Goal: Task Accomplishment & Management: Contribute content

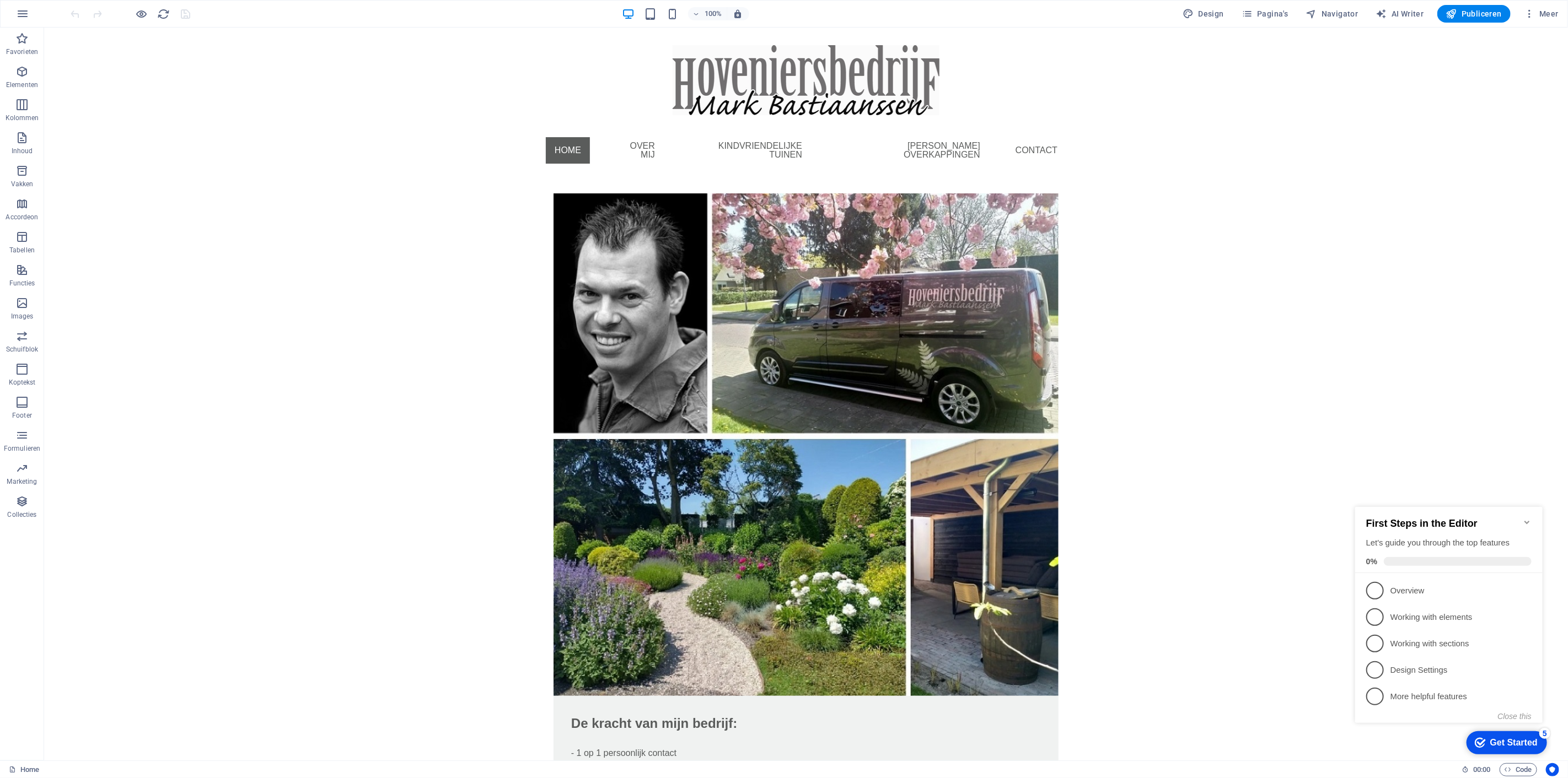
click at [1524, 518] on icon "Minimize checklist" at bounding box center [1527, 522] width 9 height 9
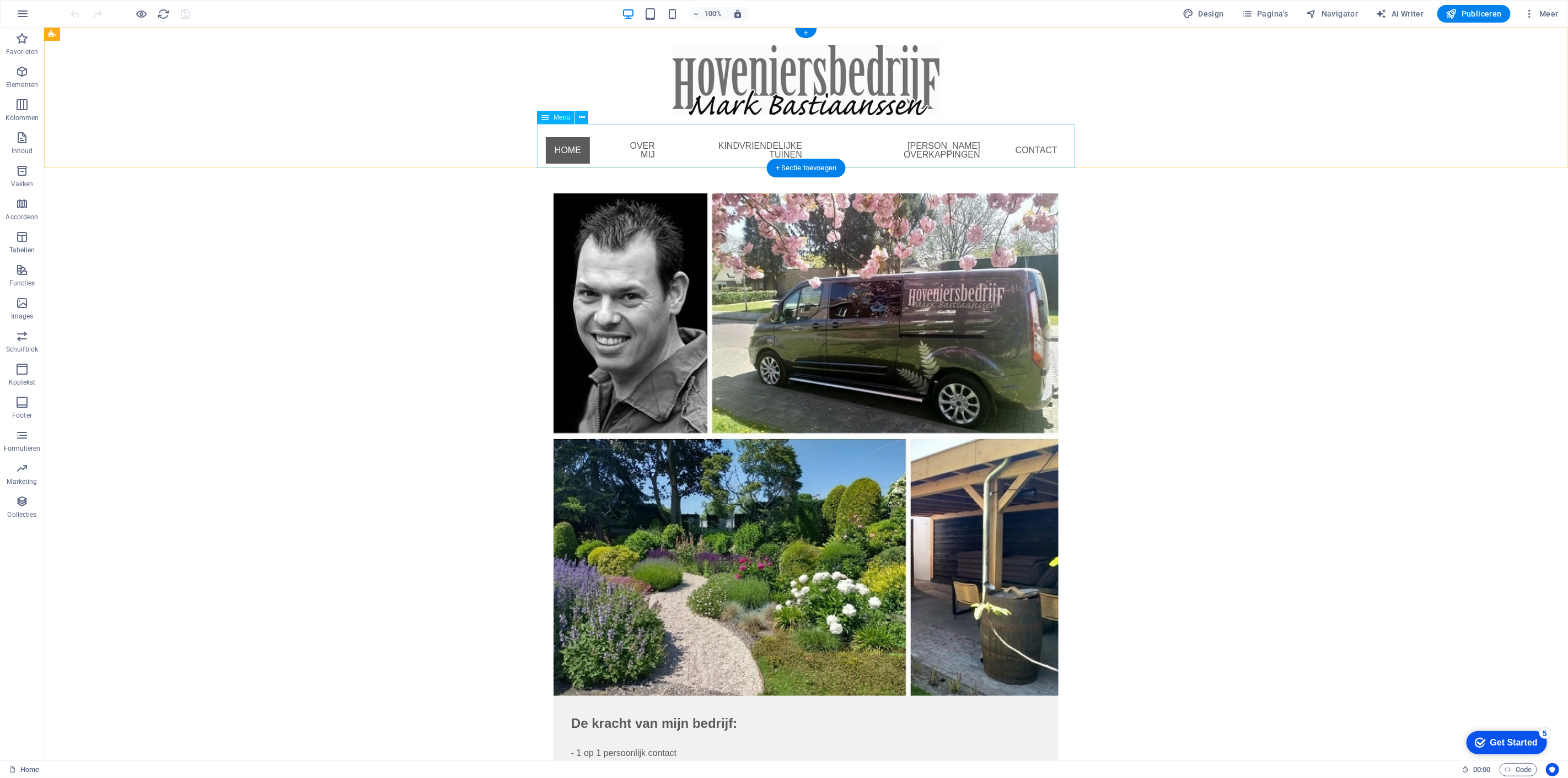
click at [640, 147] on nav "Home Over mij Kindvriendelijke tuinen [PERSON_NAME] overkappingen Contact" at bounding box center [805, 151] width 538 height 53
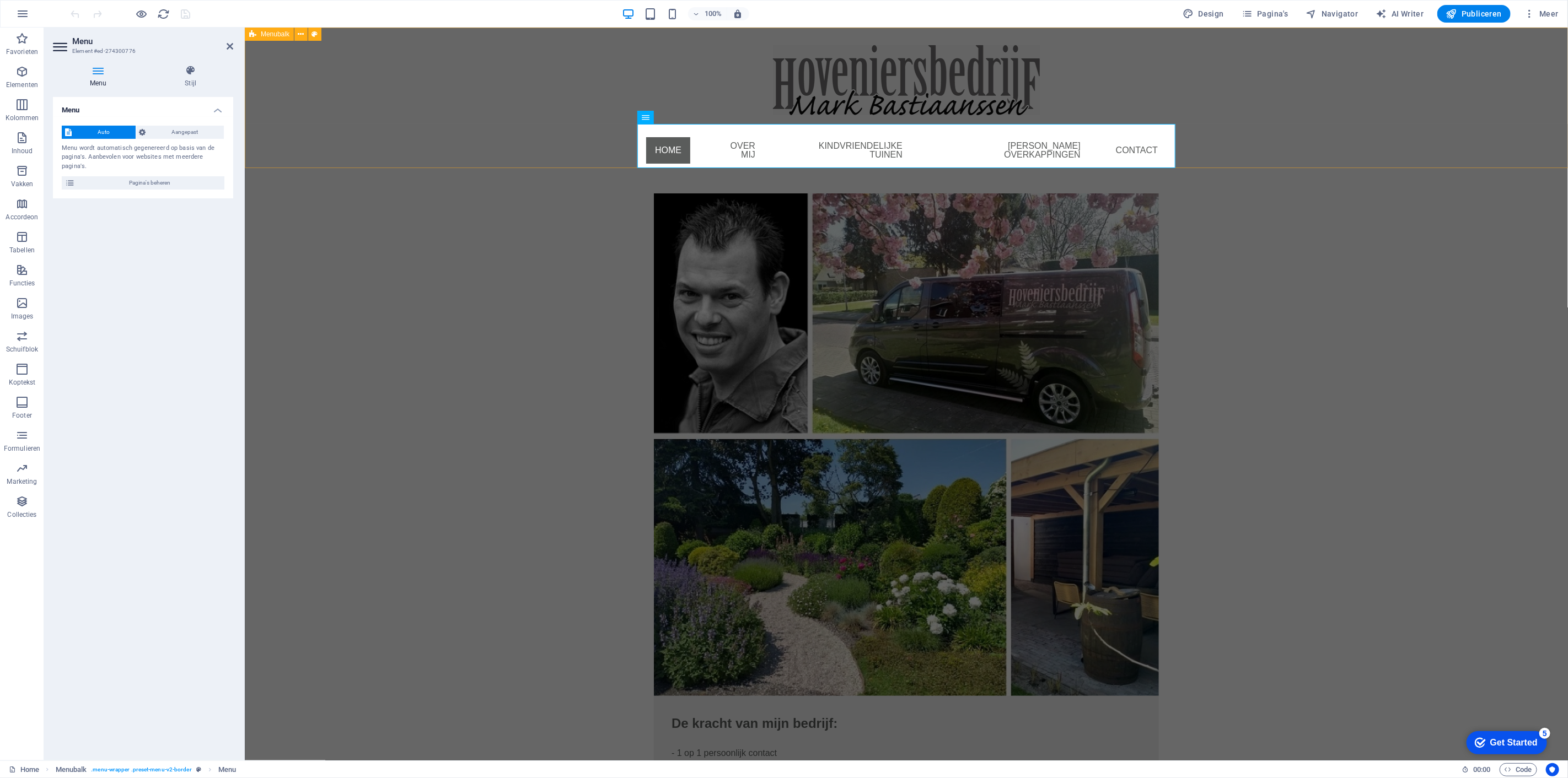
click at [448, 113] on div "Home Over mij Kindvriendelijke tuinen [PERSON_NAME] overkappingen Contact" at bounding box center [906, 103] width 1323 height 150
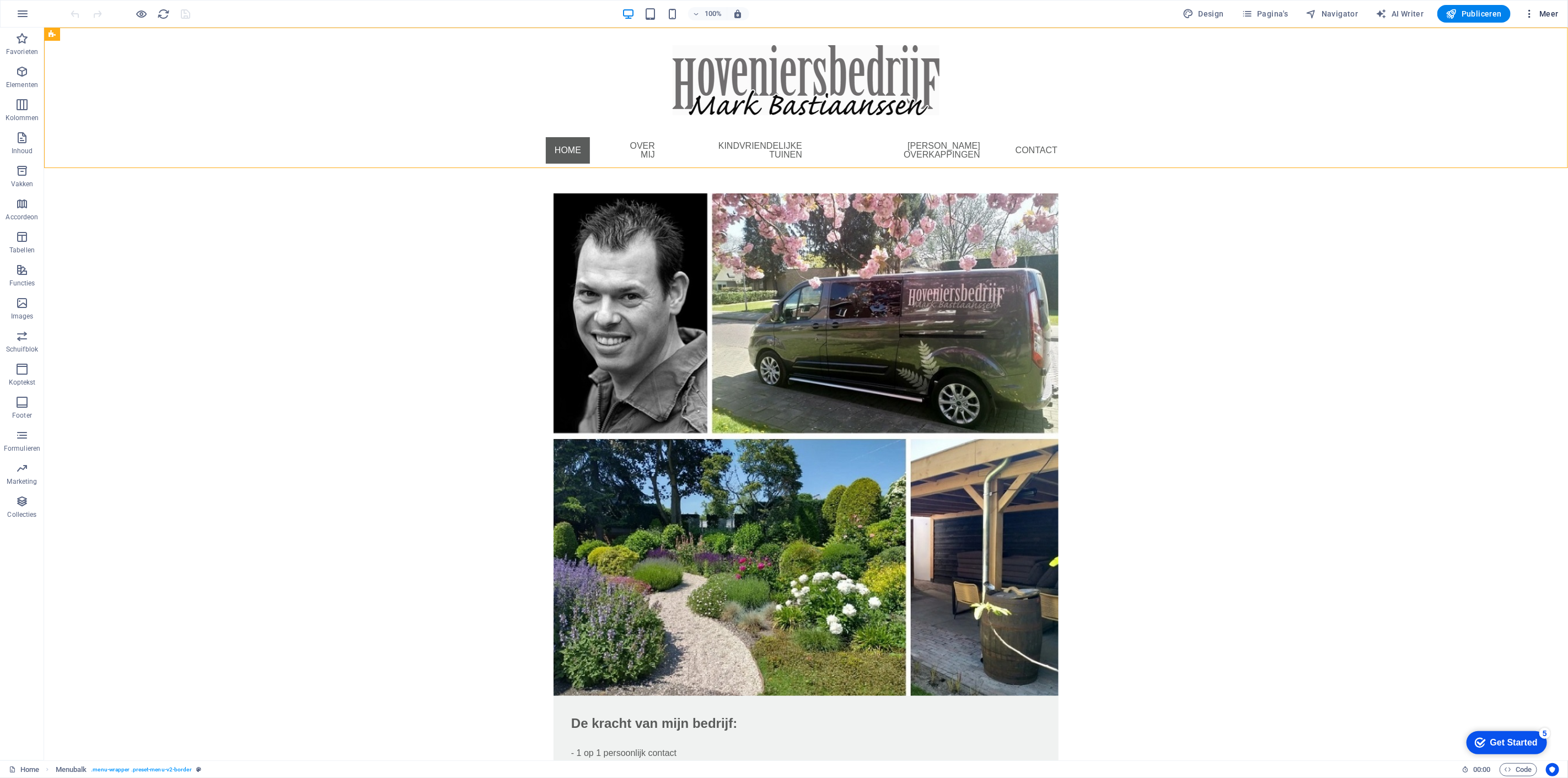
click at [1557, 15] on span "Meer" at bounding box center [1542, 14] width 35 height 11
click at [1341, 76] on div at bounding box center [784, 389] width 1568 height 778
click at [1336, 17] on span "Navigator" at bounding box center [1333, 14] width 52 height 11
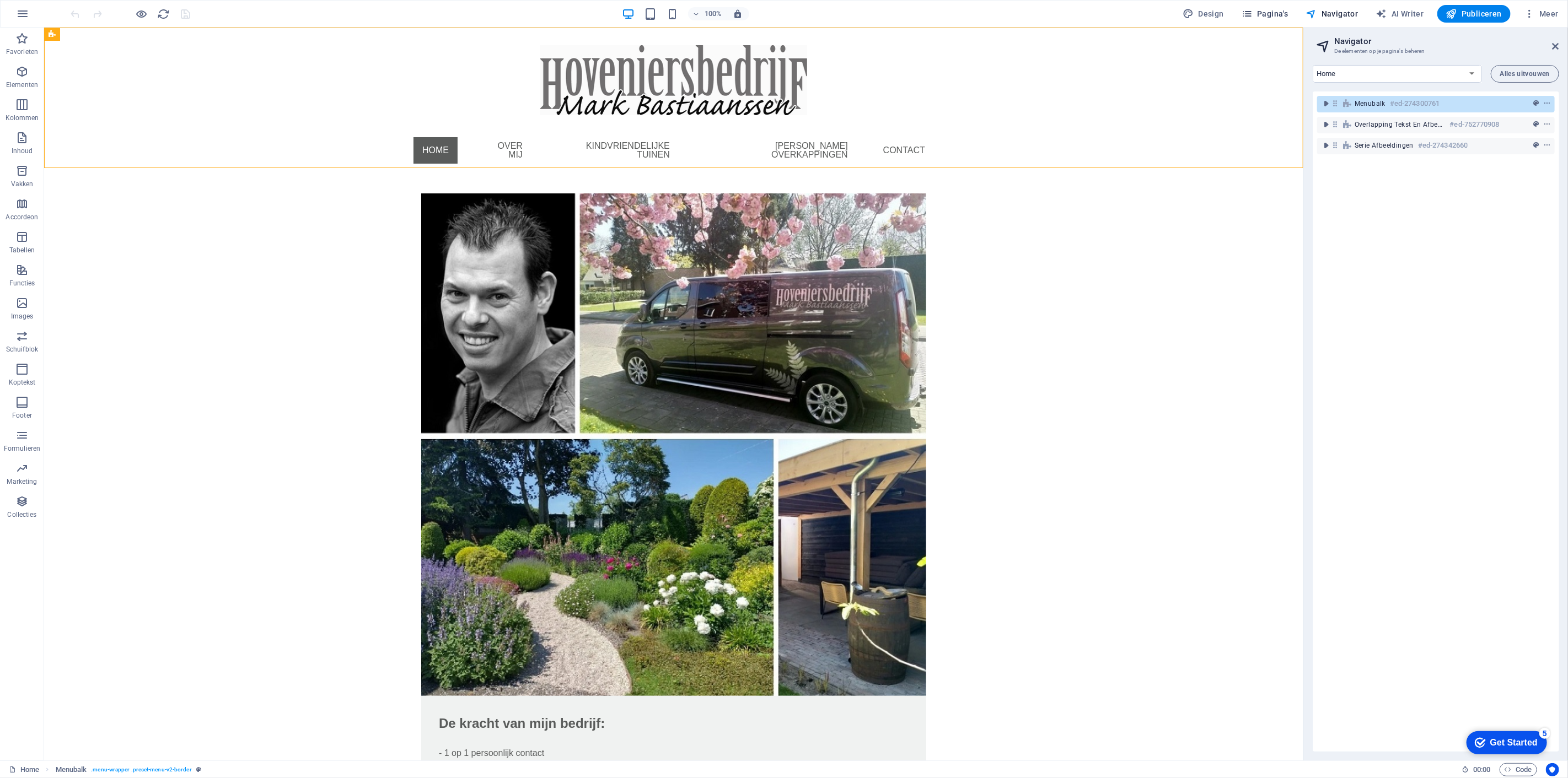
click at [1272, 17] on span "Pagina's" at bounding box center [1265, 14] width 47 height 11
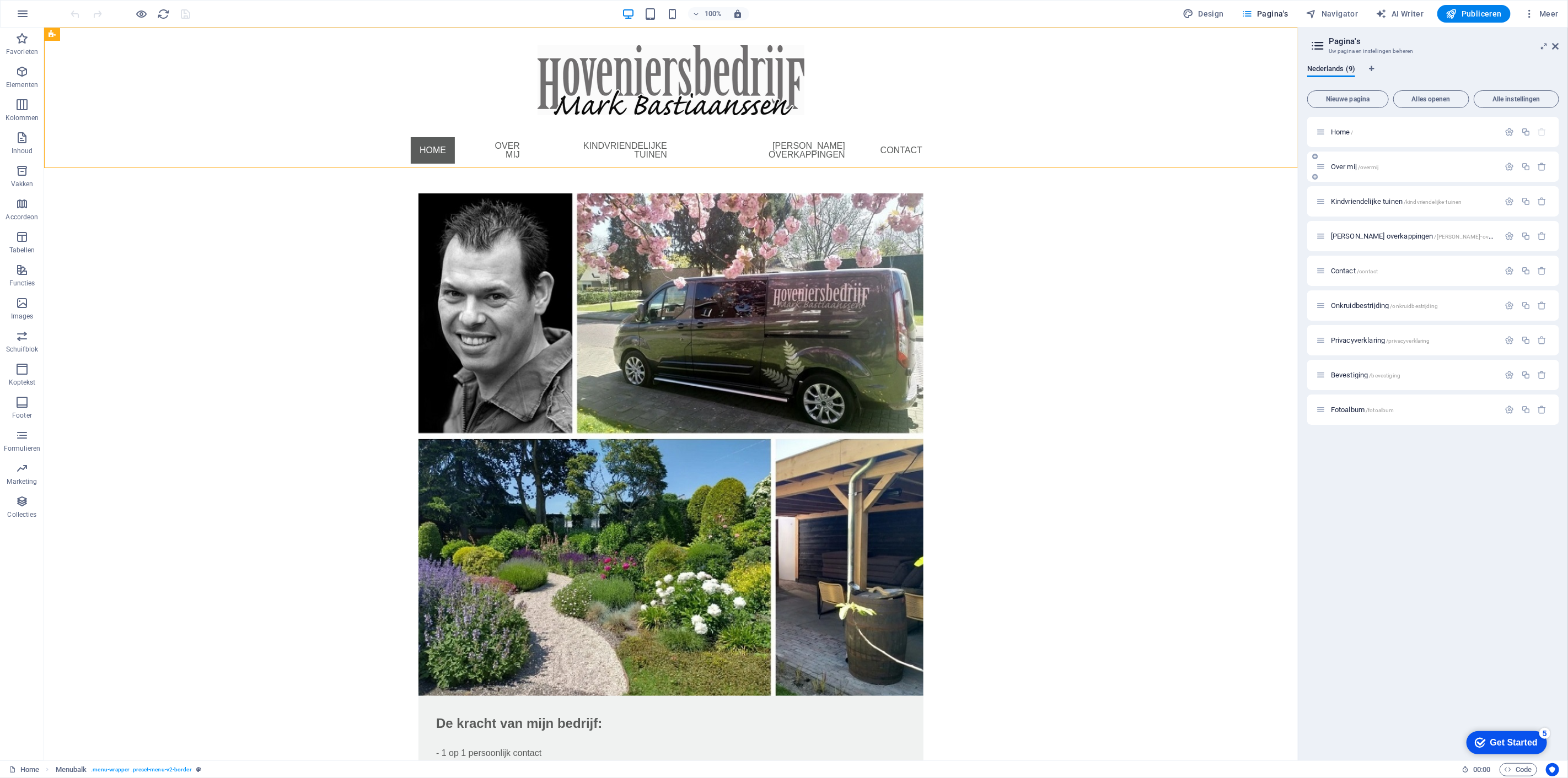
click at [1373, 164] on span "/overmij" at bounding box center [1368, 167] width 20 height 6
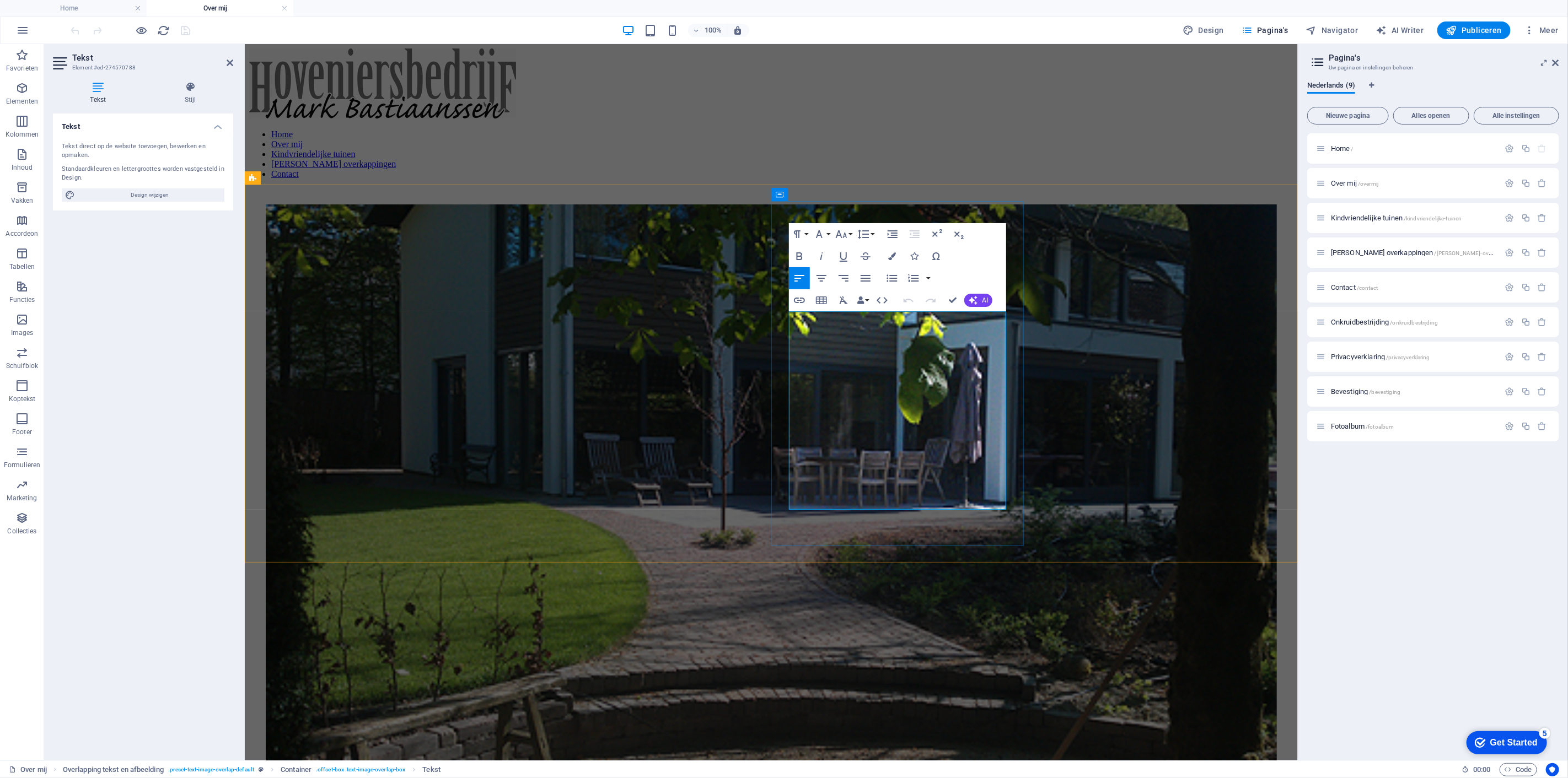
click at [1178, 377] on div "Ik ben Mark Bastiaanssen en, na mijn opleiding tot hovenier en een aantal jaren…" at bounding box center [771, 699] width 1045 height 1024
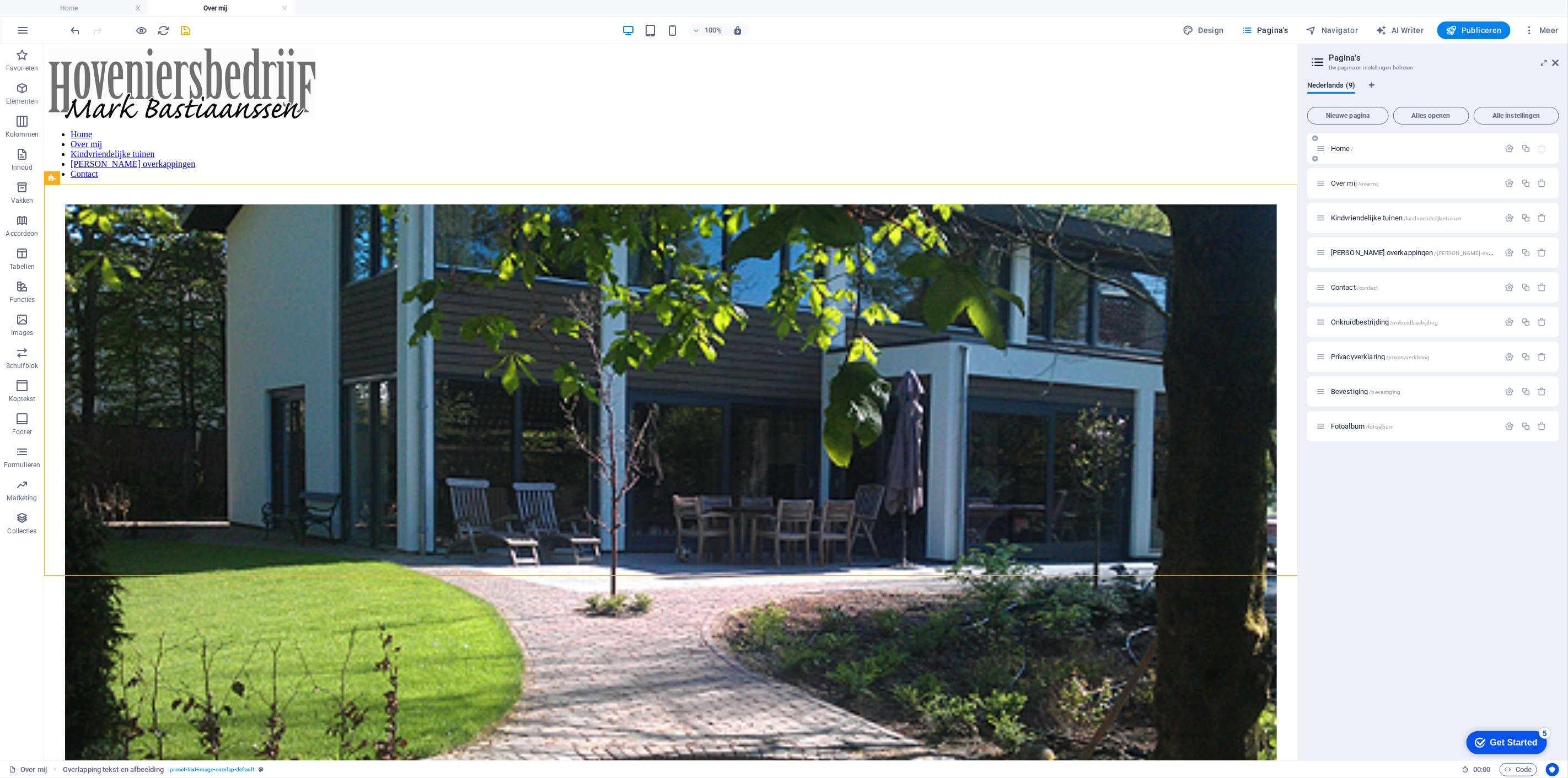
click at [1326, 154] on div "Home /" at bounding box center [1408, 148] width 184 height 13
click at [1355, 149] on p "Home /" at bounding box center [1414, 149] width 165 height 7
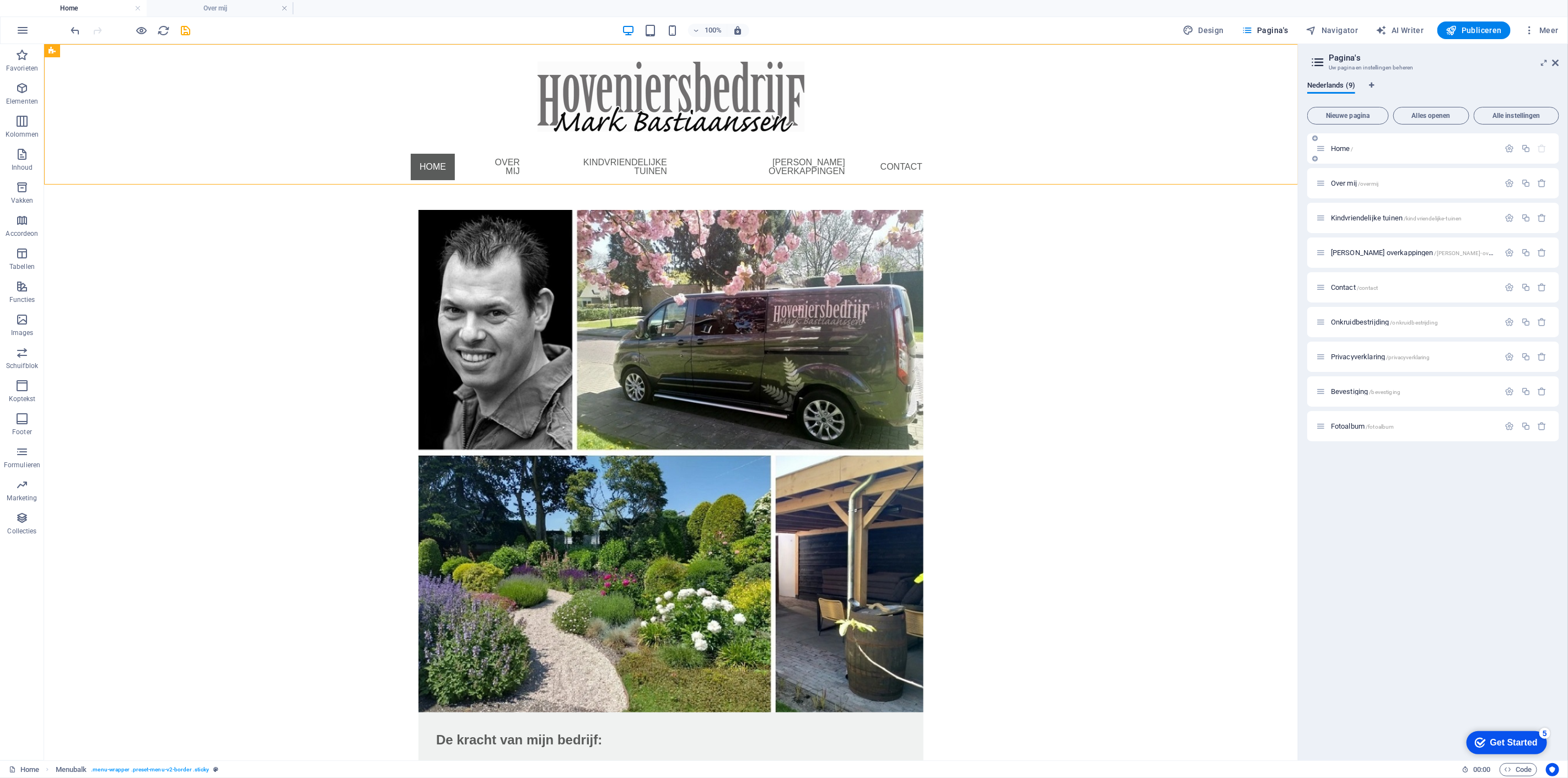
click at [1355, 149] on p "Home /" at bounding box center [1414, 149] width 165 height 7
click at [1352, 188] on div "Over mij /overmij" at bounding box center [1408, 183] width 184 height 13
click at [1353, 184] on span "Over mij /overmij" at bounding box center [1355, 184] width 47 height 9
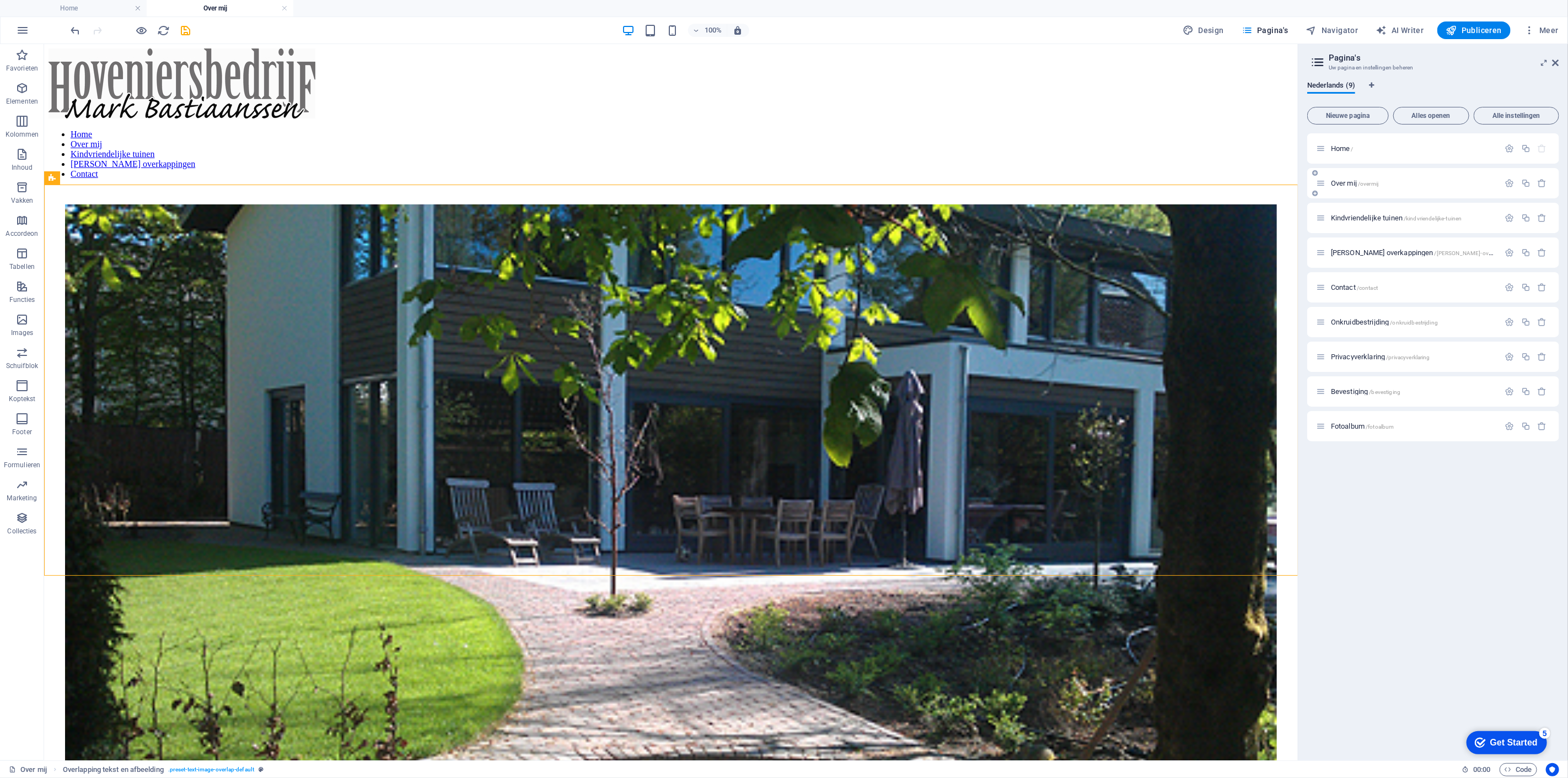
click at [1353, 184] on span "Over mij /overmij" at bounding box center [1355, 184] width 47 height 9
click at [1357, 216] on span "Kindvriendelijke tuinen /kindvriendelijke-tuinen" at bounding box center [1396, 218] width 131 height 9
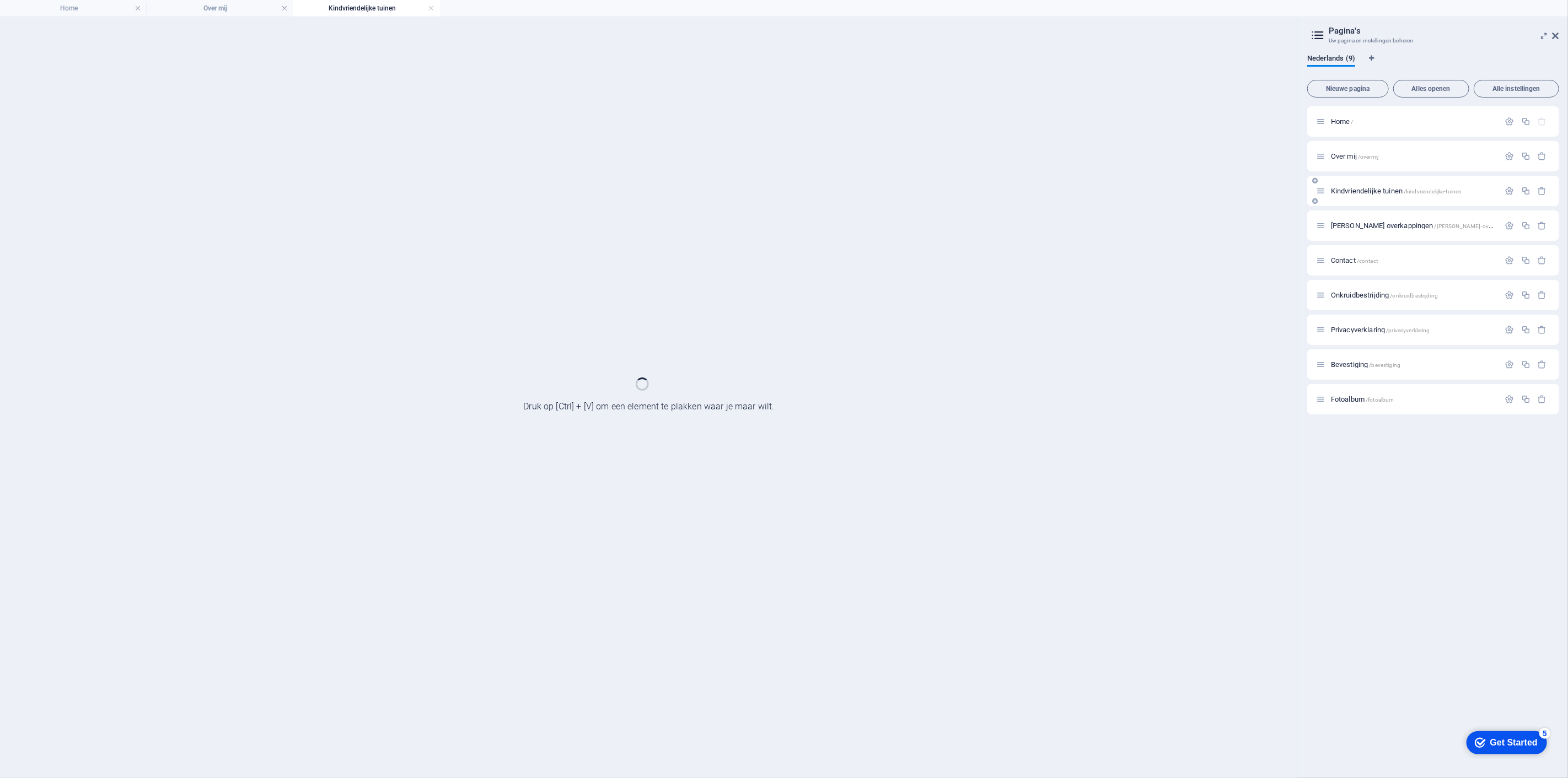
click at [1357, 216] on div "[PERSON_NAME] overkappingen /douglas-overkappingen" at bounding box center [1433, 225] width 252 height 30
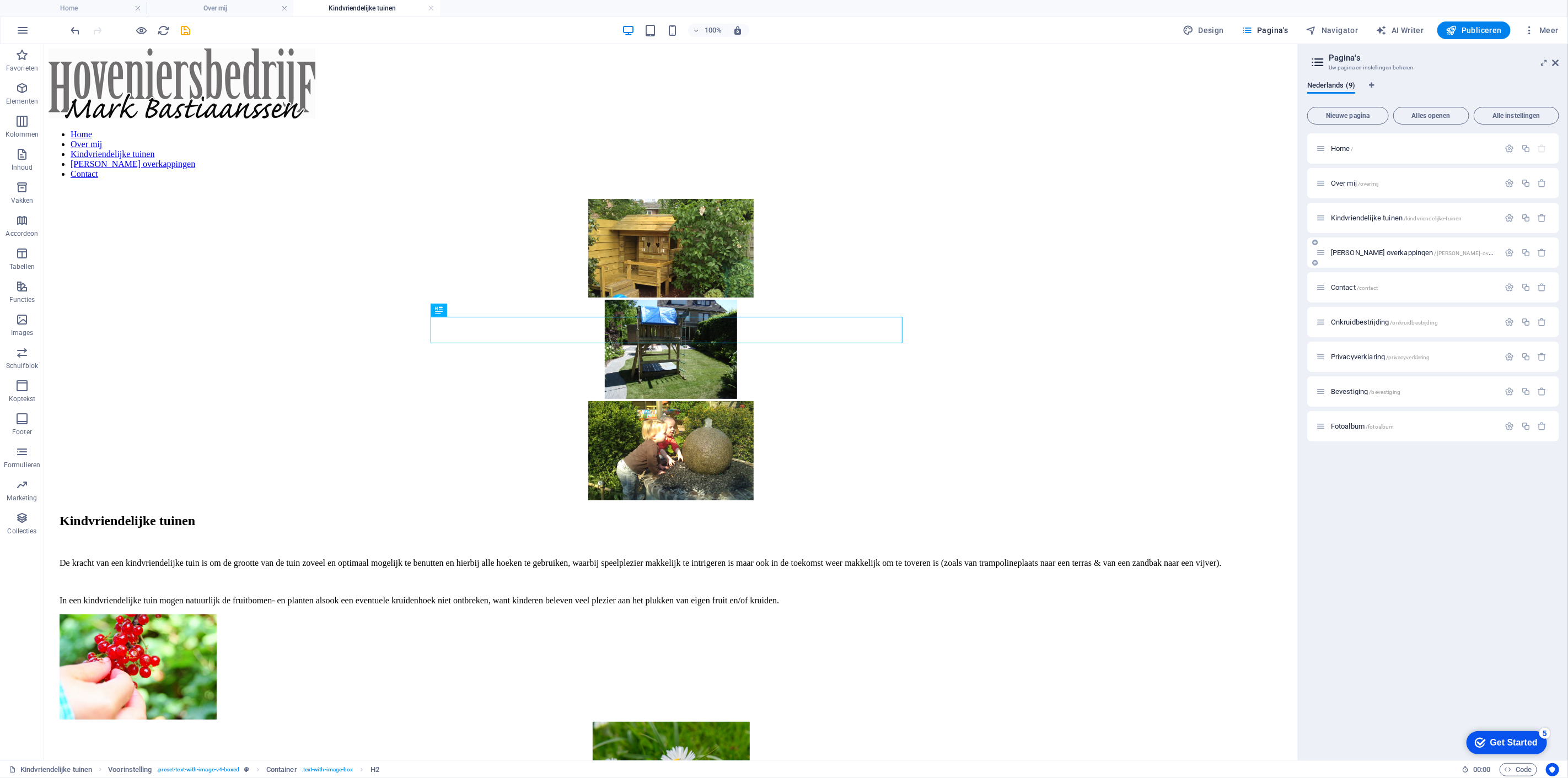
click at [1359, 257] on div "[PERSON_NAME] overkappingen /douglas-overkappingen" at bounding box center [1408, 252] width 184 height 13
click at [1359, 252] on span "[PERSON_NAME] overkappingen /douglas-overkappingen" at bounding box center [1425, 253] width 189 height 9
click at [1359, 272] on div "Contact /contact" at bounding box center [1433, 287] width 252 height 30
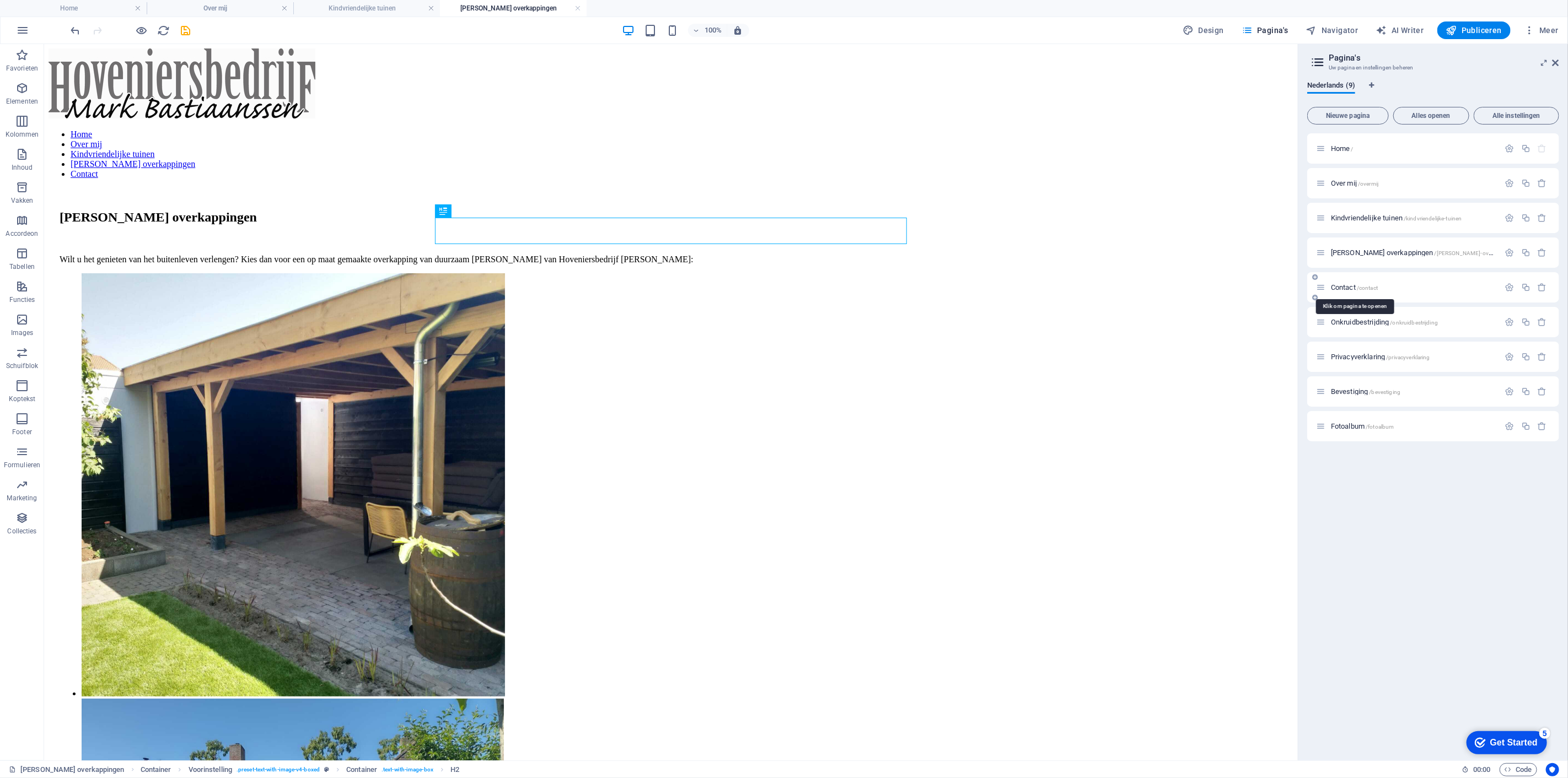
click at [1365, 285] on span "/contact" at bounding box center [1368, 287] width 21 height 6
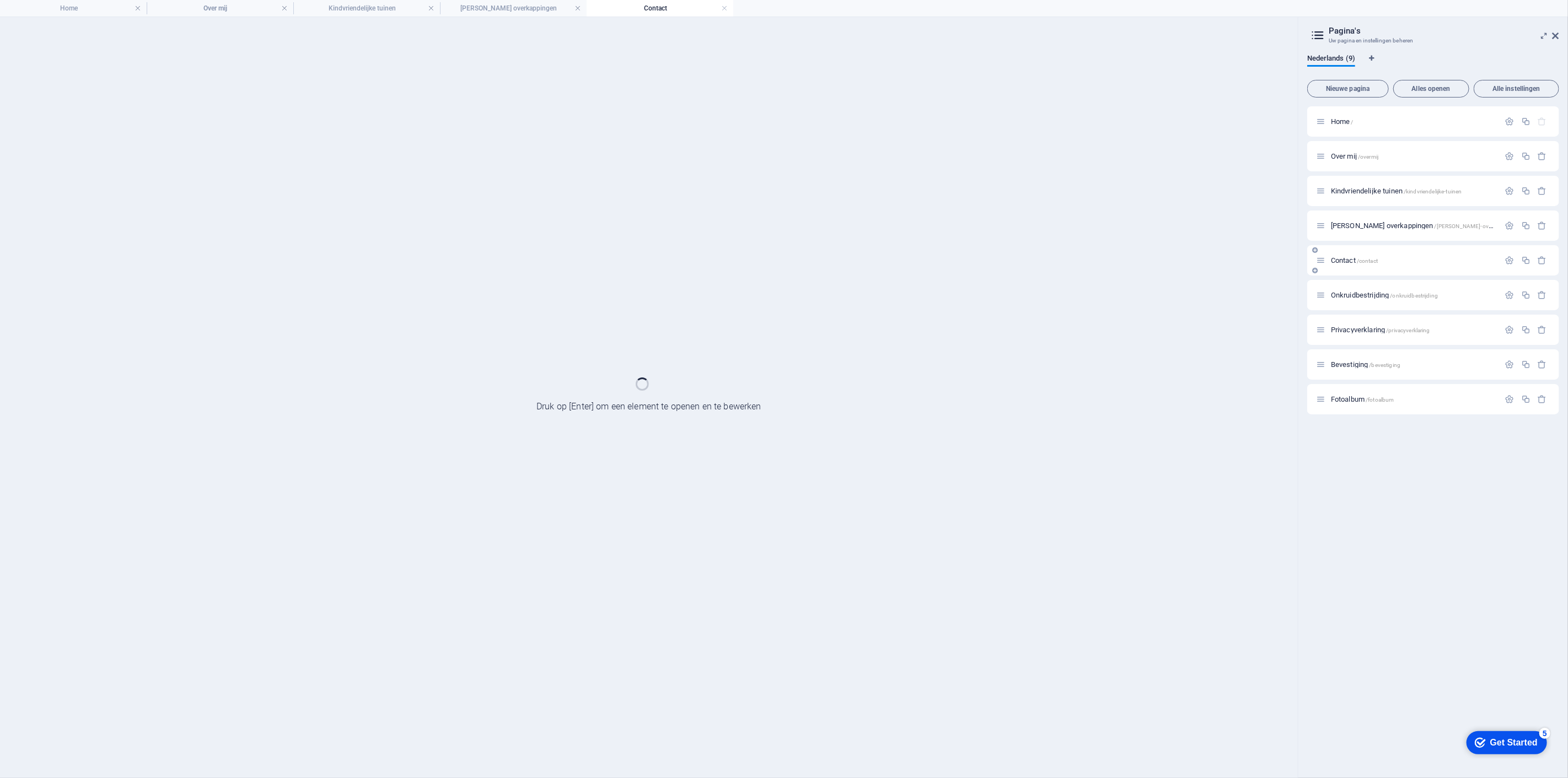
click at [1365, 285] on div "Onkruidbestrijding /onkruidbestrijding" at bounding box center [1433, 295] width 252 height 30
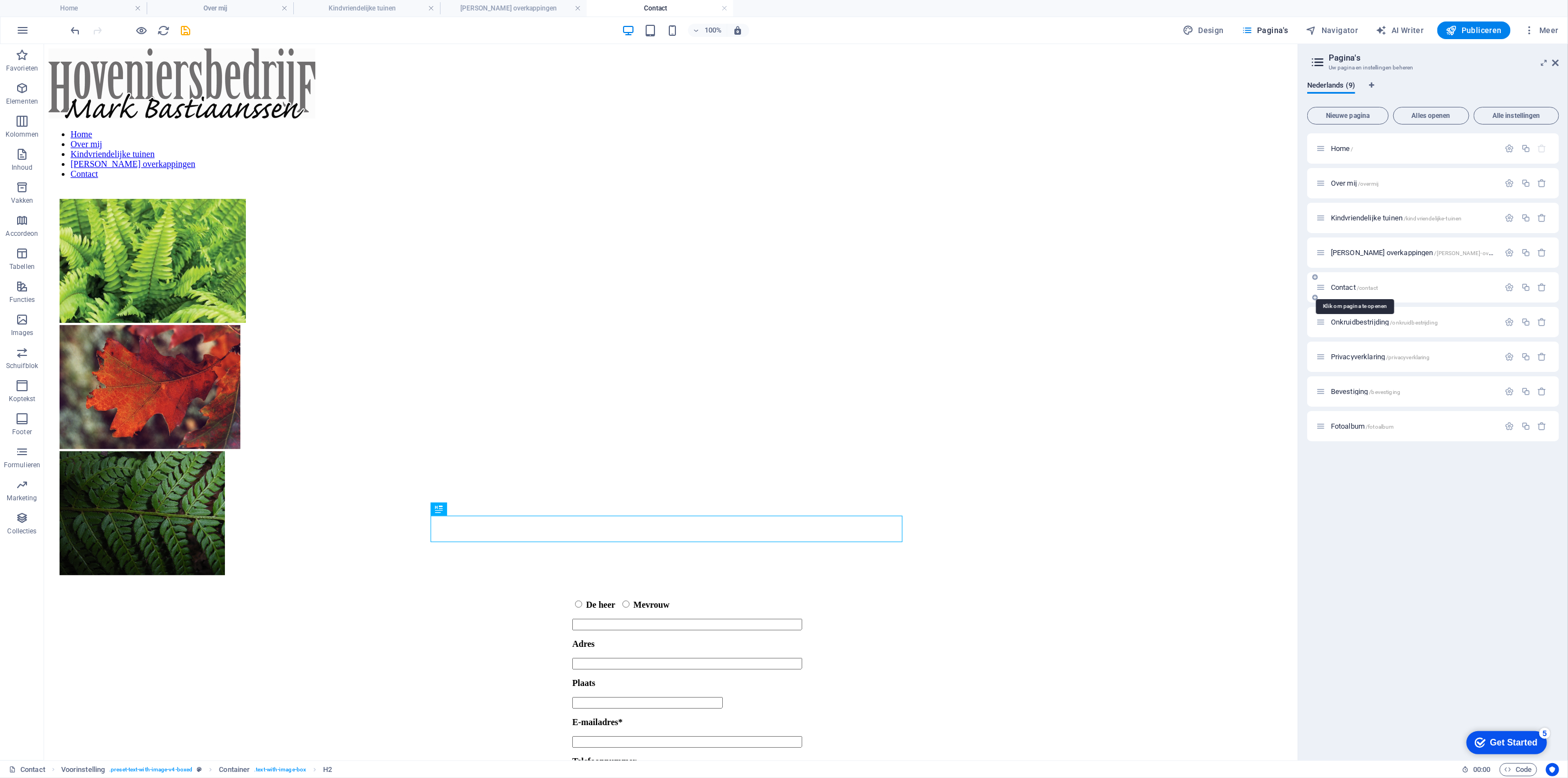
scroll to position [185, 0]
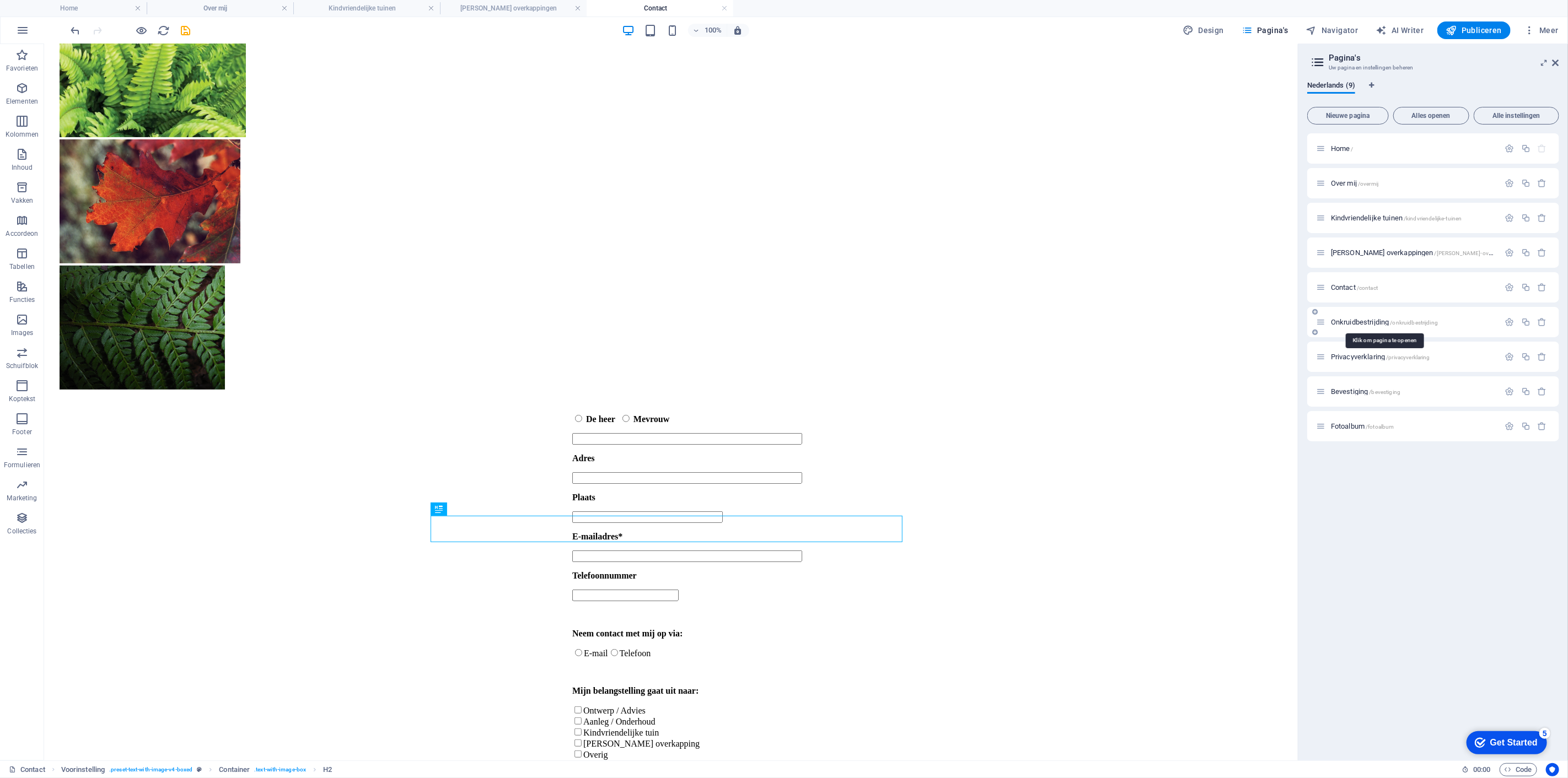
click at [1365, 320] on span "Onkruidbestrijding /onkruidbestrijding" at bounding box center [1384, 322] width 107 height 9
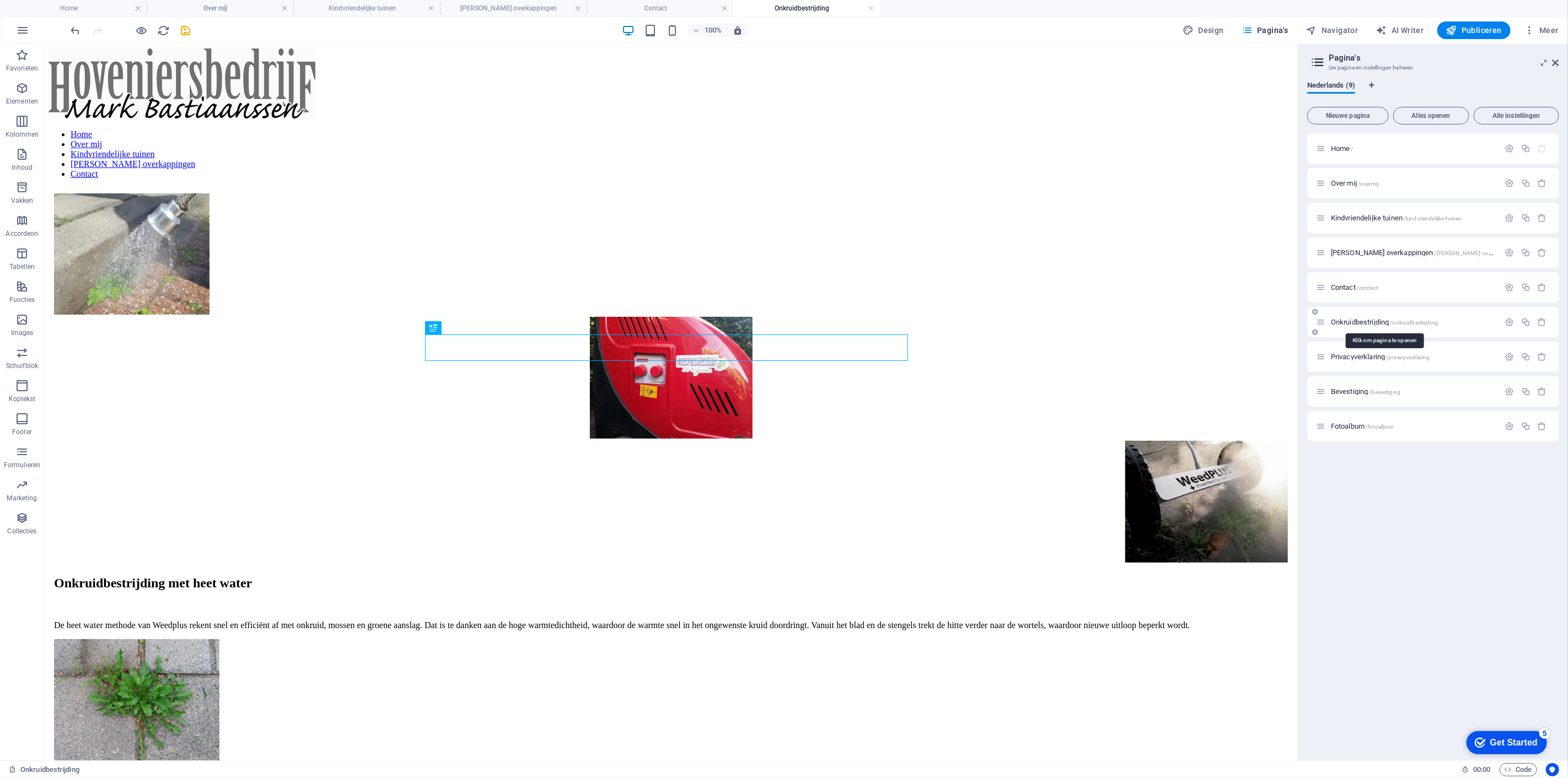
scroll to position [0, 0]
click at [1356, 357] on span "Privacyverklaring /privacyverklaring" at bounding box center [1381, 357] width 99 height 9
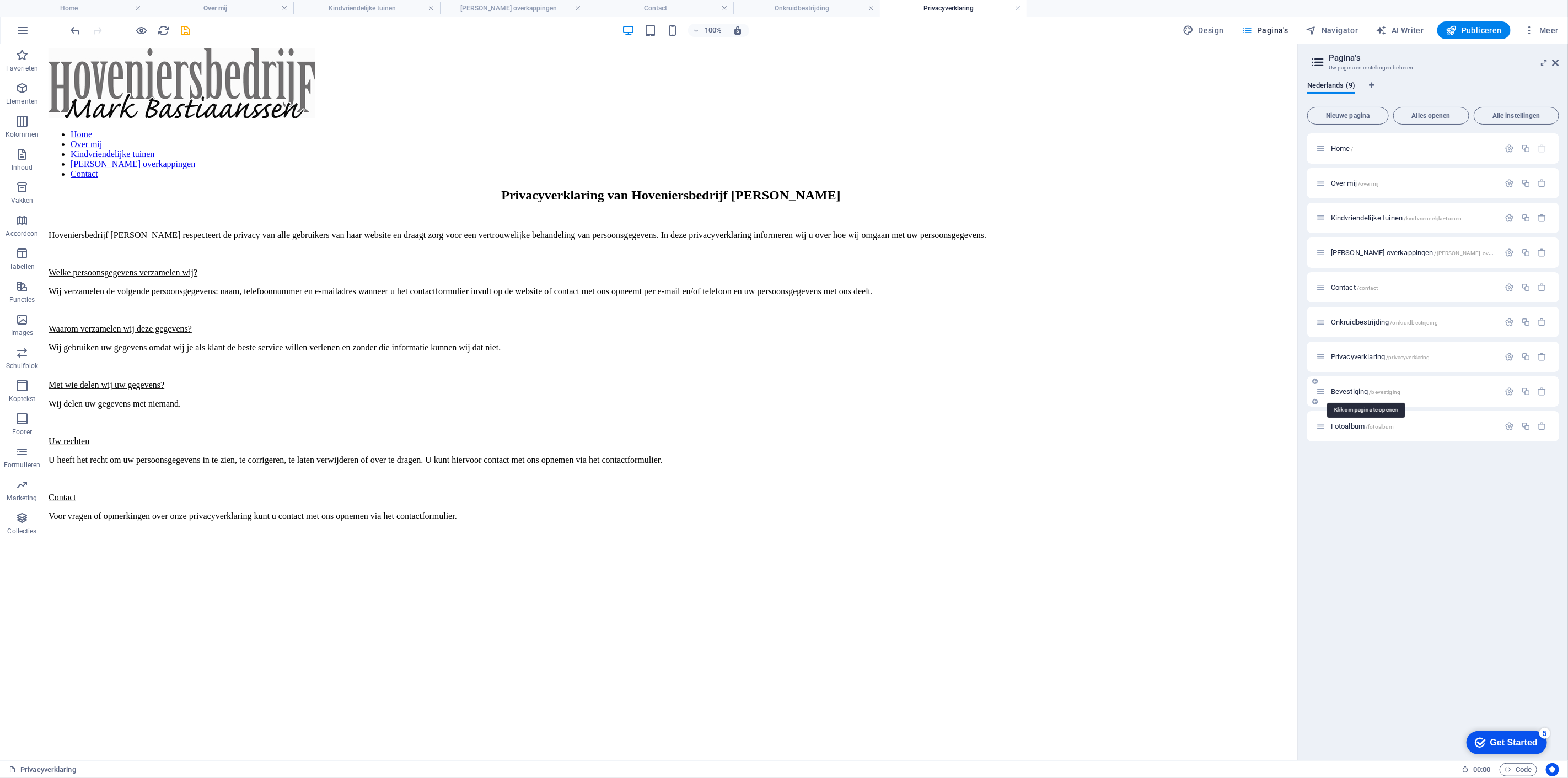
click at [1345, 390] on span "Bevestiging /bevestiging" at bounding box center [1366, 392] width 70 height 9
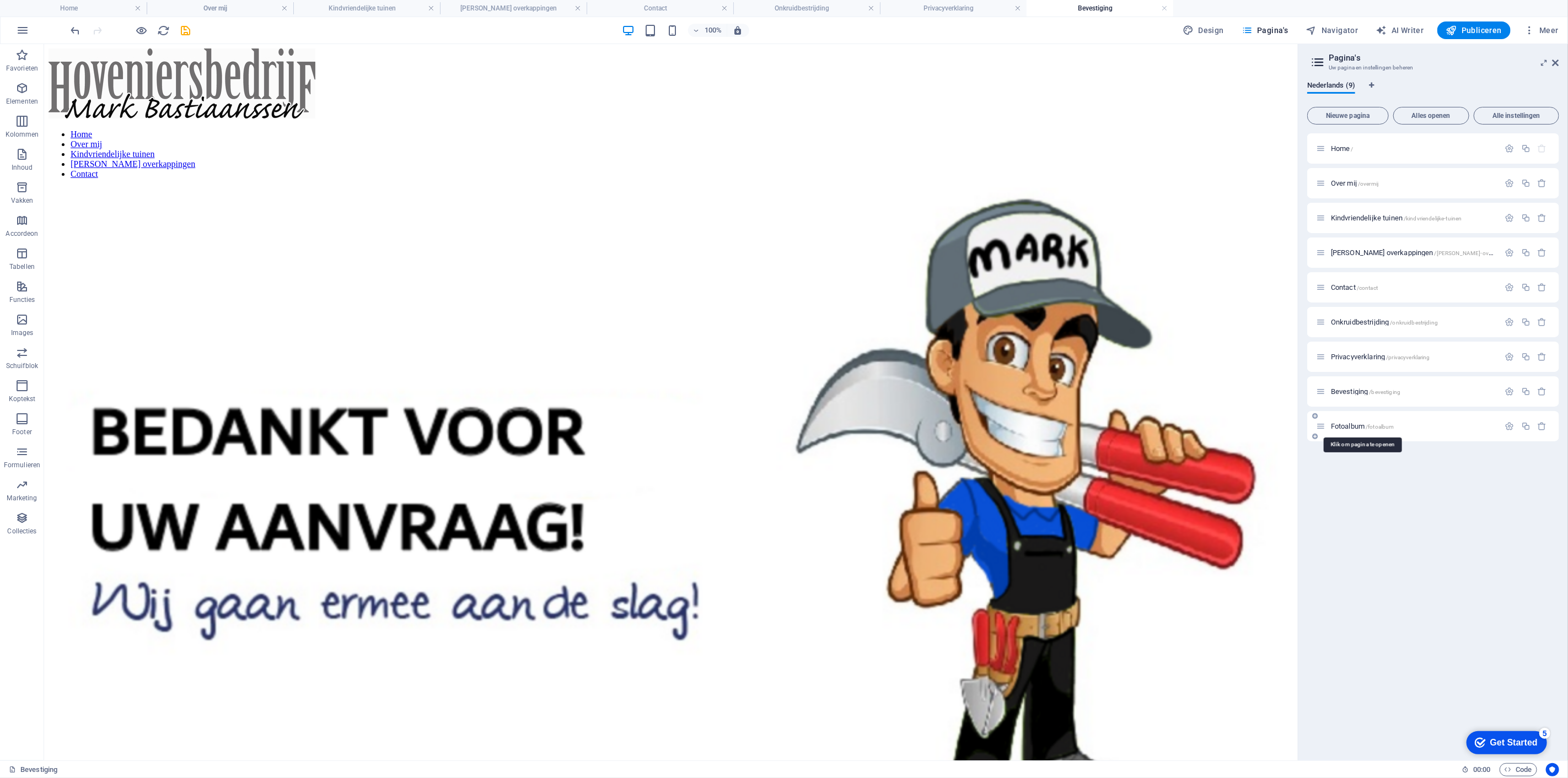
click at [1339, 427] on span "Fotoalbum /fotoalbum" at bounding box center [1363, 426] width 64 height 9
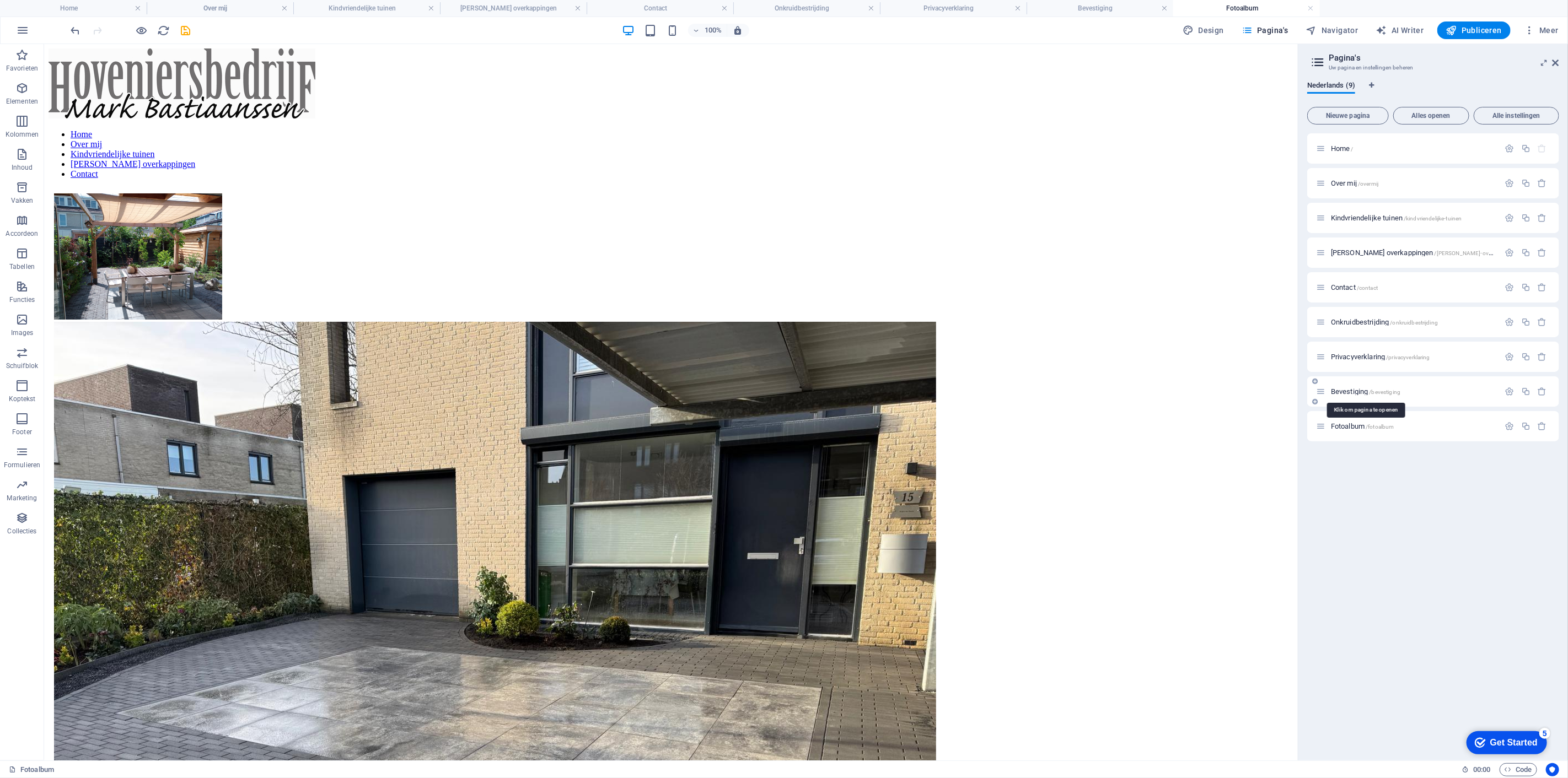
click at [1340, 389] on span "Bevestiging /bevestiging" at bounding box center [1366, 392] width 70 height 9
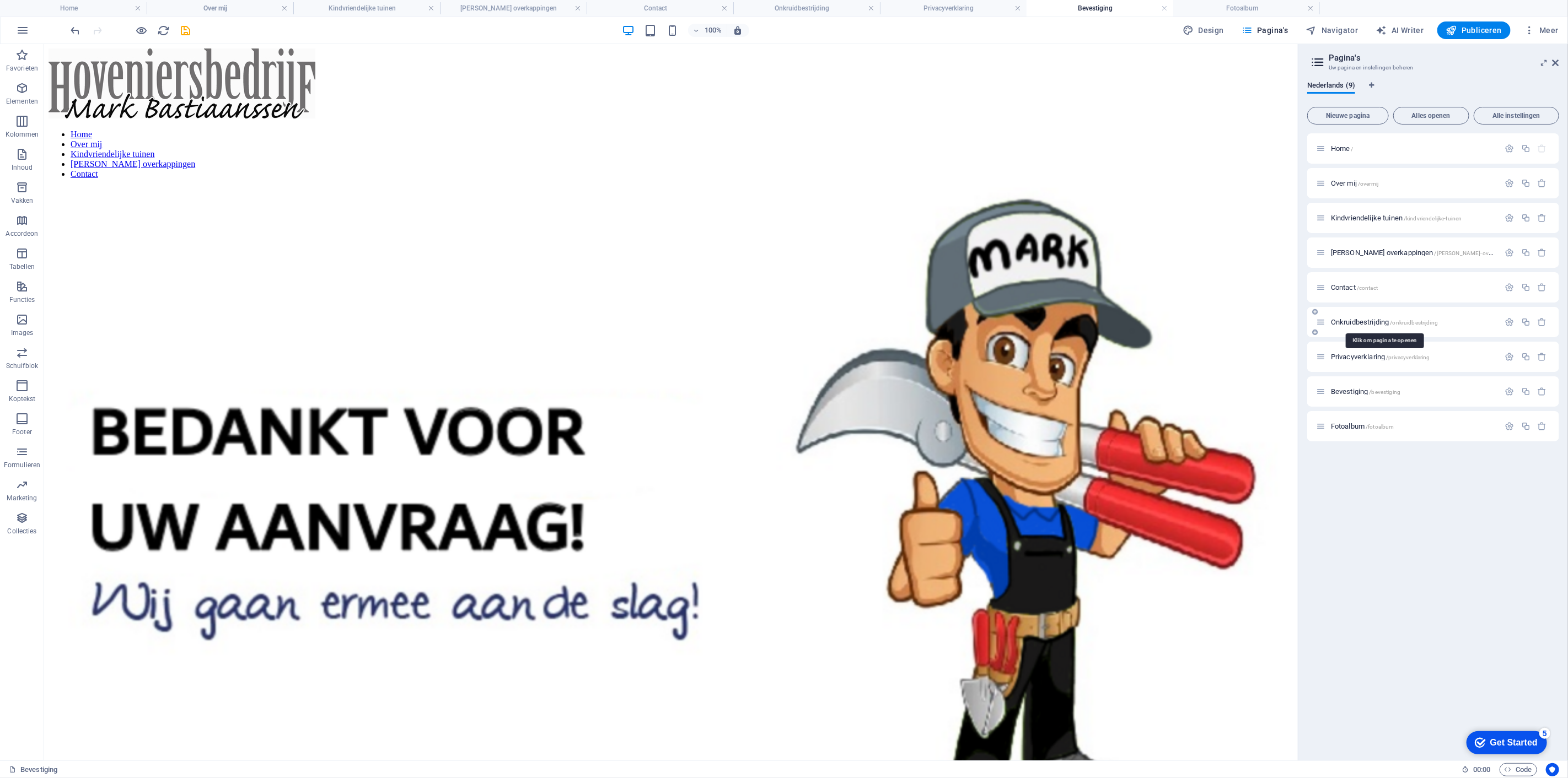
click at [1353, 320] on span "Onkruidbestrijding /onkruidbestrijding" at bounding box center [1384, 322] width 107 height 9
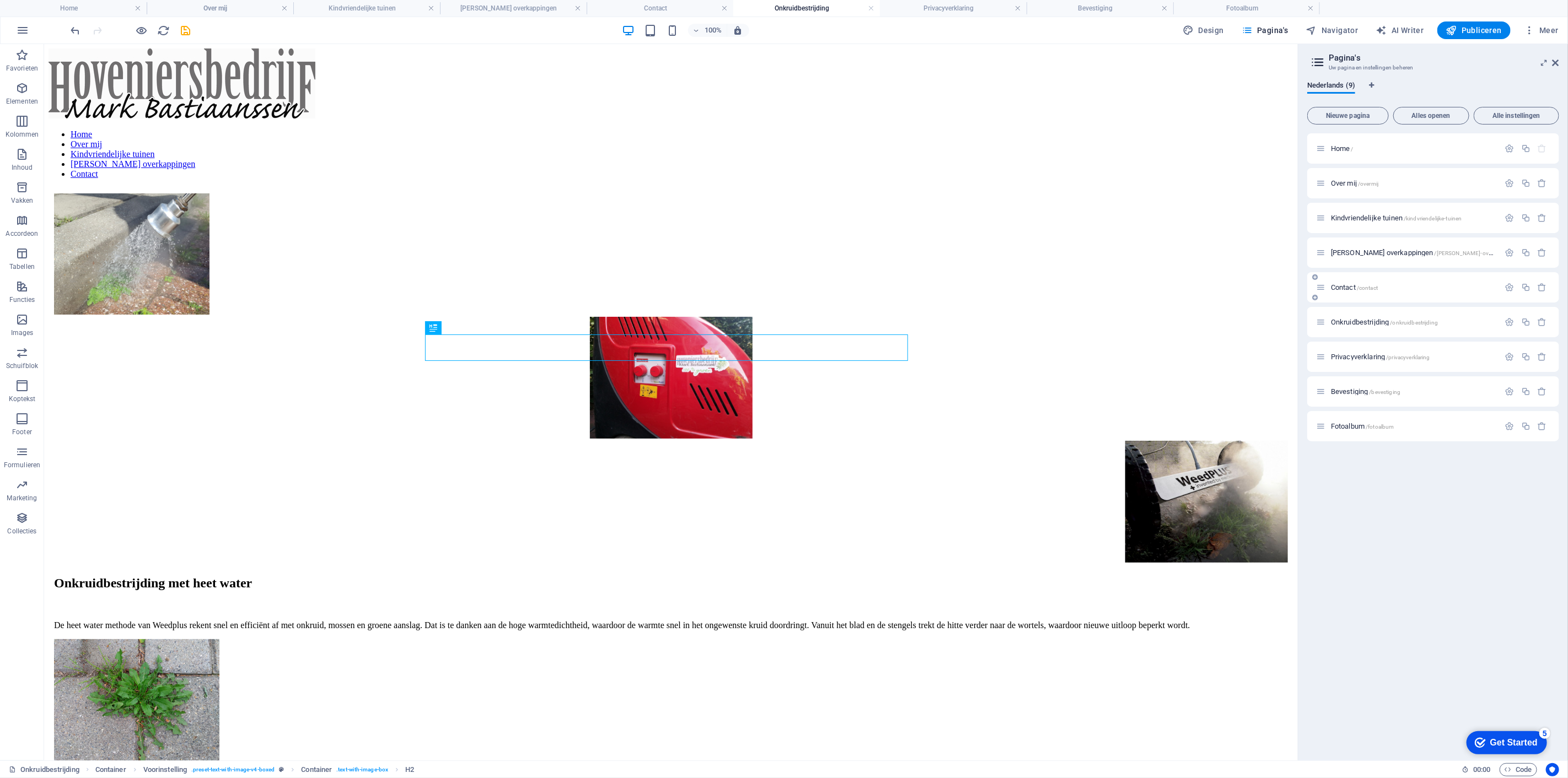
click at [1347, 291] on div "Contact /contact" at bounding box center [1408, 287] width 184 height 13
click at [1347, 284] on span "Contact /contact" at bounding box center [1355, 288] width 47 height 9
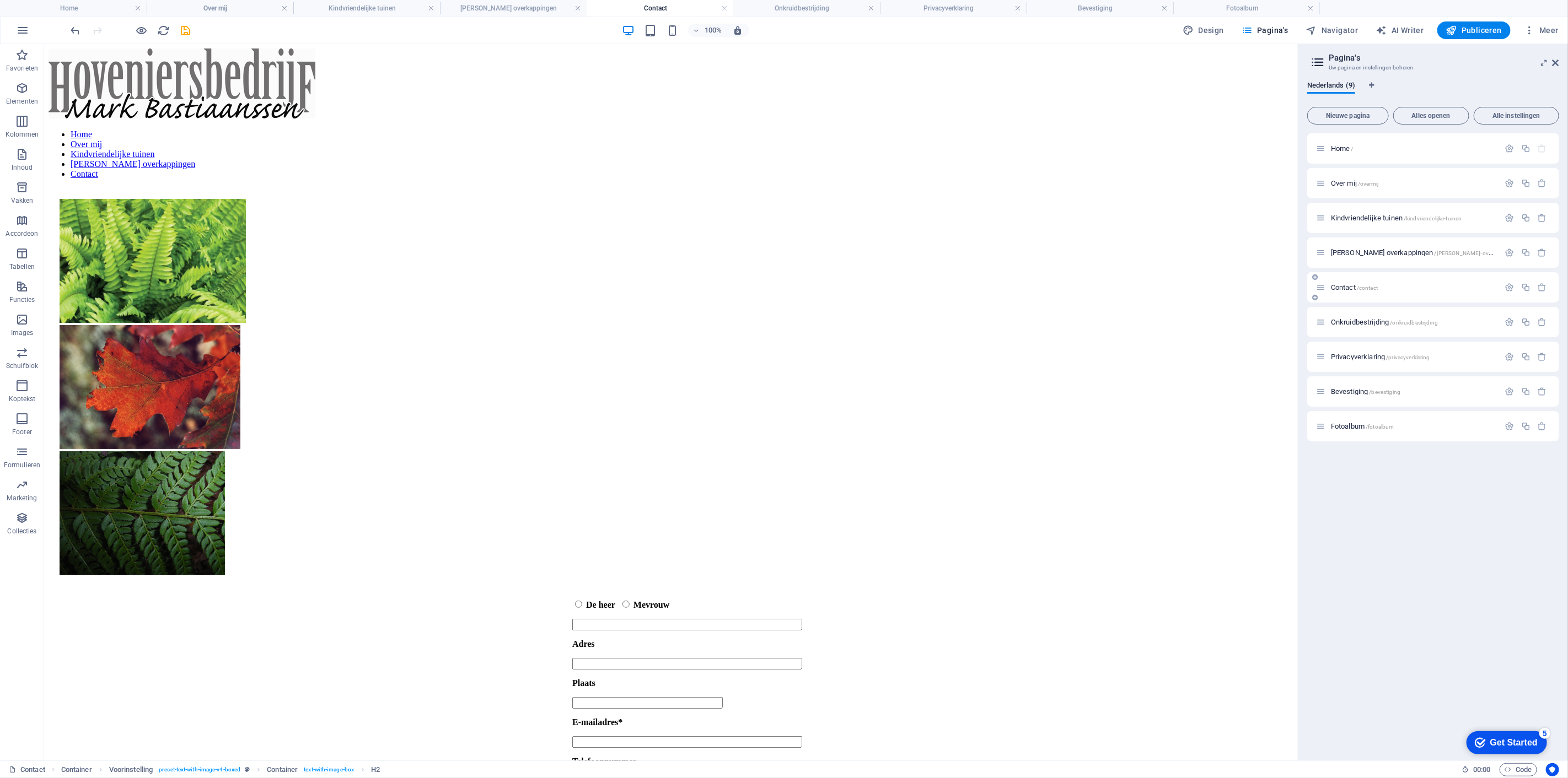
scroll to position [141, 0]
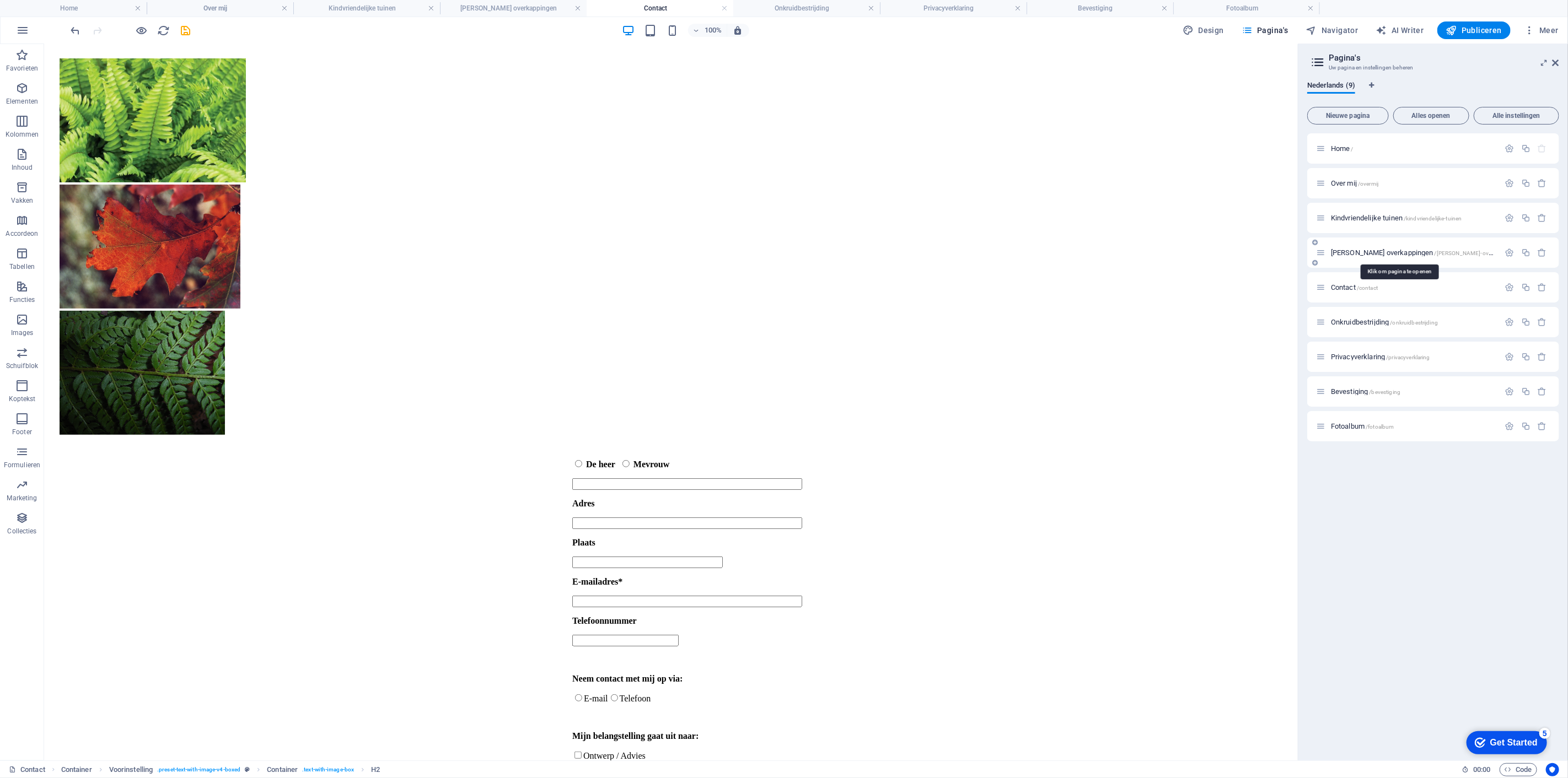
click at [1355, 251] on span "[PERSON_NAME] overkappingen /douglas-overkappingen" at bounding box center [1425, 253] width 189 height 9
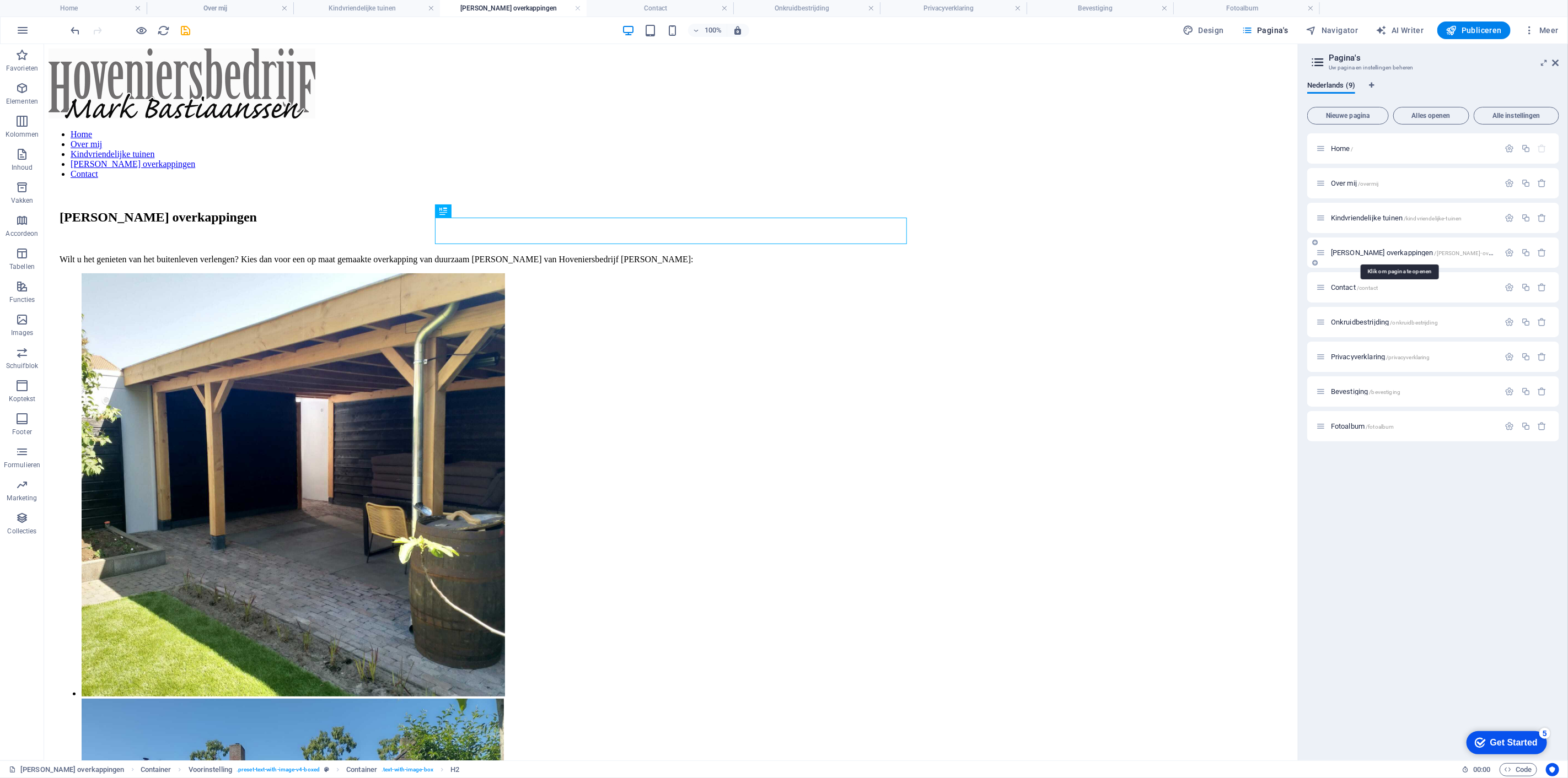
scroll to position [0, 0]
click at [1357, 218] on span "Kindvriendelijke tuinen /kindvriendelijke-tuinen" at bounding box center [1396, 218] width 131 height 9
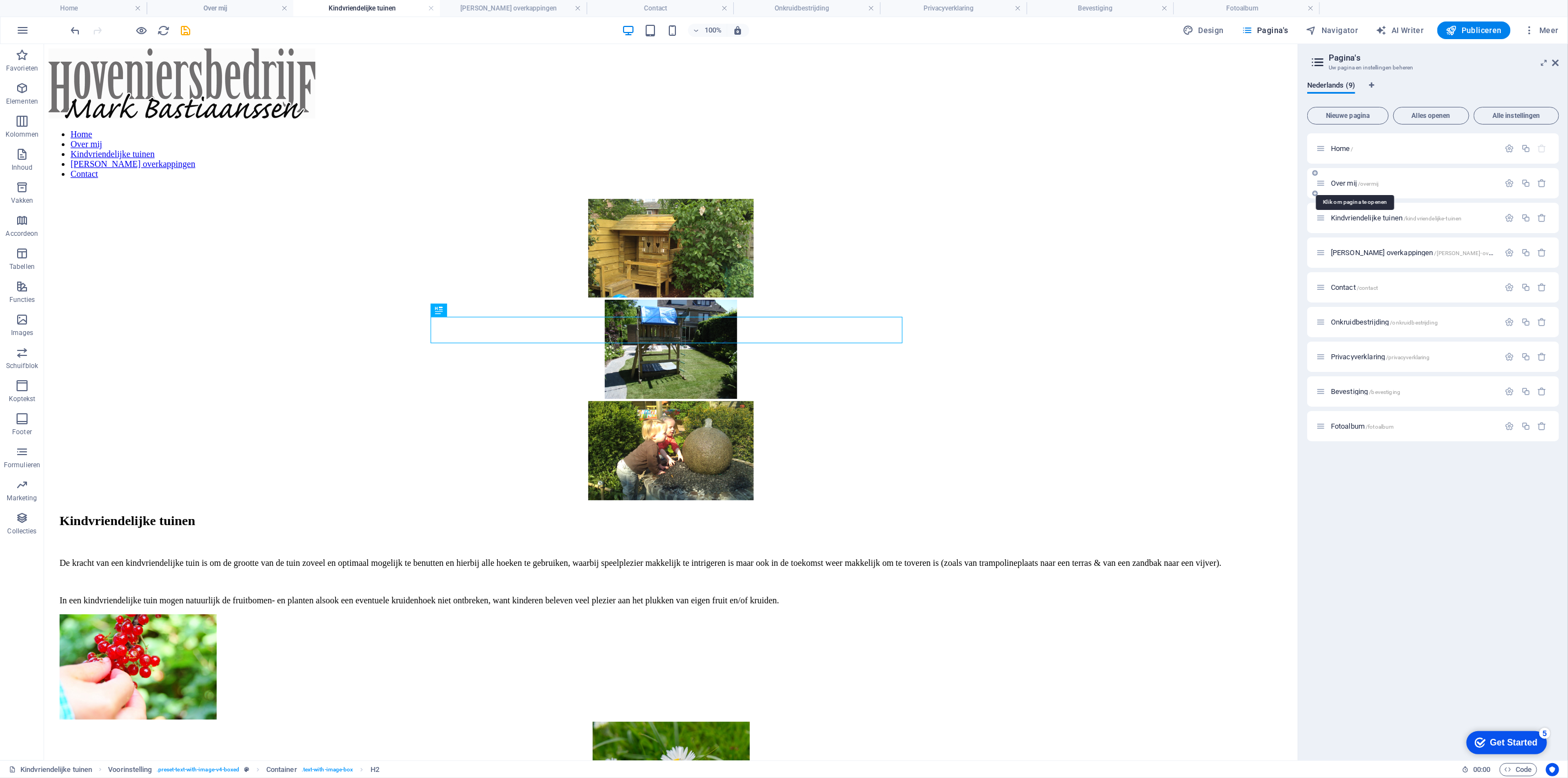
click at [1353, 182] on span "Over mij /overmij" at bounding box center [1355, 184] width 47 height 9
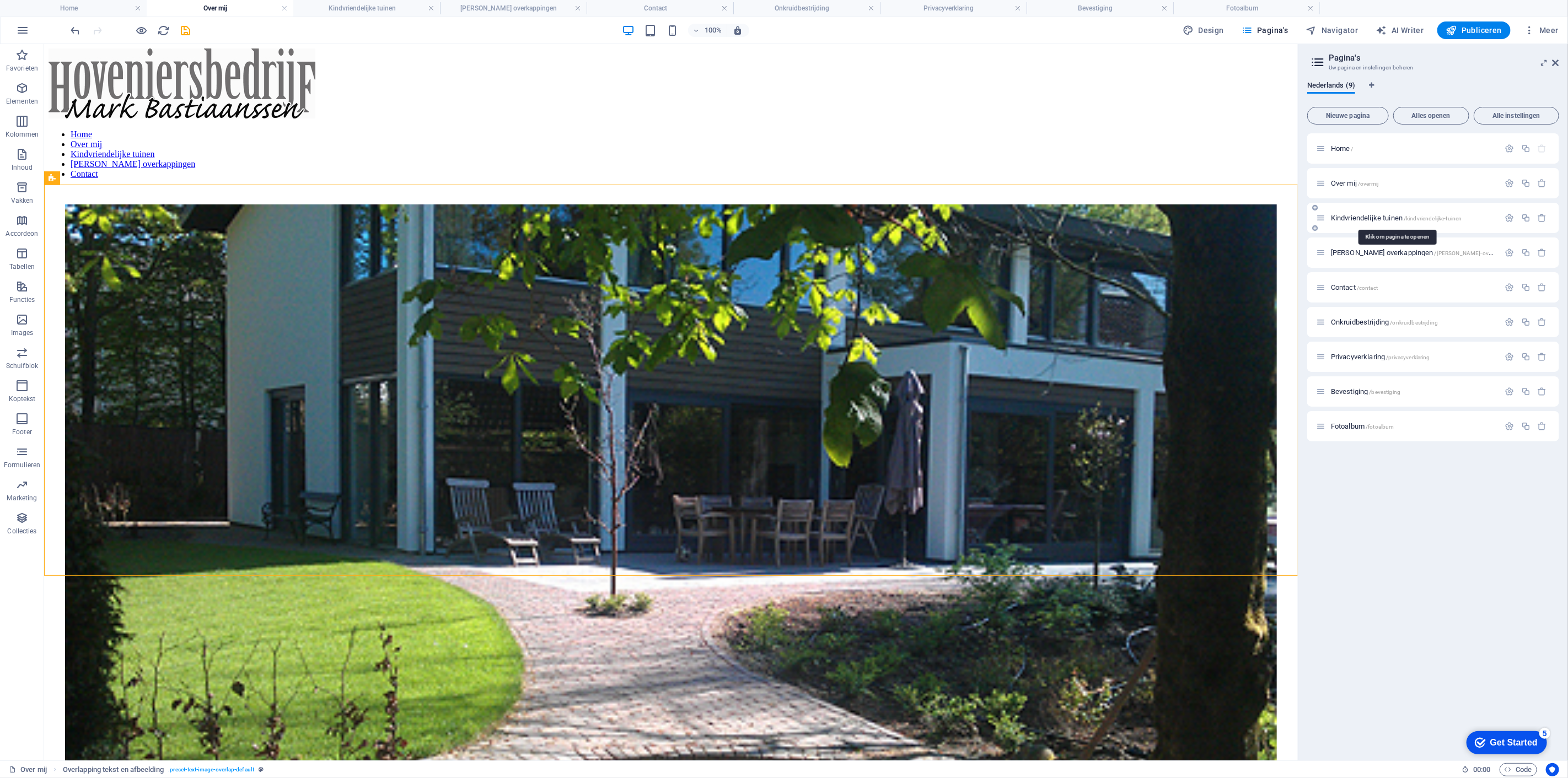
click at [1355, 215] on span "Kindvriendelijke tuinen /kindvriendelijke-tuinen" at bounding box center [1396, 218] width 131 height 9
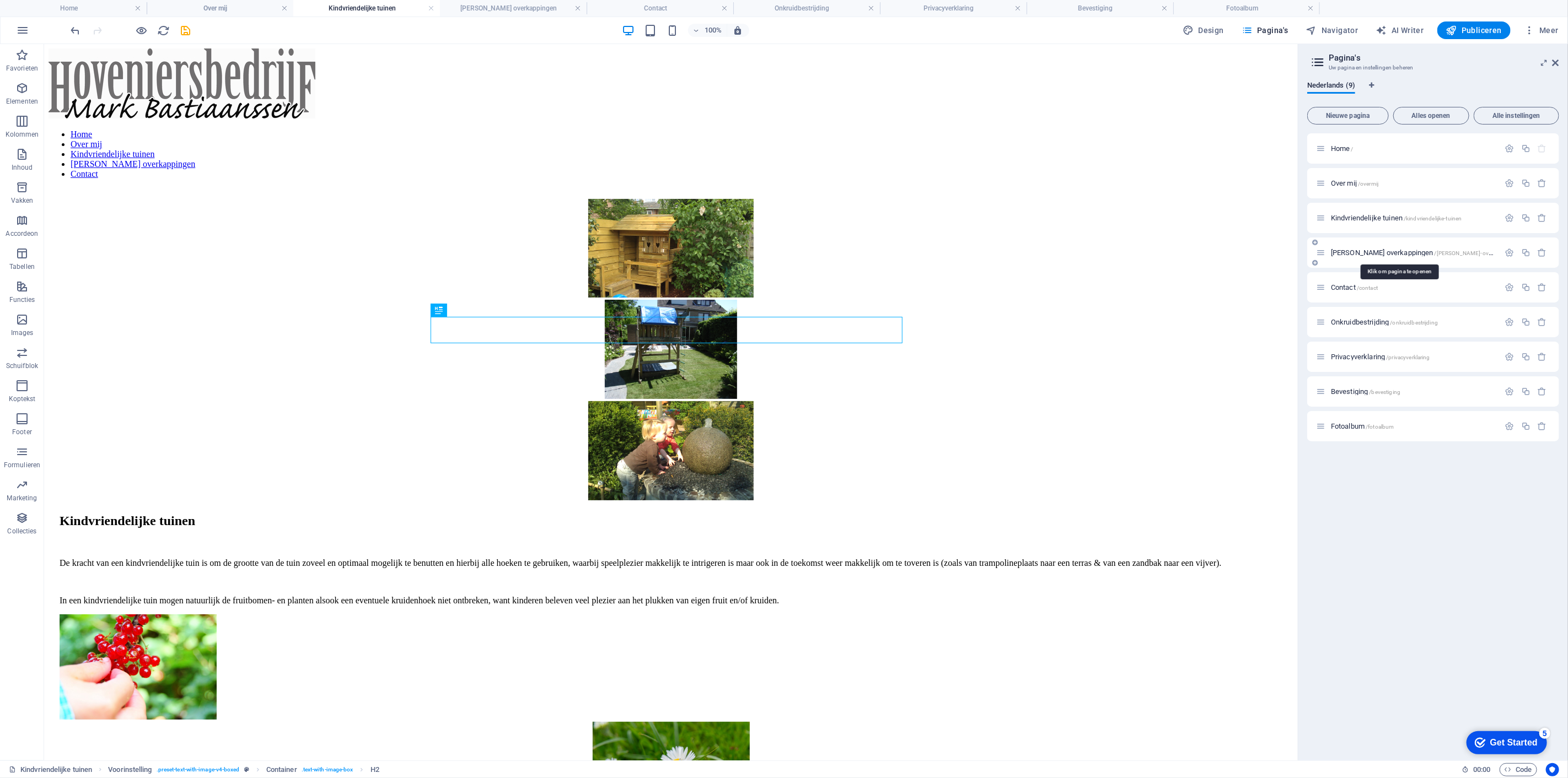
click at [1349, 251] on span "[PERSON_NAME] overkappingen /douglas-overkappingen" at bounding box center [1425, 253] width 189 height 9
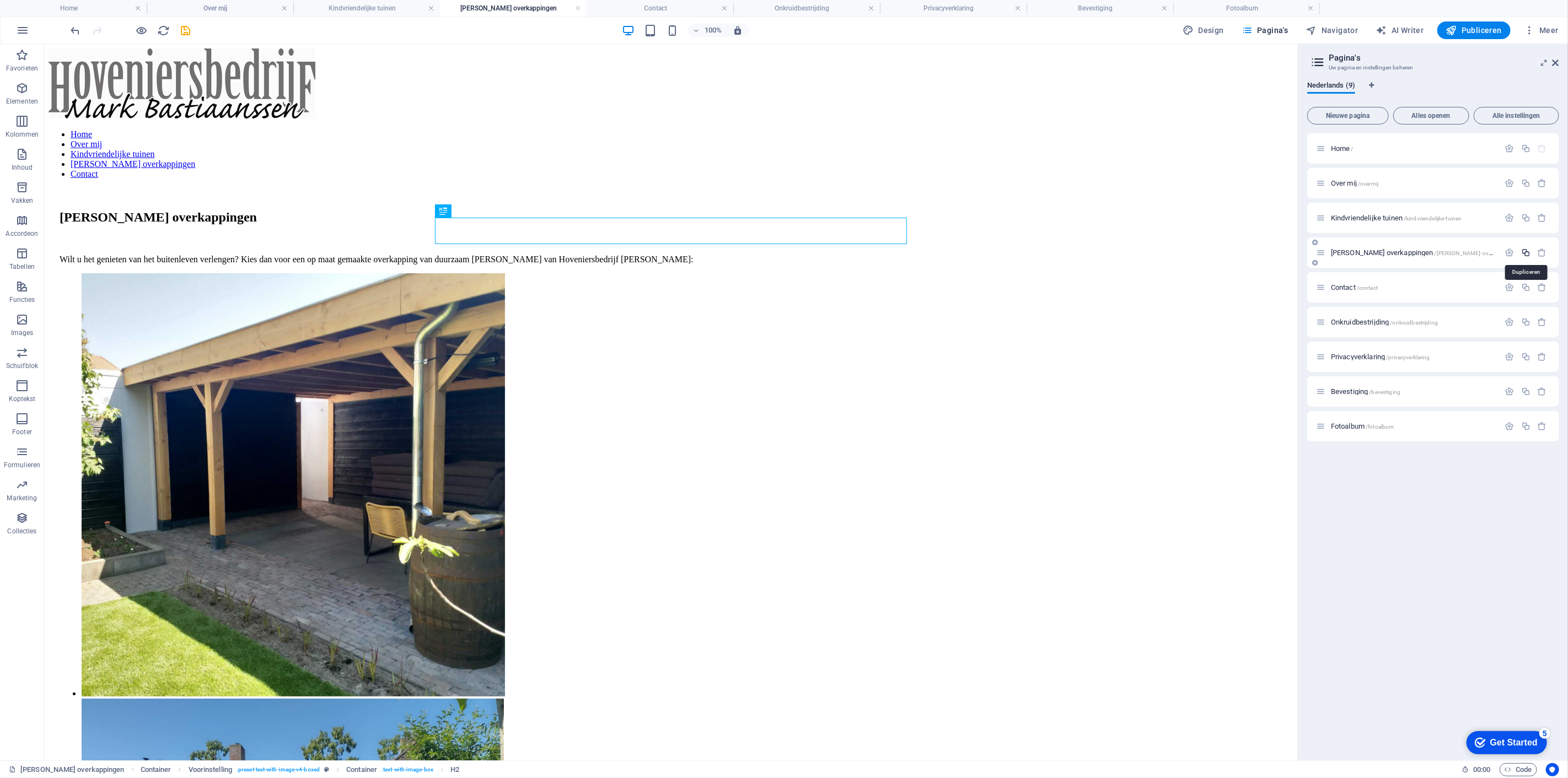
click at [1529, 252] on icon "button" at bounding box center [1526, 252] width 10 height 10
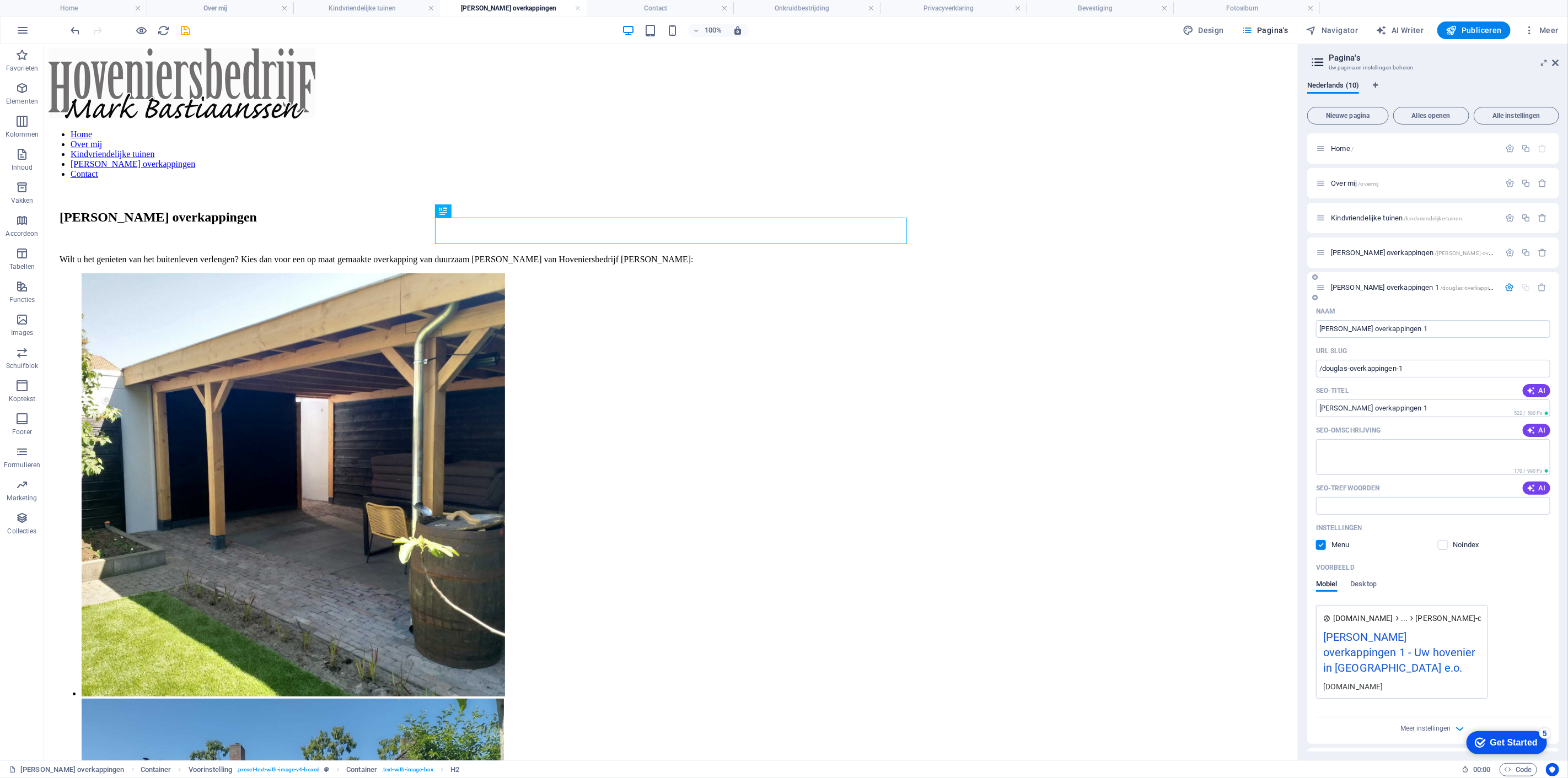
drag, startPoint x: 1409, startPoint y: 285, endPoint x: 1376, endPoint y: 491, distance: 208.6
click at [1392, 548] on div "Douglas overkappingen 1 /douglas-overkappingen-1 Naam Douglas overkappingen 1 ​…" at bounding box center [1433, 508] width 252 height 472
click at [1426, 331] on input "[PERSON_NAME] overkappingen 1" at bounding box center [1433, 329] width 234 height 17
drag, startPoint x: 1470, startPoint y: 374, endPoint x: 1271, endPoint y: 333, distance: 203.2
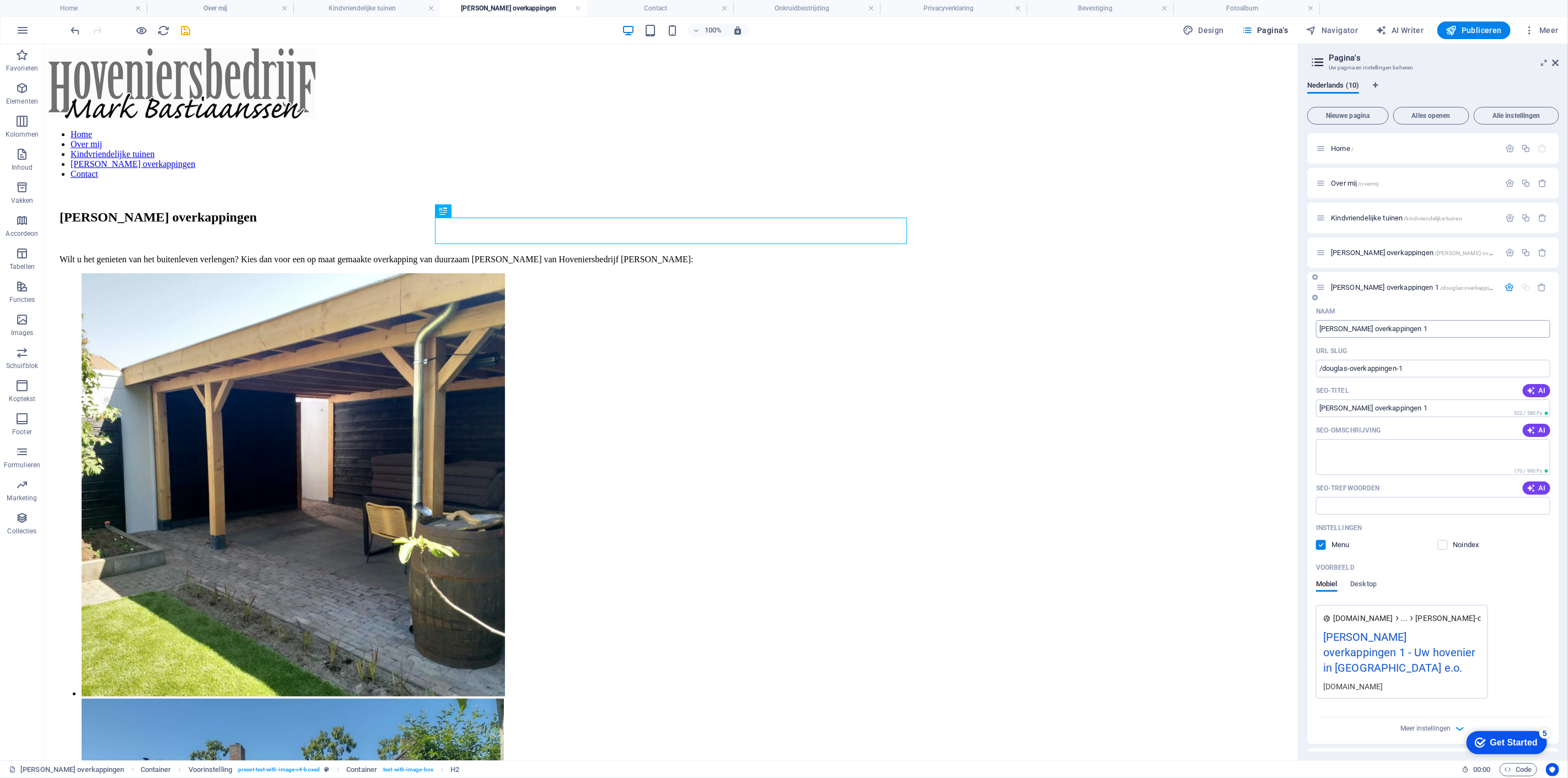
click at [1388, 327] on input "[PERSON_NAME] overkappingen 1" at bounding box center [1433, 329] width 234 height 17
type input "Water in eigen"
type input "/water-in-eigen-rui"
type input "Water in eigen rui"
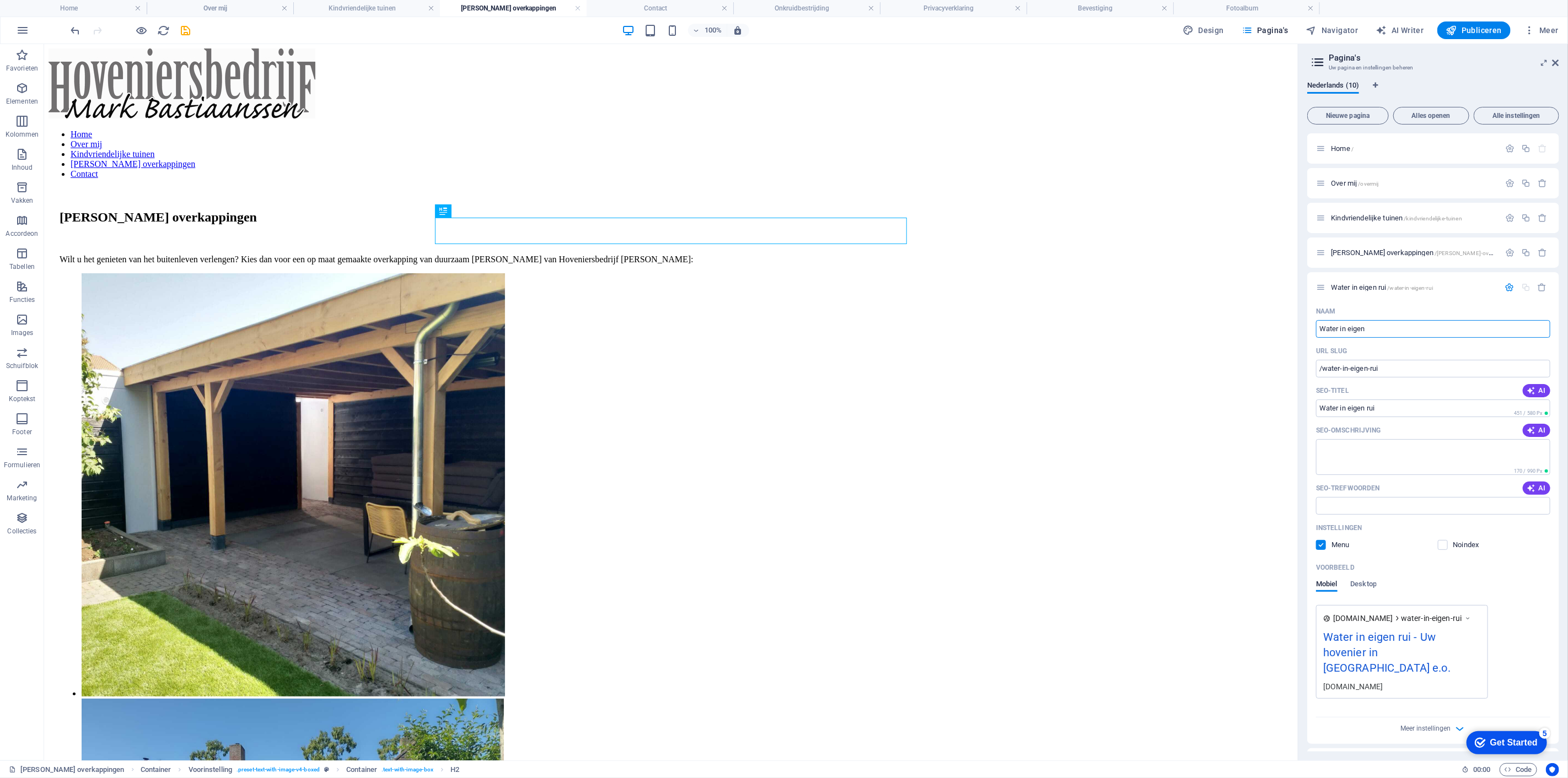
type input "Water in eigen"
type input "/water-in-eigen"
type input "Water in eigen"
type input "Water in eigen tuin"
type input "/water-in-eigen-tuin"
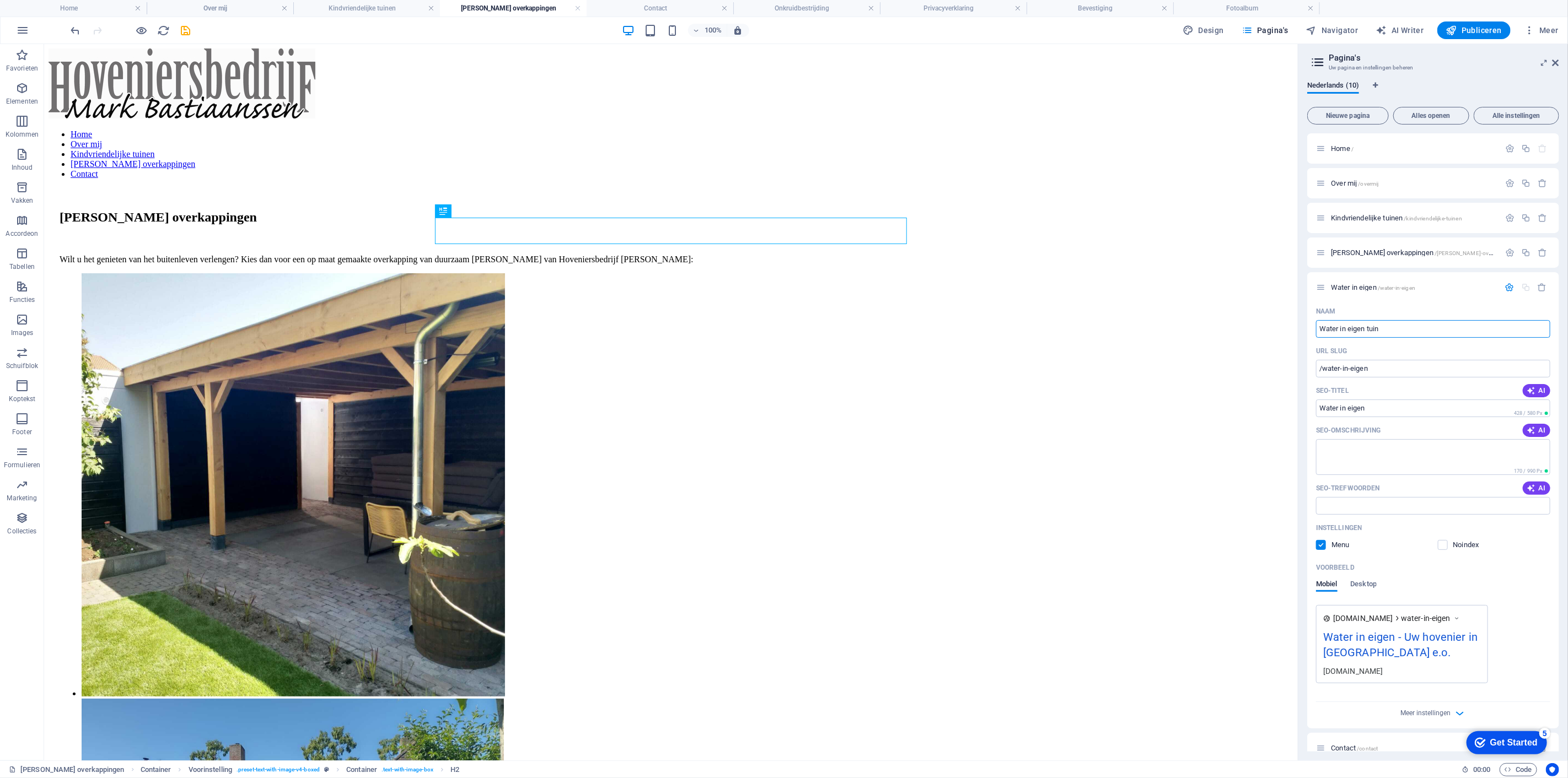
type input "Water in eigen tuin"
click at [1434, 460] on textarea "SEO-omschrijving" at bounding box center [1433, 457] width 234 height 36
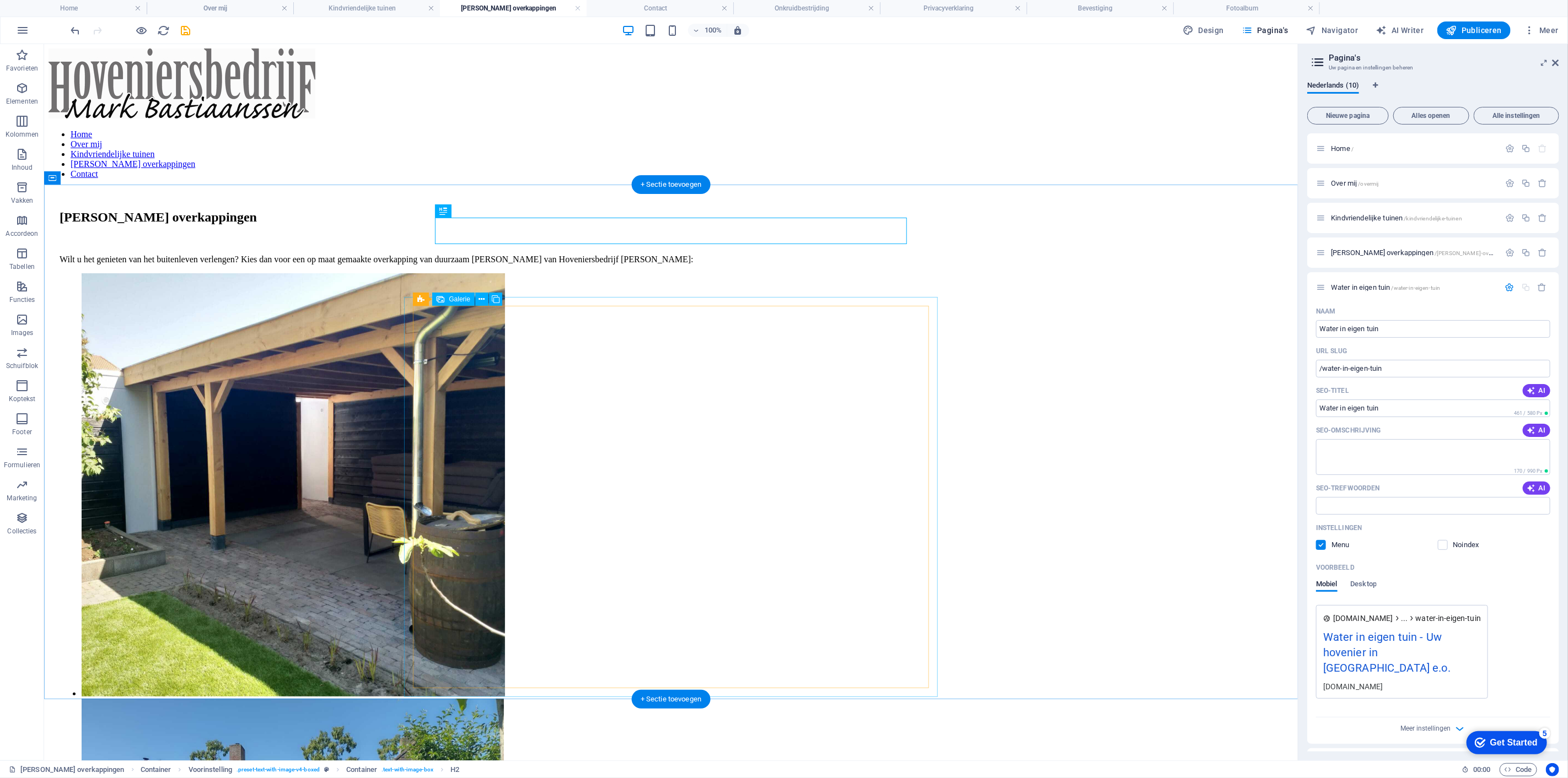
click at [522, 408] on li at bounding box center [301, 486] width 441 height 426
click at [522, 375] on li at bounding box center [301, 486] width 441 height 426
select select "4"
select select "px"
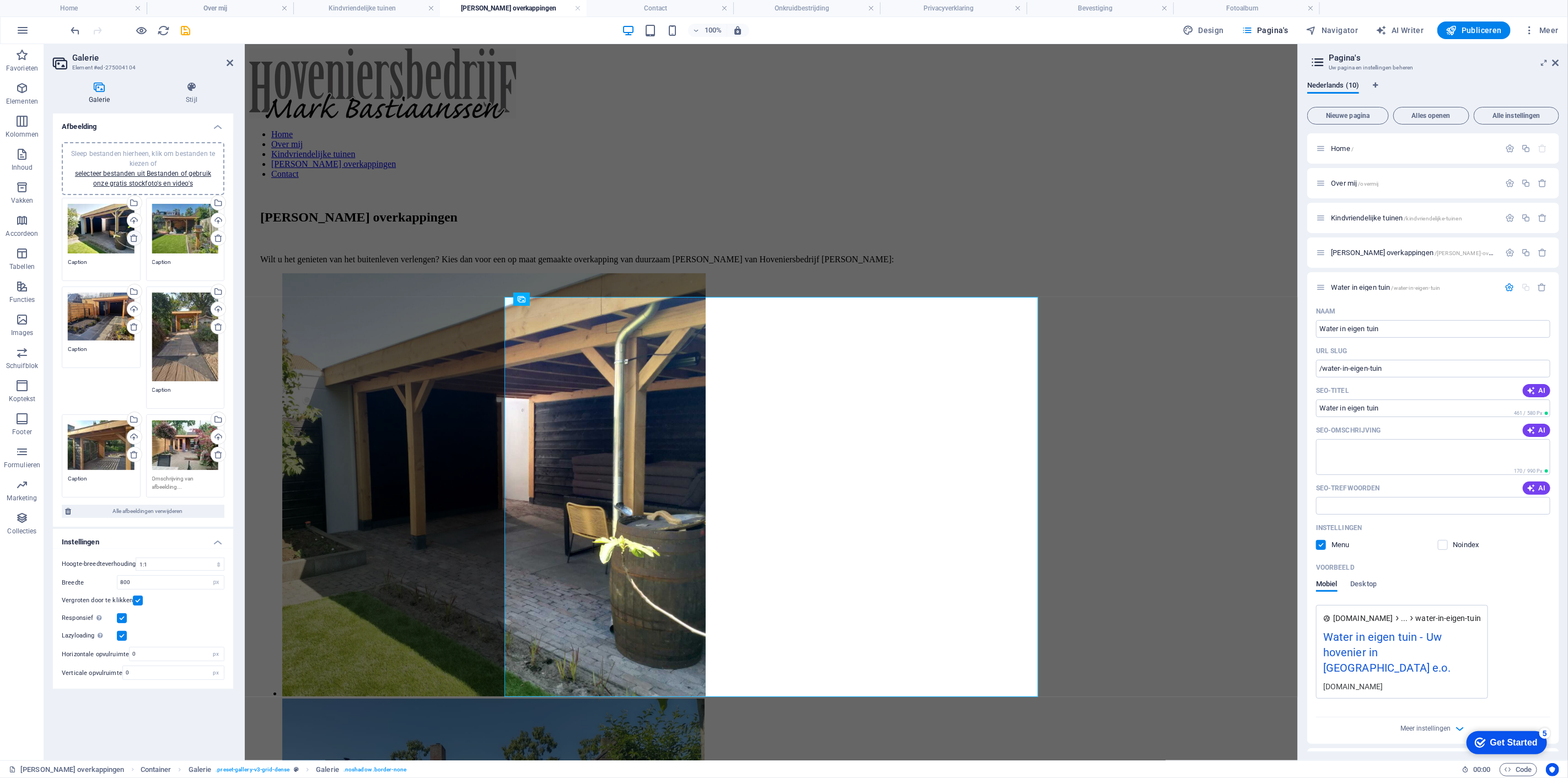
click at [135, 240] on icon at bounding box center [134, 238] width 9 height 9
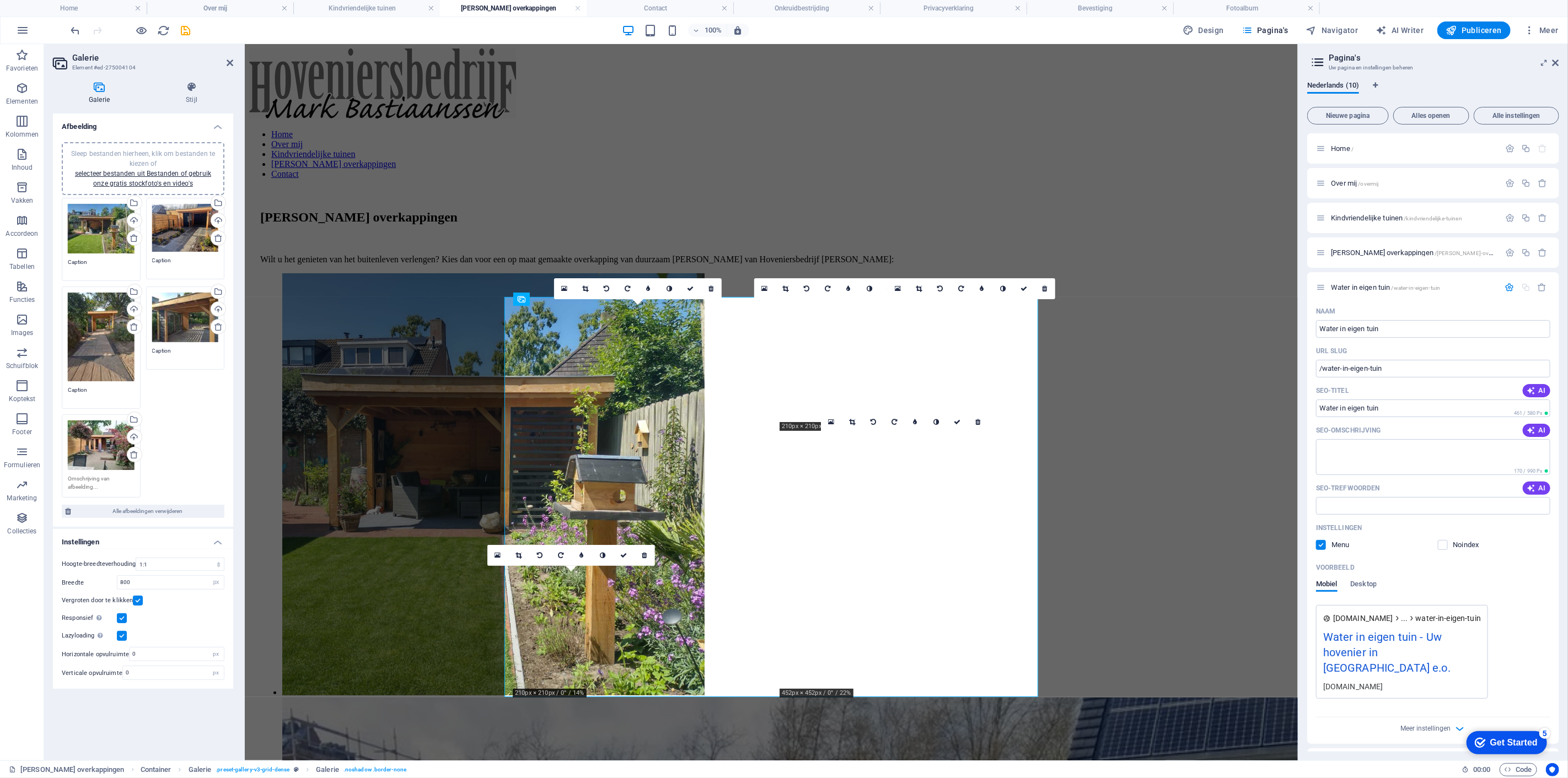
type textarea "Caption"
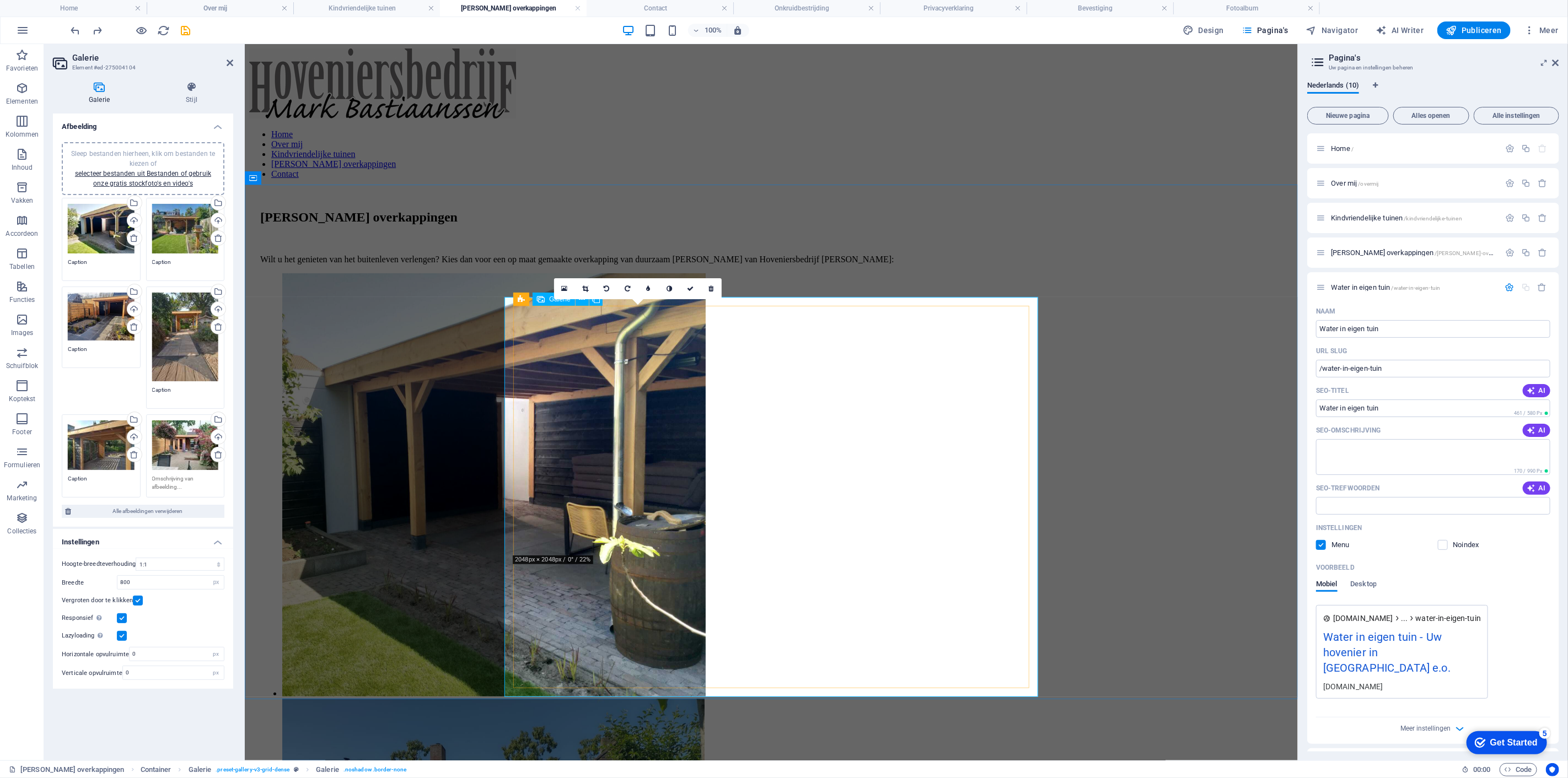
click at [592, 347] on li at bounding box center [502, 486] width 441 height 426
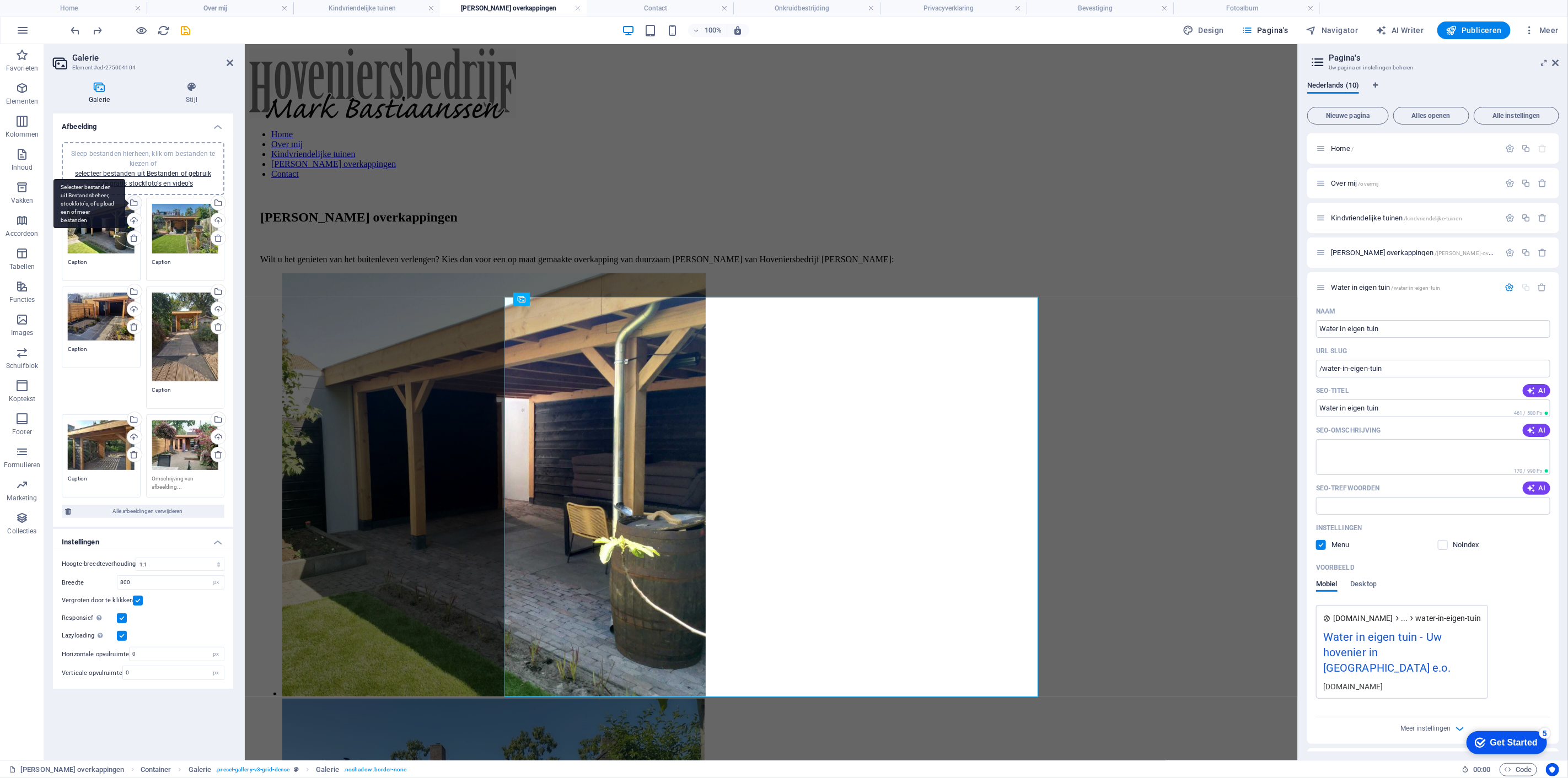
click at [133, 203] on div "Selecteer bestanden uit Bestandsbeheer, stockfoto's, of upload een of meer best…" at bounding box center [133, 204] width 17 height 17
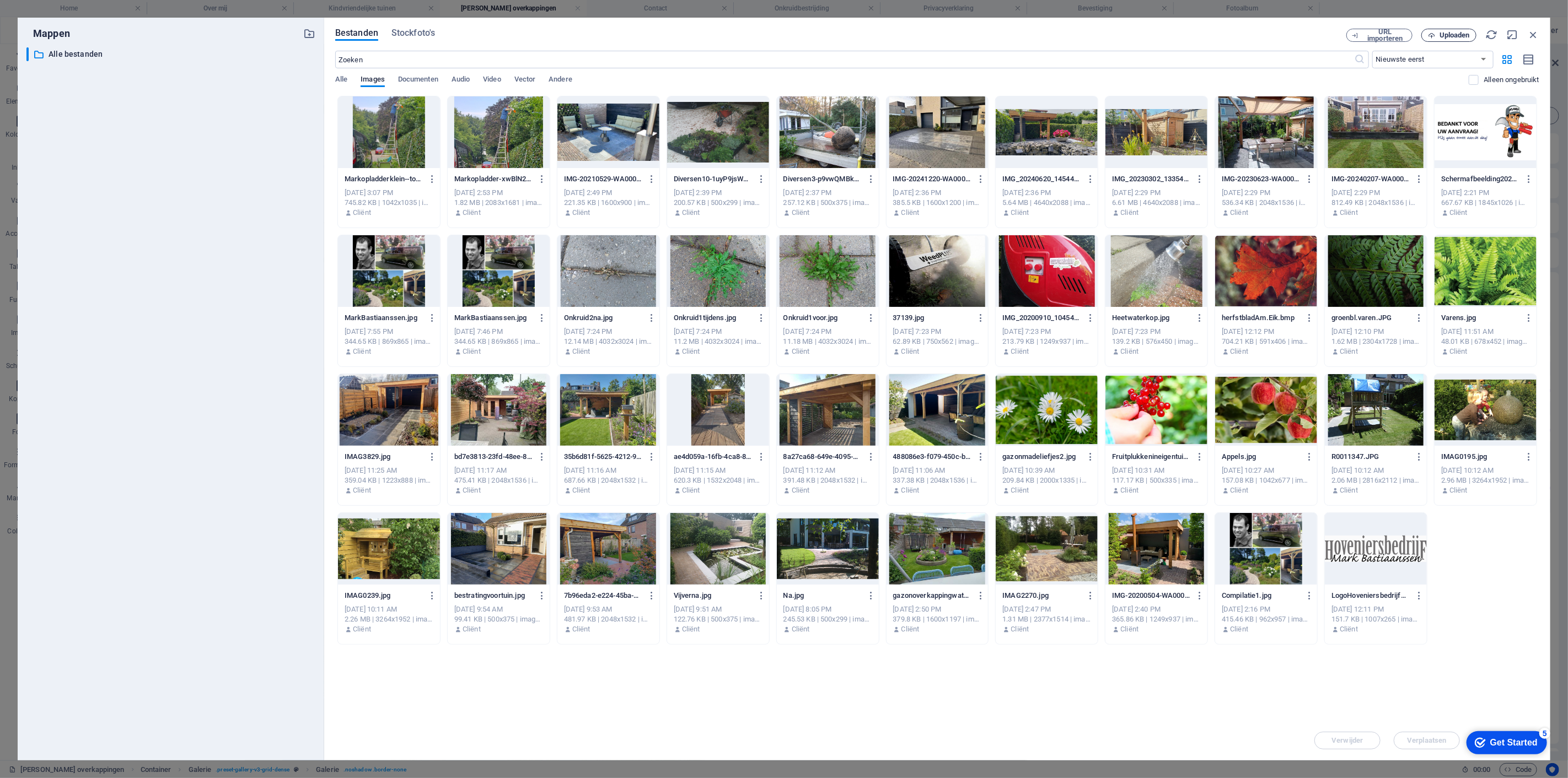
click at [1440, 36] on span "Uploaden" at bounding box center [1455, 36] width 30 height 7
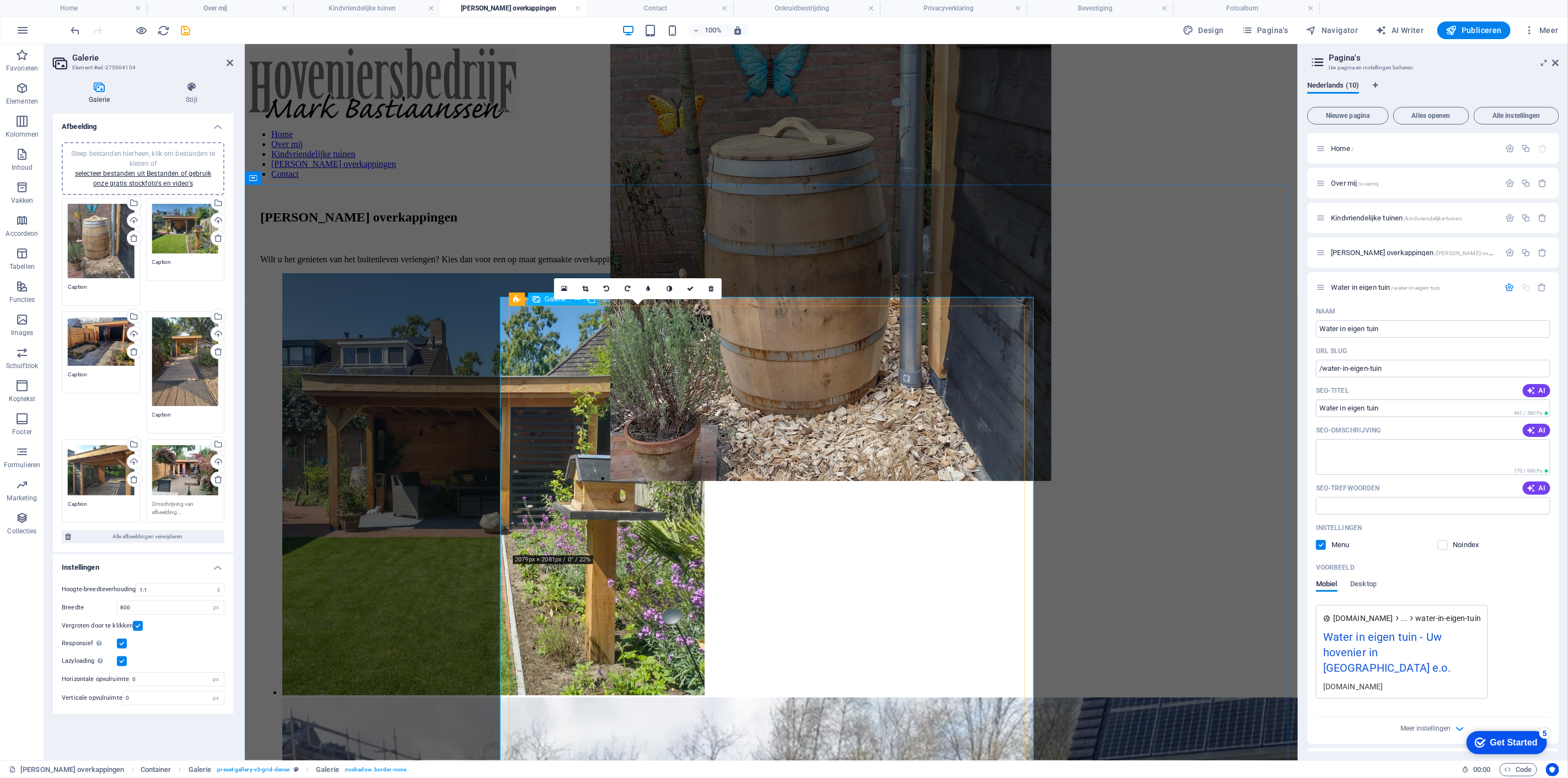
drag, startPoint x: 634, startPoint y: 395, endPoint x: 995, endPoint y: 392, distance: 361.0
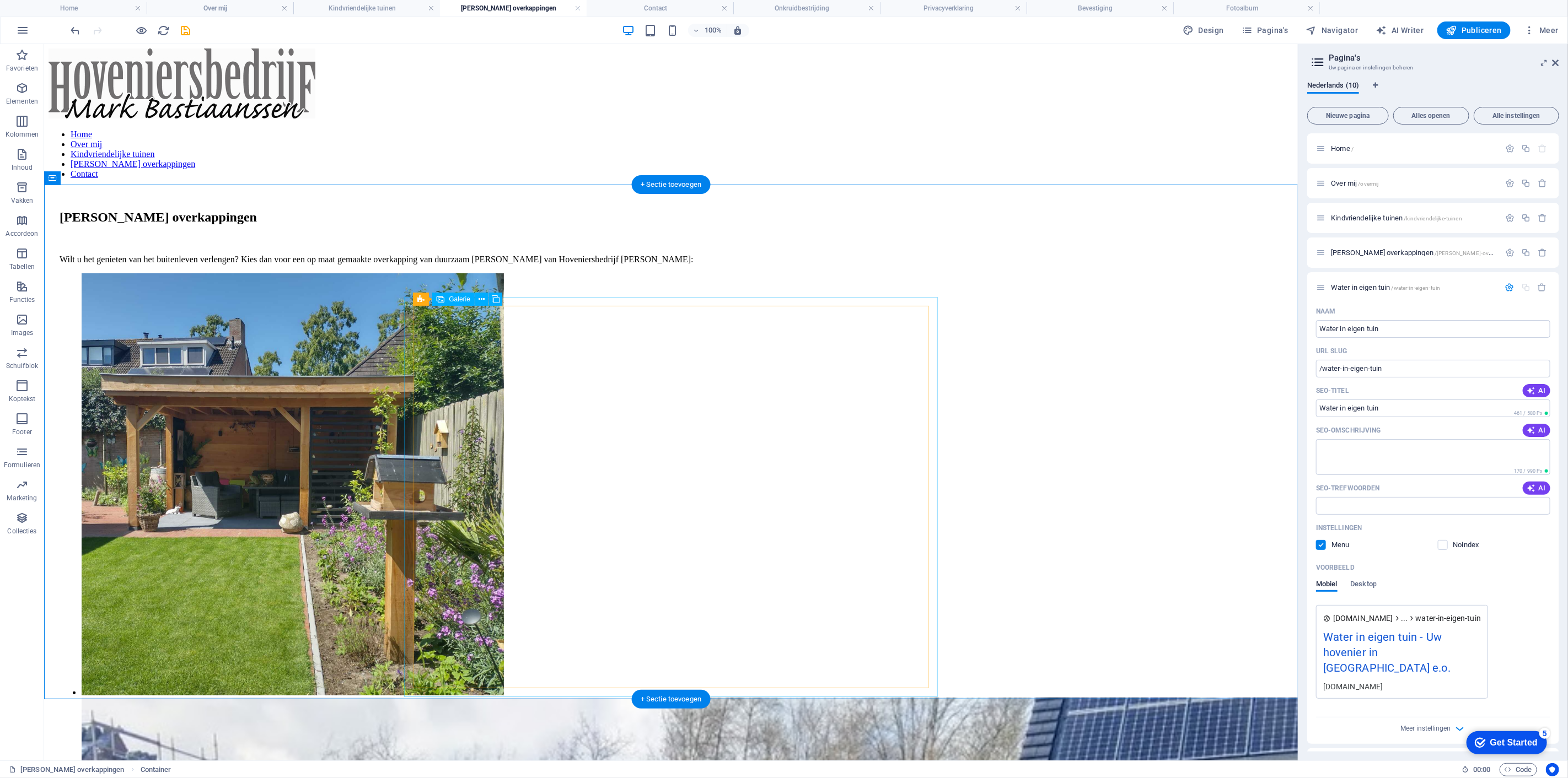
click at [522, 360] on li at bounding box center [301, 486] width 441 height 425
select select "4"
select select "px"
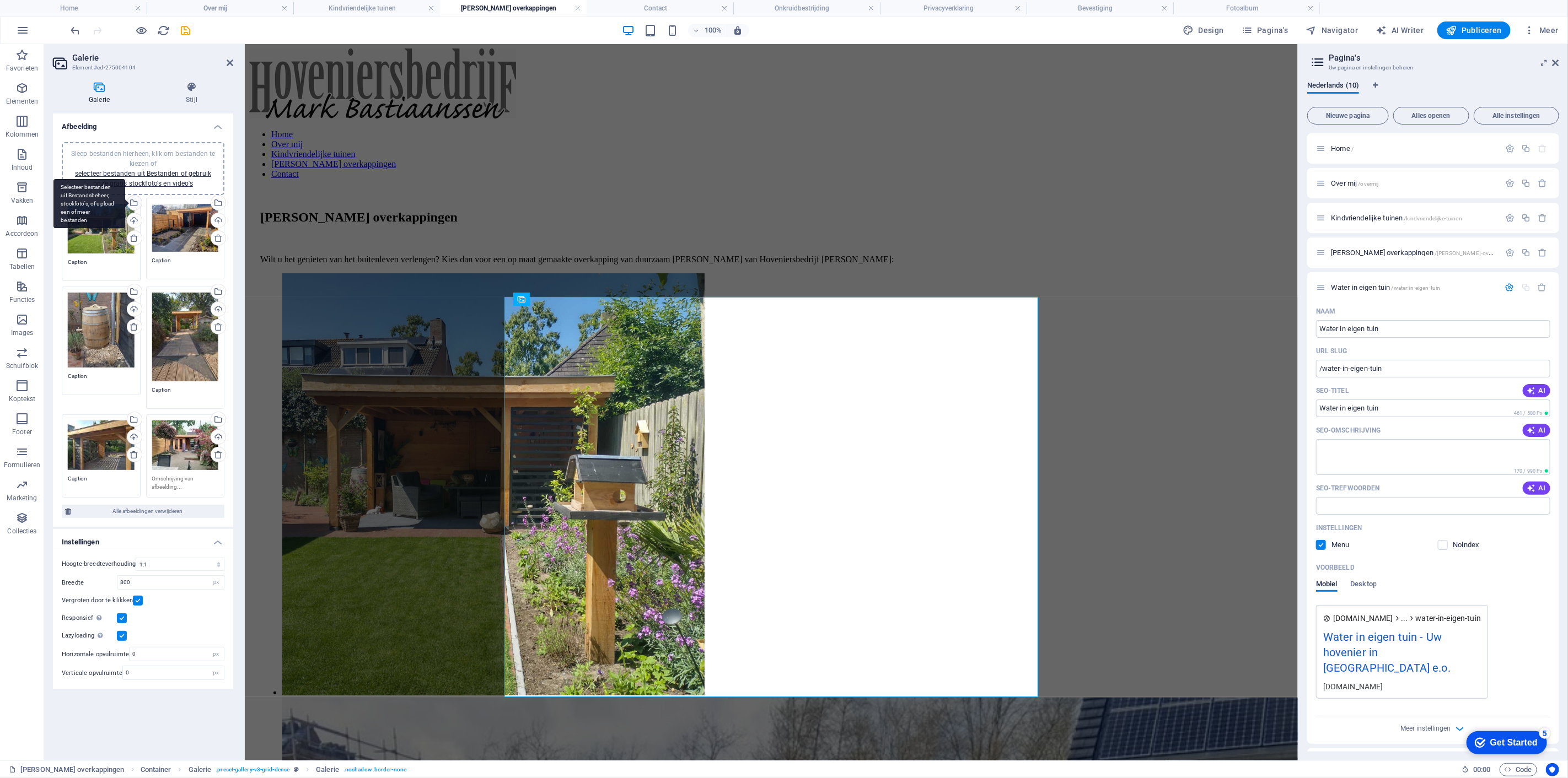
click at [133, 201] on div "Selecteer bestanden uit Bestandsbeheer, stockfoto's, of upload een of meer best…" at bounding box center [133, 204] width 17 height 17
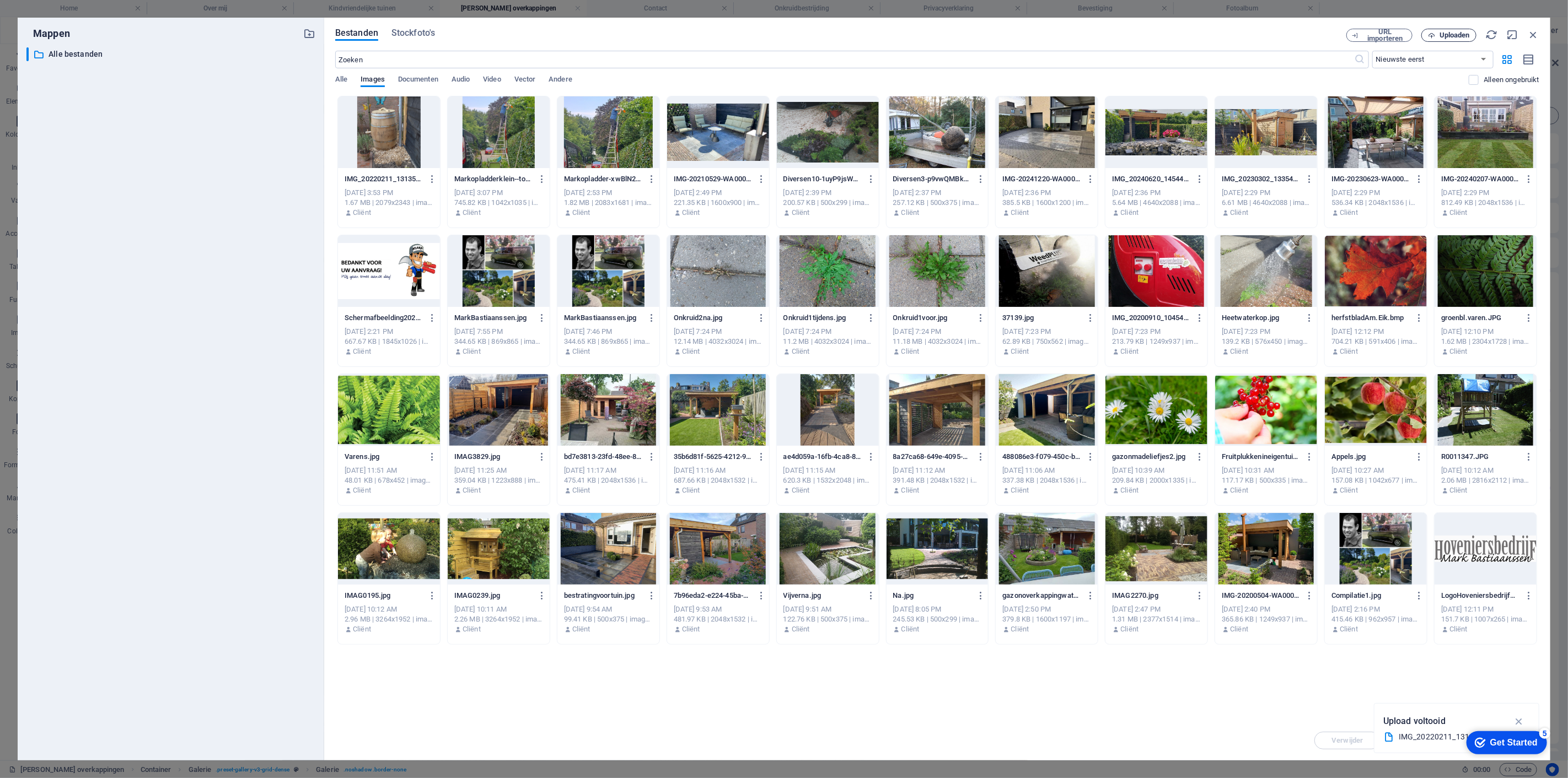
click at [1460, 33] on span "Uploaden" at bounding box center [1455, 36] width 30 height 7
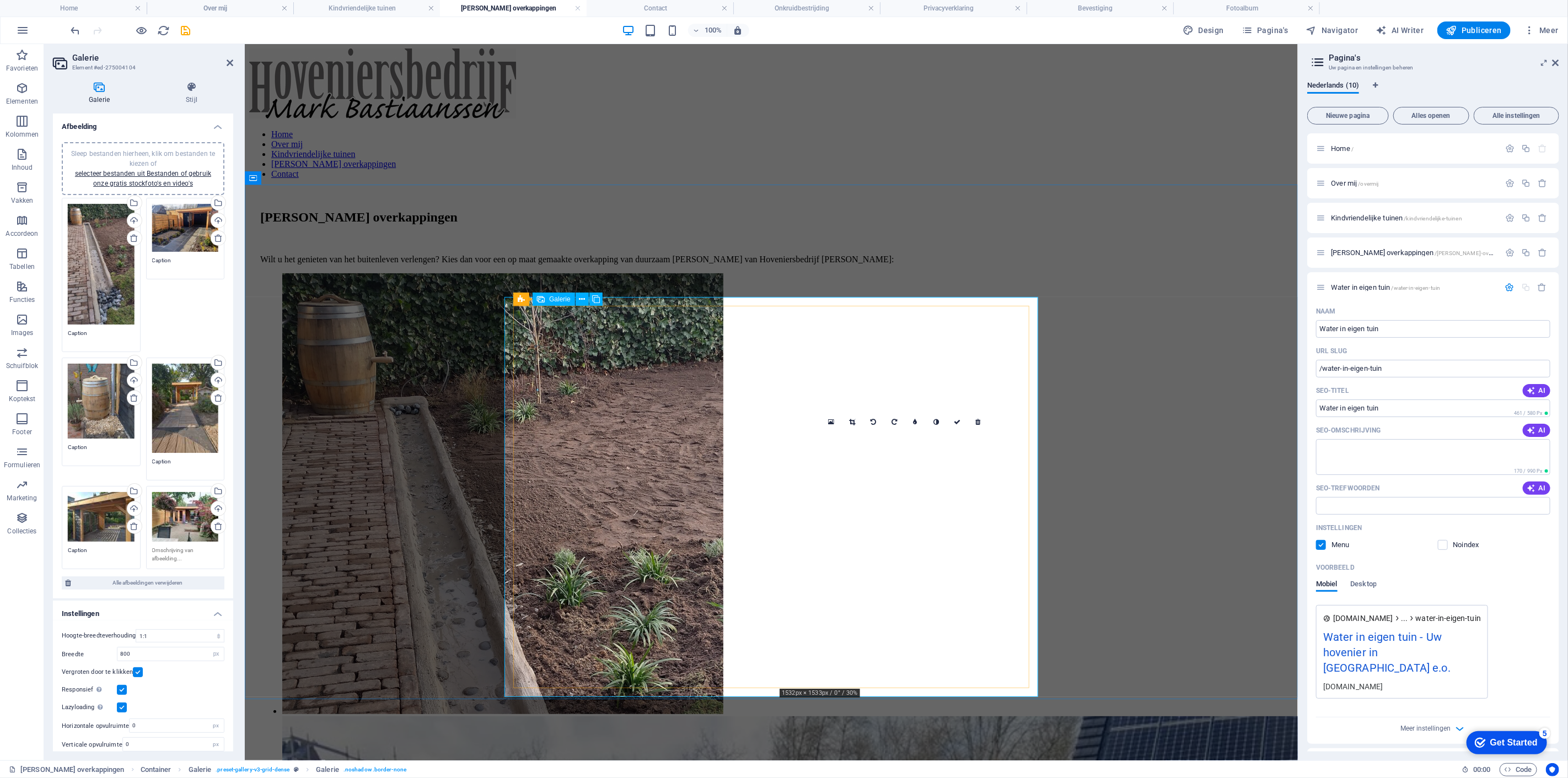
click at [134, 486] on div "Selecteer bestanden uit Bestandsbeheer, stockfoto's, of upload een of meer best…" at bounding box center [133, 492] width 17 height 17
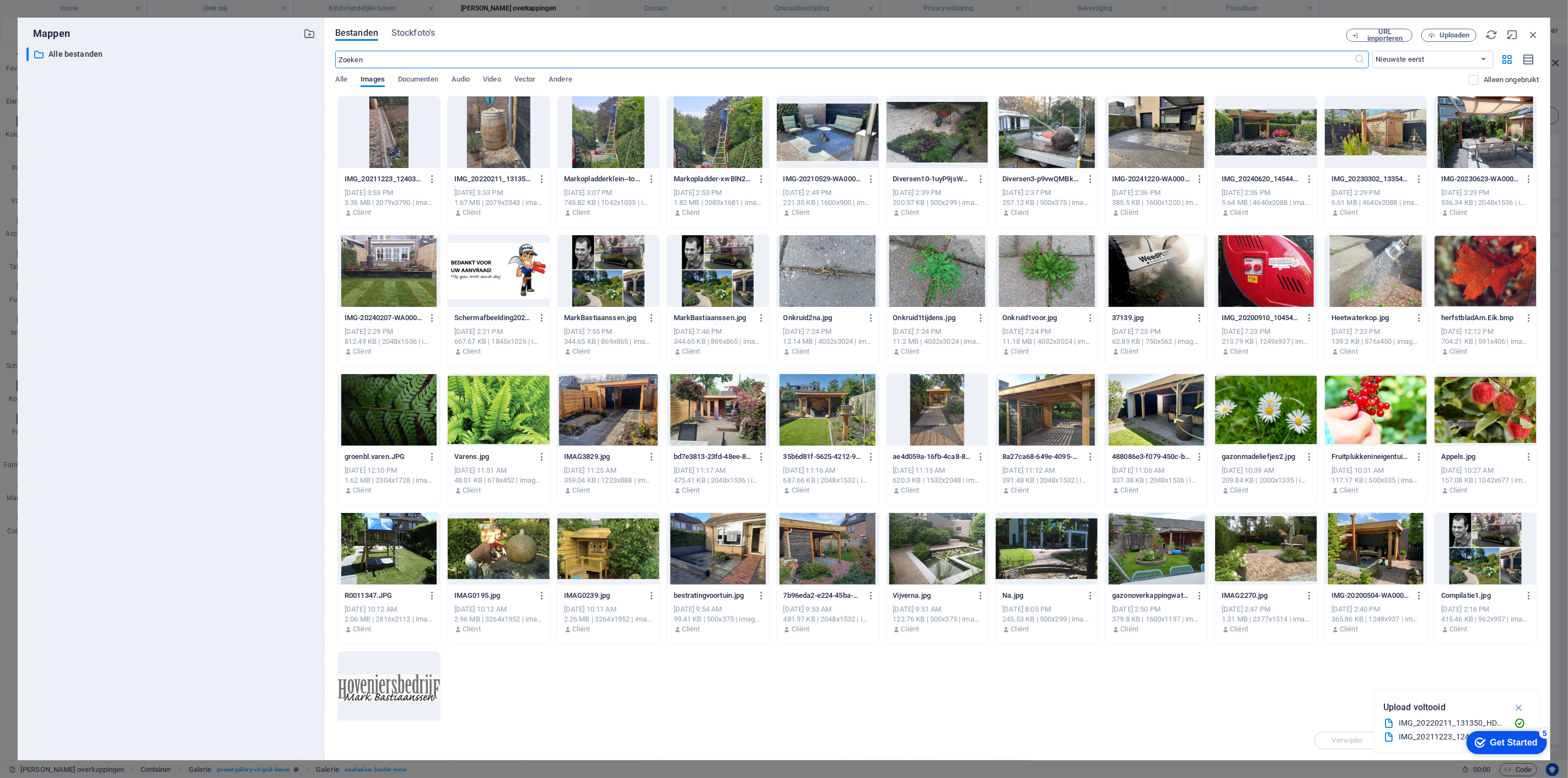
click at [1455, 24] on div "Bestanden Stockfoto's URL importeren Uploaden ​ Nieuwste eerst Oudste eerst Naa…" at bounding box center [937, 389] width 1227 height 743
click at [1452, 38] on span "Uploaden" at bounding box center [1455, 36] width 30 height 7
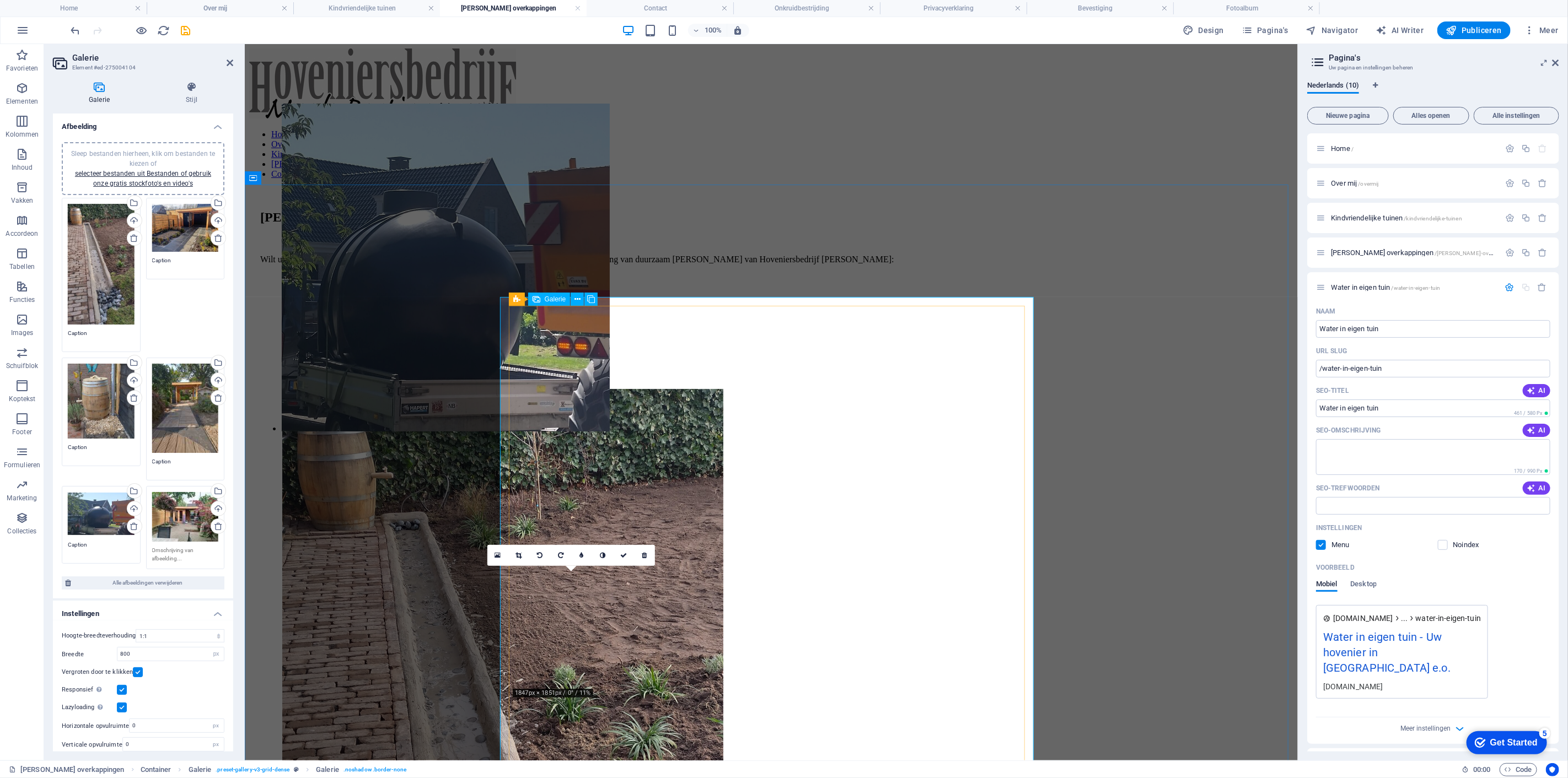
drag, startPoint x: 549, startPoint y: 641, endPoint x: 582, endPoint y: 434, distance: 209.6
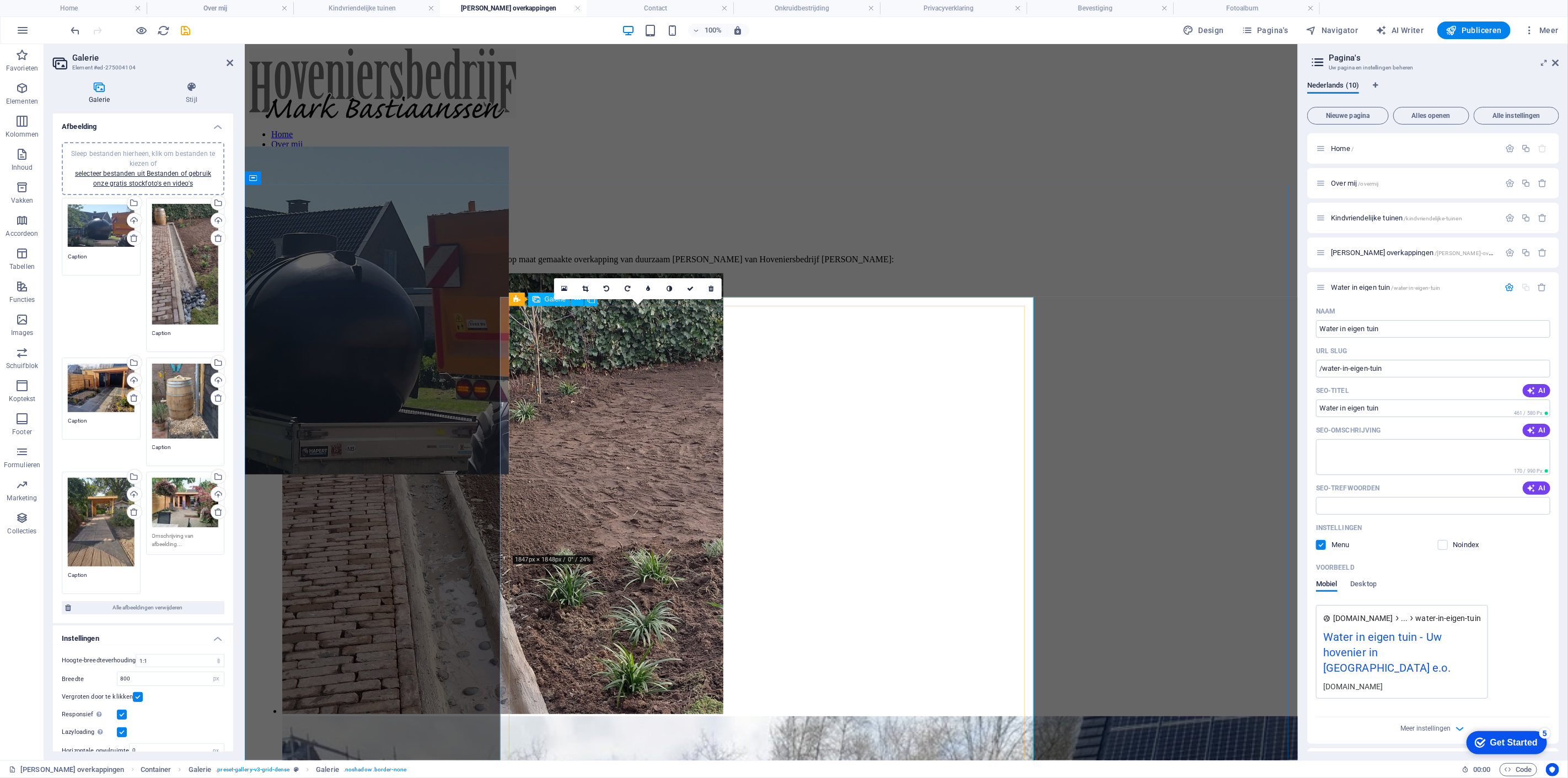
drag, startPoint x: 634, startPoint y: 422, endPoint x: 565, endPoint y: 524, distance: 123.1
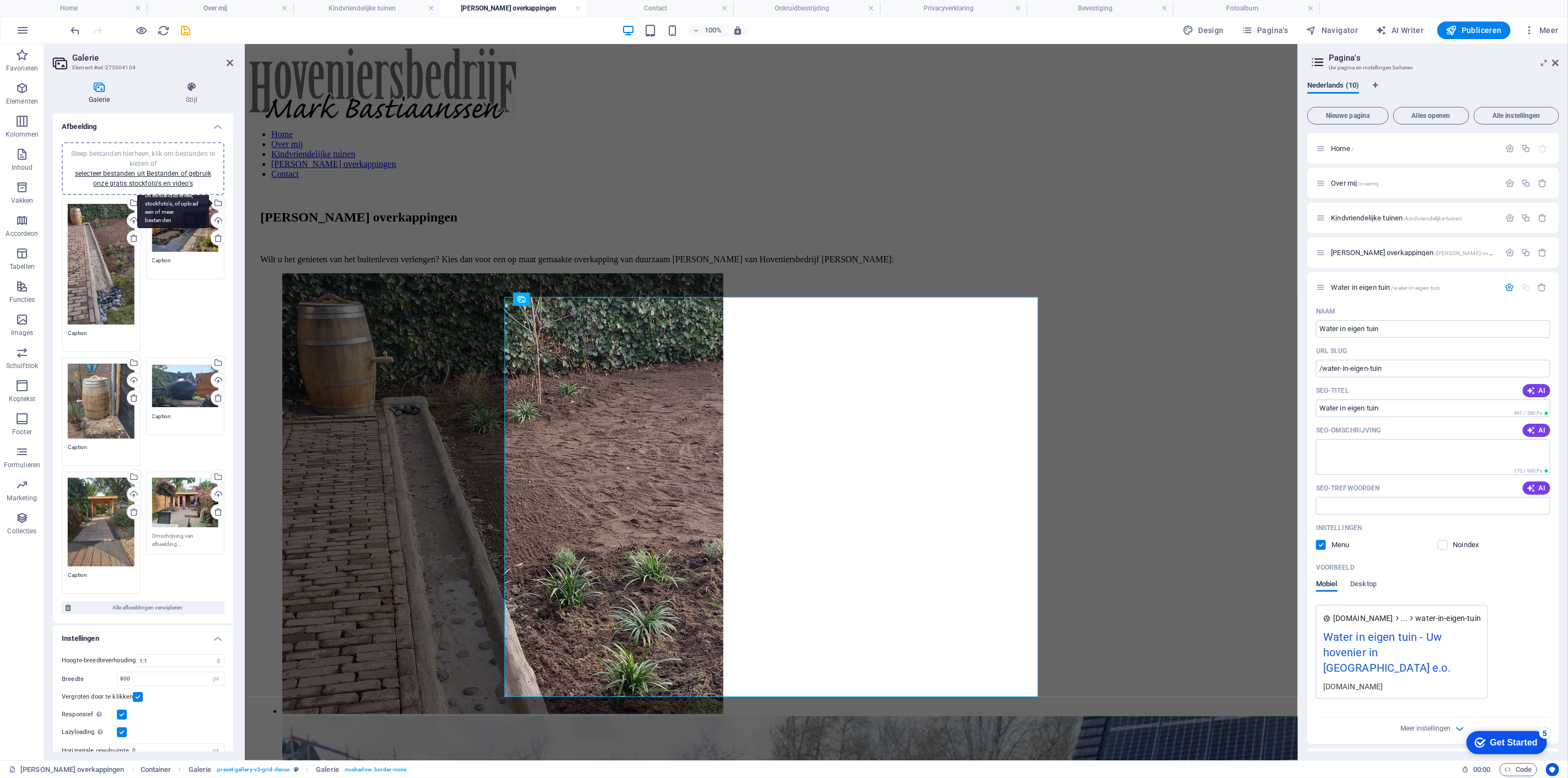
click at [209, 199] on div "Selecteer bestanden uit Bestandsbeheer, stockfoto's, of upload een of meer best…" at bounding box center [173, 204] width 71 height 50
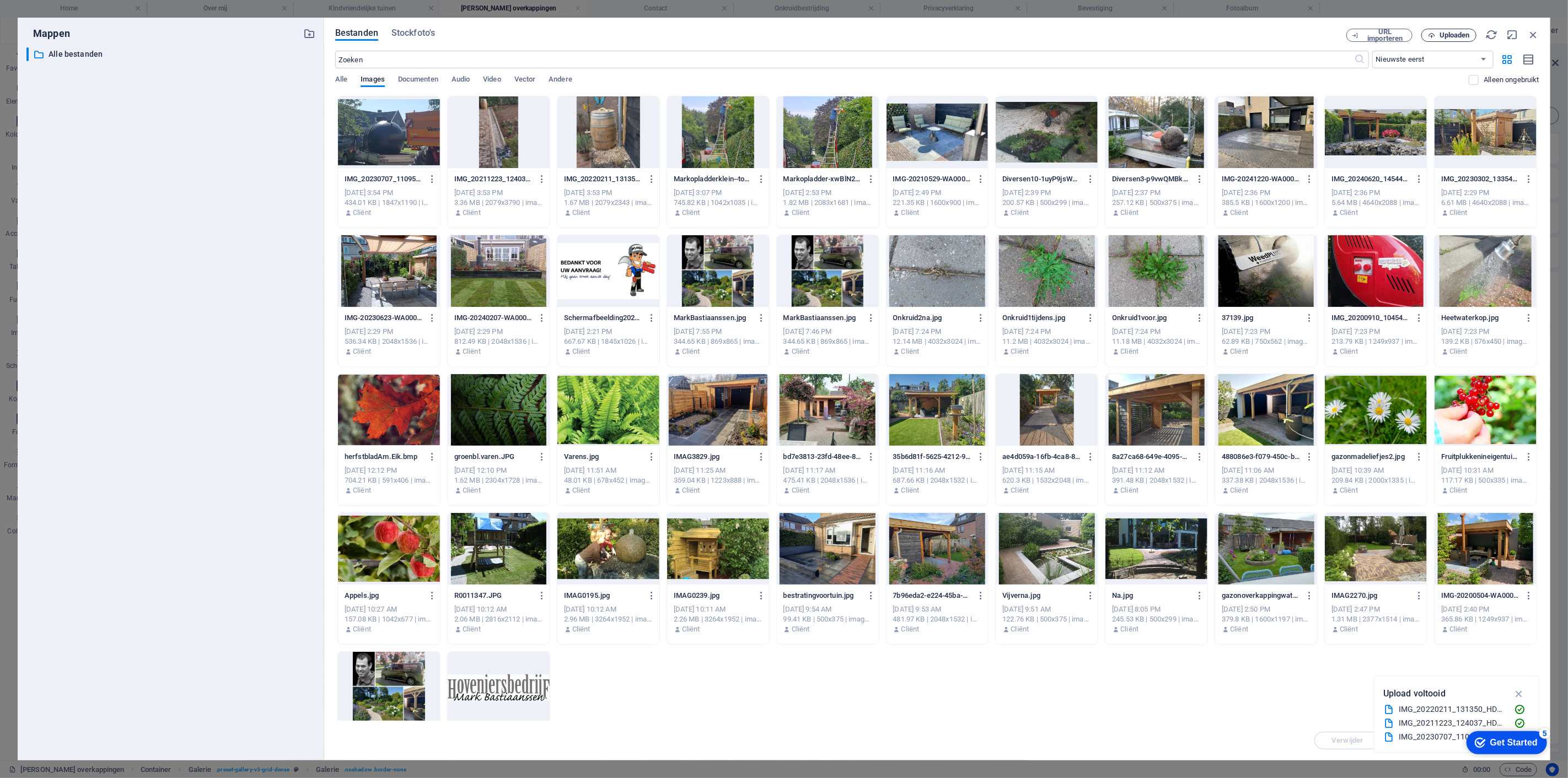
click at [1444, 32] on span "Uploaden" at bounding box center [1455, 36] width 30 height 7
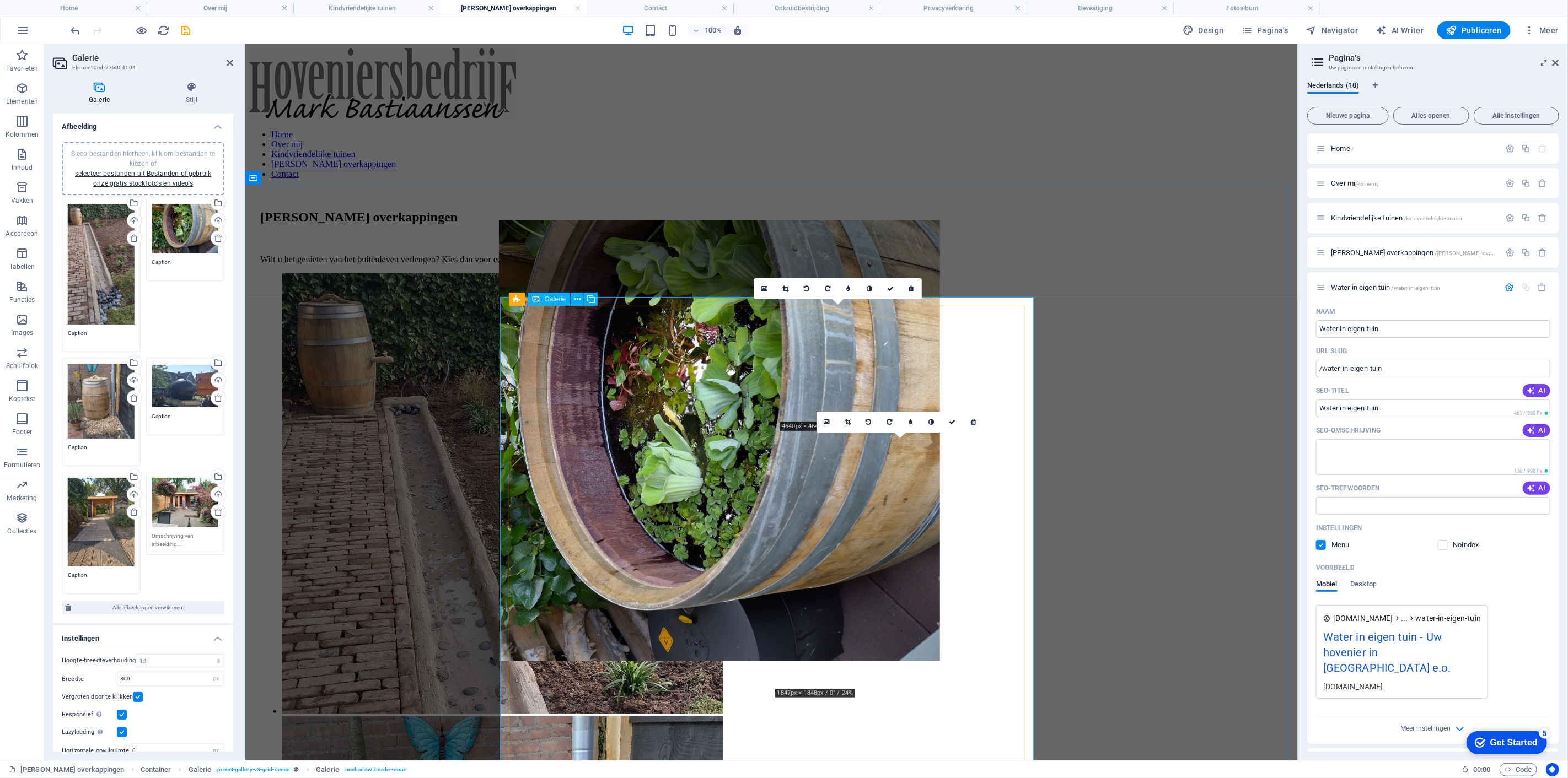
drag, startPoint x: 842, startPoint y: 337, endPoint x: 824, endPoint y: 513, distance: 176.9
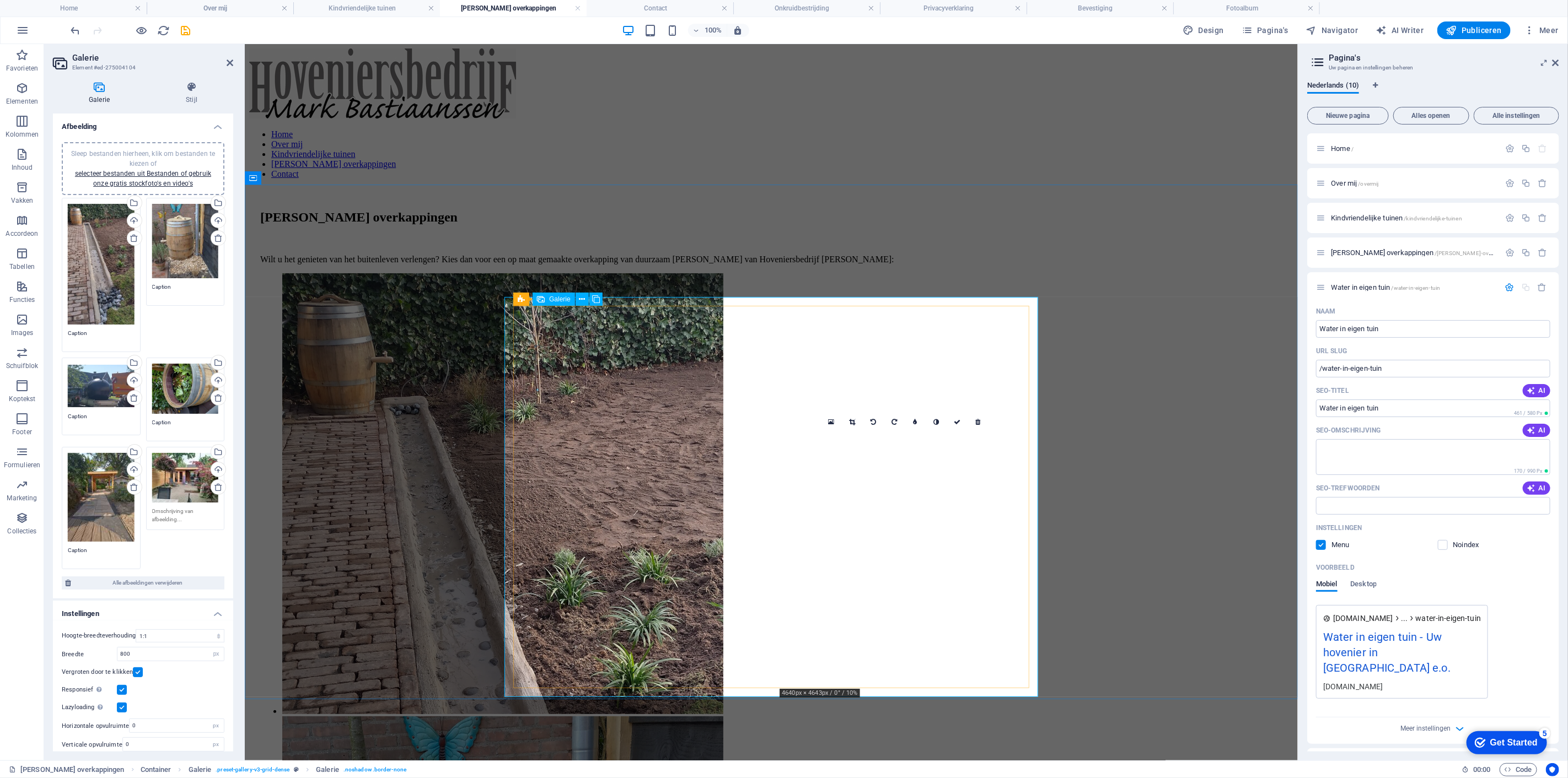
click at [892, 421] on icon at bounding box center [894, 422] width 5 height 7
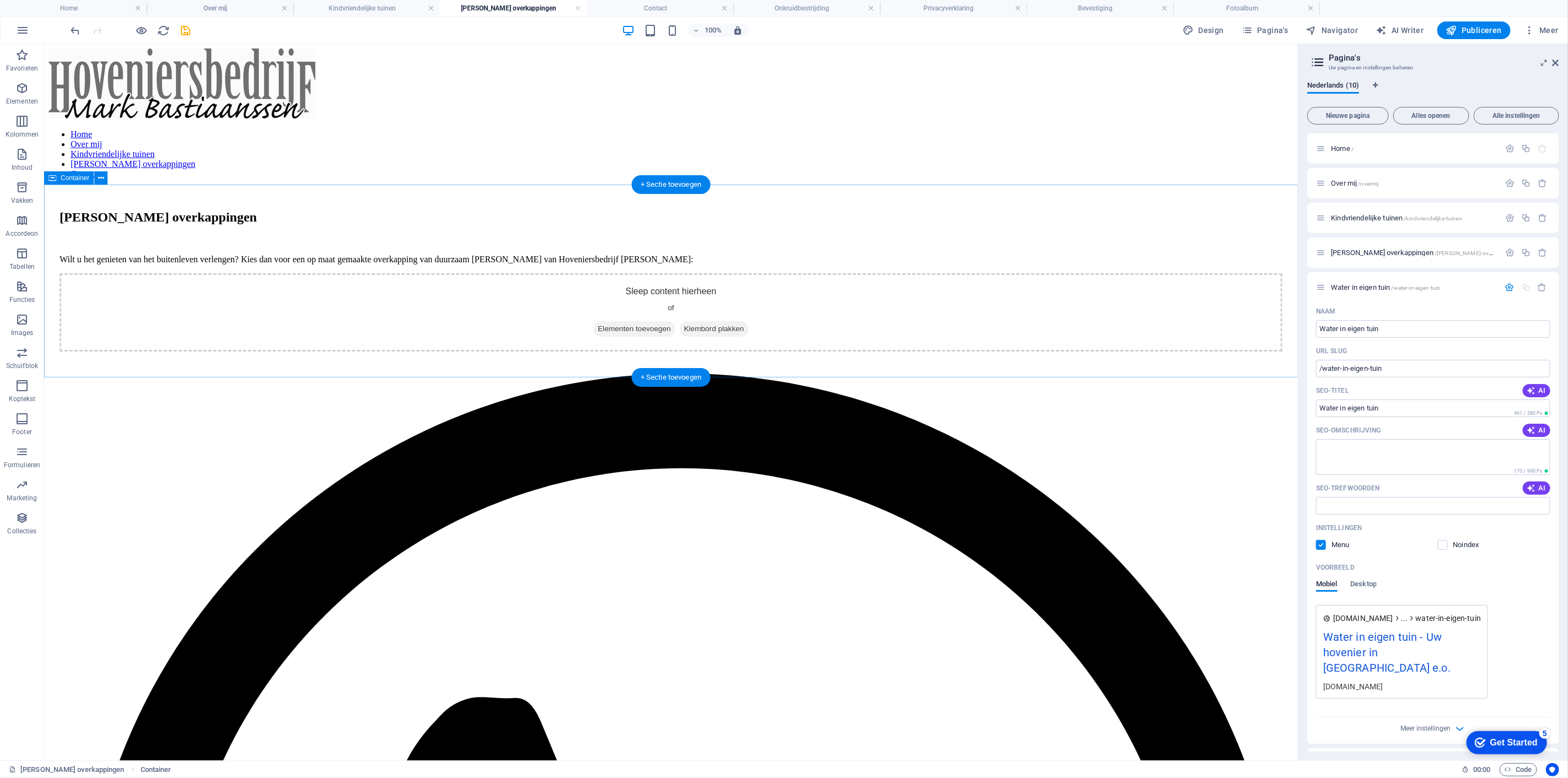
click at [1090, 300] on div "Douglas overkappingen Wilt u het genieten van het buitenleven verlengen? Kies d…" at bounding box center [670, 274] width 1245 height 175
click at [80, 30] on icon "undo" at bounding box center [76, 30] width 13 height 13
click at [80, 30] on icon "undo" at bounding box center [76, 30] width 13 height 13
click at [72, 30] on icon "undo" at bounding box center [76, 30] width 13 height 13
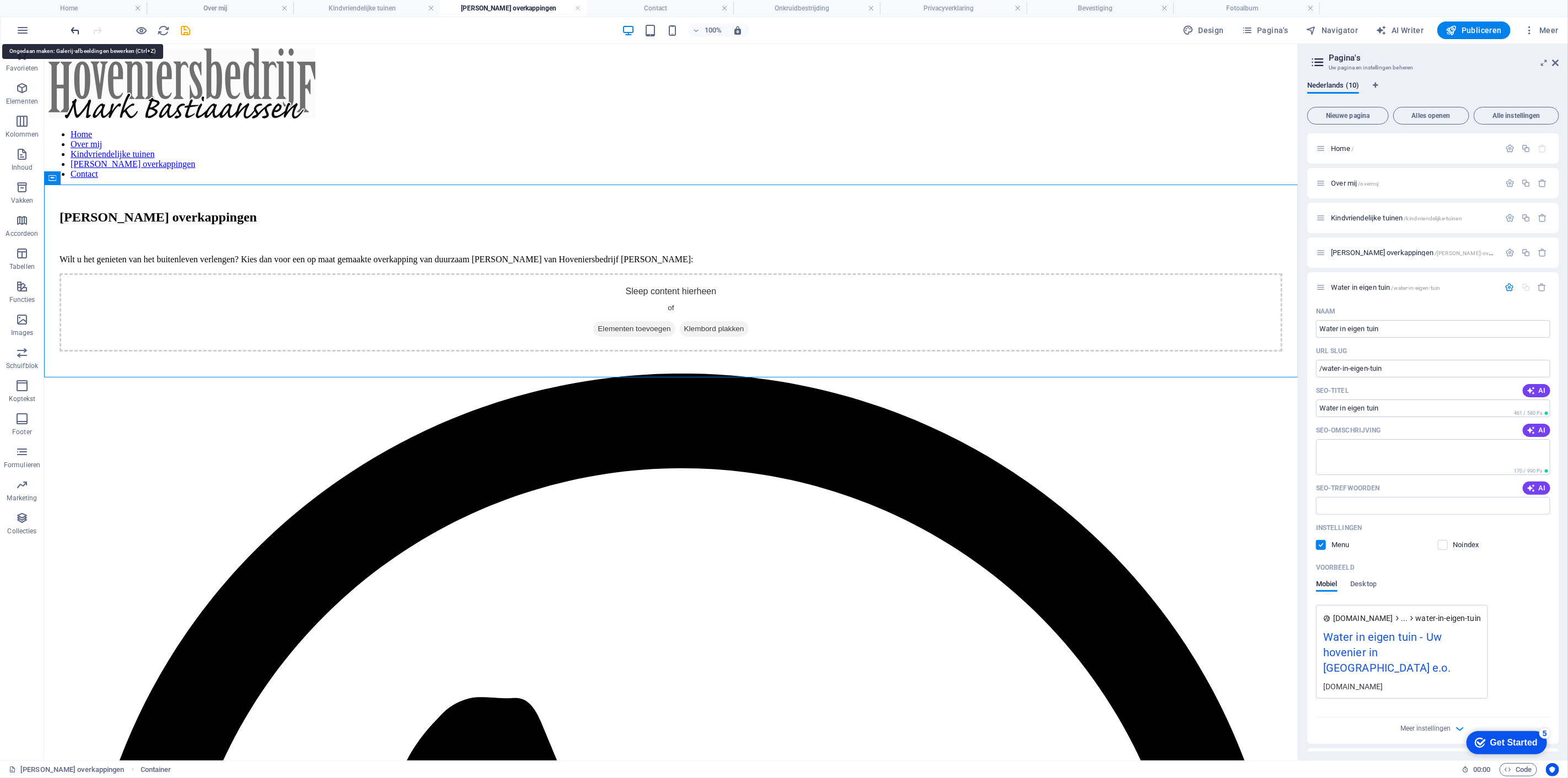
click at [72, 30] on icon "undo" at bounding box center [76, 30] width 13 height 13
click at [166, 266] on div "Douglas overkappingen Wilt u het genieten van het buitenleven verlengen? Kies d…" at bounding box center [670, 274] width 1245 height 175
click at [77, 28] on icon "undo" at bounding box center [76, 30] width 13 height 13
click at [77, 28] on icon "undo" at bounding box center [76, 30] width 13 height 13
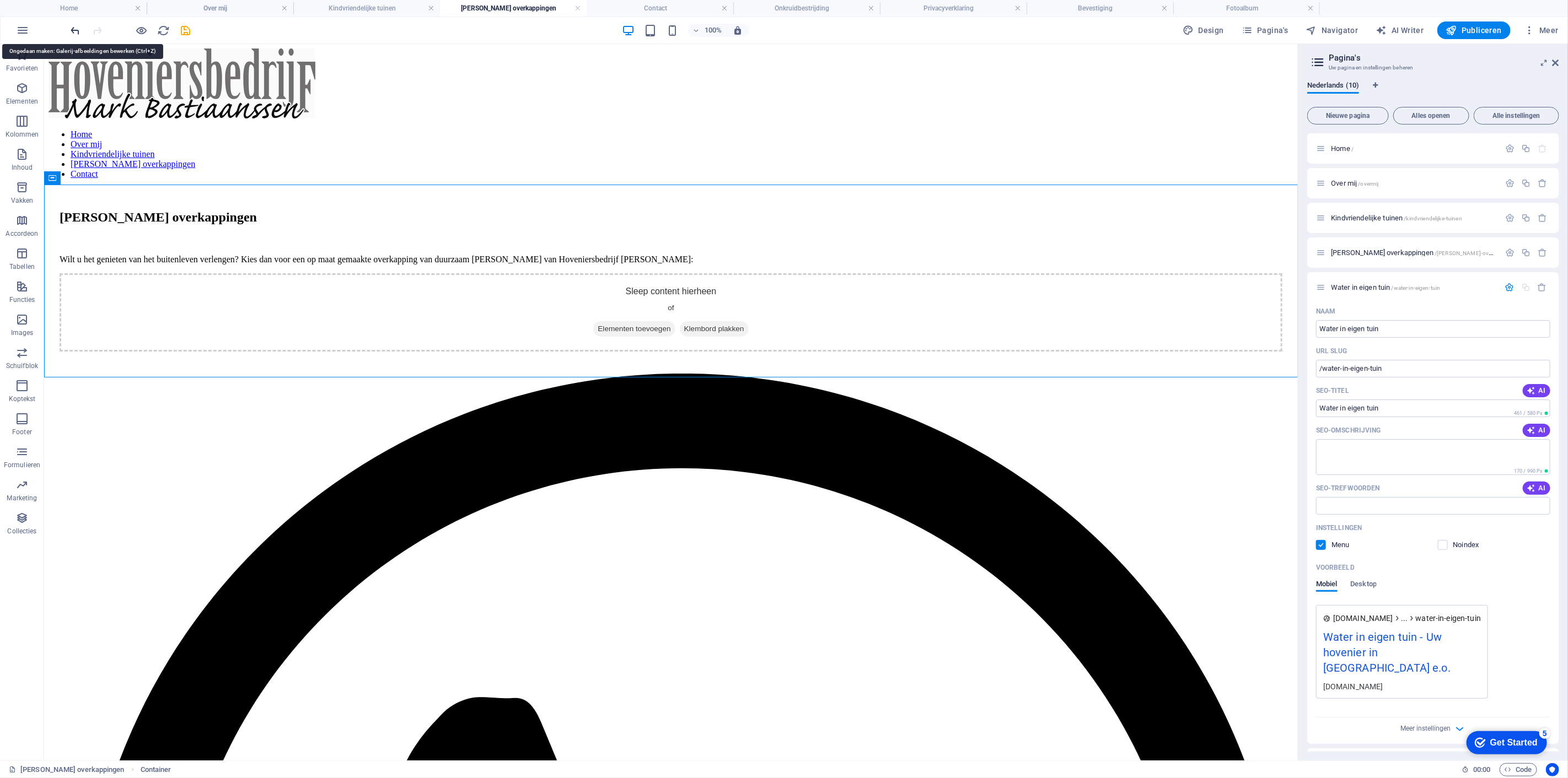
click at [77, 28] on icon "undo" at bounding box center [76, 30] width 13 height 13
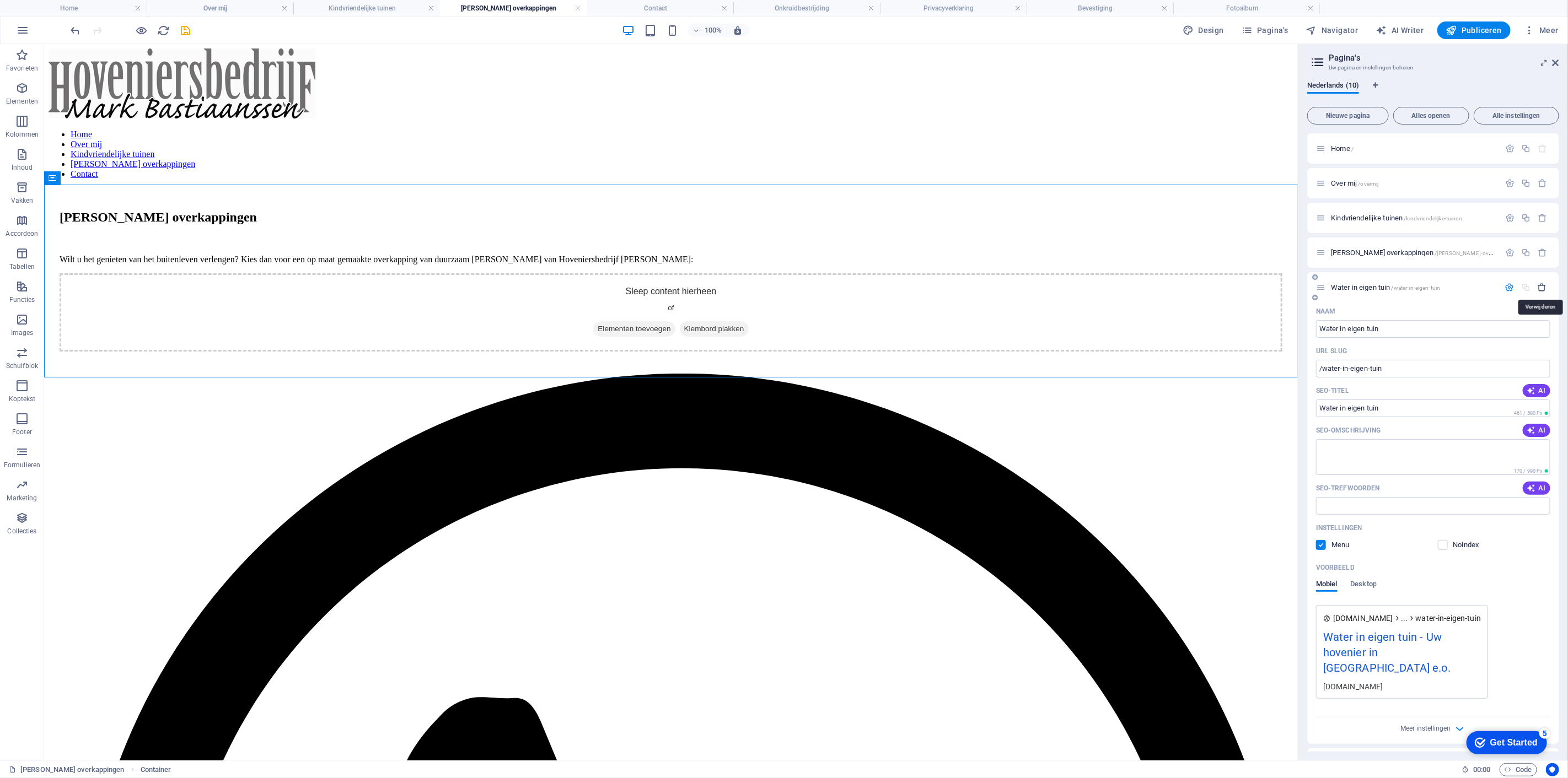
click at [1543, 288] on icon "button" at bounding box center [1543, 287] width 10 height 10
click at [1542, 285] on icon "button" at bounding box center [1543, 287] width 10 height 10
click at [1419, 334] on input "Water in eigen tuin" at bounding box center [1433, 329] width 234 height 17
type input "Water in eigen tuin"
click at [1543, 288] on icon "button" at bounding box center [1543, 287] width 10 height 10
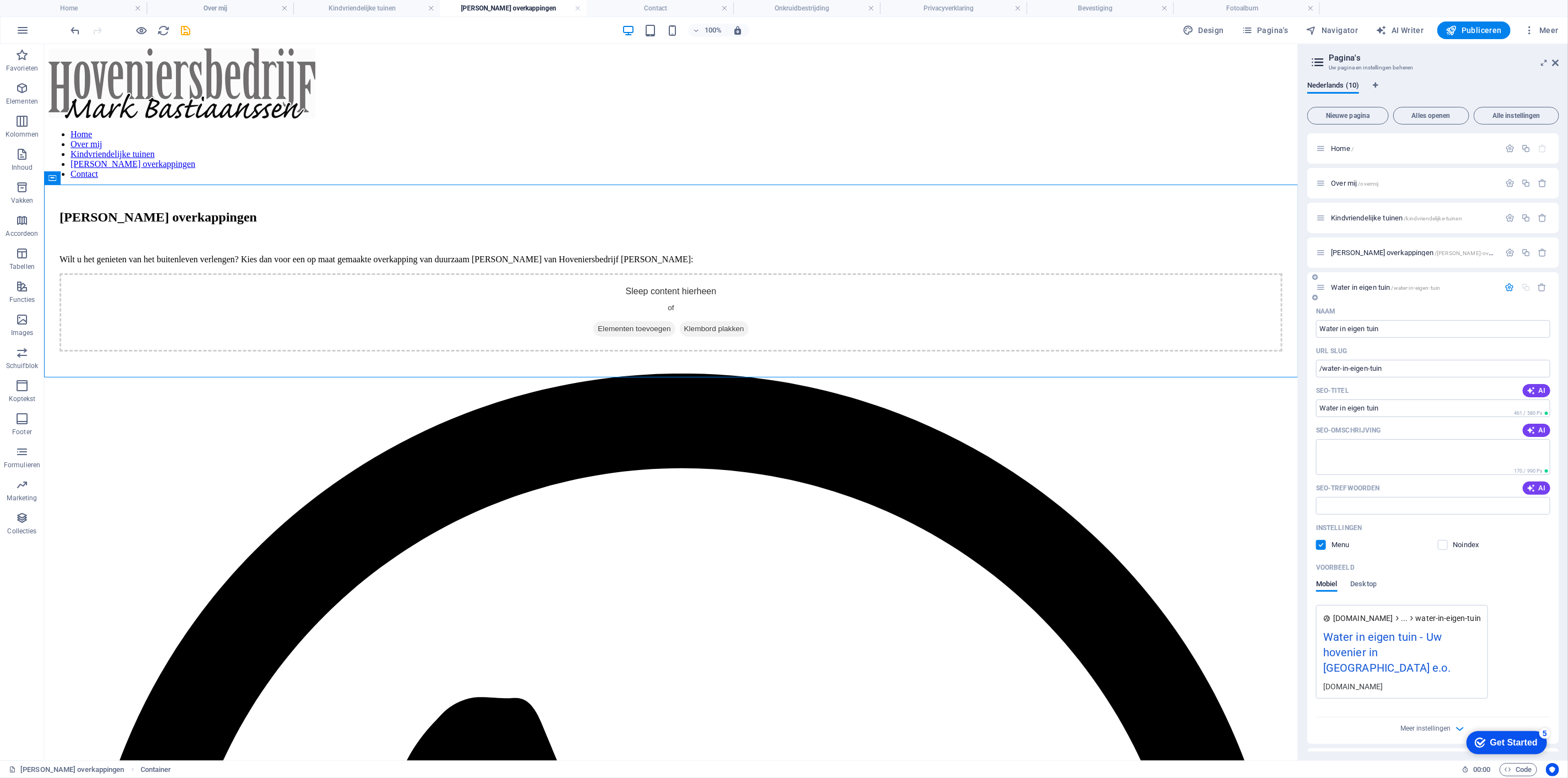
click at [1509, 284] on icon "button" at bounding box center [1510, 287] width 10 height 10
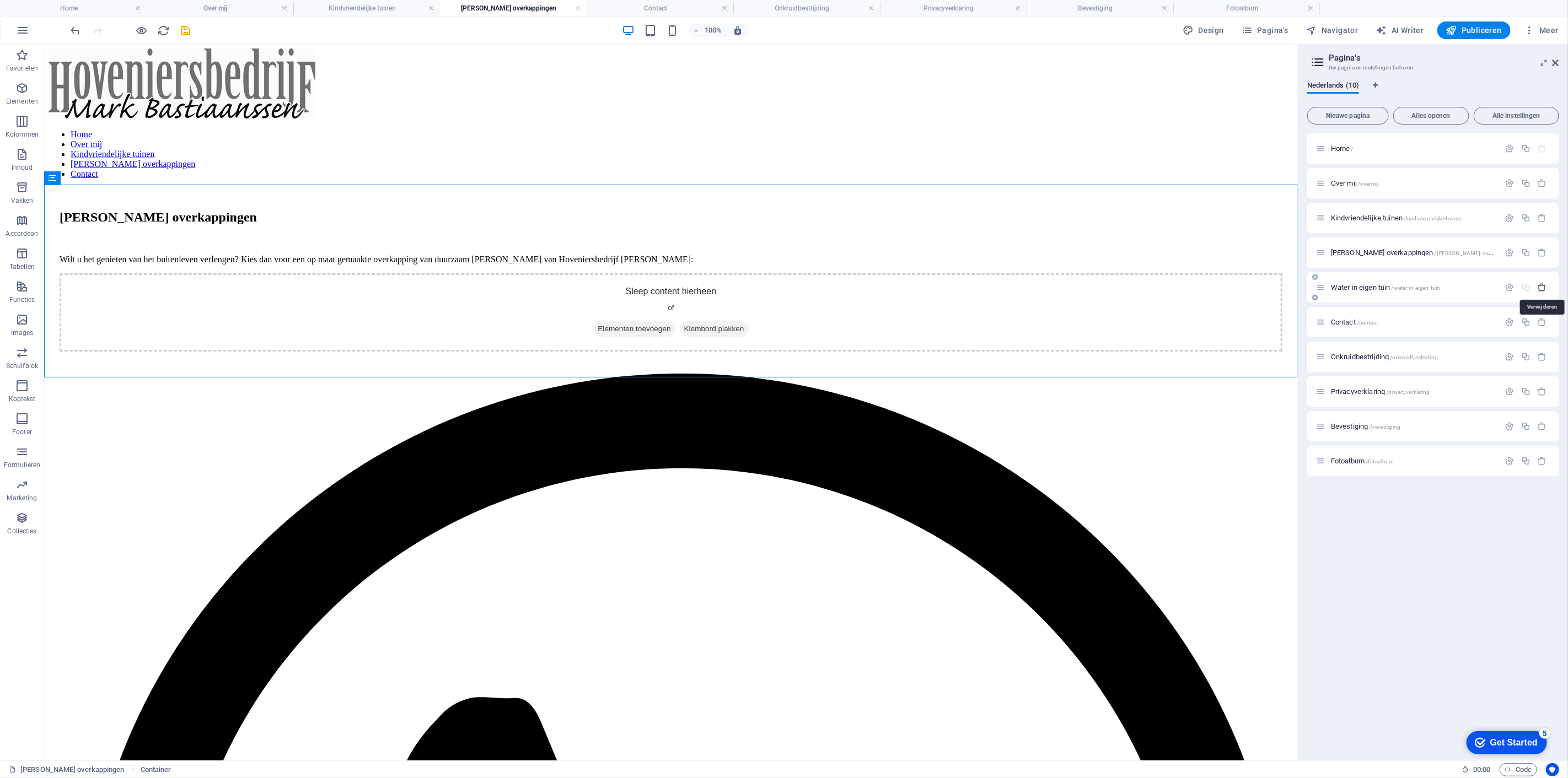
click at [1545, 286] on icon "button" at bounding box center [1543, 287] width 10 height 10
click at [1343, 285] on span "Water in eigen tuin /water-in-eigen-tuin" at bounding box center [1385, 288] width 109 height 9
click at [1344, 286] on span "Water in eigen tuin /water-in-eigen-tuin" at bounding box center [1385, 288] width 109 height 9
click at [1345, 286] on span "Water in eigen tuin /water-in-eigen-tuin" at bounding box center [1385, 288] width 109 height 9
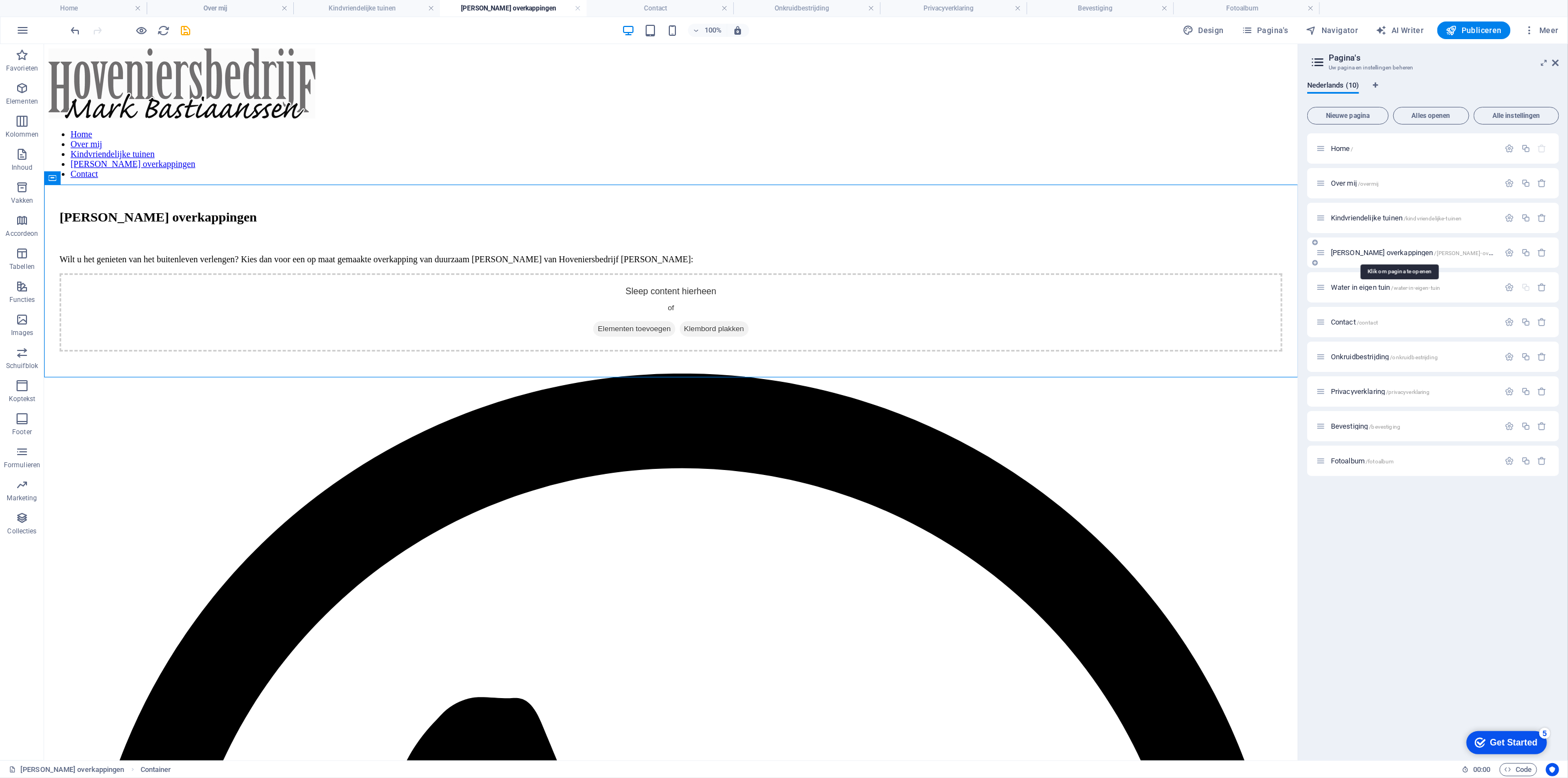
click at [1354, 252] on span "[PERSON_NAME] overkappingen /douglas-overkappingen" at bounding box center [1425, 253] width 189 height 9
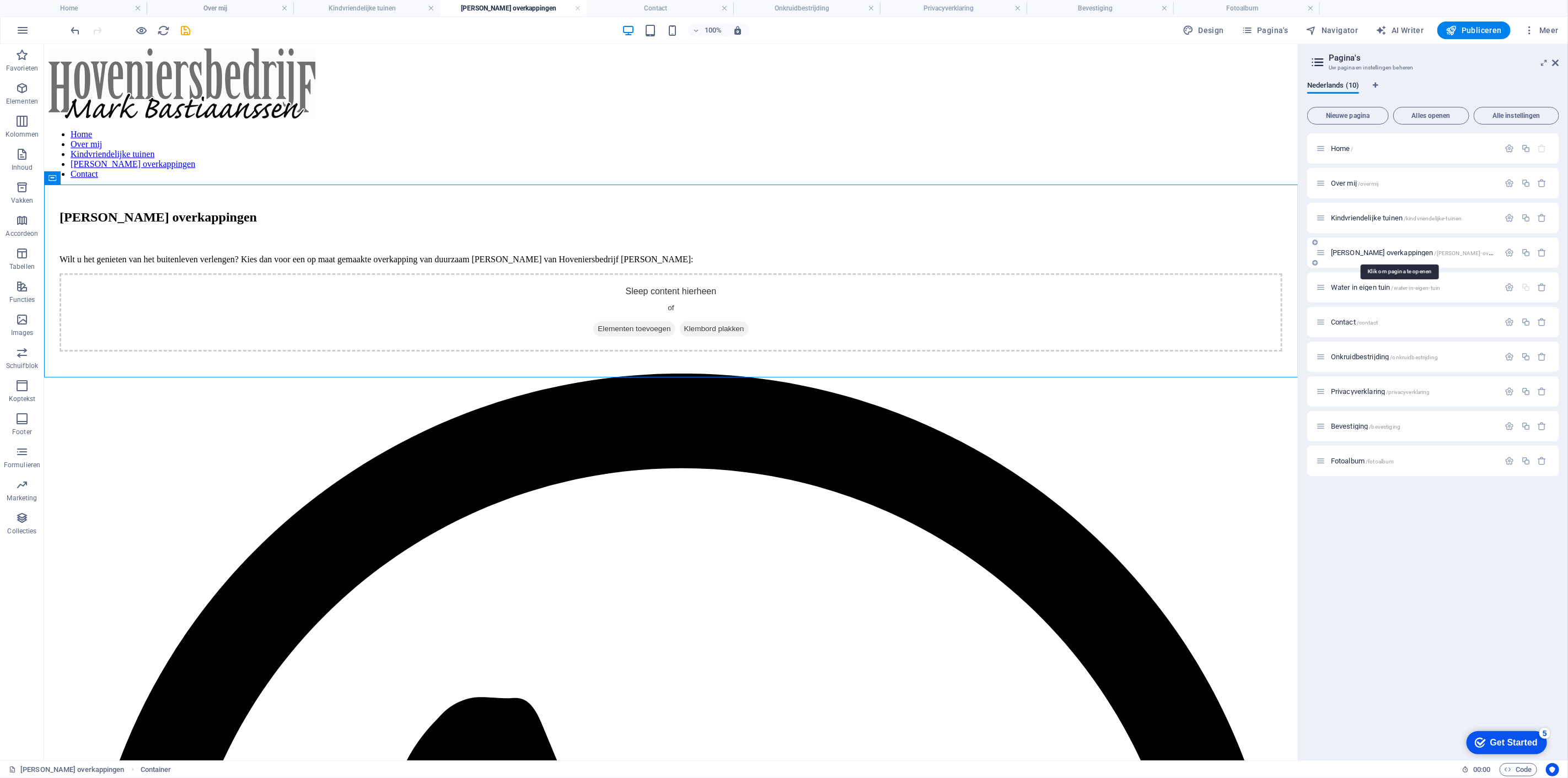
click at [1354, 252] on span "[PERSON_NAME] overkappingen /douglas-overkappingen" at bounding box center [1425, 253] width 189 height 9
click at [1390, 285] on span "Water in eigen tuin /water-in-eigen-tuin" at bounding box center [1385, 288] width 109 height 9
click at [726, 259] on div "Wilt u het genieten van het buitenleven verlengen? Kies dan voor een op maat ge…" at bounding box center [670, 249] width 1223 height 29
click at [719, 329] on div "Sleep content hierheen of Elementen toevoegen Klembord plakken" at bounding box center [670, 312] width 1223 height 78
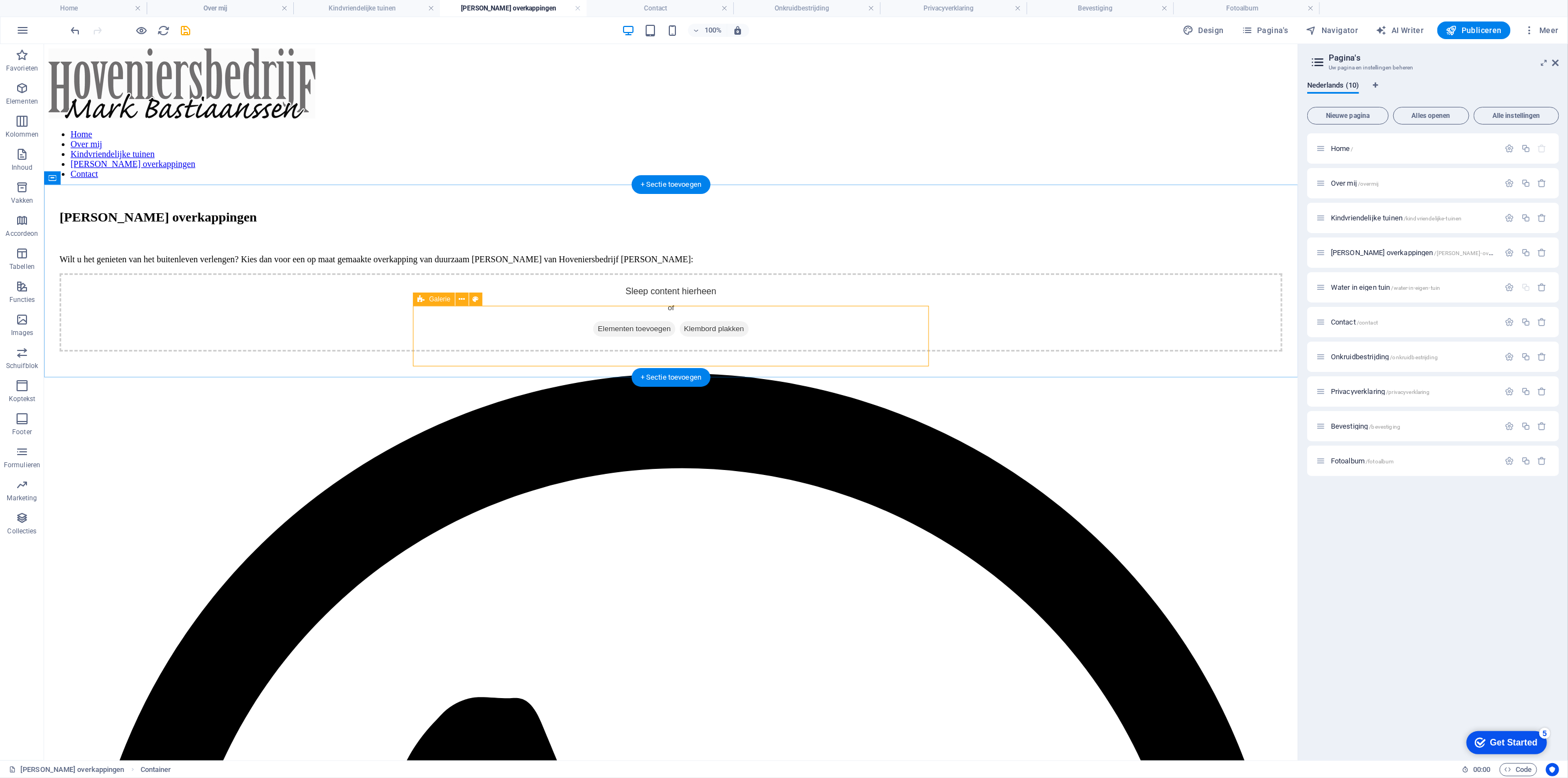
click at [610, 336] on span "Elementen toevoegen" at bounding box center [634, 329] width 82 height 16
click at [738, 336] on span "Klembord plakken" at bounding box center [713, 329] width 69 height 16
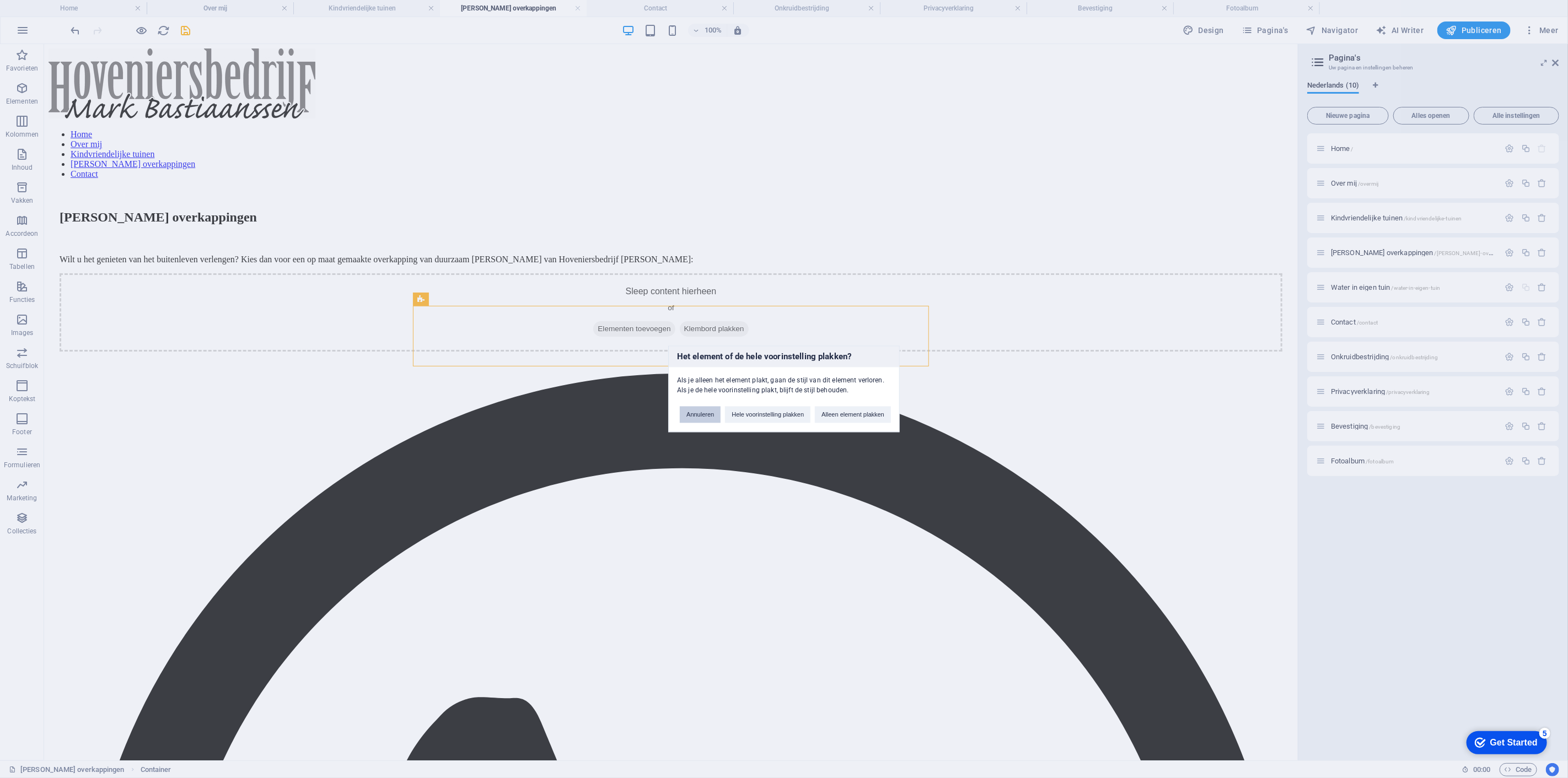
click at [696, 420] on button "Annuleren" at bounding box center [700, 414] width 41 height 17
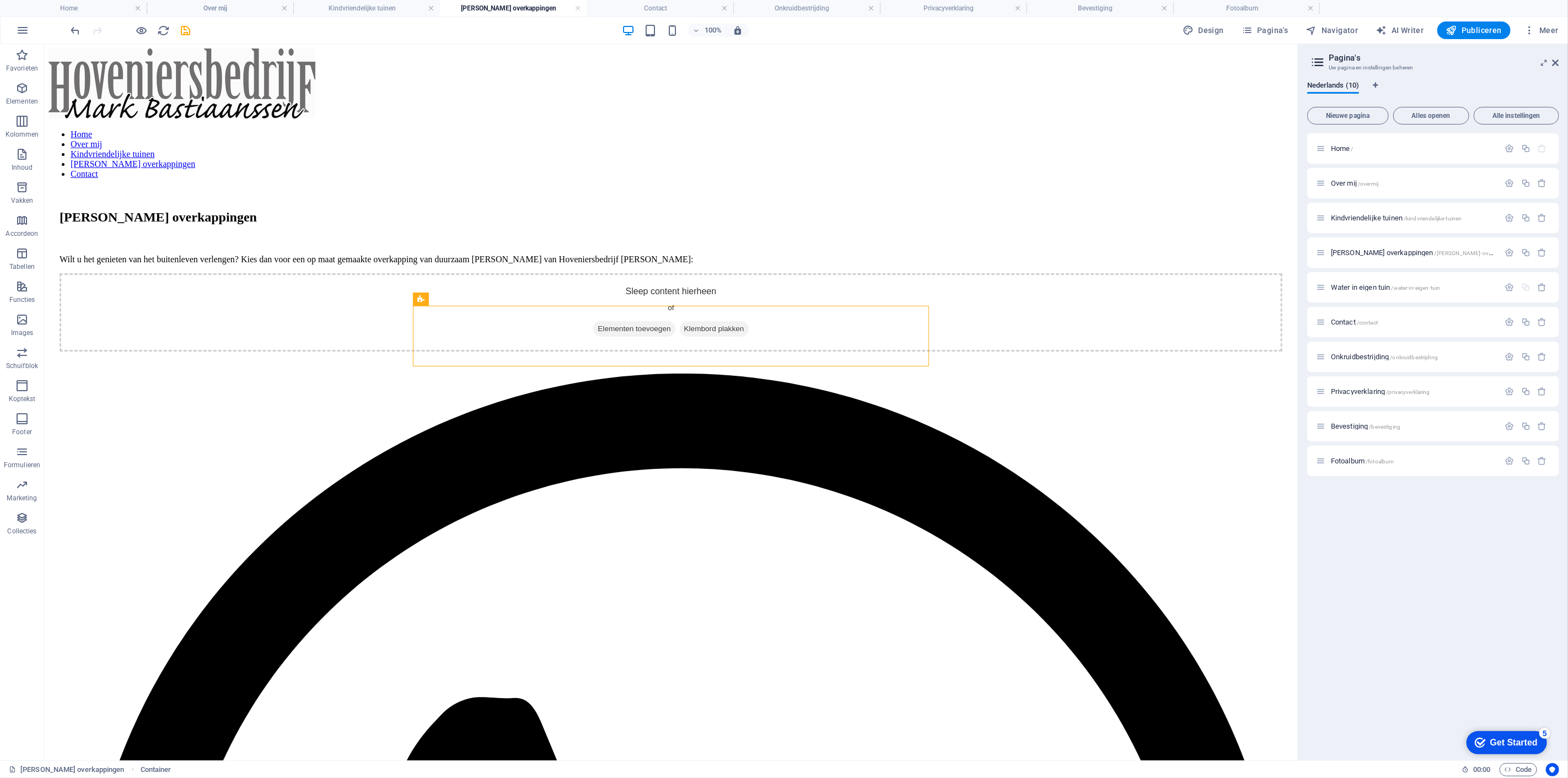
click at [16, 326] on span "Images" at bounding box center [22, 326] width 44 height 26
click at [20, 318] on icon "button" at bounding box center [22, 319] width 13 height 13
click at [1549, 292] on button "button" at bounding box center [1543, 287] width 16 height 10
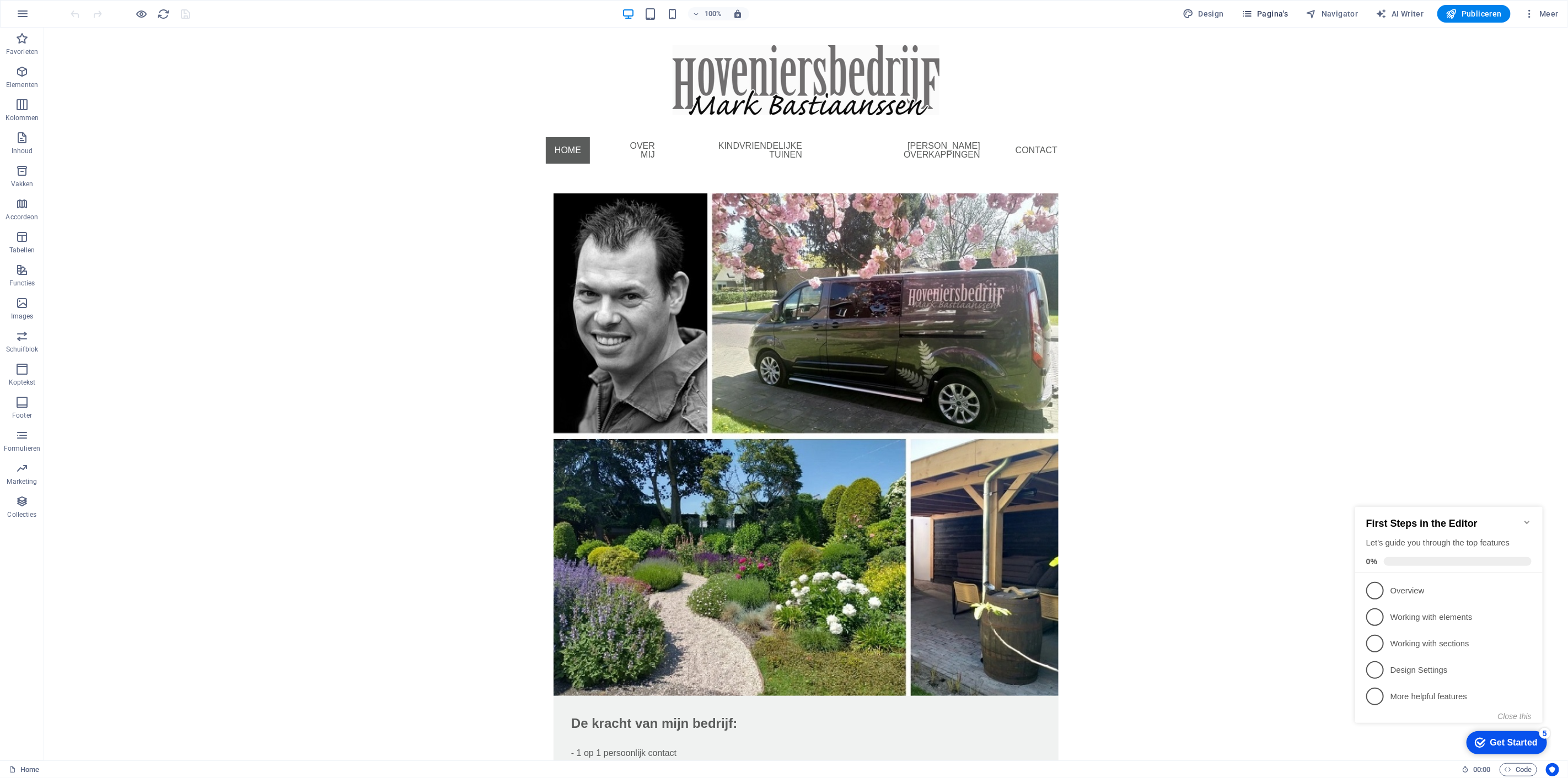
click at [1277, 6] on button "Pagina's" at bounding box center [1265, 14] width 56 height 17
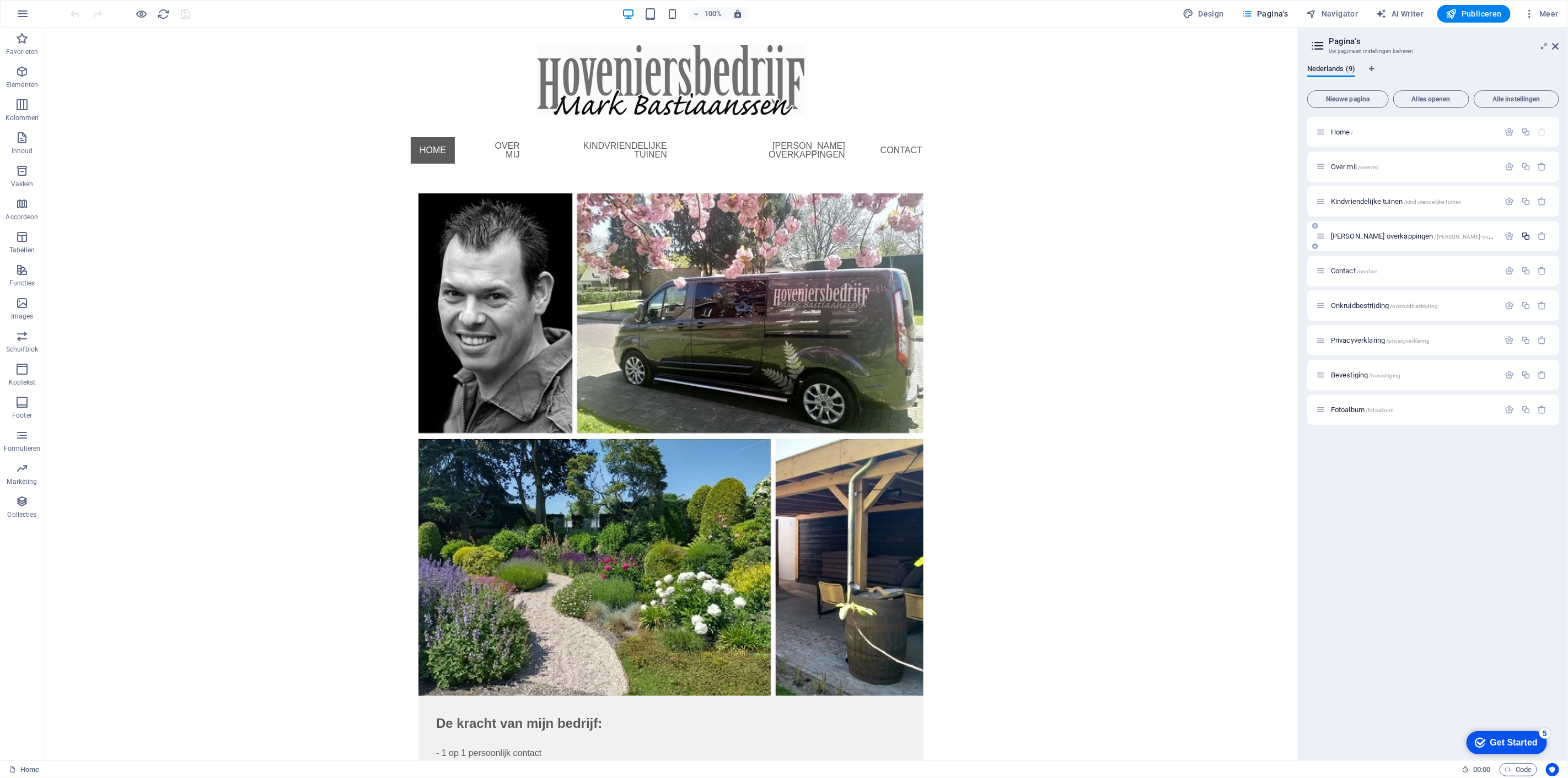
click at [1528, 238] on icon "button" at bounding box center [1526, 236] width 10 height 10
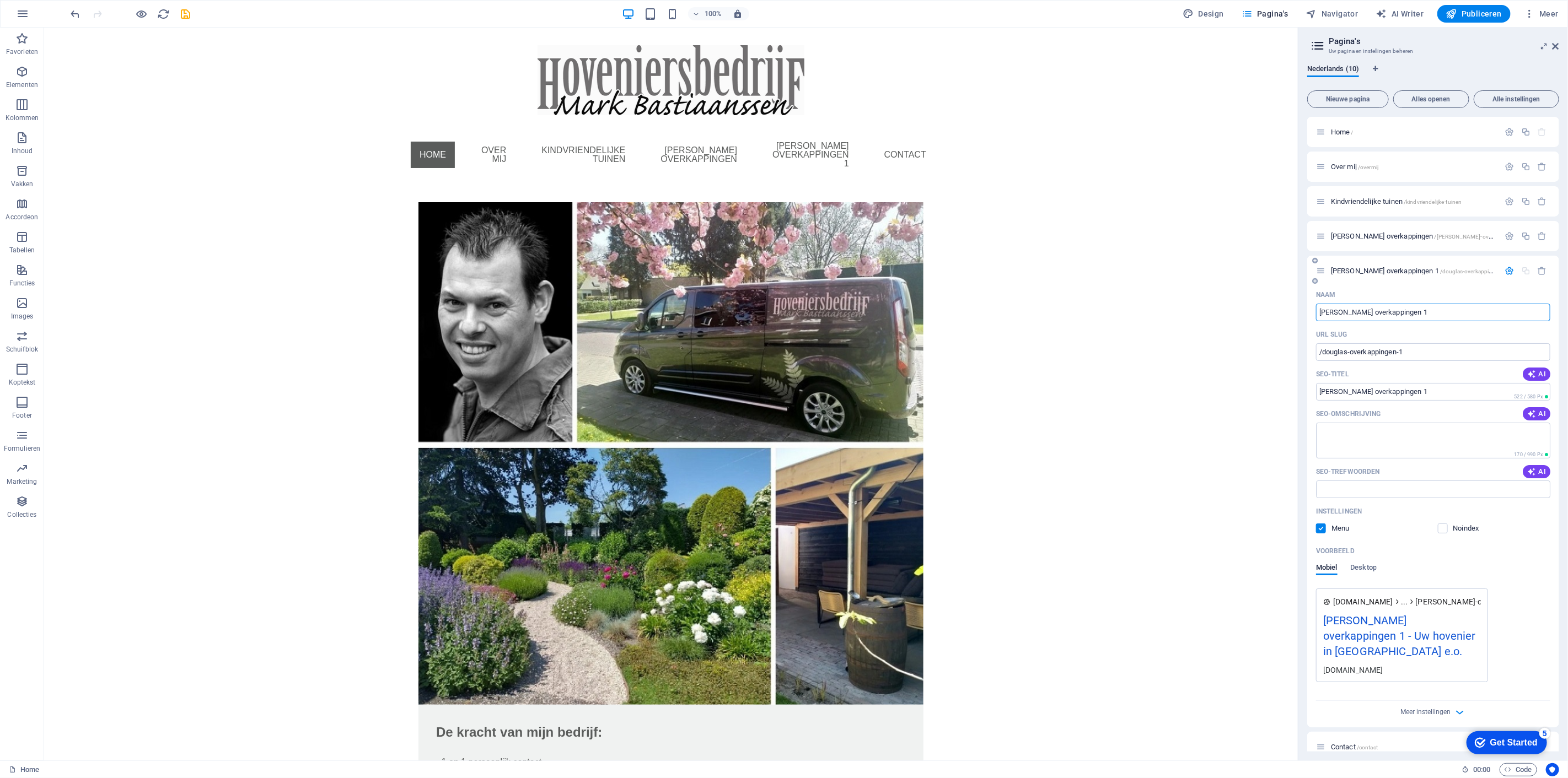
click at [1437, 276] on div "[PERSON_NAME] overkappingen 1 /douglas-overkappingen-1" at bounding box center [1408, 271] width 184 height 13
click at [1432, 309] on input "[PERSON_NAME] overkappingen 1" at bounding box center [1433, 312] width 234 height 17
type input "Water in eigen ruin"
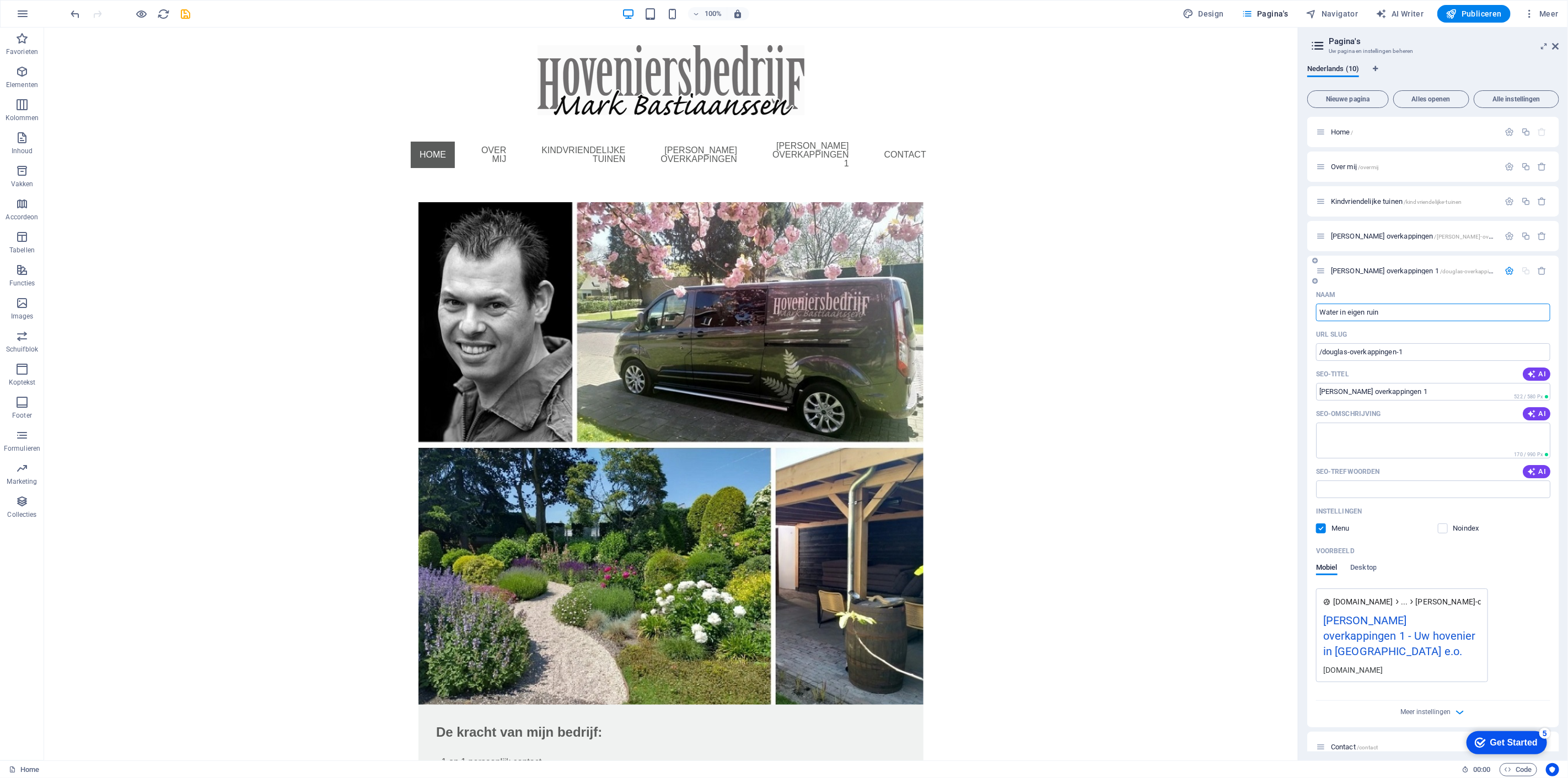
type input "/water-in-eigen-ruin"
type input "Water in eigen ruin"
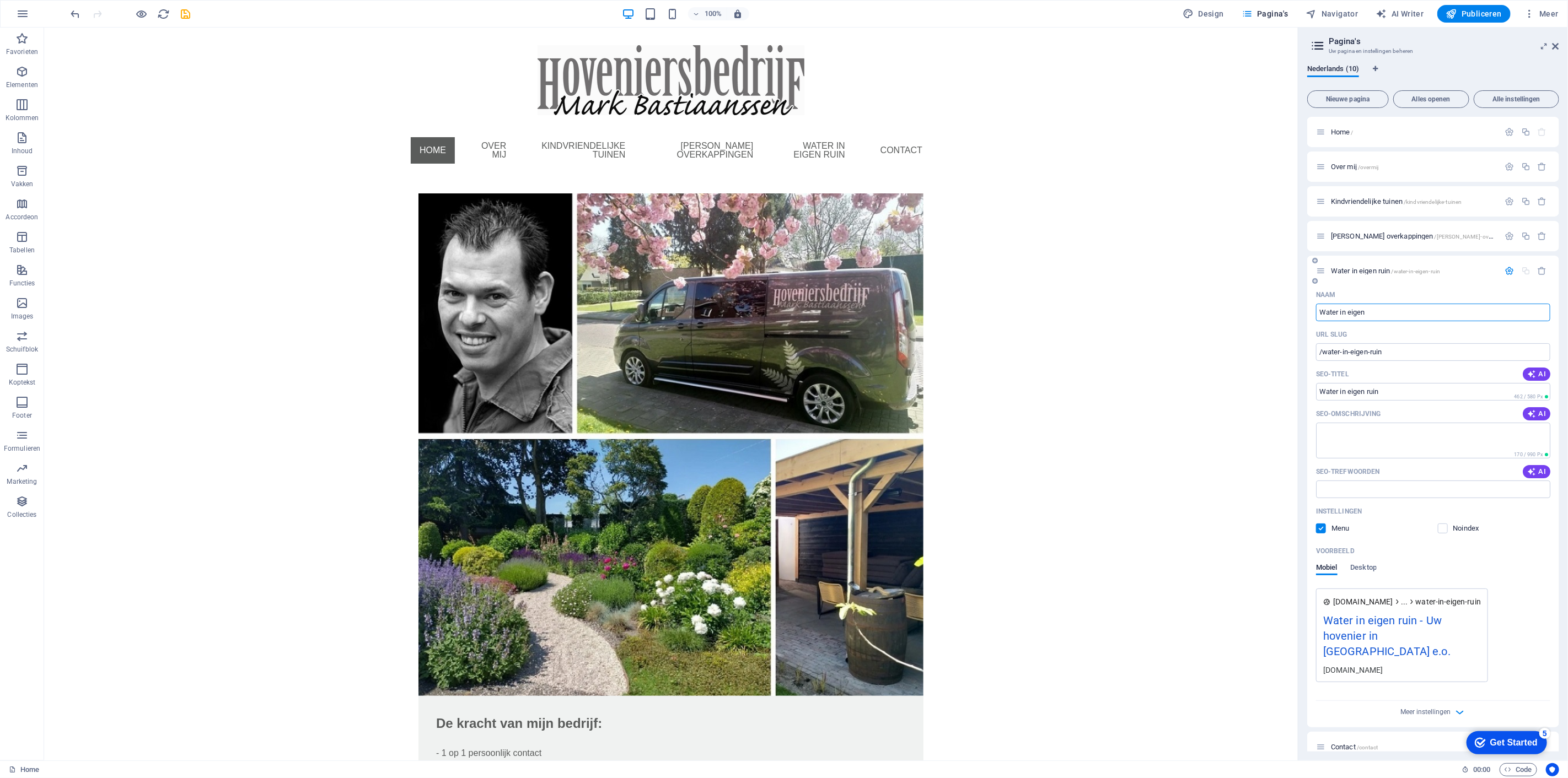
type input "Water in eigen t"
type input "/water-in-eigen"
type input "Water in eigen"
type input "Water in eigen tuin"
type input "/water-in-eigen-tuin"
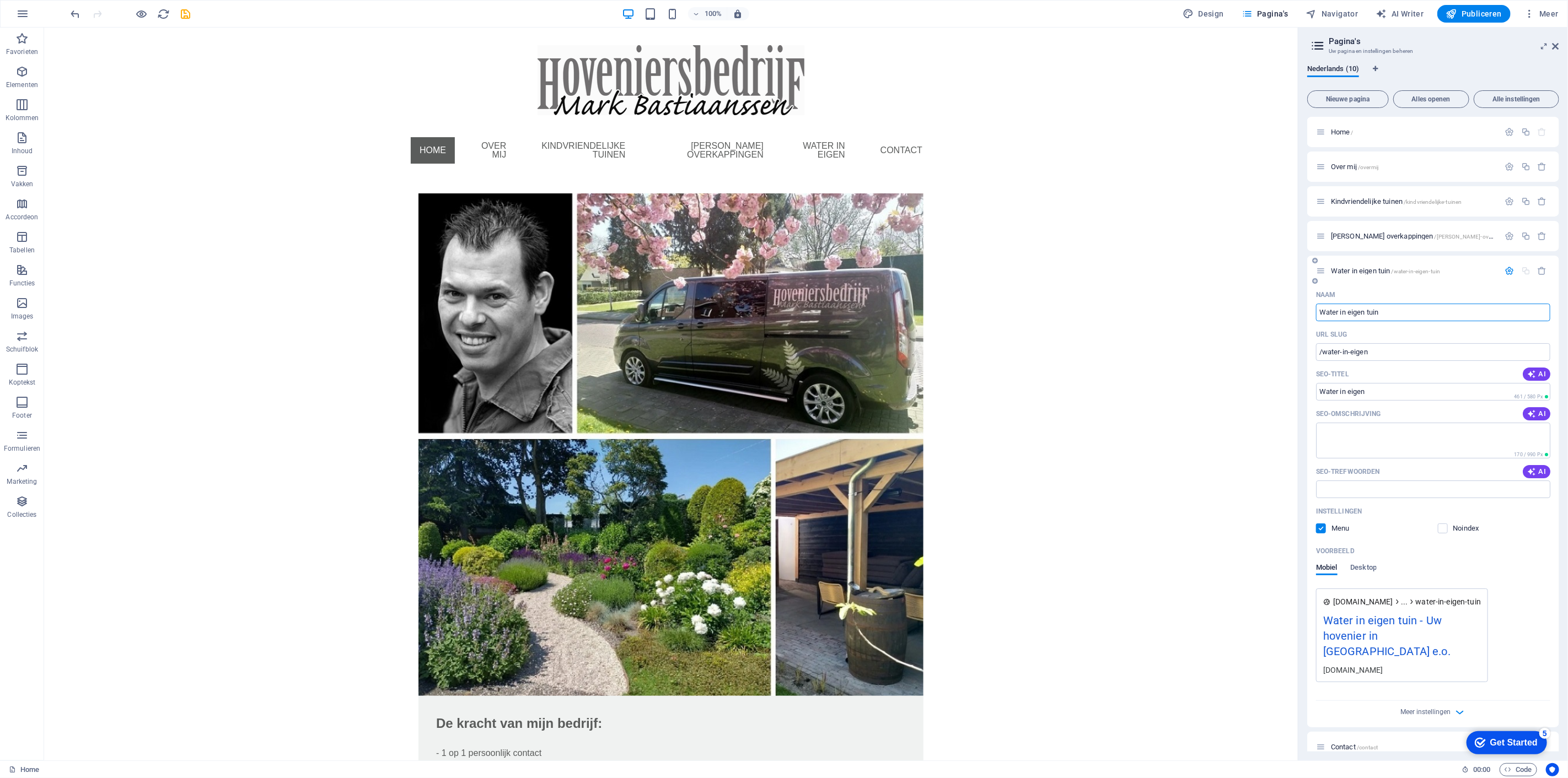
type input "Water in eigen tuin"
click at [1383, 317] on input "Water in eigen tuin" at bounding box center [1433, 312] width 234 height 17
type input "Water in eigen tuin"
click at [1363, 347] on input "/water-in-eigen-tuin" at bounding box center [1433, 352] width 234 height 17
click at [1546, 269] on button "button" at bounding box center [1543, 271] width 16 height 10
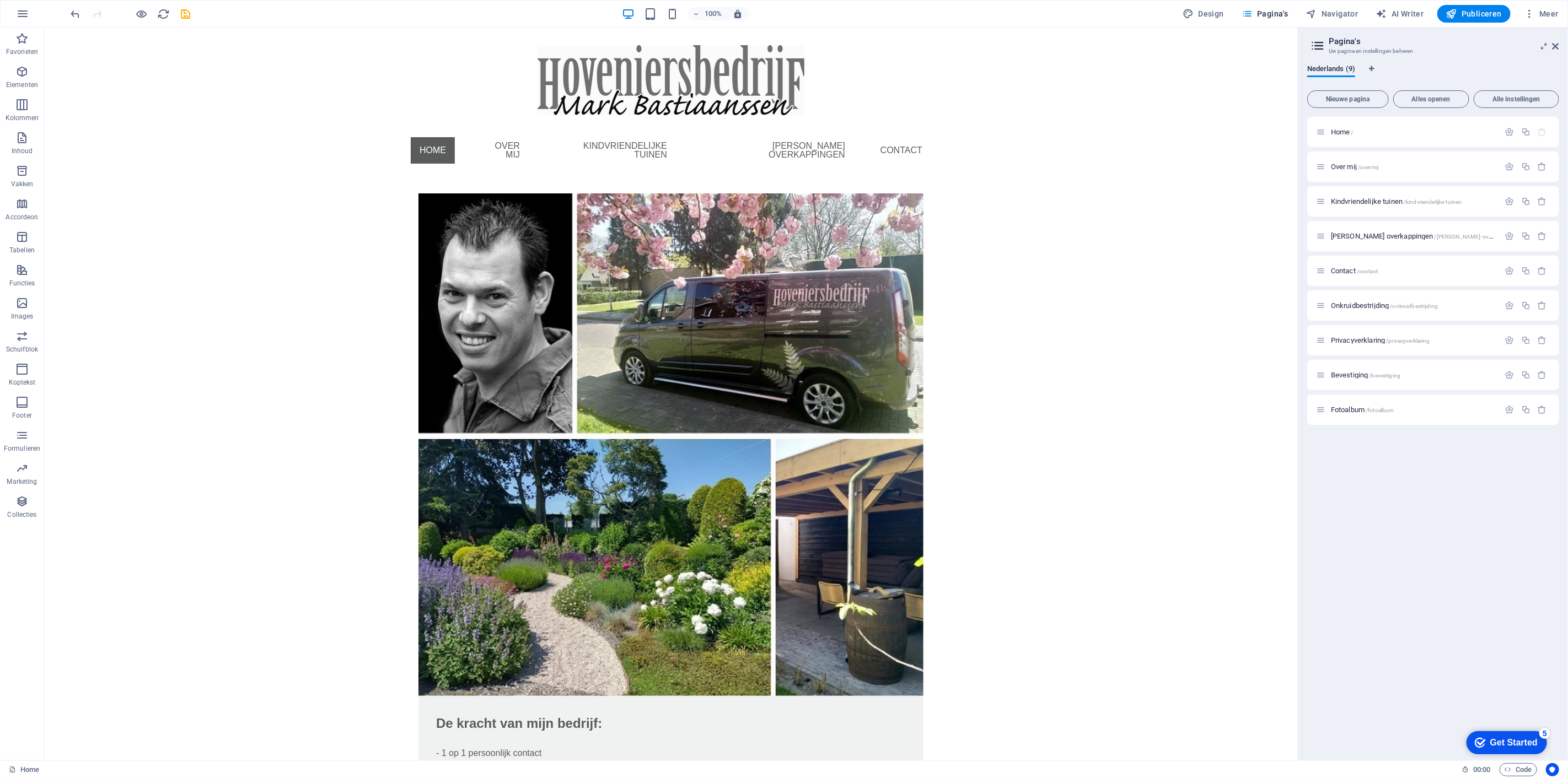
click at [1468, 482] on div "Home / Over mij /overmij Kindvriendelijke tuinen /kindvriendelijke-tuinen [PERS…" at bounding box center [1433, 434] width 252 height 635
click at [1526, 238] on icon "button" at bounding box center [1526, 236] width 10 height 10
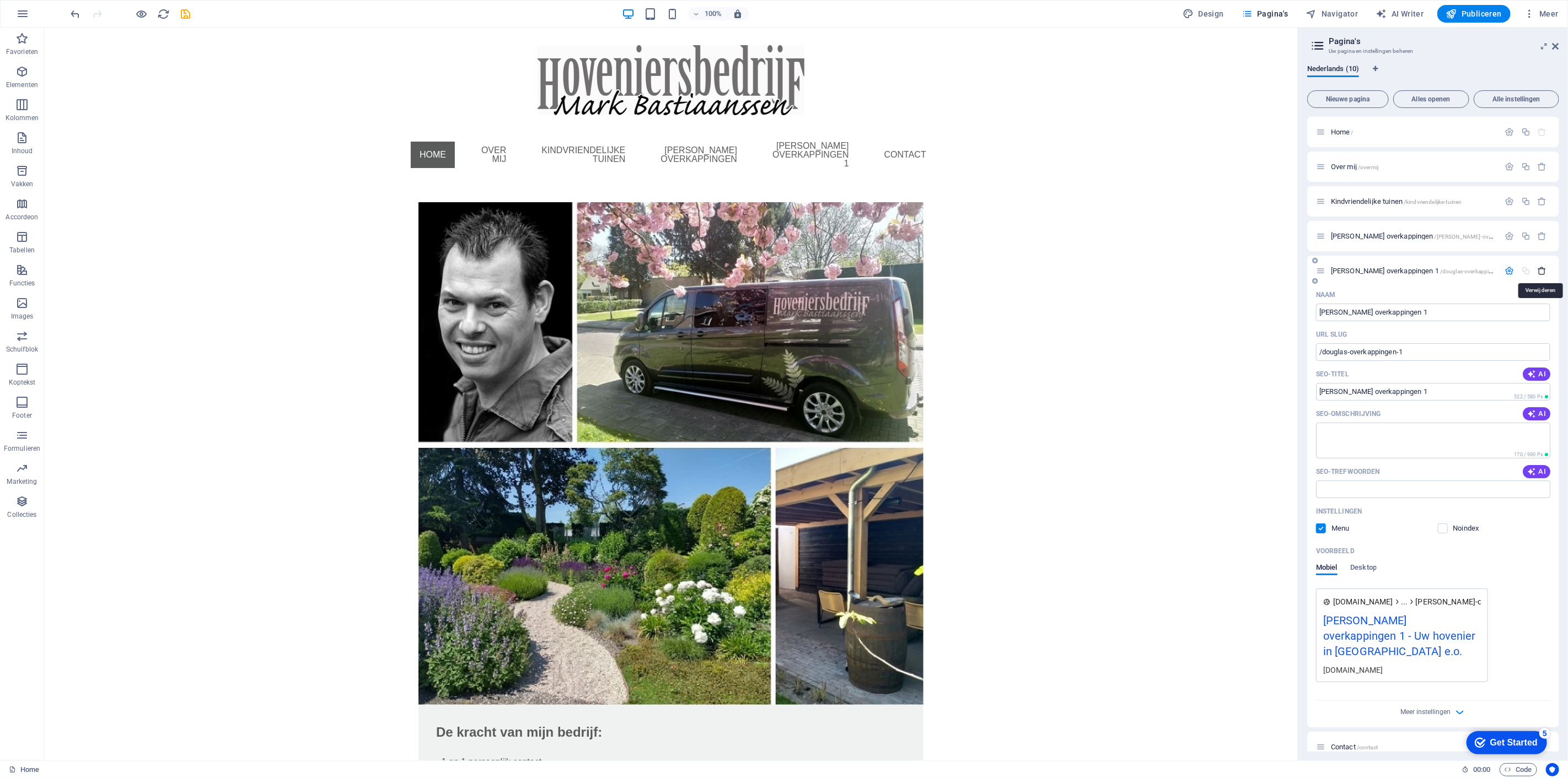
click at [1543, 273] on icon "button" at bounding box center [1543, 271] width 10 height 10
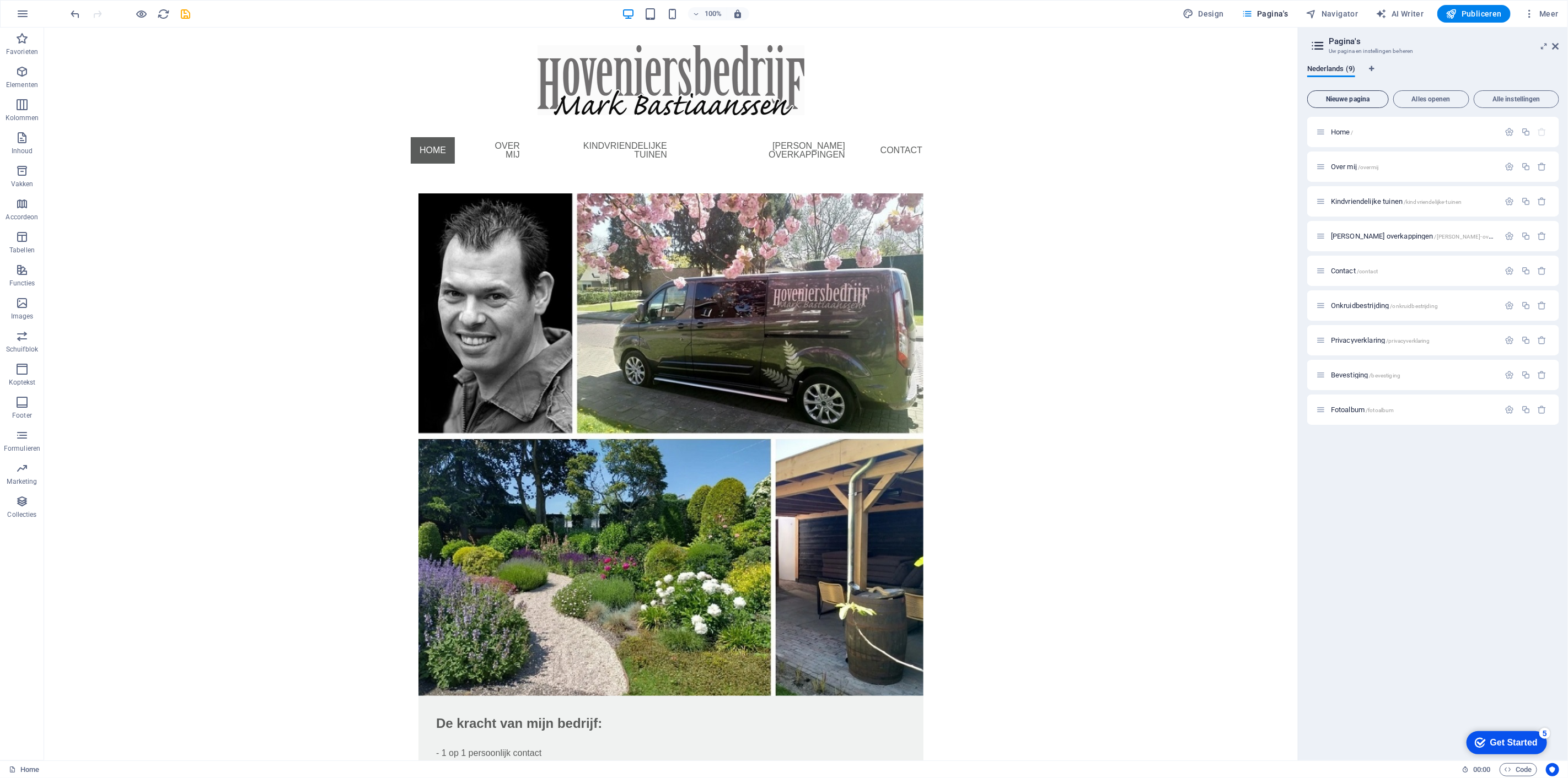
click at [1349, 103] on button "Nieuwe pagina" at bounding box center [1349, 99] width 82 height 17
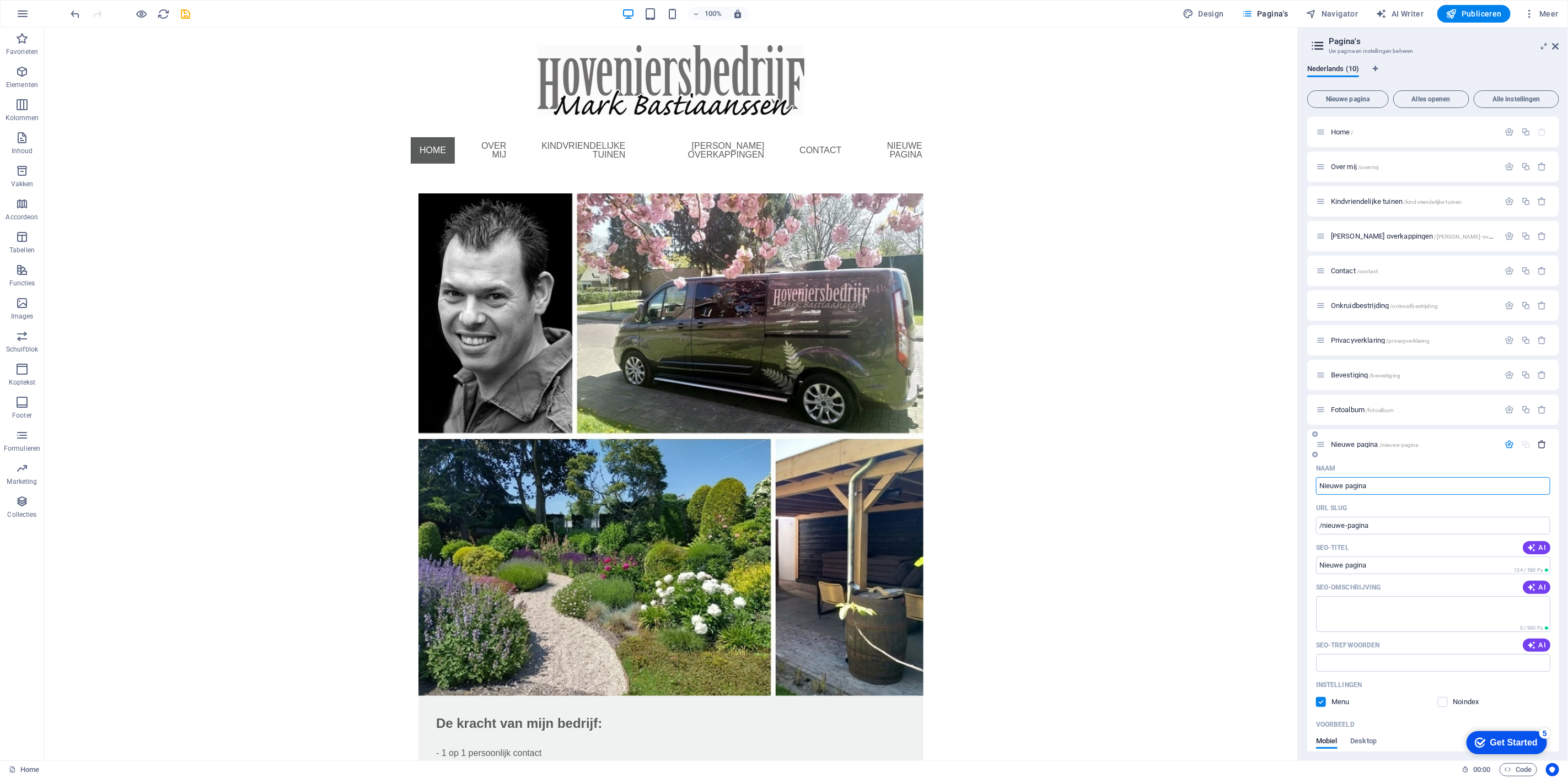
click at [1540, 443] on icon "button" at bounding box center [1543, 444] width 10 height 10
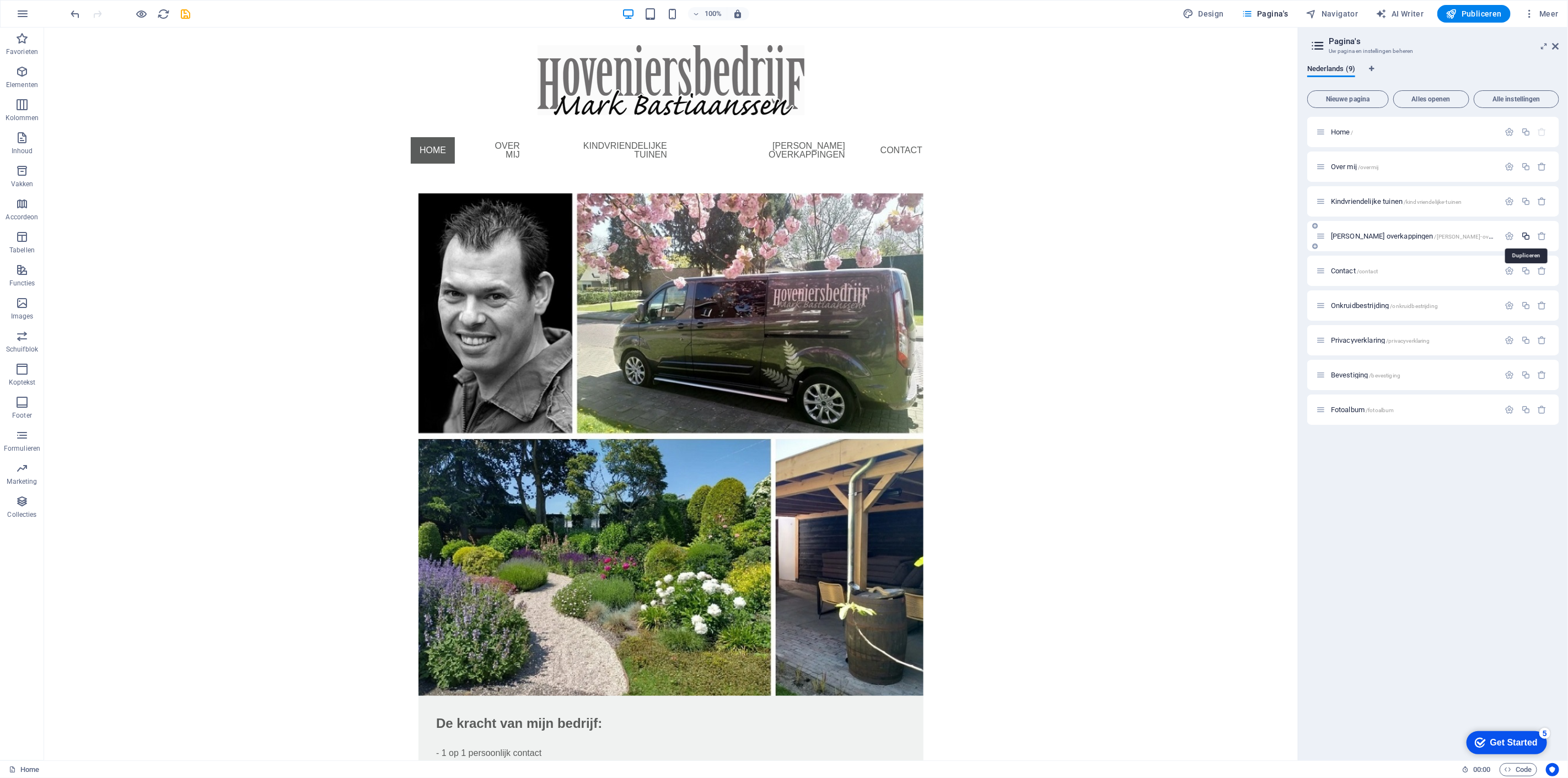
click at [1528, 237] on icon "button" at bounding box center [1526, 236] width 10 height 10
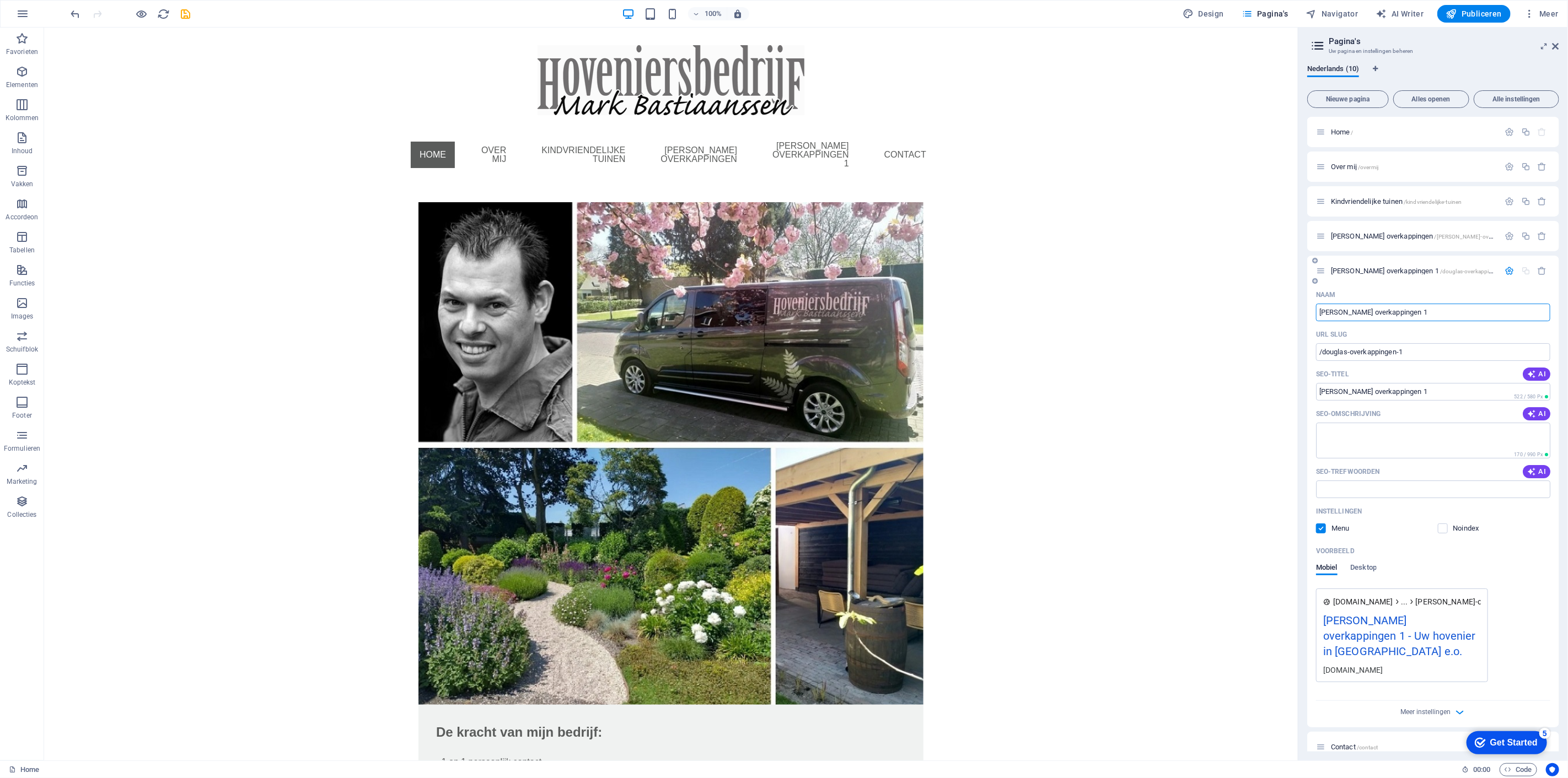
click at [1323, 528] on label at bounding box center [1321, 528] width 10 height 10
click at [0, 0] on input "checkbox" at bounding box center [0, 0] width 0 height 0
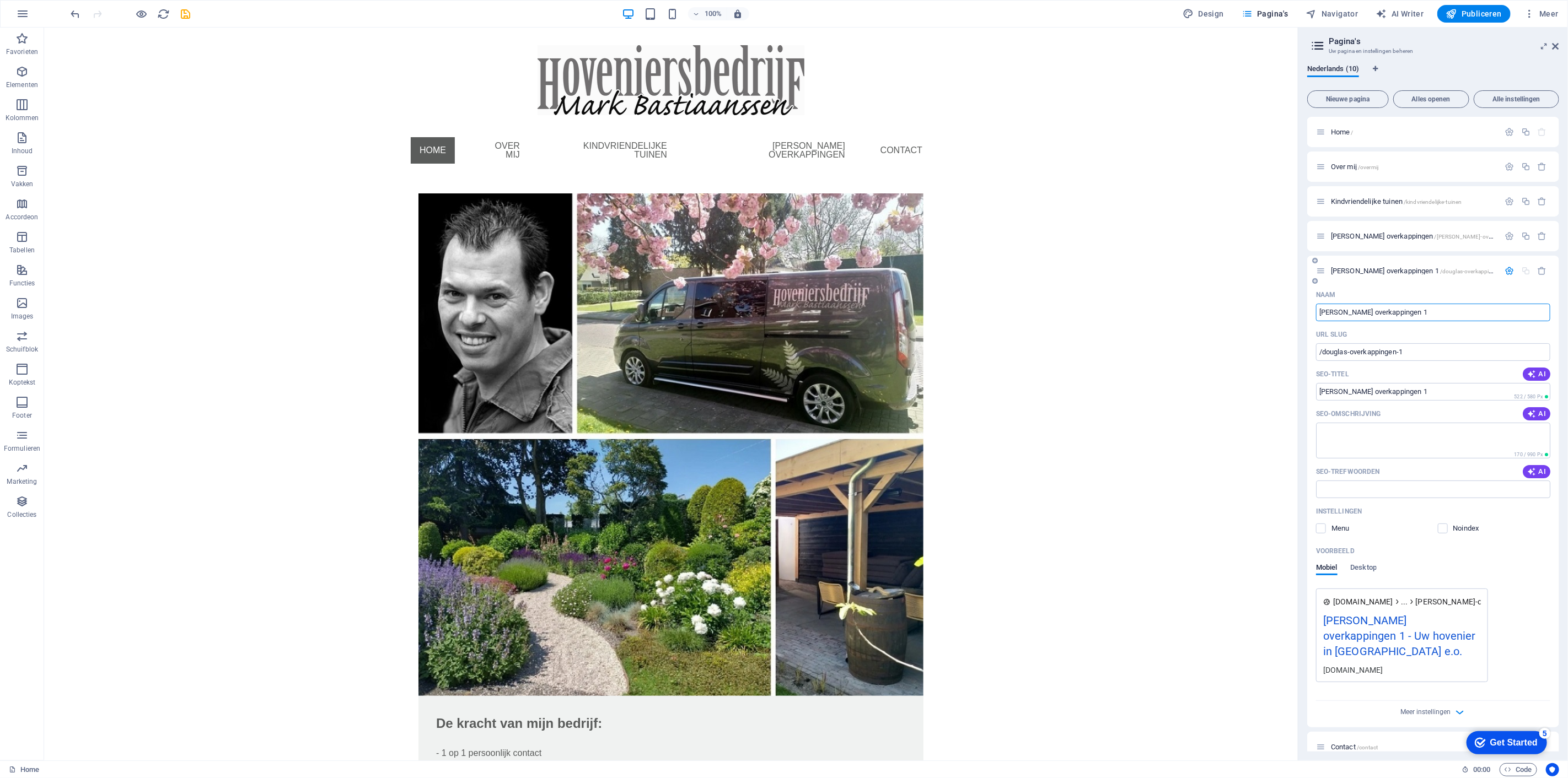
click at [1431, 309] on input "[PERSON_NAME] overkappingen 1" at bounding box center [1433, 312] width 234 height 17
type input "Water in eige"
type input "/water-in-ei"
type input "Water in ei"
type input "Water in eigen"
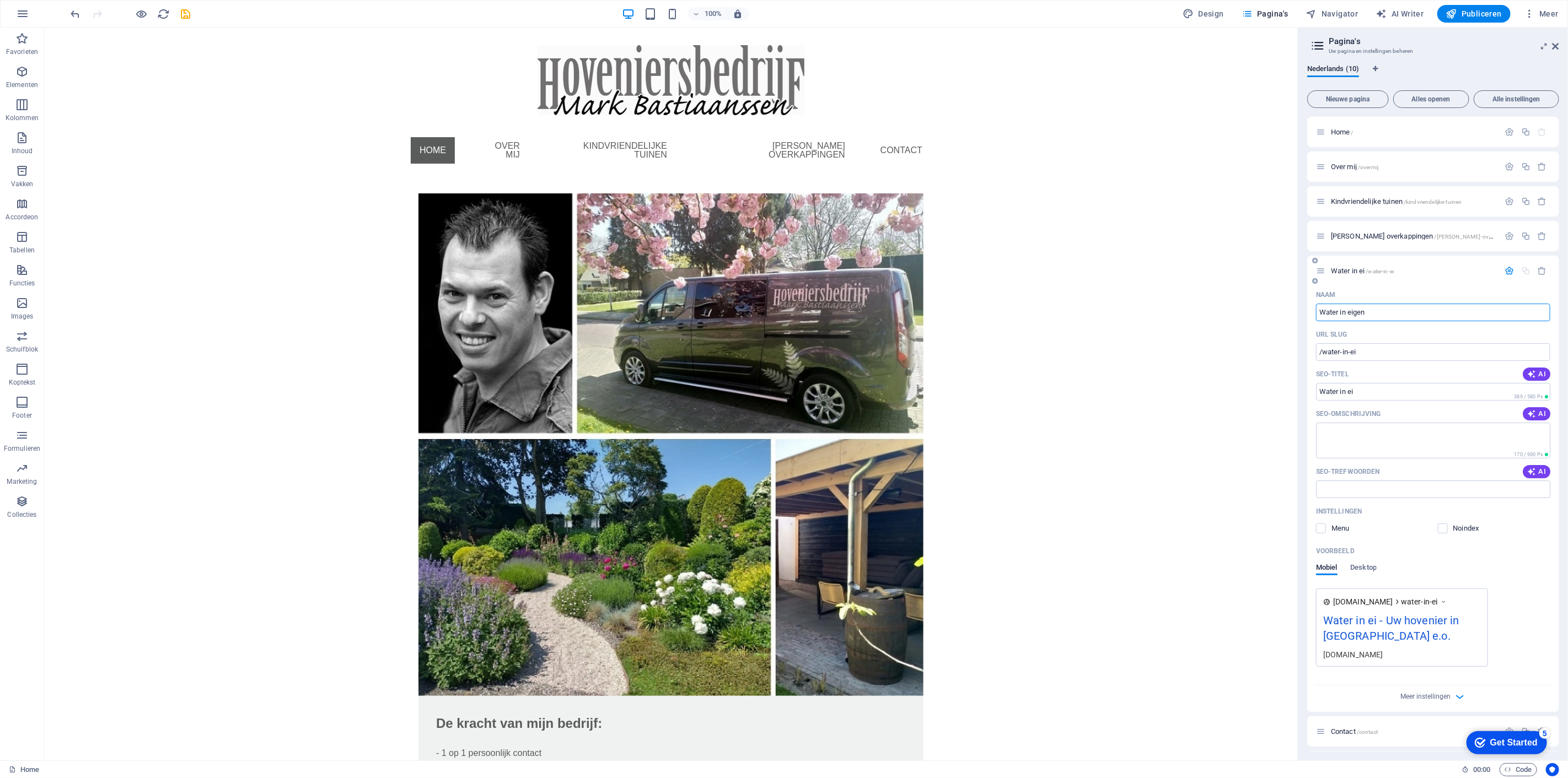
type input "/water-in-eigen"
type input "Water in eigen"
type input "Water in eigen tuin"
type input "/water-in-eigen-tuin"
type input "Water in eigen tuin"
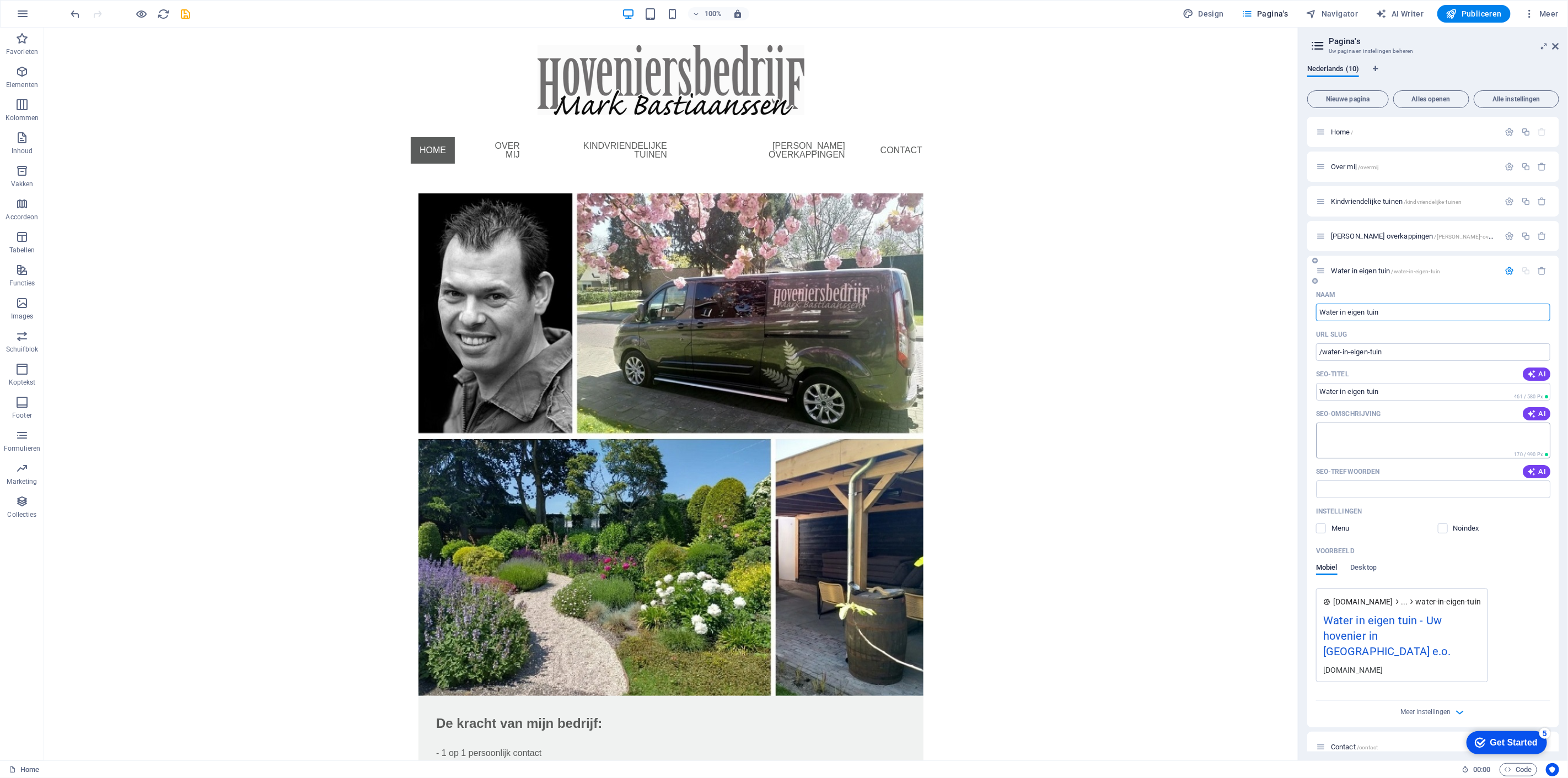
type input "Water in eigen tuin"
click at [1396, 439] on textarea "SEO-omschrijving" at bounding box center [1433, 440] width 234 height 36
click at [1409, 279] on div "Water in eigen tuin /water-in-eigen-tuin" at bounding box center [1433, 271] width 252 height 30
click at [1390, 435] on textarea "SEO-omschrijving" at bounding box center [1433, 440] width 234 height 36
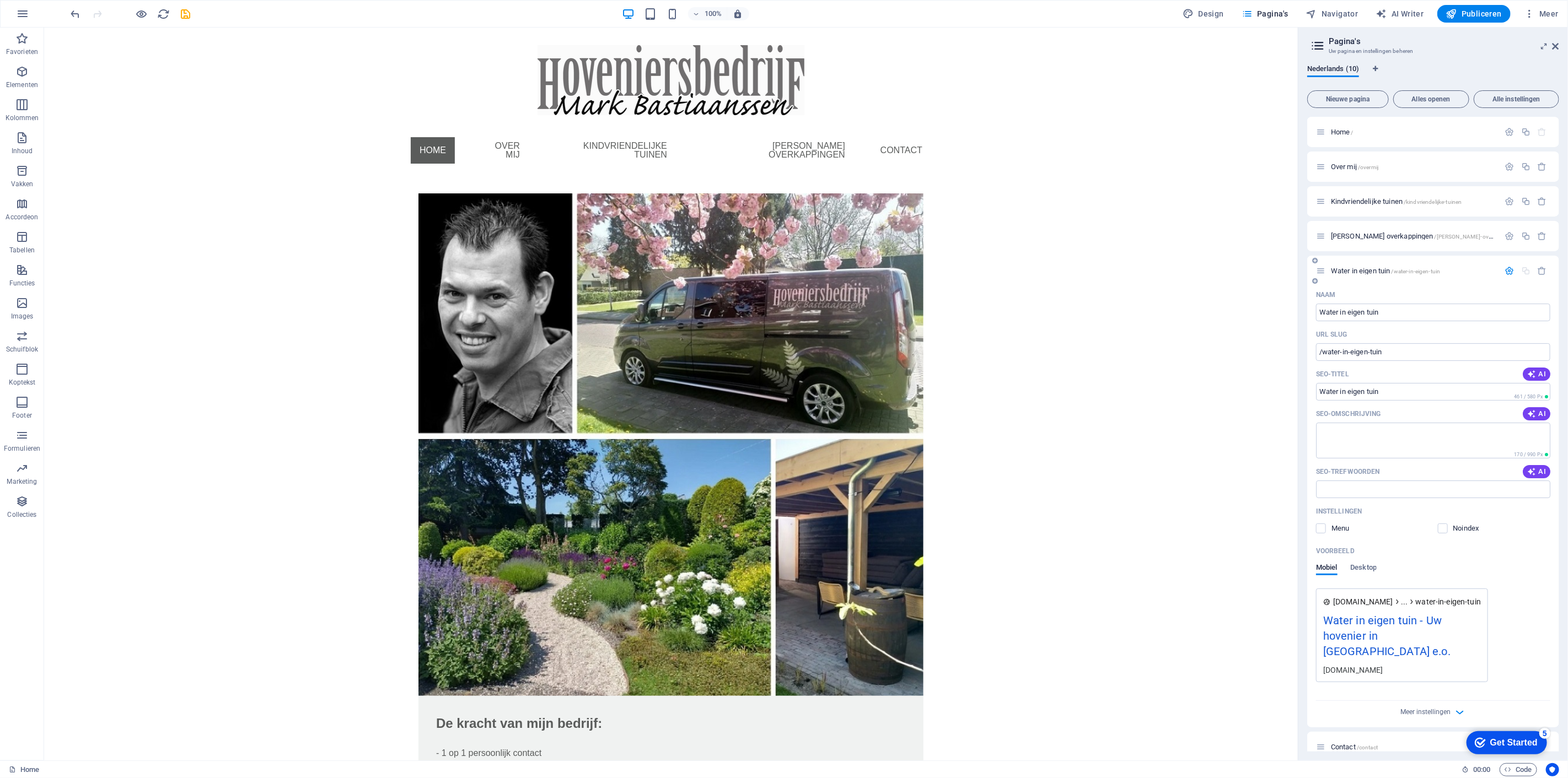
click at [1392, 268] on span "/water-in-eigen-tuin" at bounding box center [1417, 271] width 49 height 6
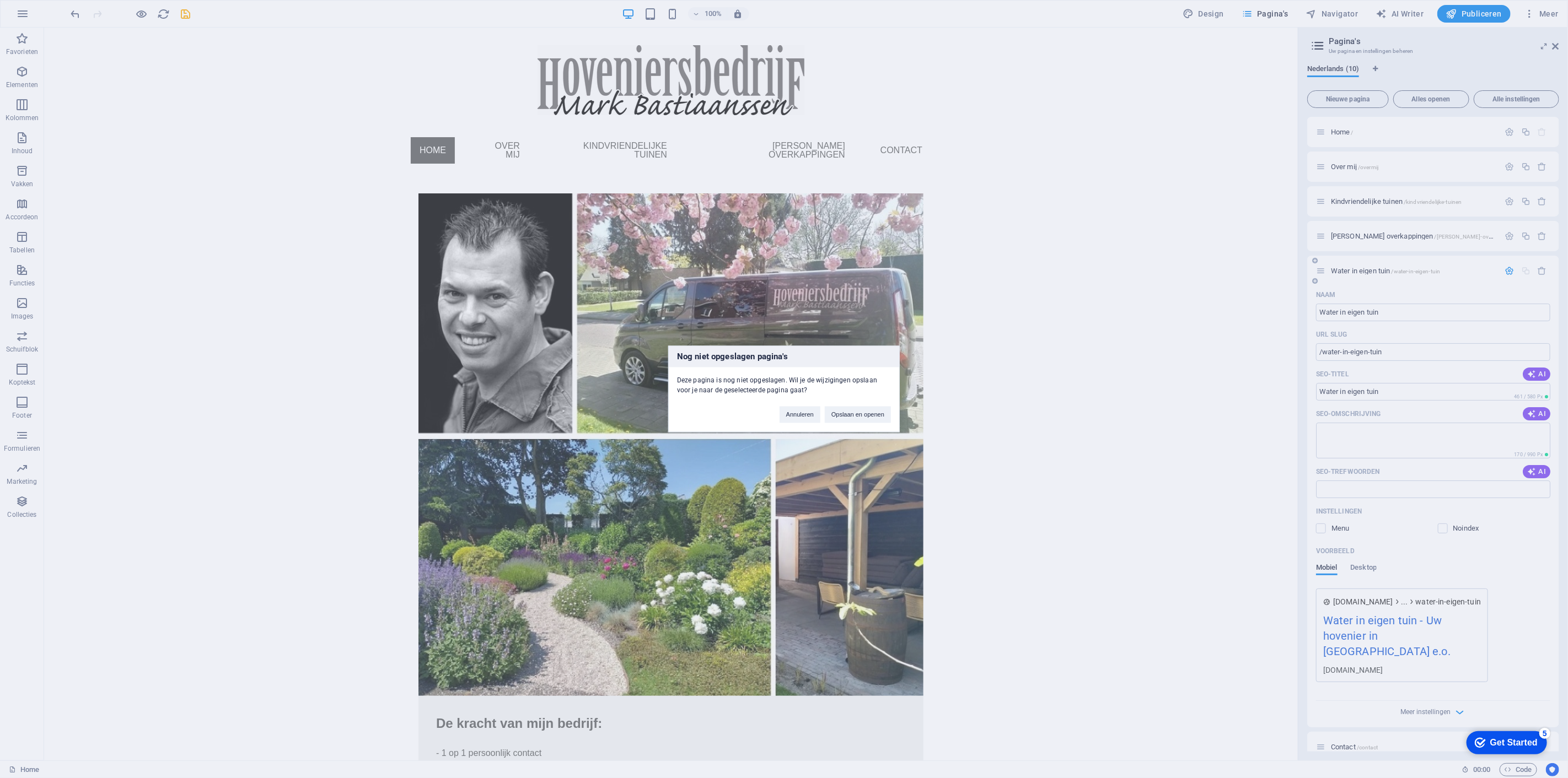
click at [1392, 268] on div "Nog niet opgeslagen pagina's Deze pagina is nog niet opgeslagen. Wil je de wijz…" at bounding box center [784, 389] width 1568 height 778
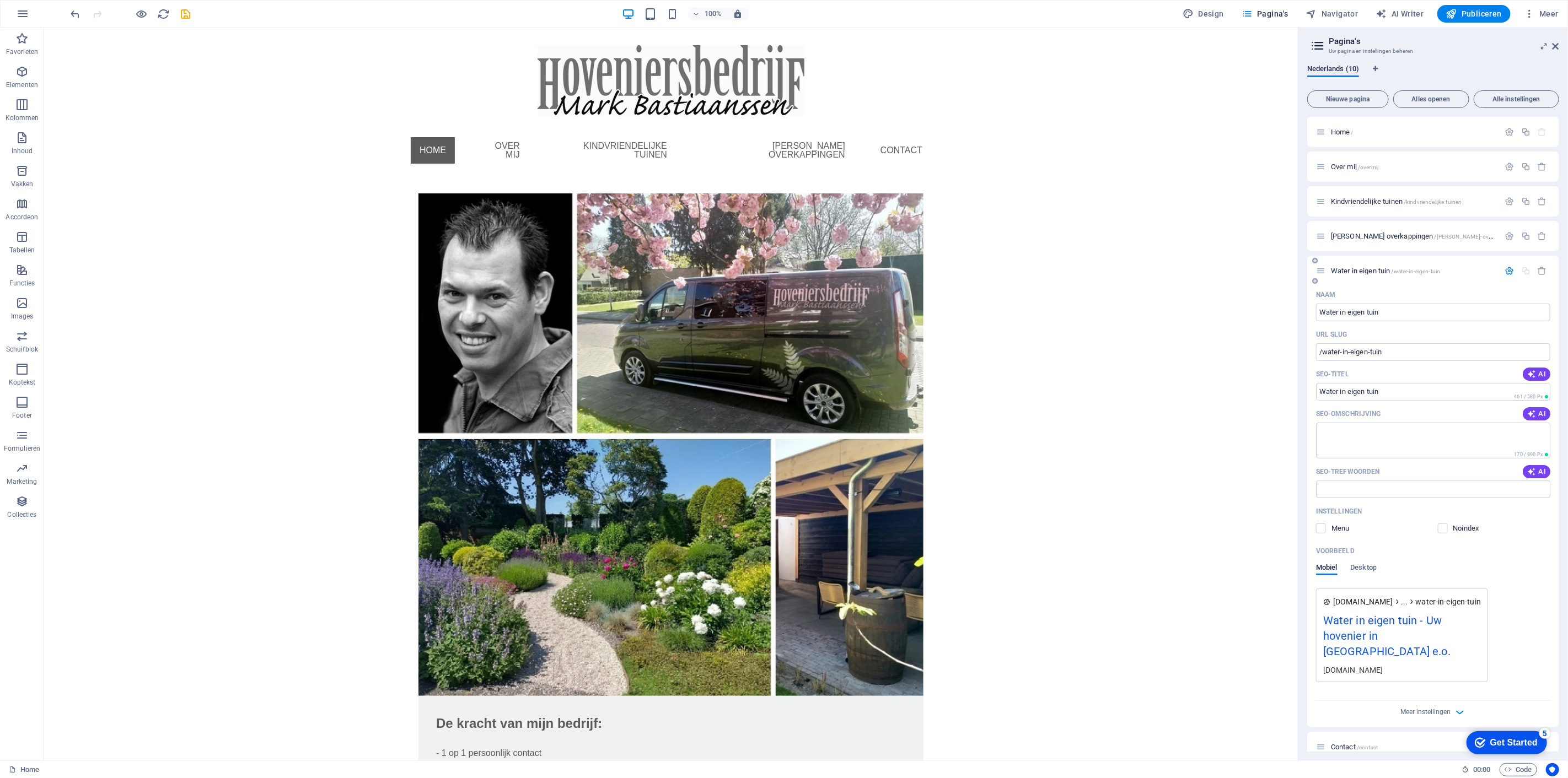
click at [1392, 268] on span "/water-in-eigen-tuin" at bounding box center [1417, 271] width 49 height 6
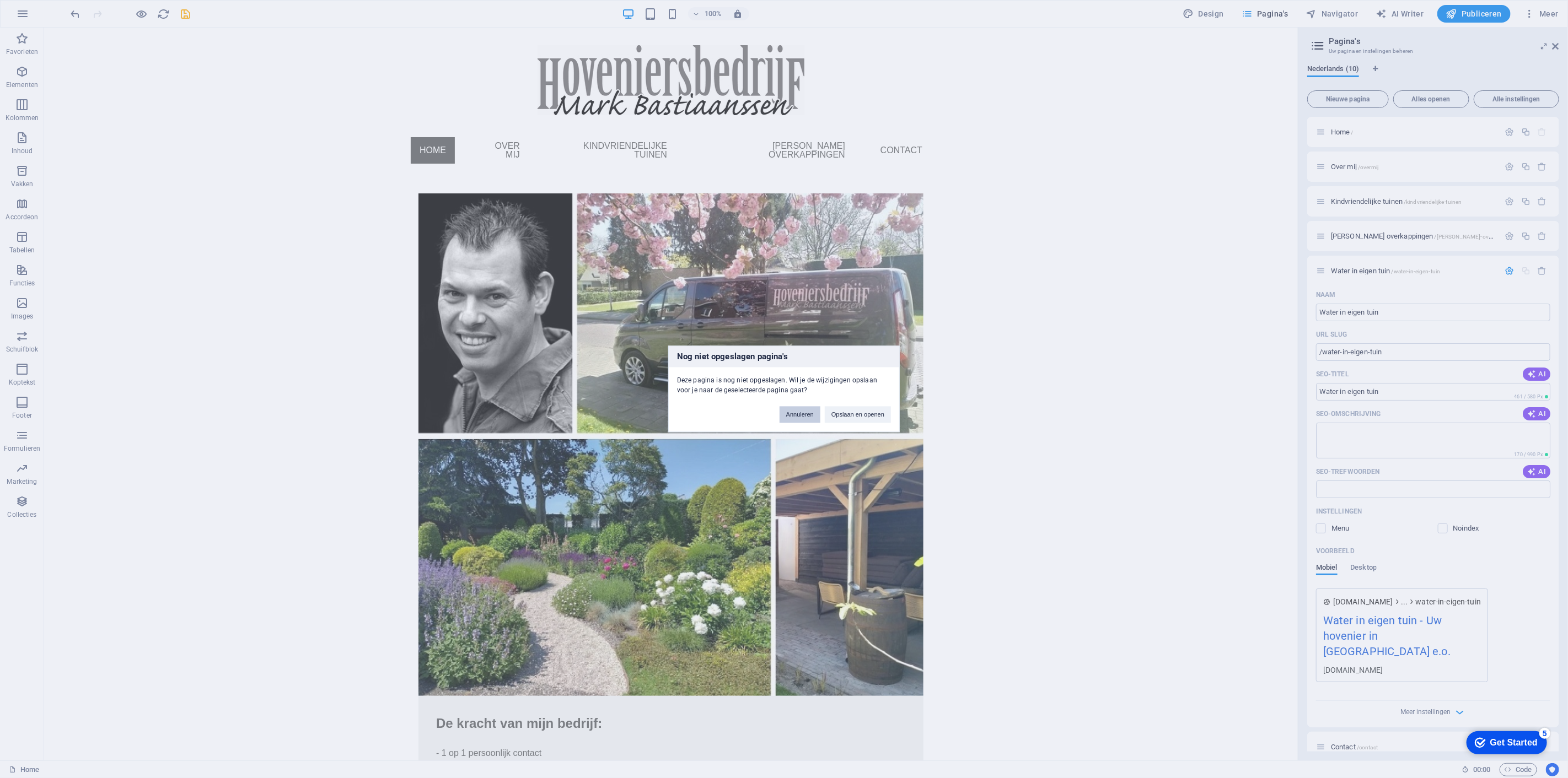
click at [803, 415] on button "Annuleren" at bounding box center [800, 414] width 41 height 17
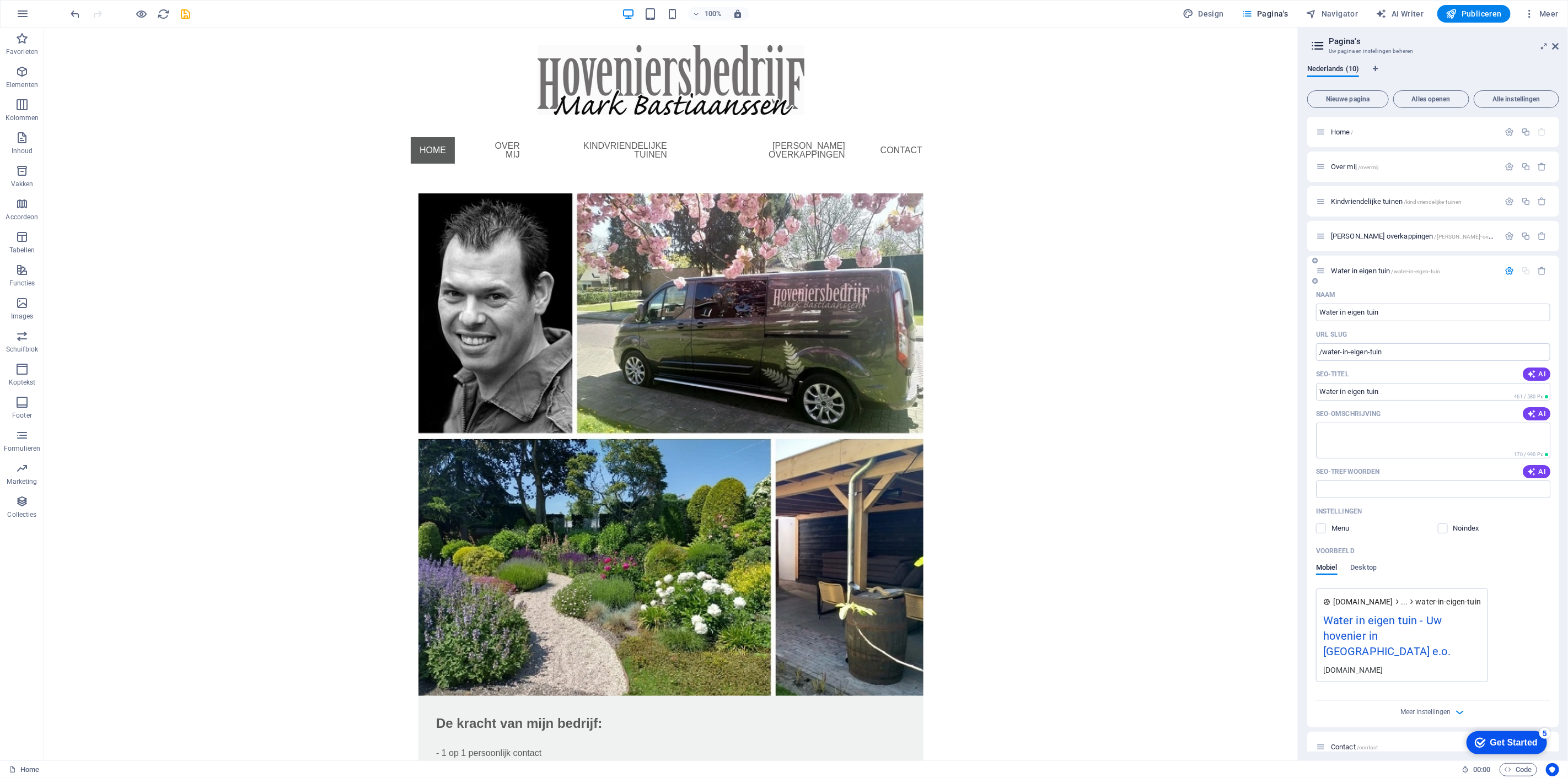
click at [1390, 267] on span "Water in eigen tuin /water-in-eigen-tuin" at bounding box center [1385, 272] width 109 height 9
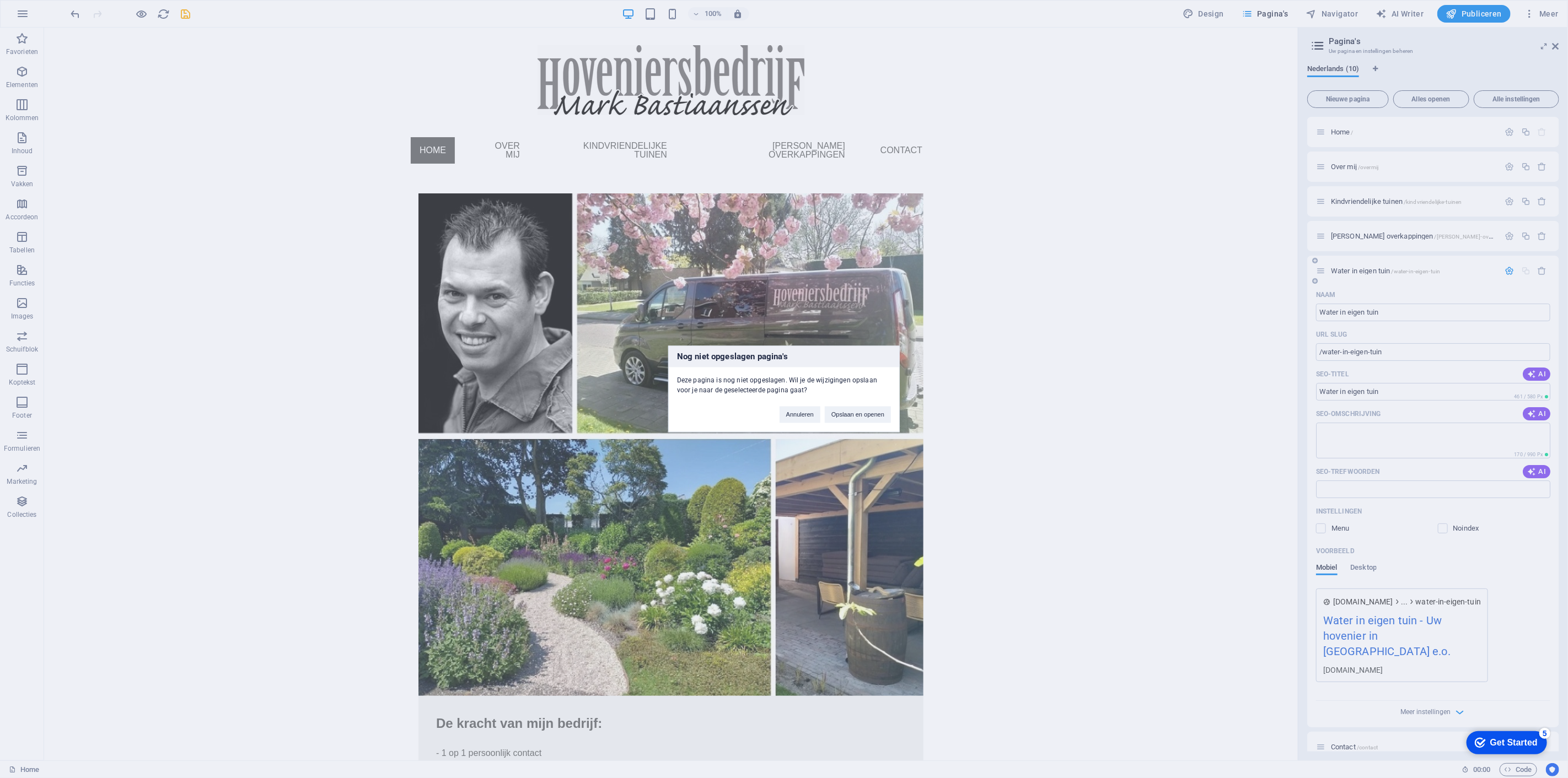
click at [1390, 267] on div "Nog niet opgeslagen pagina's Deze pagina is nog niet opgeslagen. Wil je de wijz…" at bounding box center [784, 389] width 1568 height 778
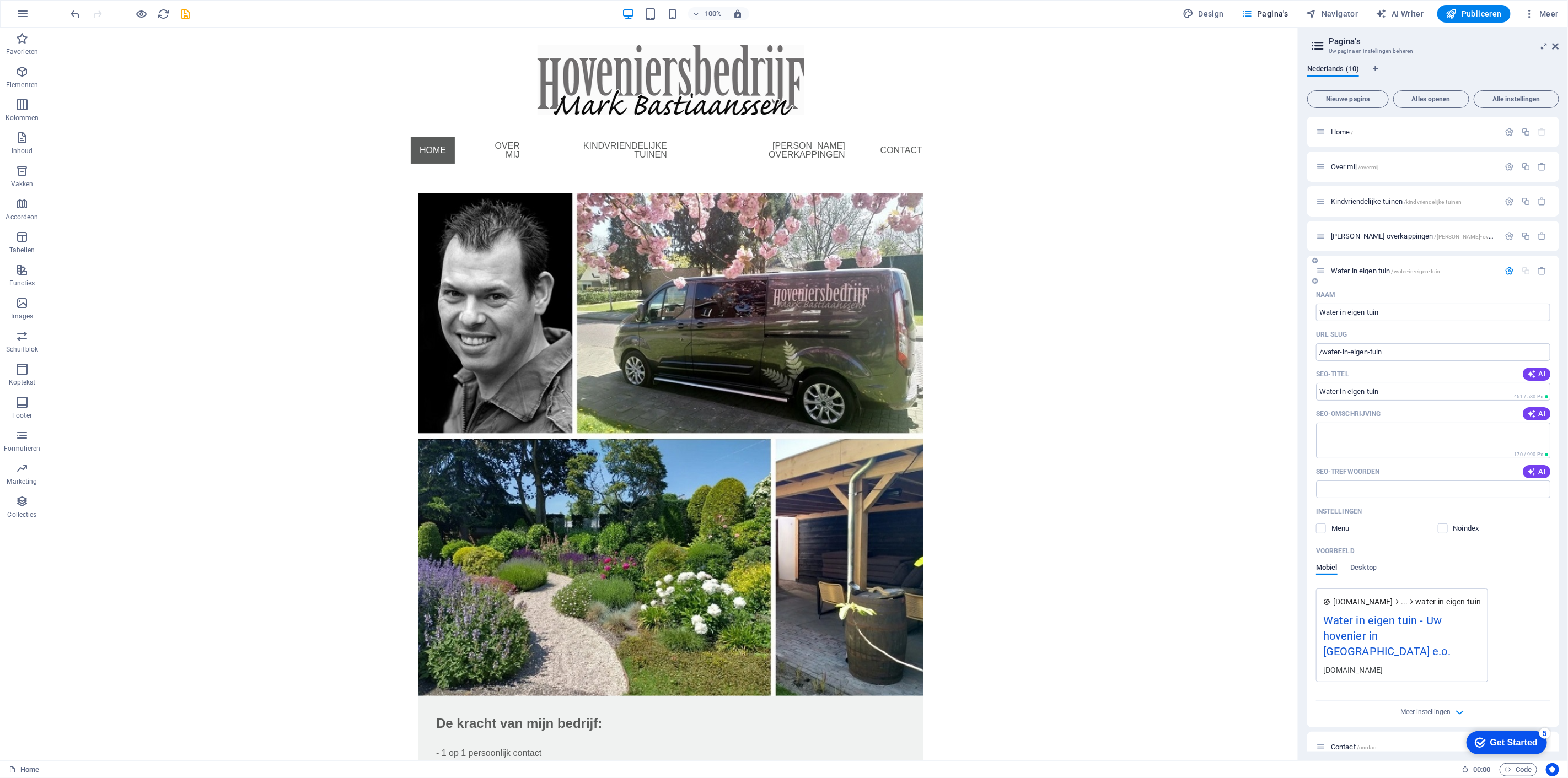
click at [1390, 267] on span "Water in eigen tuin /water-in-eigen-tuin" at bounding box center [1385, 272] width 109 height 9
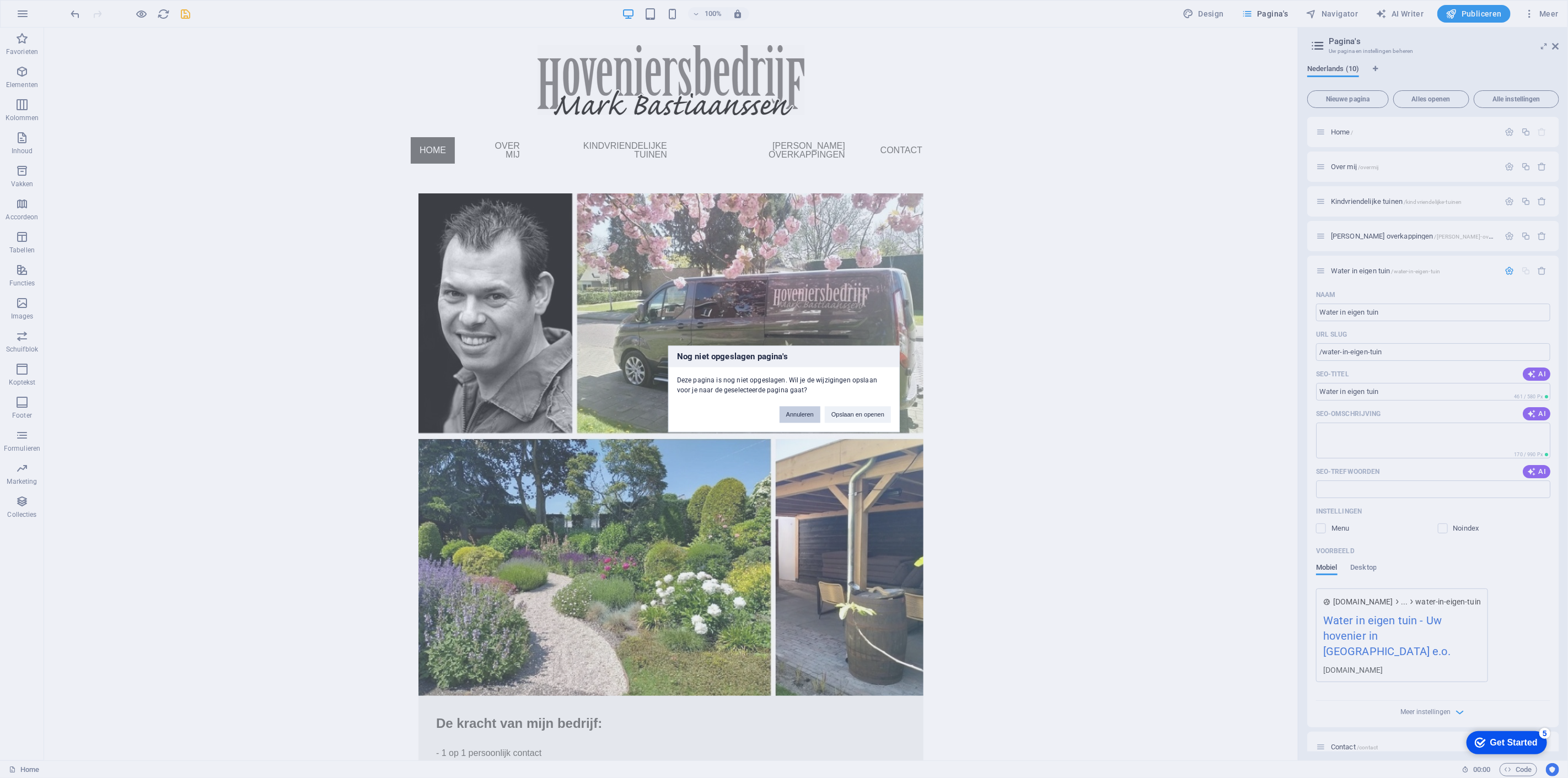
click at [791, 416] on button "Annuleren" at bounding box center [800, 414] width 41 height 17
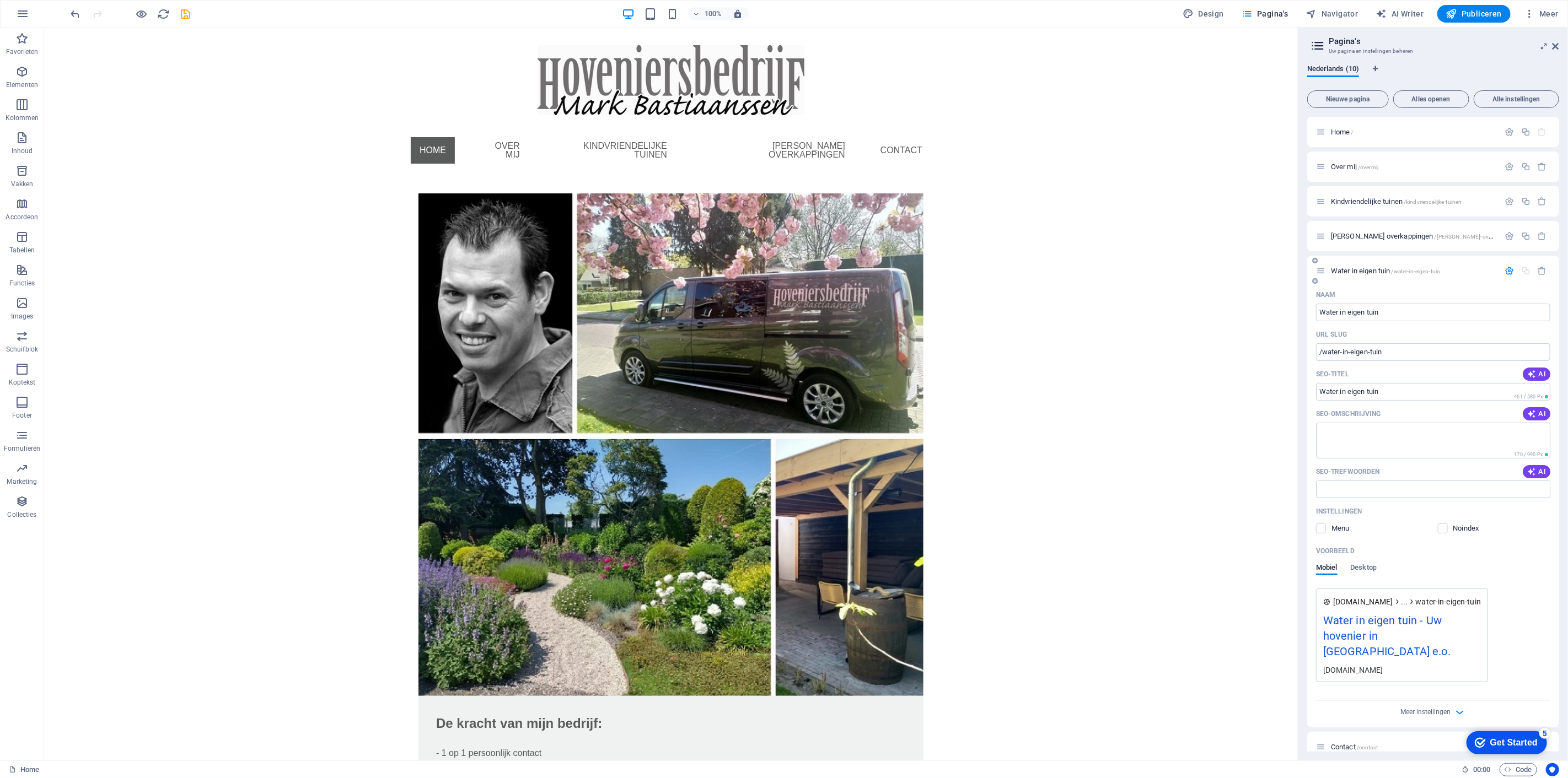
click at [1364, 272] on span "Water in eigen tuin /water-in-eigen-tuin" at bounding box center [1385, 272] width 109 height 9
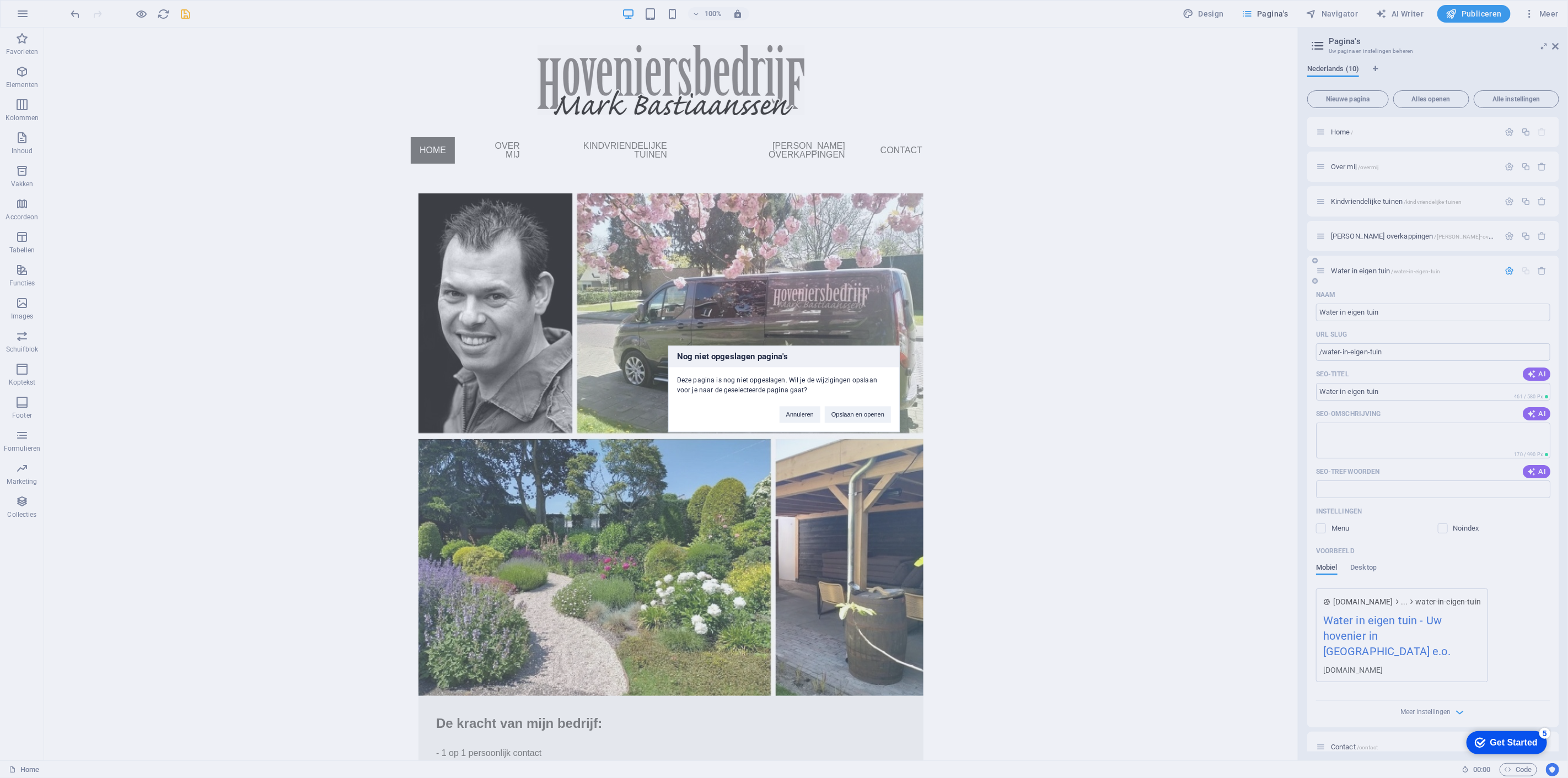
click at [1364, 272] on div "Nog niet opgeslagen pagina's Deze pagina is nog niet opgeslagen. Wil je de wijz…" at bounding box center [784, 389] width 1568 height 778
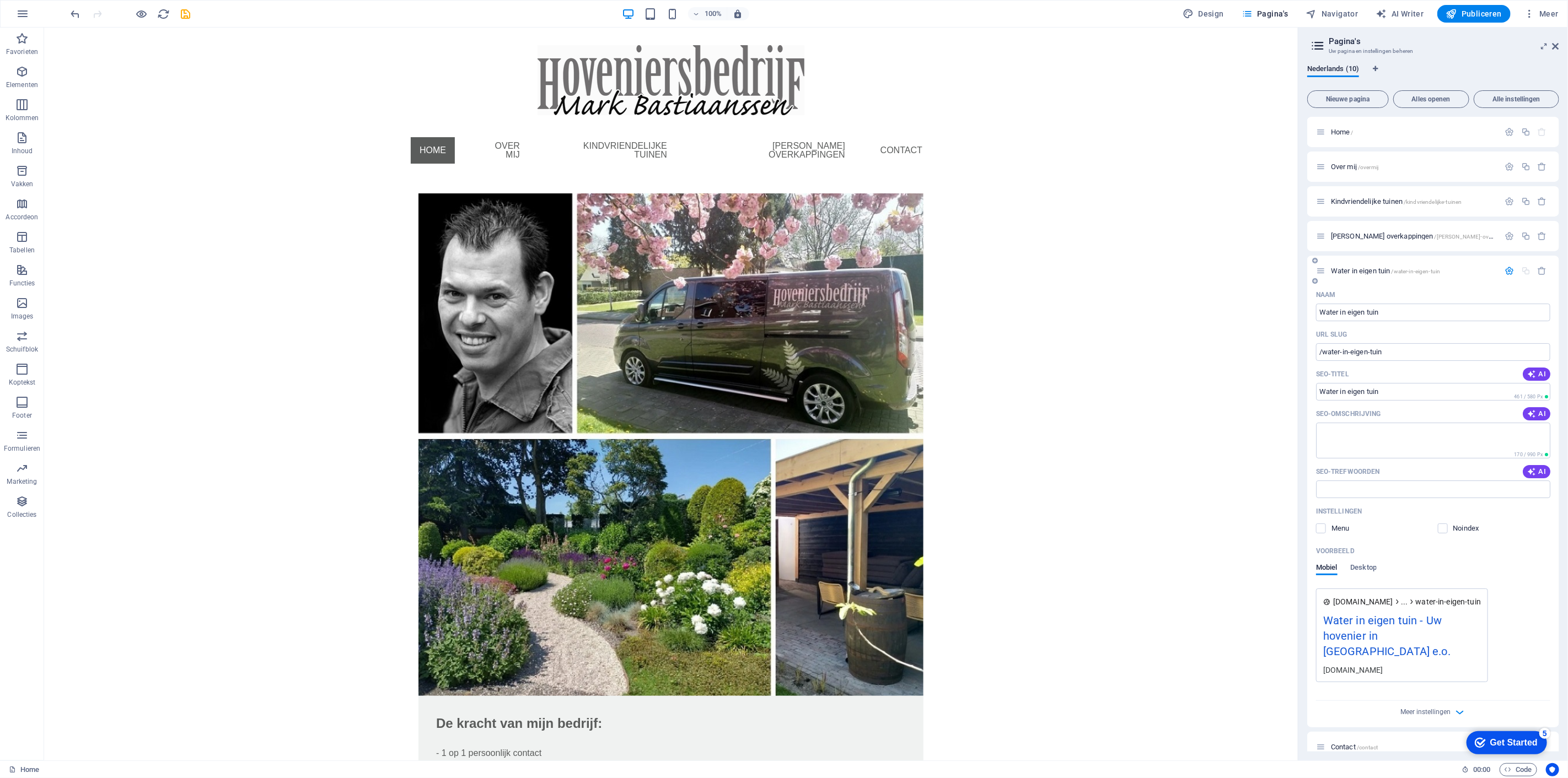
click at [1364, 272] on span "Water in eigen tuin /water-in-eigen-tuin" at bounding box center [1385, 272] width 109 height 9
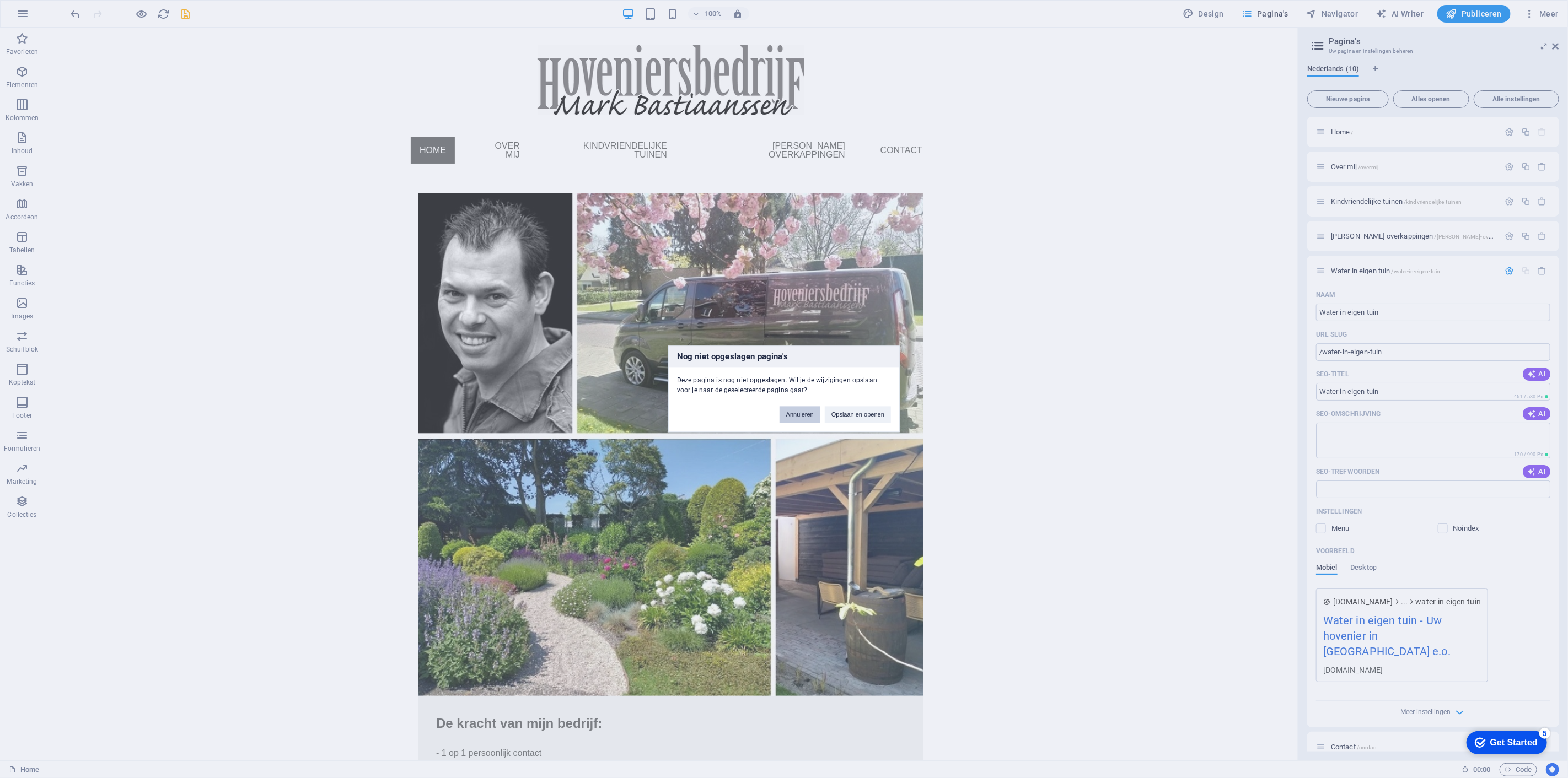
click at [798, 416] on button "Annuleren" at bounding box center [800, 414] width 41 height 17
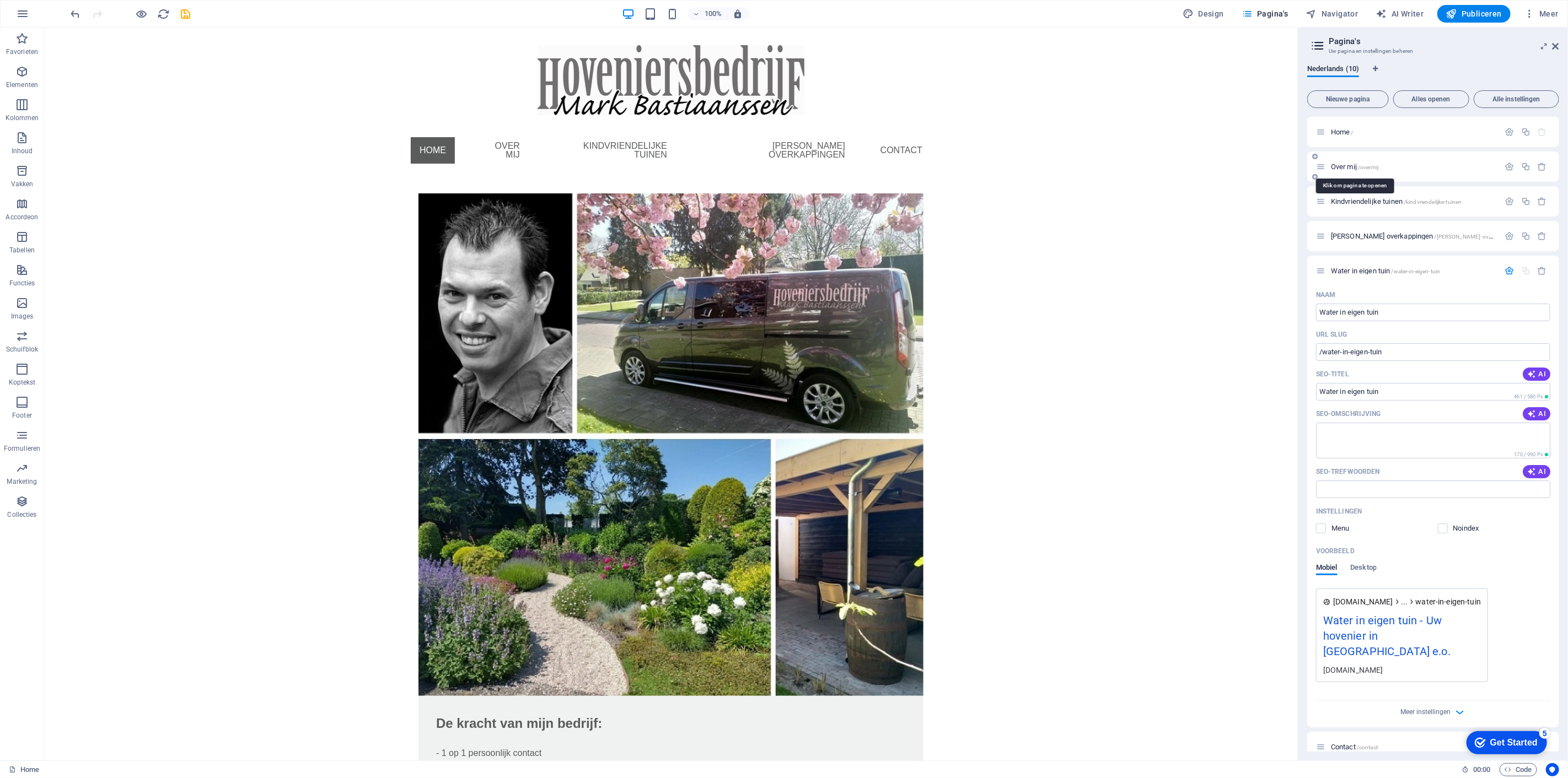
click at [1350, 164] on span "Over mij /overmij" at bounding box center [1355, 167] width 47 height 9
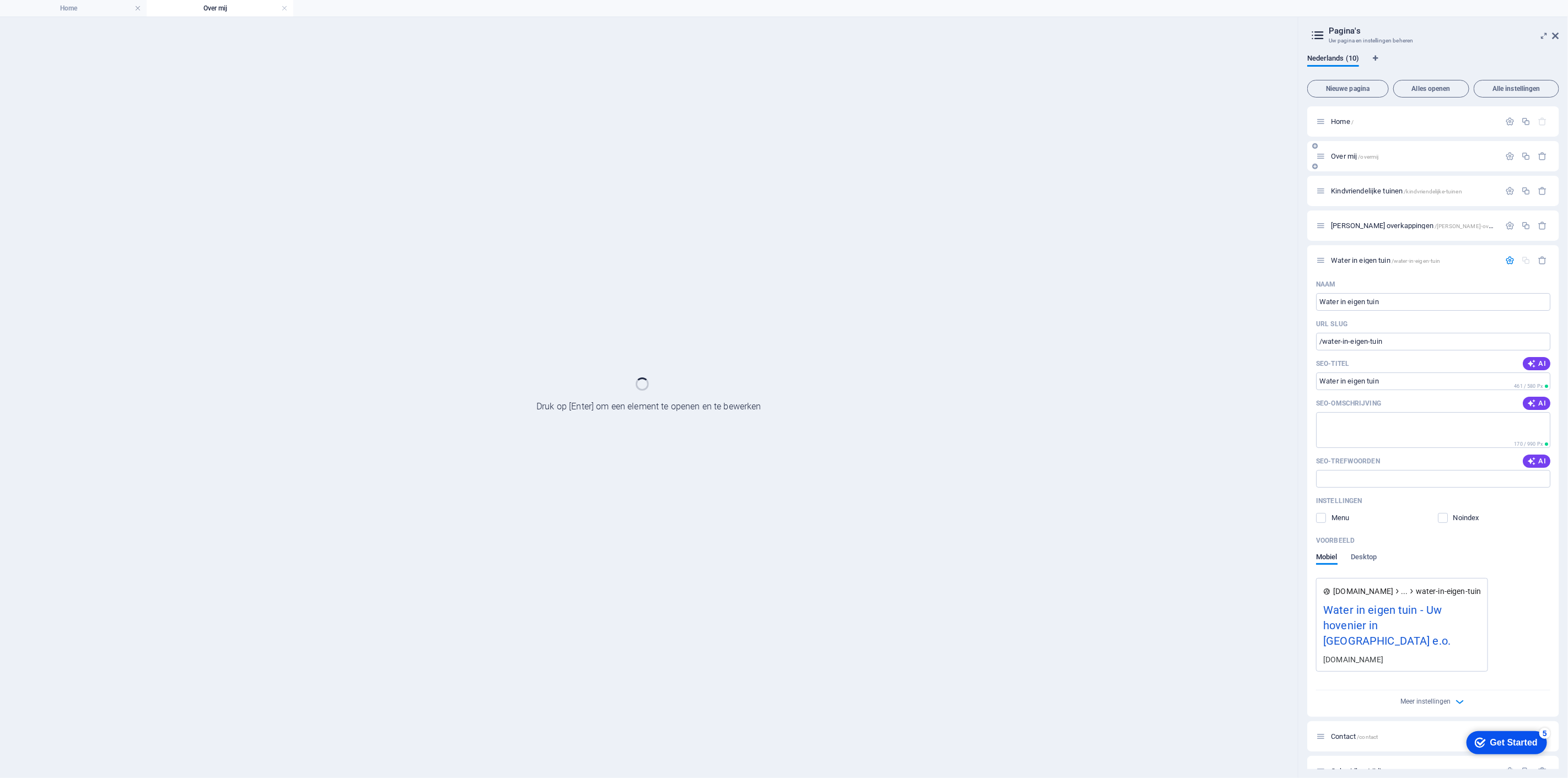
click at [1350, 164] on div "Over mij /overmij" at bounding box center [1433, 156] width 252 height 30
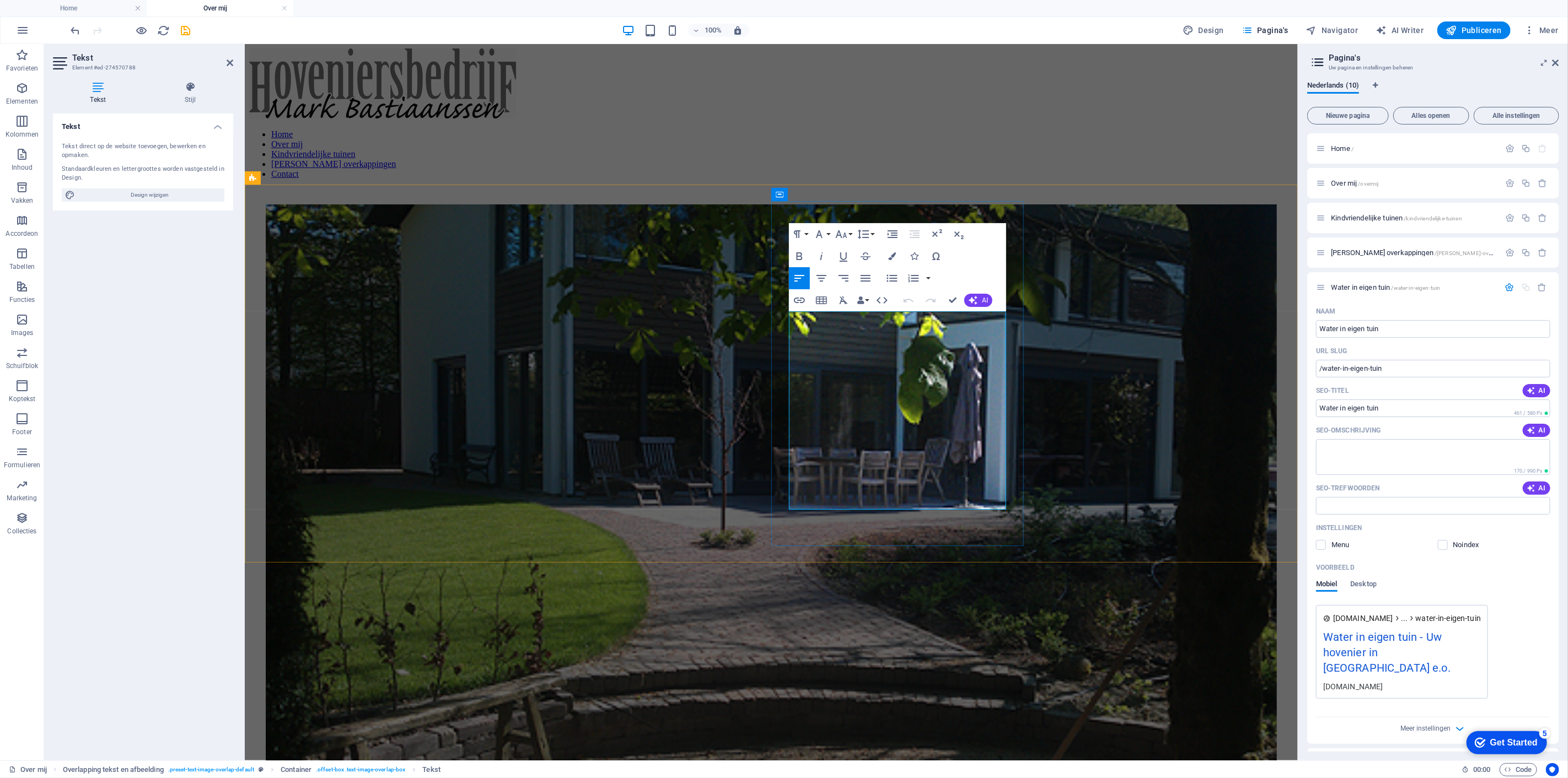
drag, startPoint x: 874, startPoint y: 386, endPoint x: 795, endPoint y: 386, distance: 79.0
click at [800, 306] on icon "button" at bounding box center [799, 300] width 13 height 13
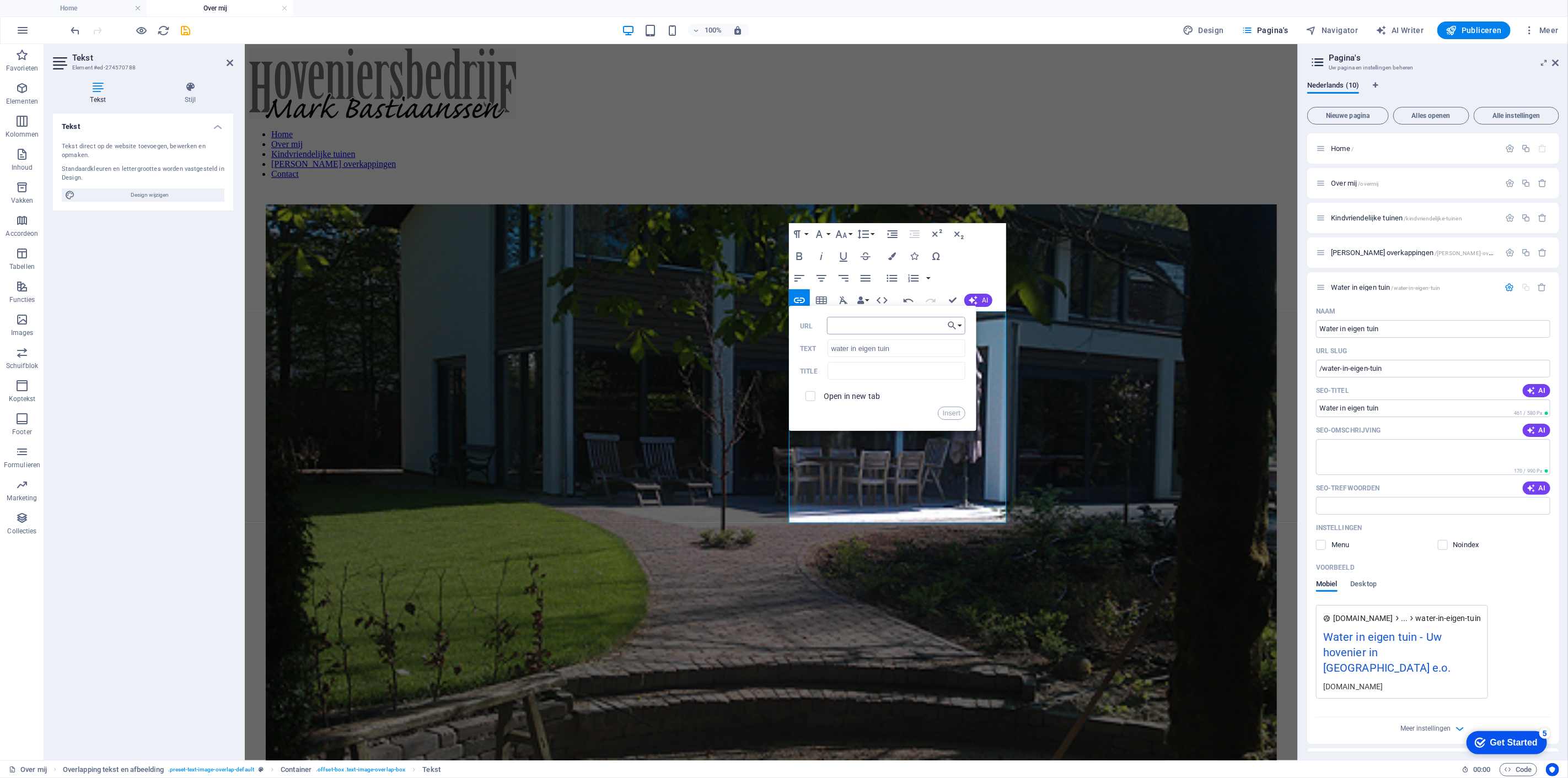
click at [917, 327] on input "URL" at bounding box center [897, 325] width 139 height 17
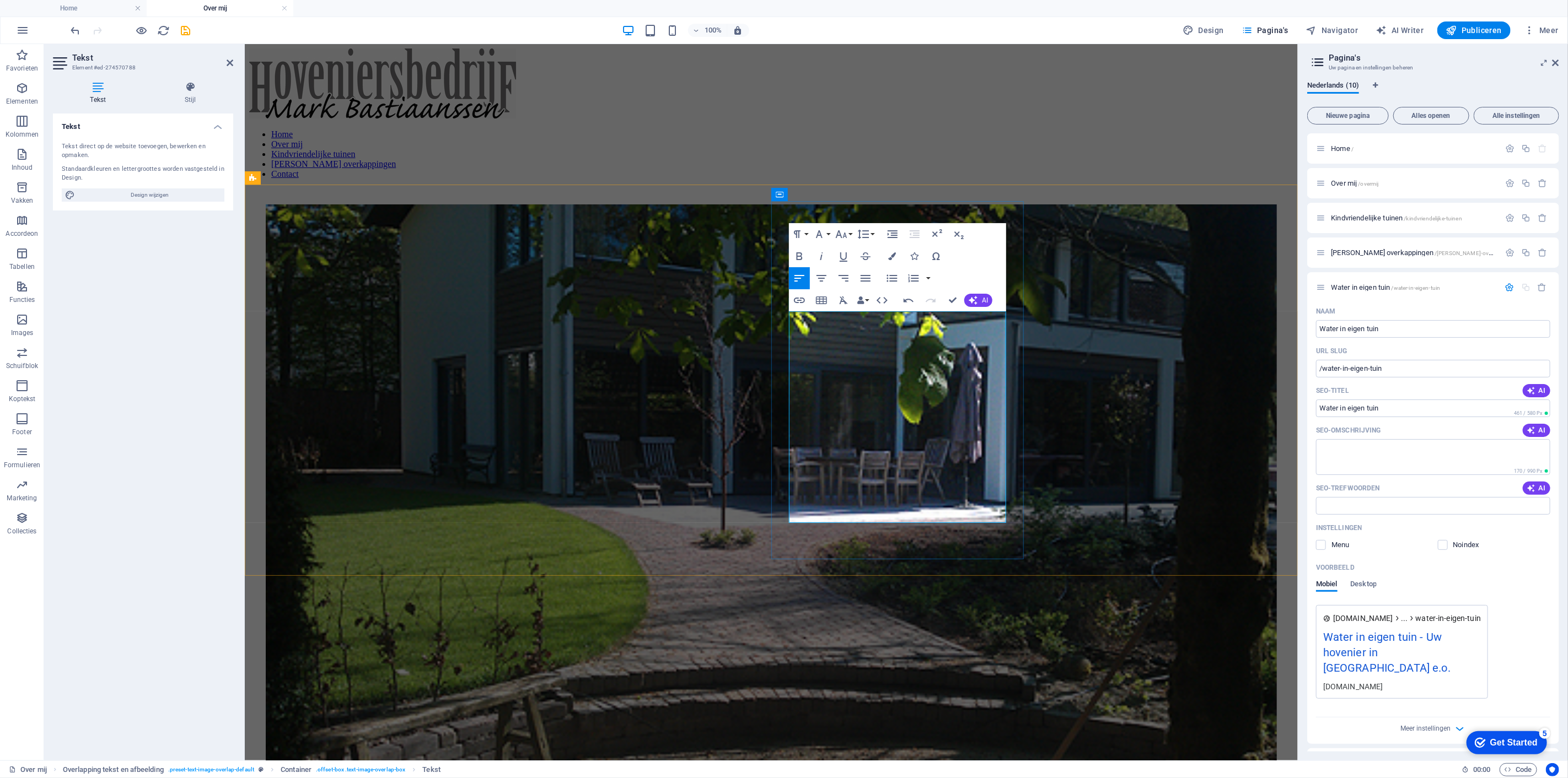
drag, startPoint x: 898, startPoint y: 410, endPoint x: 1142, endPoint y: 453, distance: 247.8
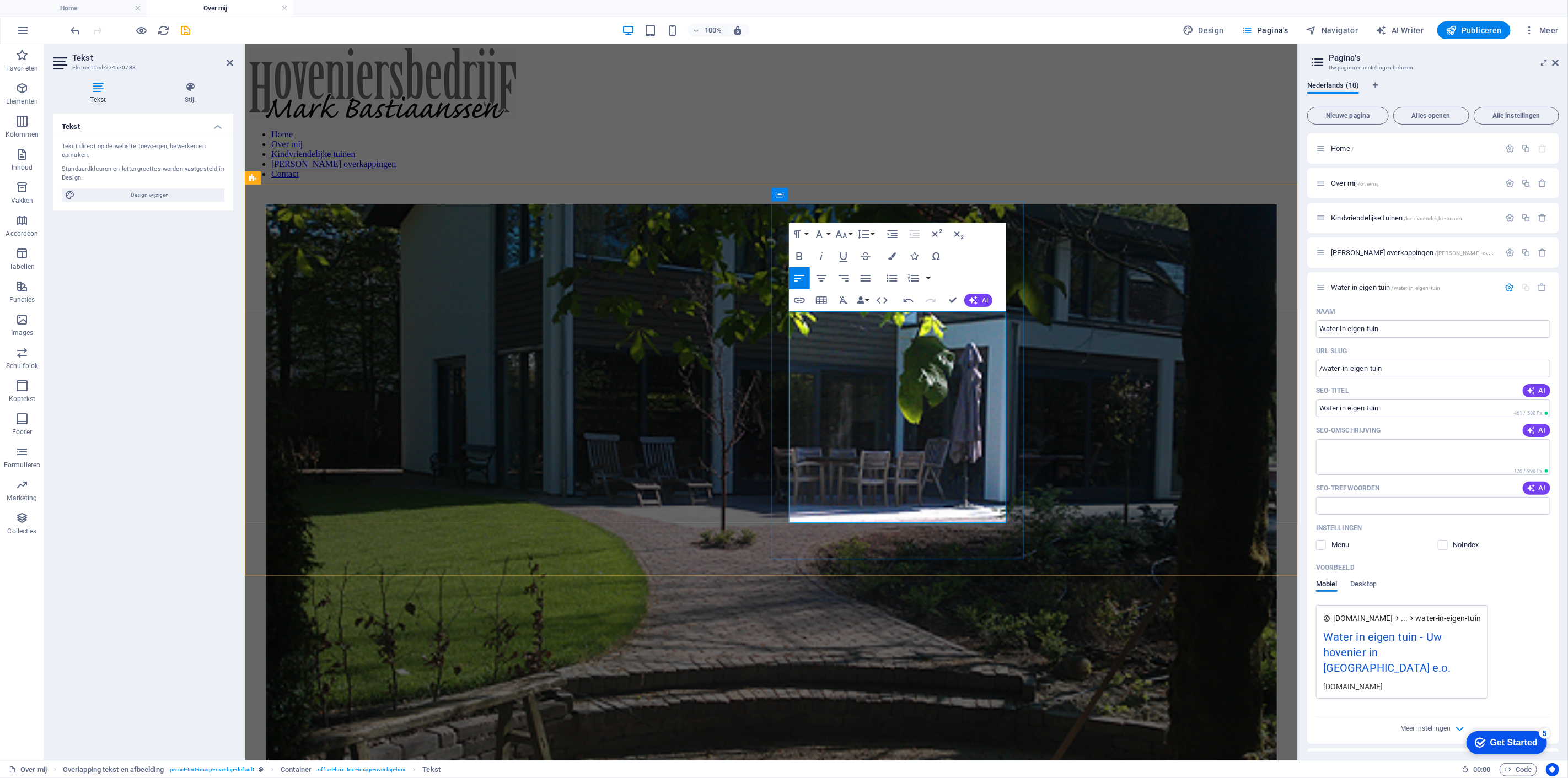
drag, startPoint x: 867, startPoint y: 385, endPoint x: 797, endPoint y: 386, distance: 70.0
click at [803, 300] on icon "button" at bounding box center [799, 300] width 13 height 13
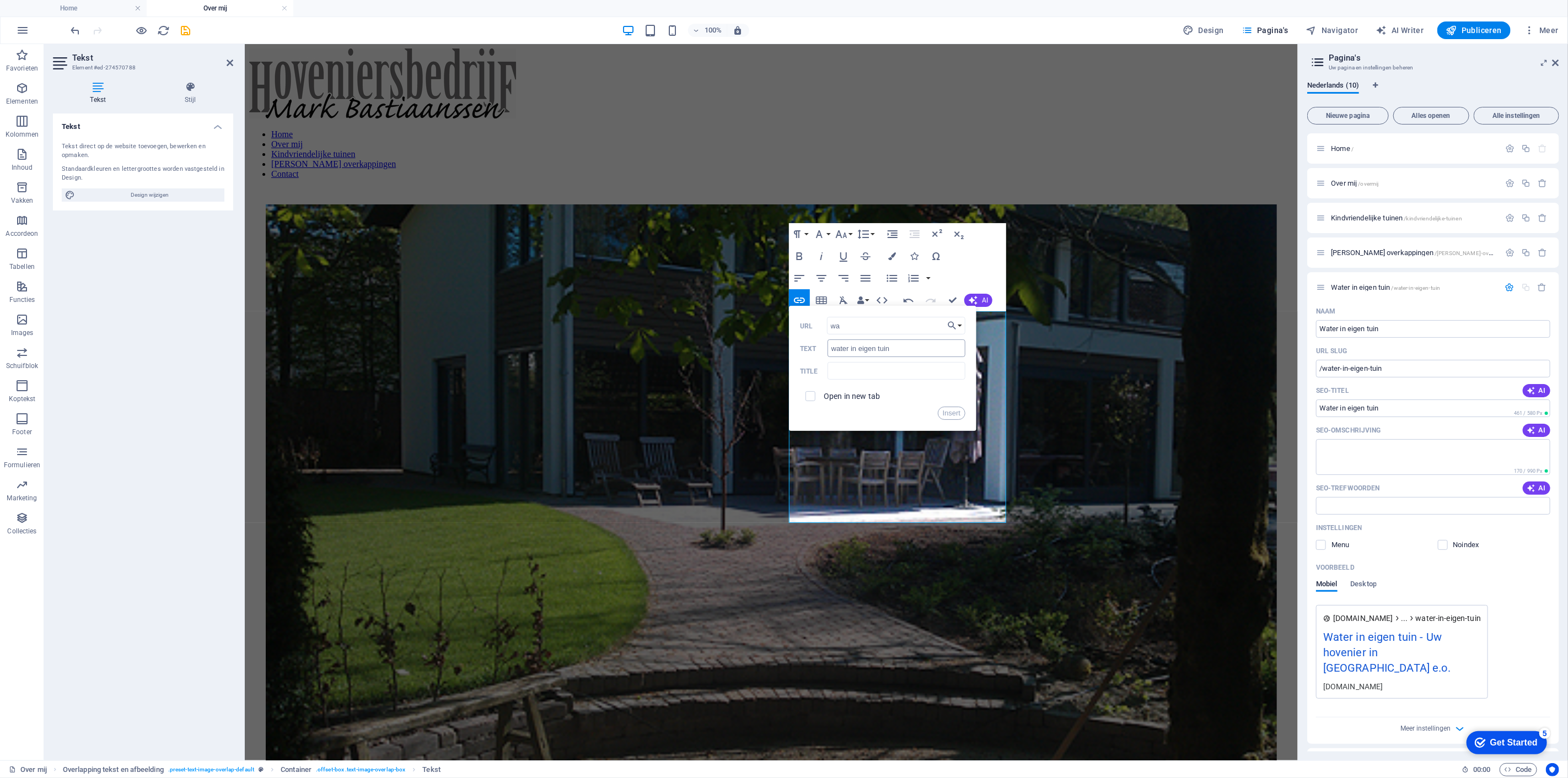
type input "w"
click at [964, 327] on button "Choose Link" at bounding box center [955, 325] width 21 height 17
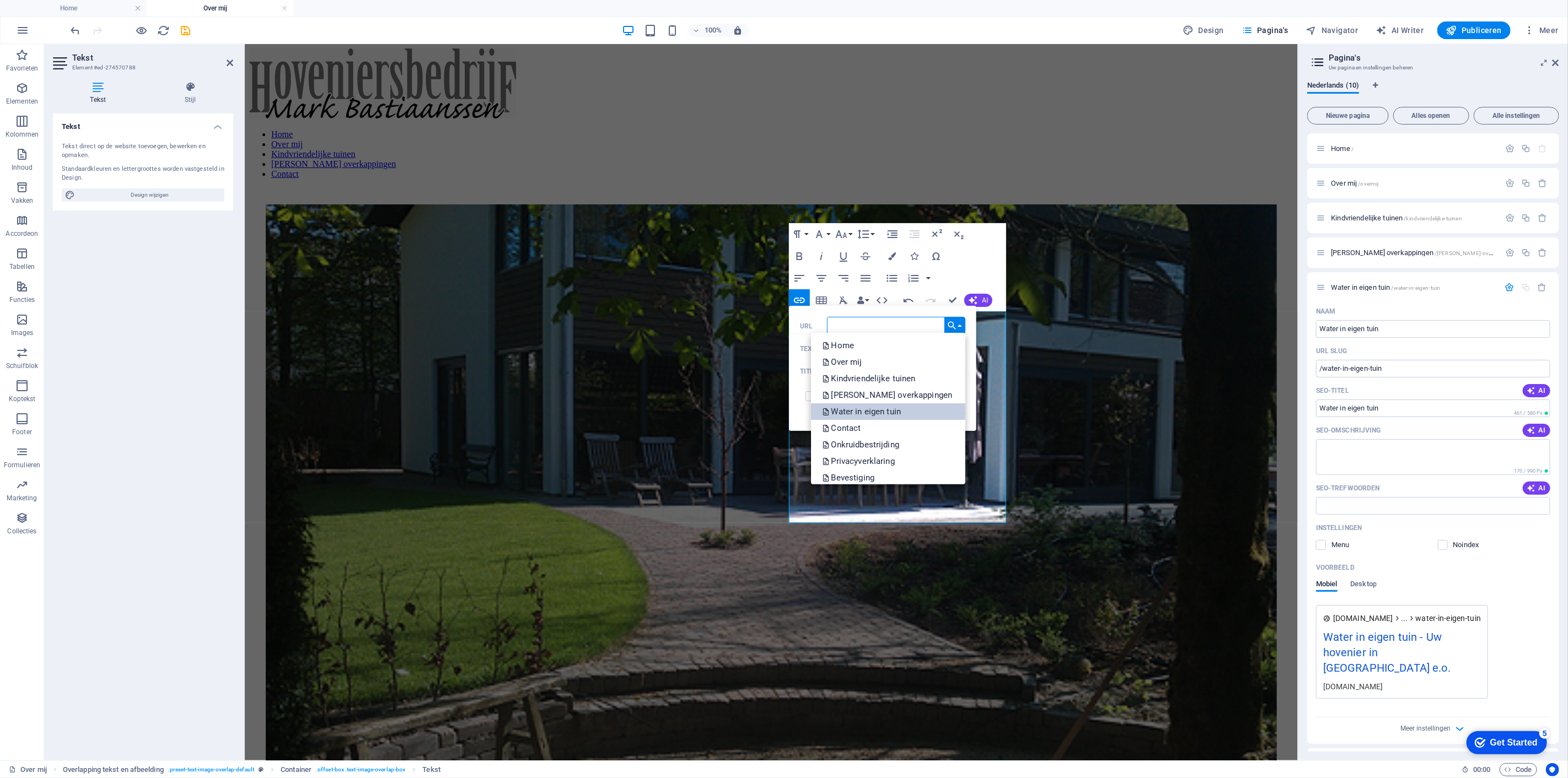
click at [904, 413] on p "Water in eigen tuin" at bounding box center [862, 412] width 81 height 17
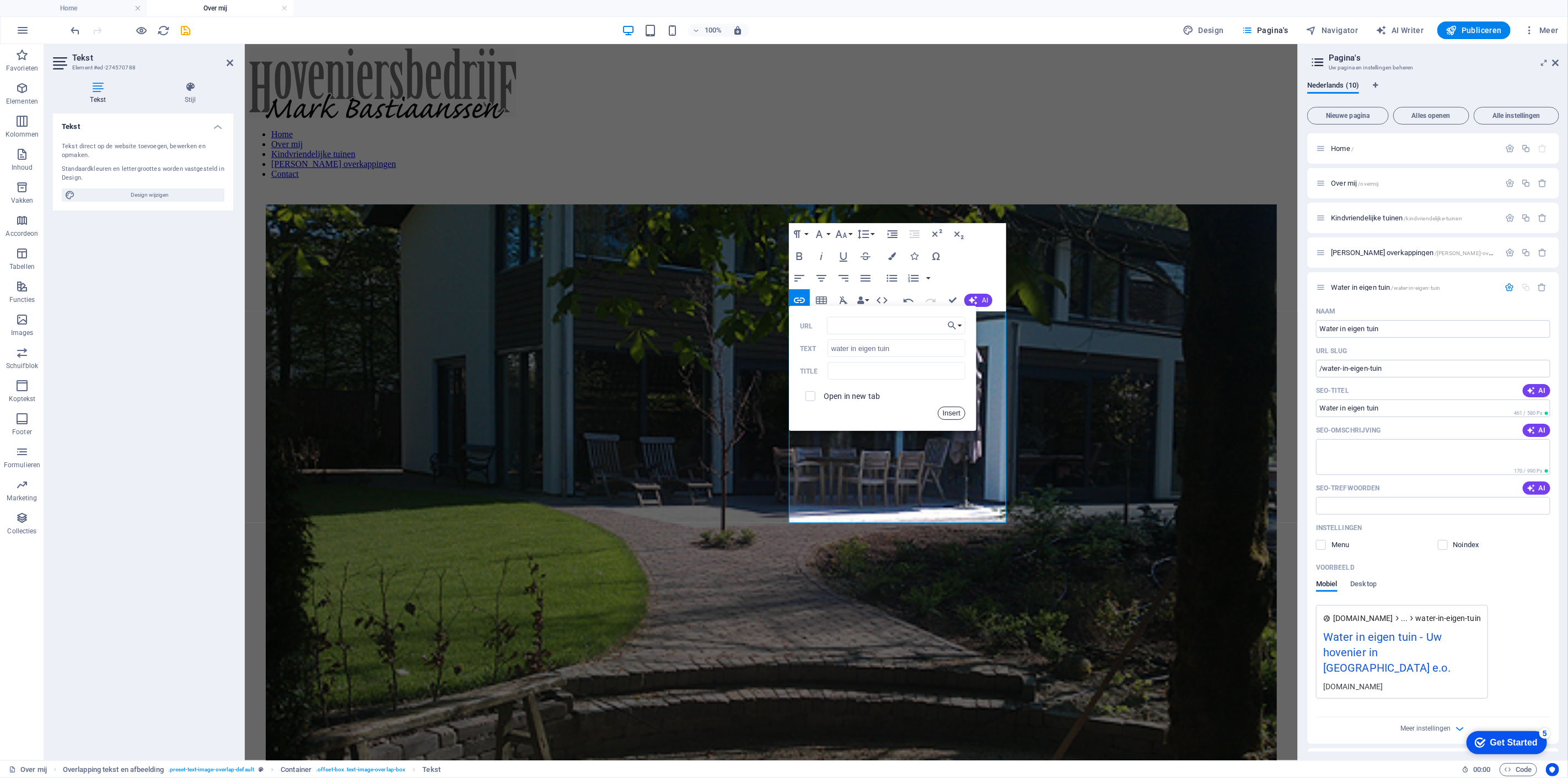
click at [948, 408] on button "Insert" at bounding box center [952, 412] width 28 height 13
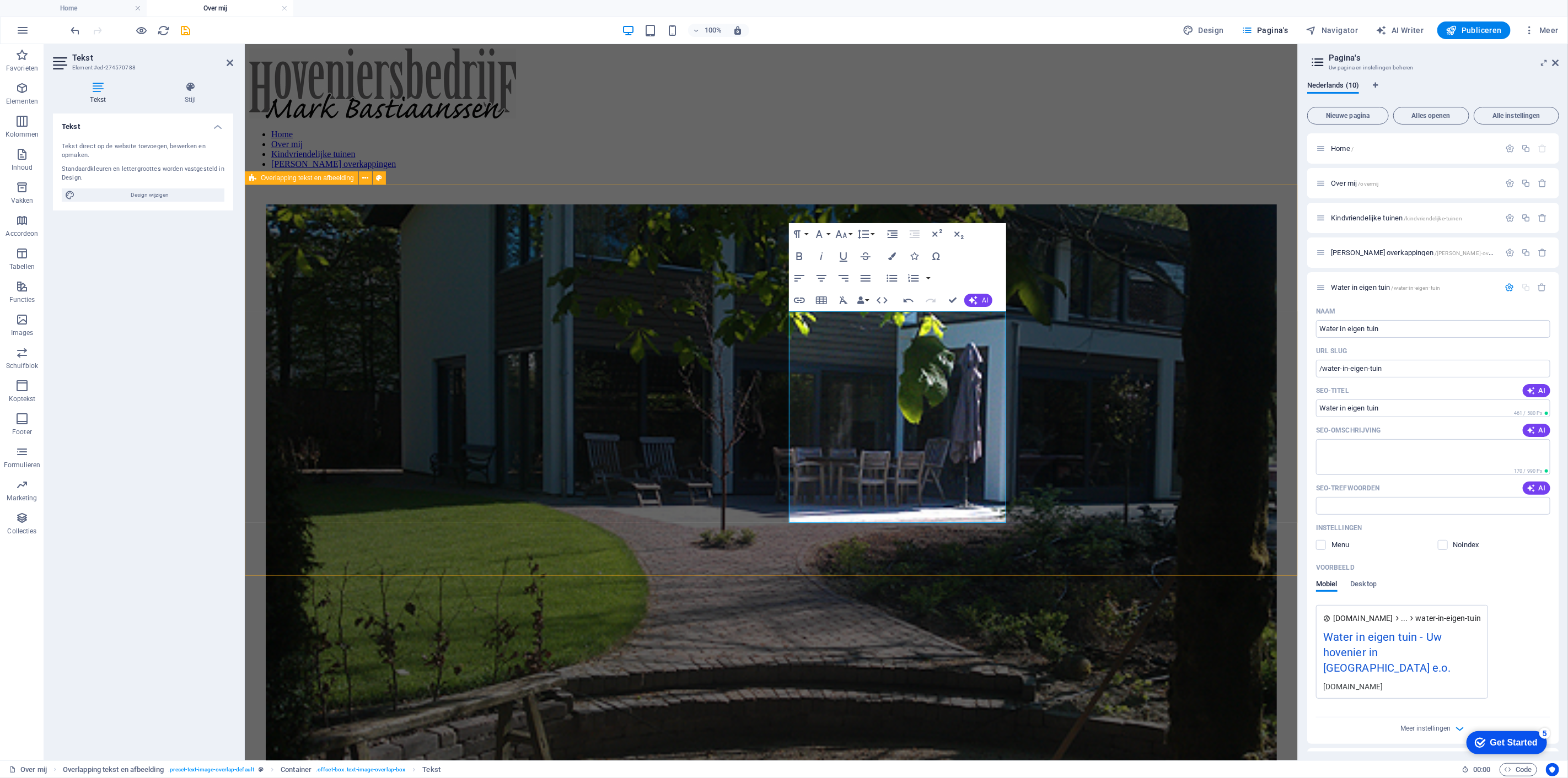
click at [1090, 386] on div "Ik ben [PERSON_NAME] en, na mijn opleiding tot hovenier en een aantal jaren pra…" at bounding box center [771, 694] width 1045 height 1016
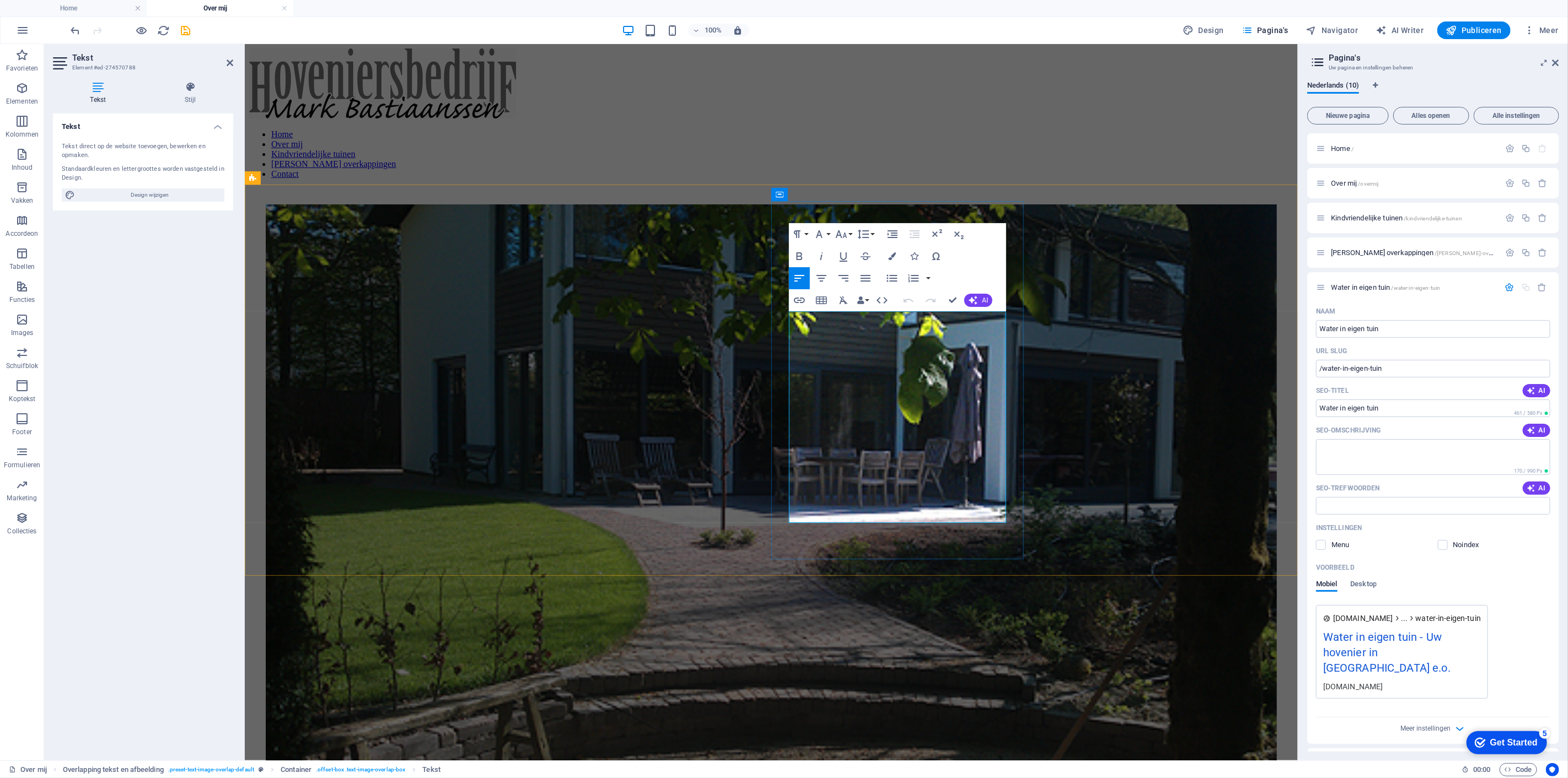
drag, startPoint x: 875, startPoint y: 383, endPoint x: 795, endPoint y: 383, distance: 80.0
click at [846, 256] on icon "button" at bounding box center [844, 257] width 8 height 10
click at [1083, 379] on div "Ik ben [PERSON_NAME] en, na mijn opleiding tot hovenier en een aantal jaren pra…" at bounding box center [771, 694] width 1045 height 1016
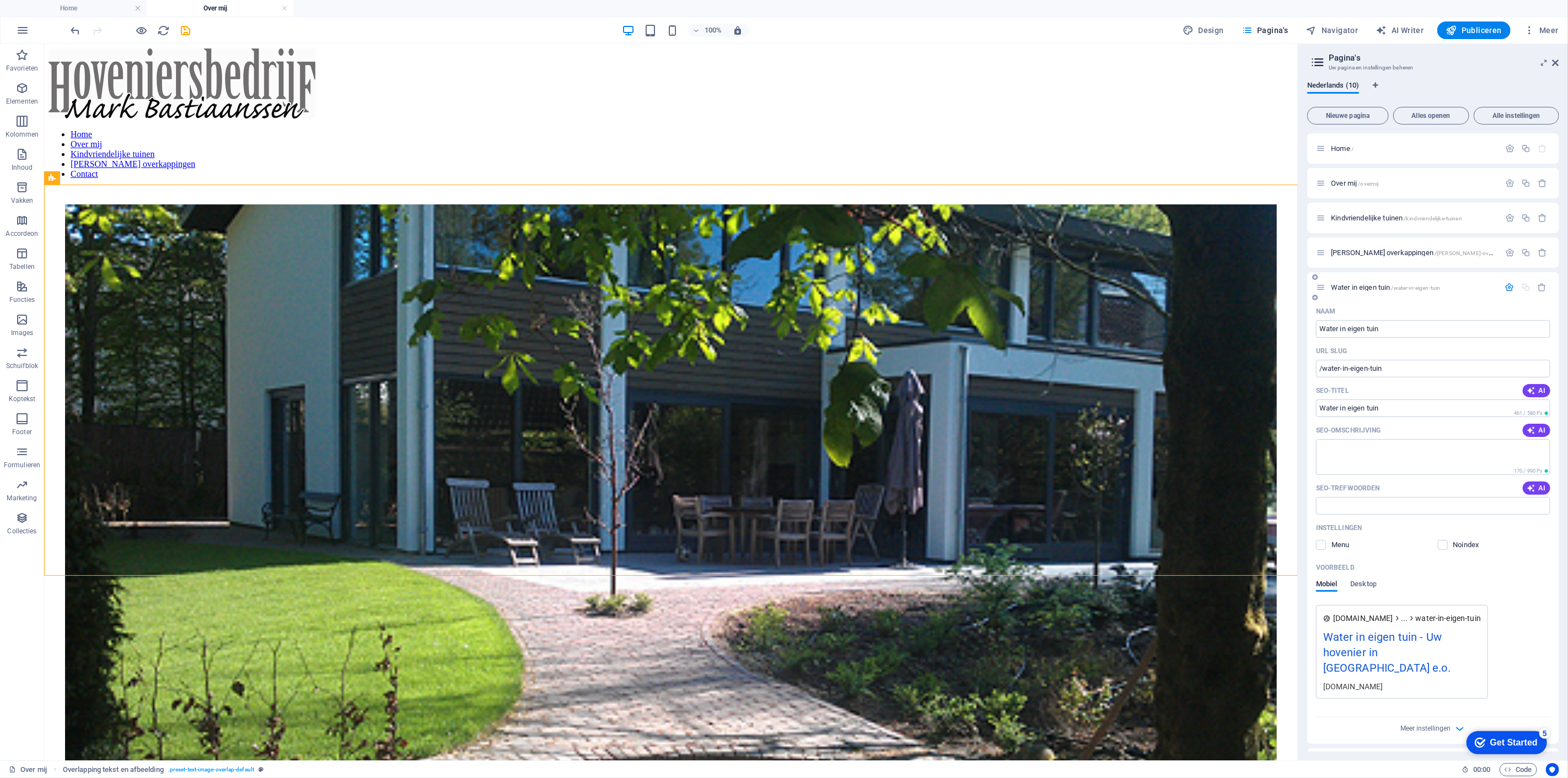
click at [1385, 284] on span "Water in eigen tuin /water-in-eigen-tuin" at bounding box center [1385, 288] width 109 height 9
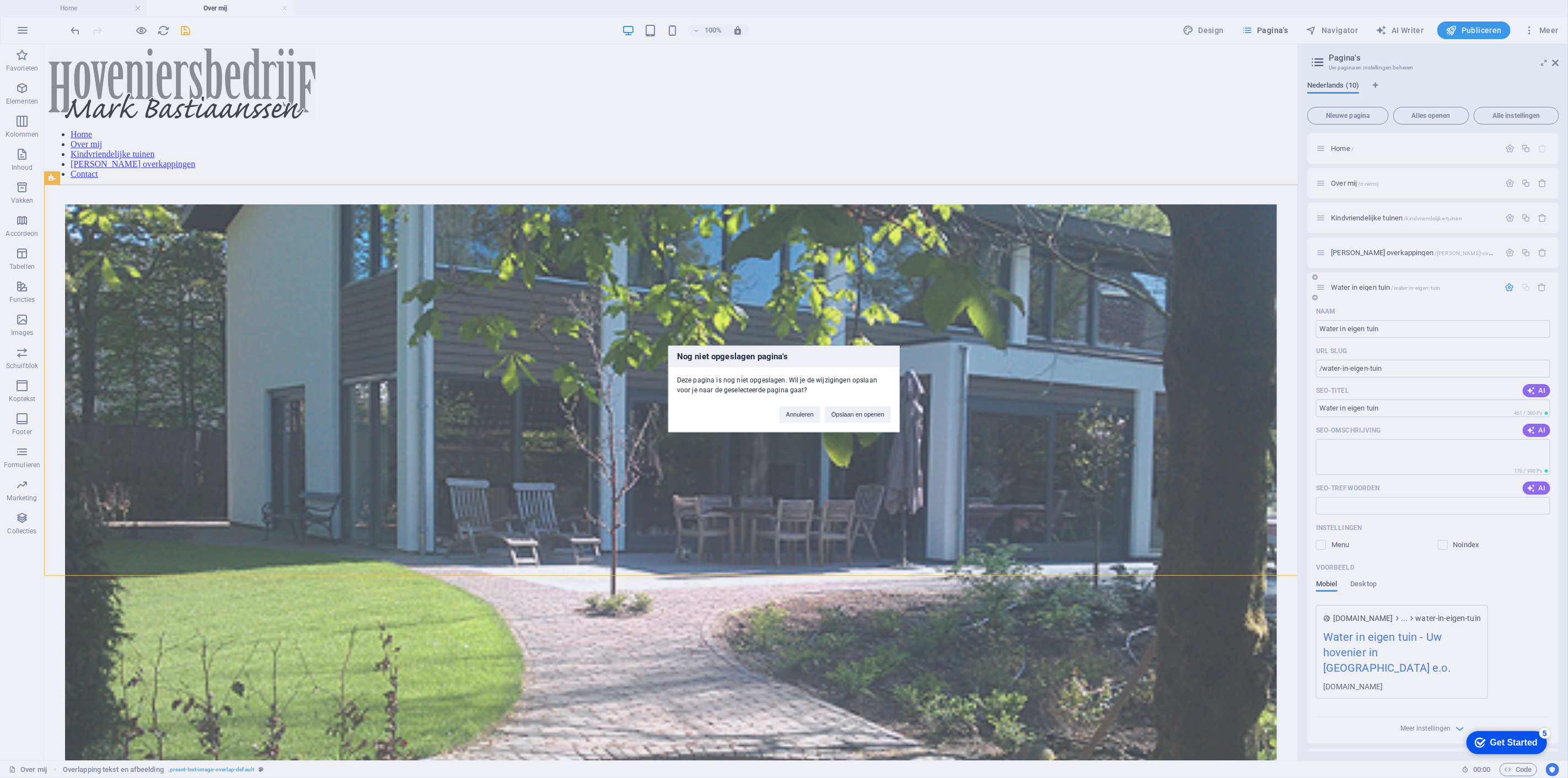
click at [1385, 284] on div "Nog niet opgeslagen pagina's Deze pagina is nog niet opgeslagen. Wil je de wijz…" at bounding box center [784, 389] width 1568 height 778
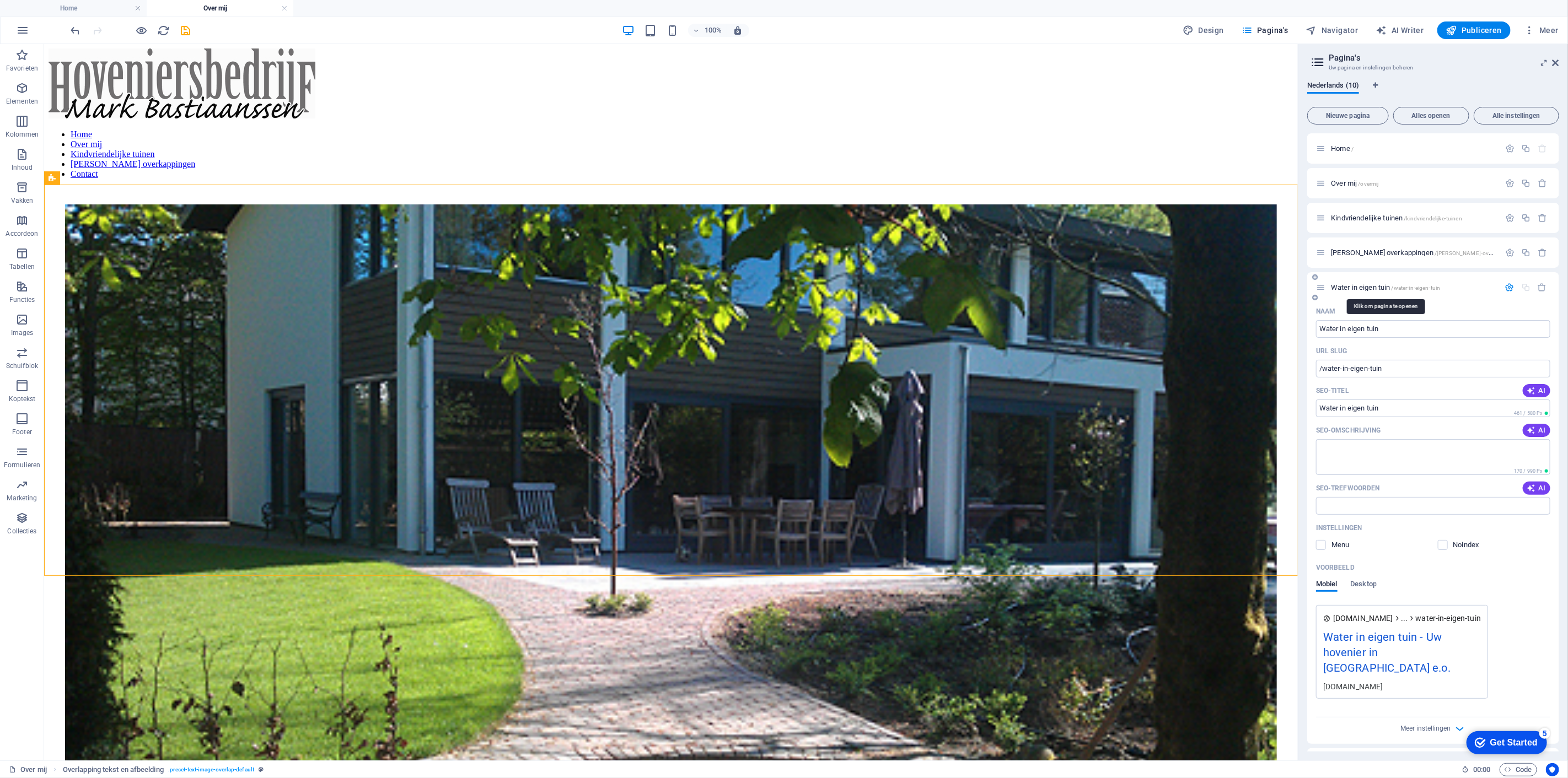
click at [1385, 285] on span "Water in eigen tuin /water-in-eigen-tuin" at bounding box center [1385, 288] width 109 height 9
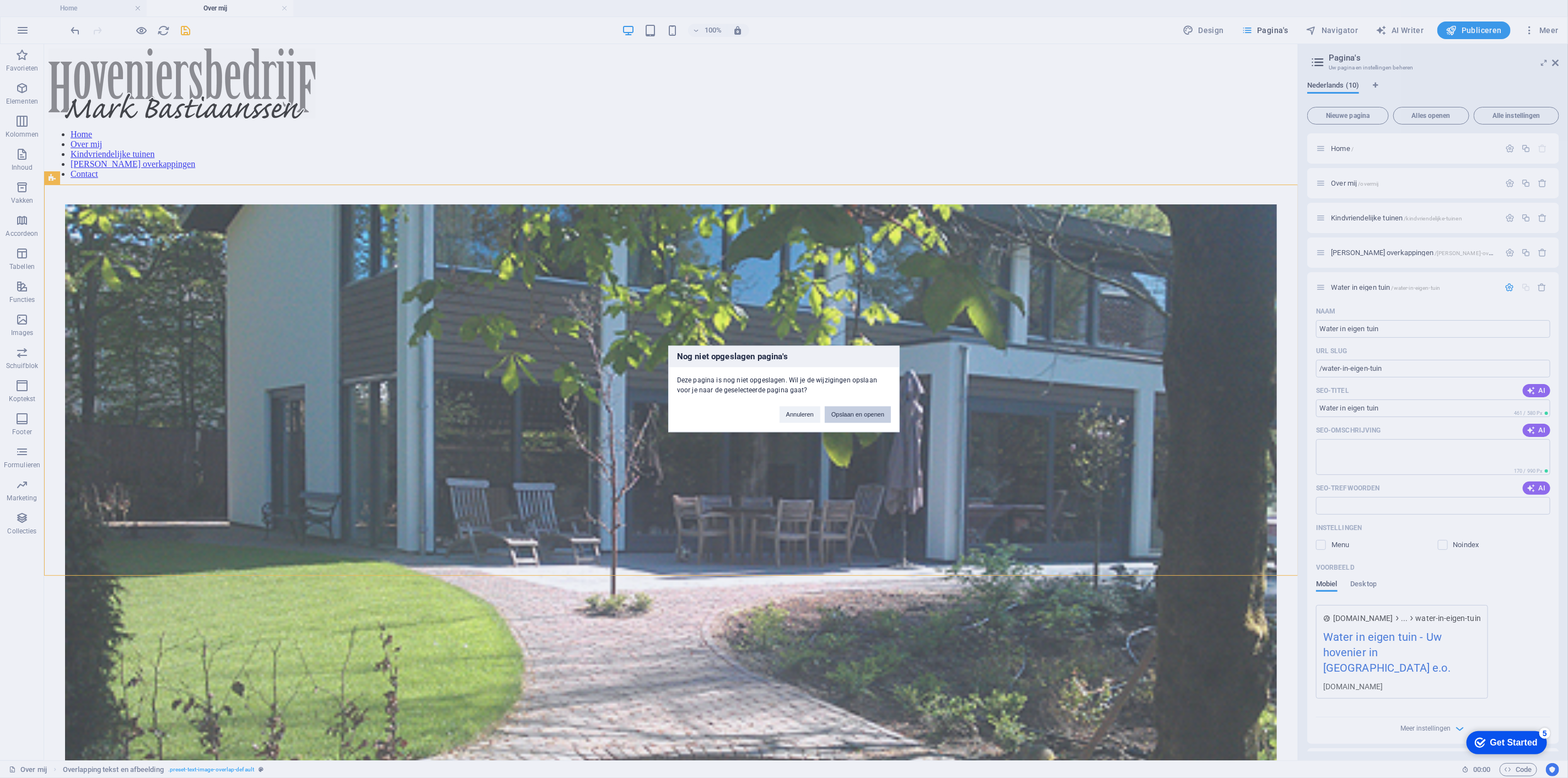
click at [841, 418] on button "Opslaan en openen" at bounding box center [858, 414] width 66 height 17
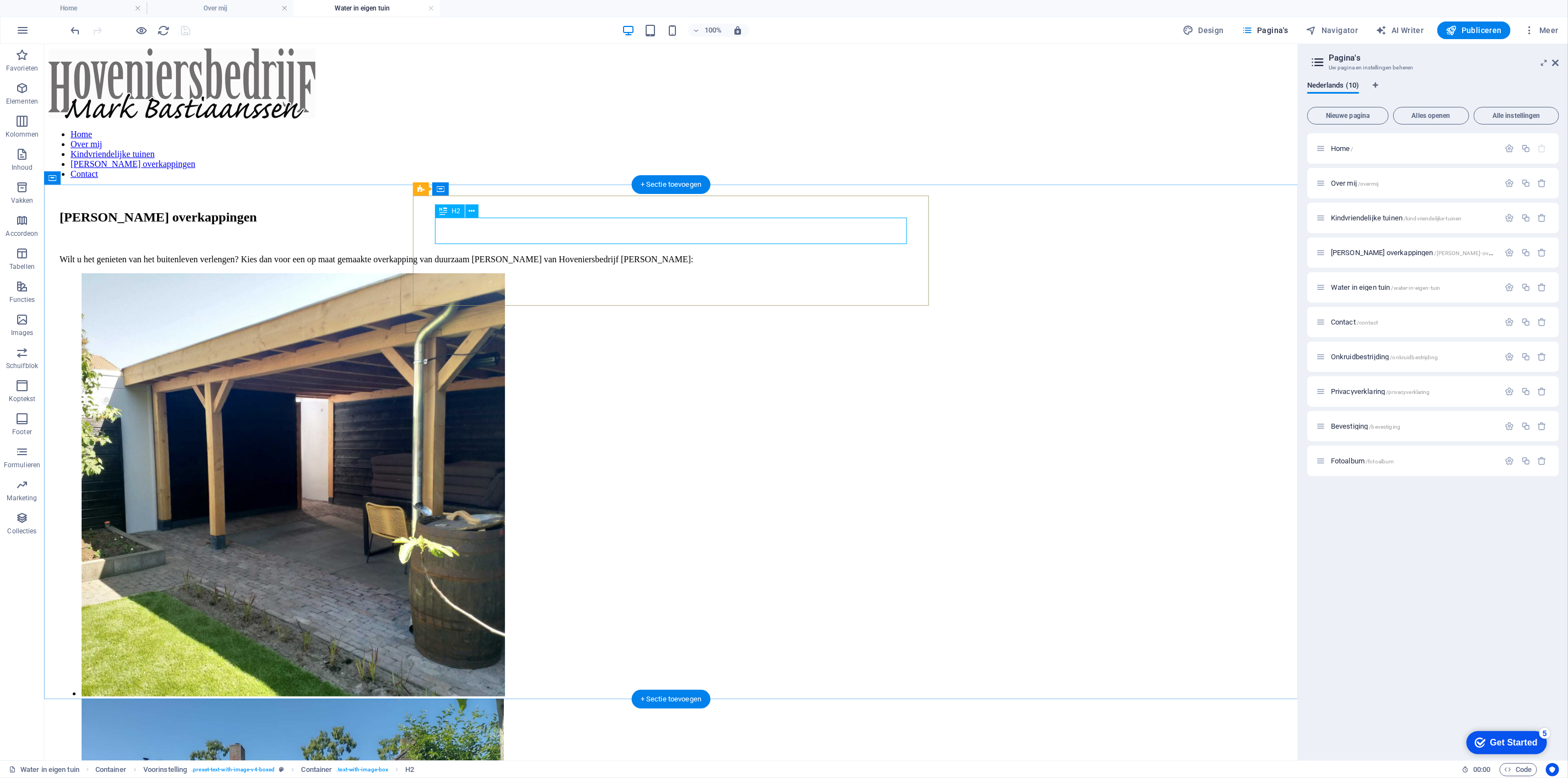
click at [649, 224] on div "[PERSON_NAME] overkappingen" at bounding box center [670, 217] width 1223 height 15
click at [646, 225] on div "[PERSON_NAME] overkappingen" at bounding box center [670, 217] width 1223 height 15
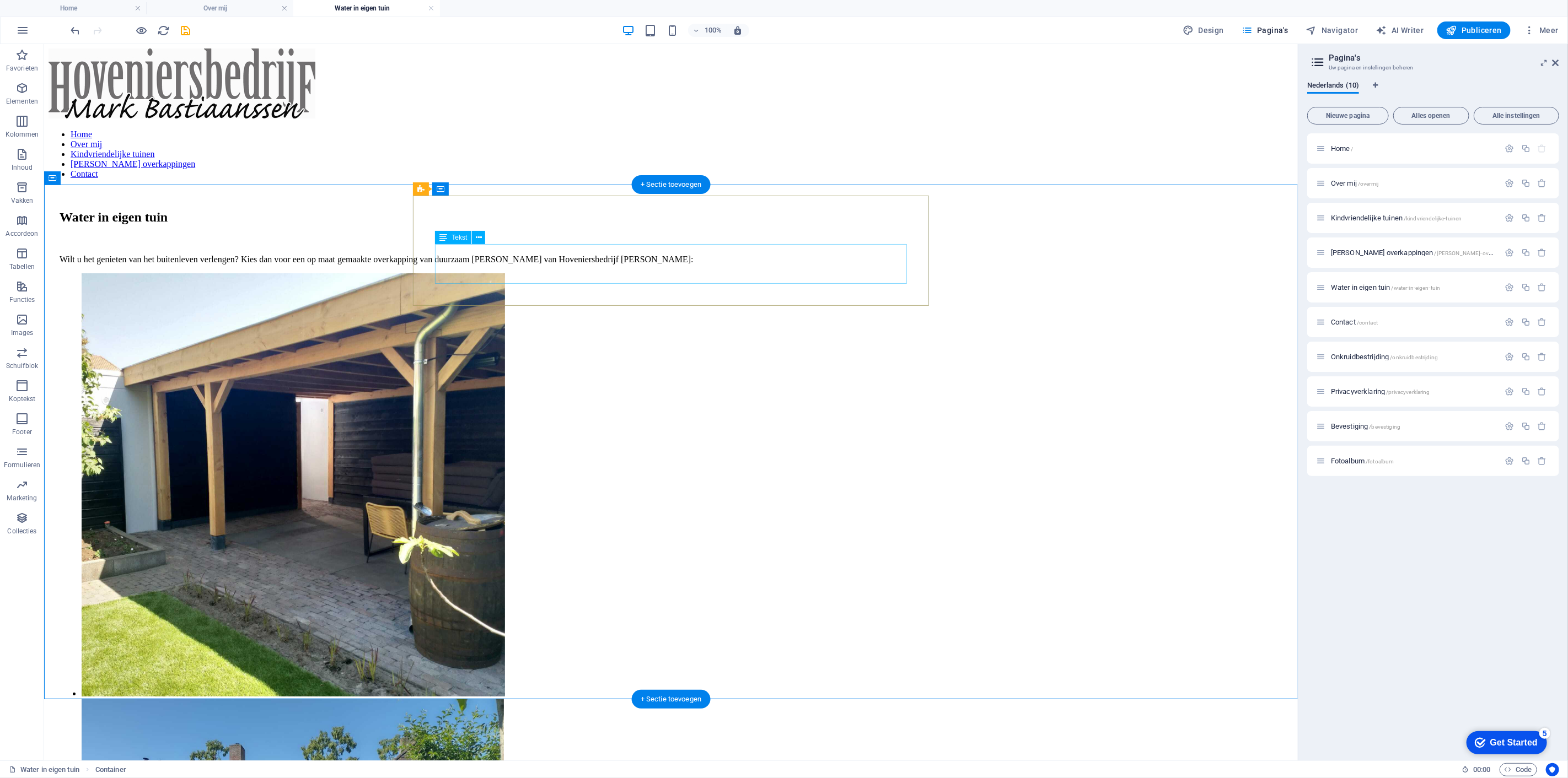
click at [620, 264] on div "Wilt u het genieten van het buitenleven verlengen? Kies dan voor een op maat ge…" at bounding box center [670, 249] width 1223 height 29
click at [643, 264] on div "Wilt u het genieten van het buitenleven verlengen? Kies dan voor een op maat ge…" at bounding box center [670, 249] width 1223 height 29
drag, startPoint x: 643, startPoint y: 272, endPoint x: 441, endPoint y: 272, distance: 202.0
click at [643, 264] on div "Wilt u het genieten van het buitenleven verlengen? Kies dan voor een op maat ge…" at bounding box center [670, 249] width 1223 height 29
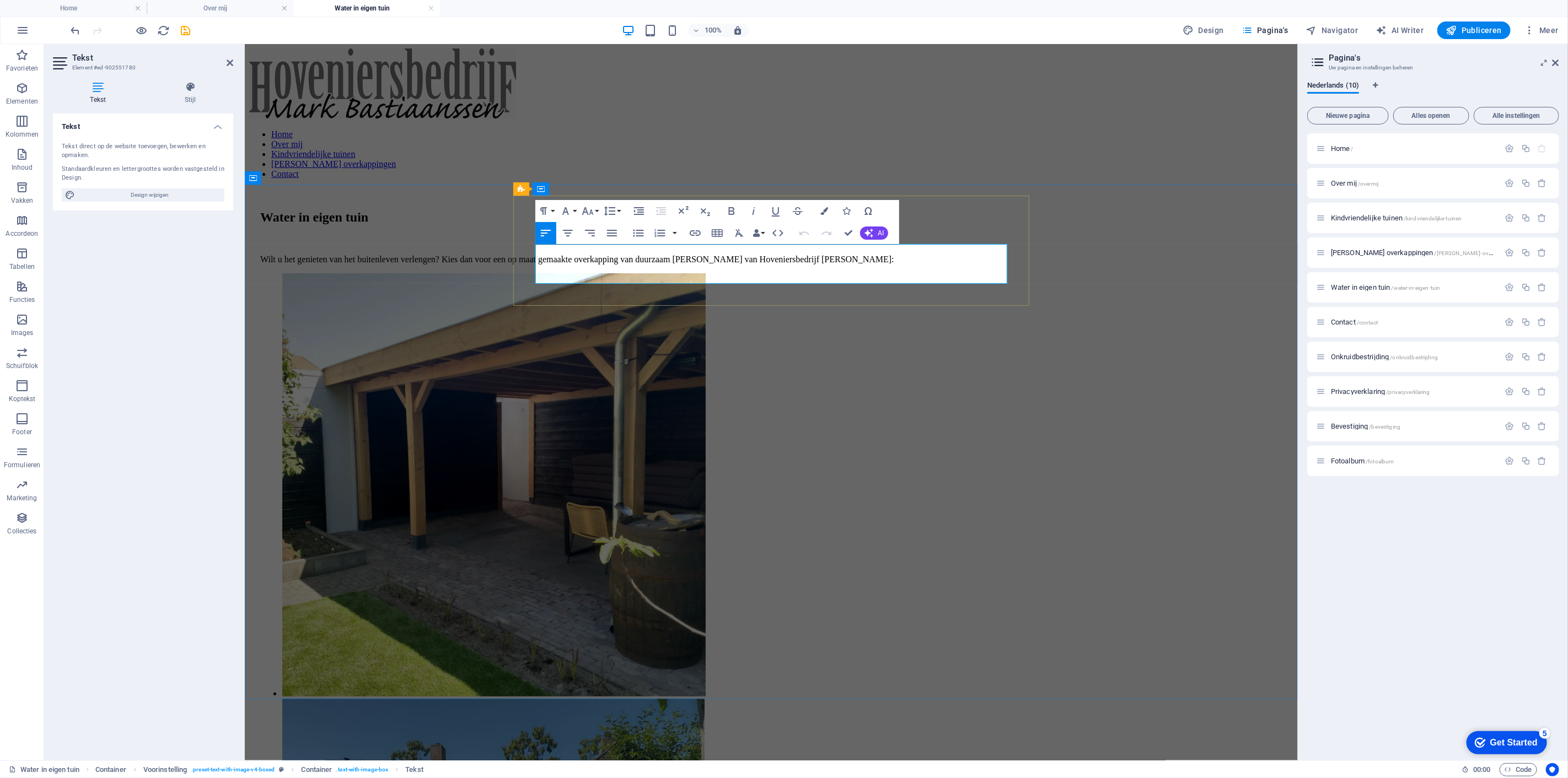
click at [536, 264] on p "Wilt u het genieten van het buitenleven verlengen? Kies dan voor een op maat ge…" at bounding box center [771, 258] width 1022 height 10
drag, startPoint x: 659, startPoint y: 265, endPoint x: 667, endPoint y: 262, distance: 8.5
click at [659, 264] on p "Wilt u het genieten van het buitenleven verlengen? Kies dan voor een op maat ge…" at bounding box center [771, 258] width 1022 height 10
drag, startPoint x: 760, startPoint y: 273, endPoint x: 525, endPoint y: 261, distance: 235.3
click at [525, 261] on div "Water in eigen tuin Wilt u het genieten van het buitenleven verlengen? Kies dan…" at bounding box center [771, 237] width 1022 height 55
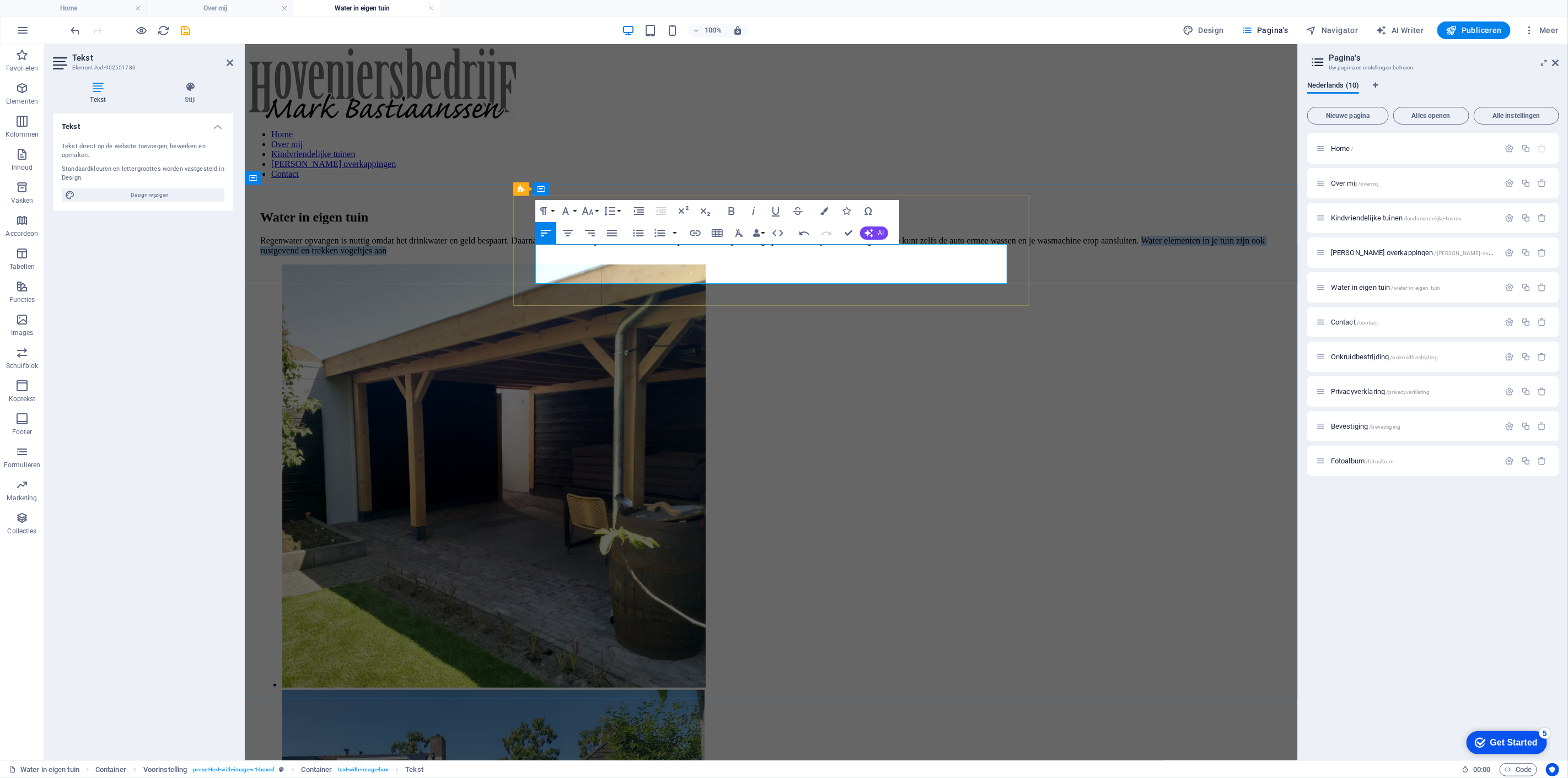
drag, startPoint x: 898, startPoint y: 278, endPoint x: 603, endPoint y: 276, distance: 295.0
click at [603, 255] on p "Regenwater opvangen is nuttig omdat het drinkwater en geld bespaart. Daarnaast …" at bounding box center [771, 245] width 1022 height 20
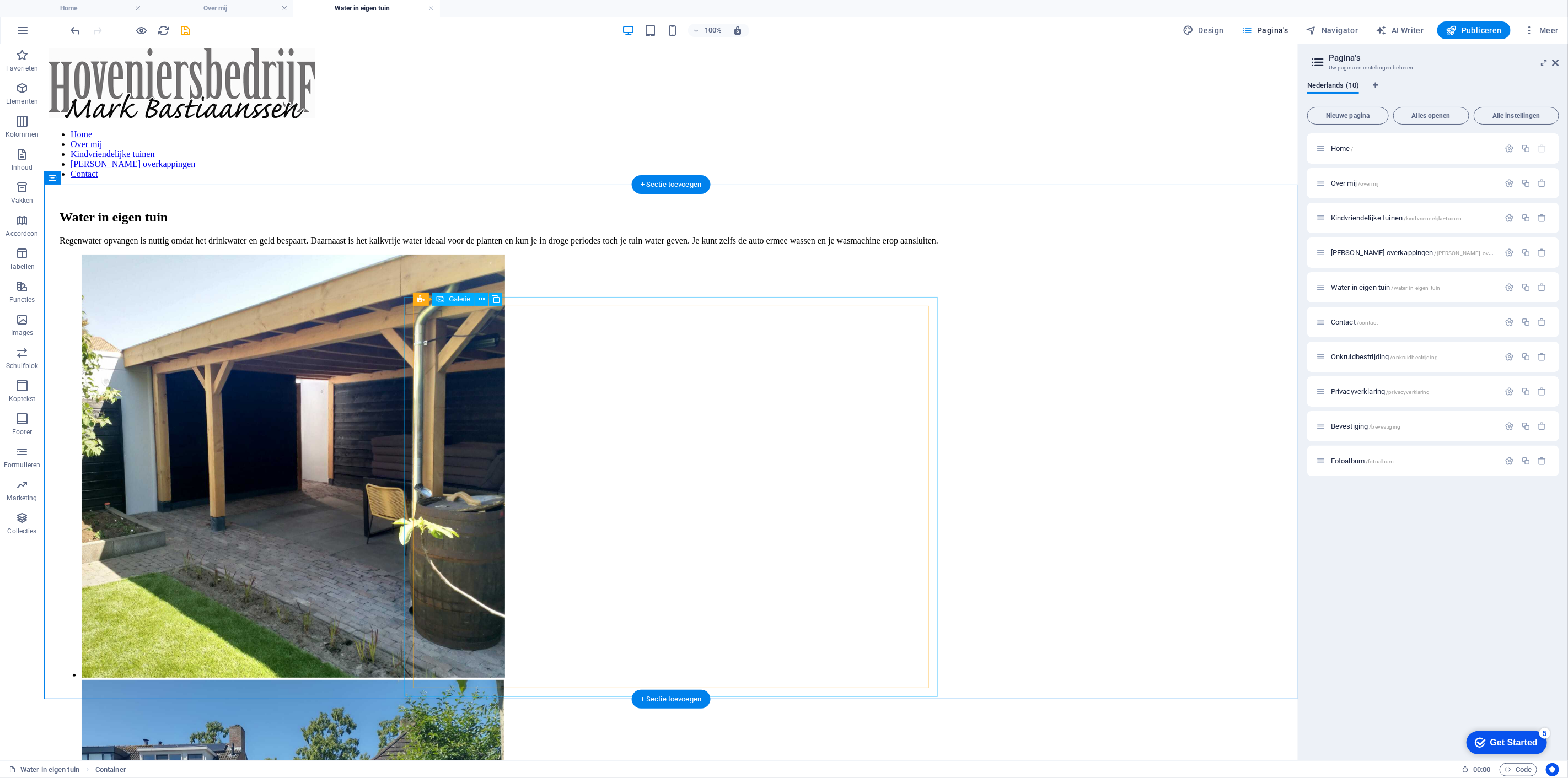
click at [489, 366] on li at bounding box center [301, 466] width 441 height 426
select select "4"
select select "px"
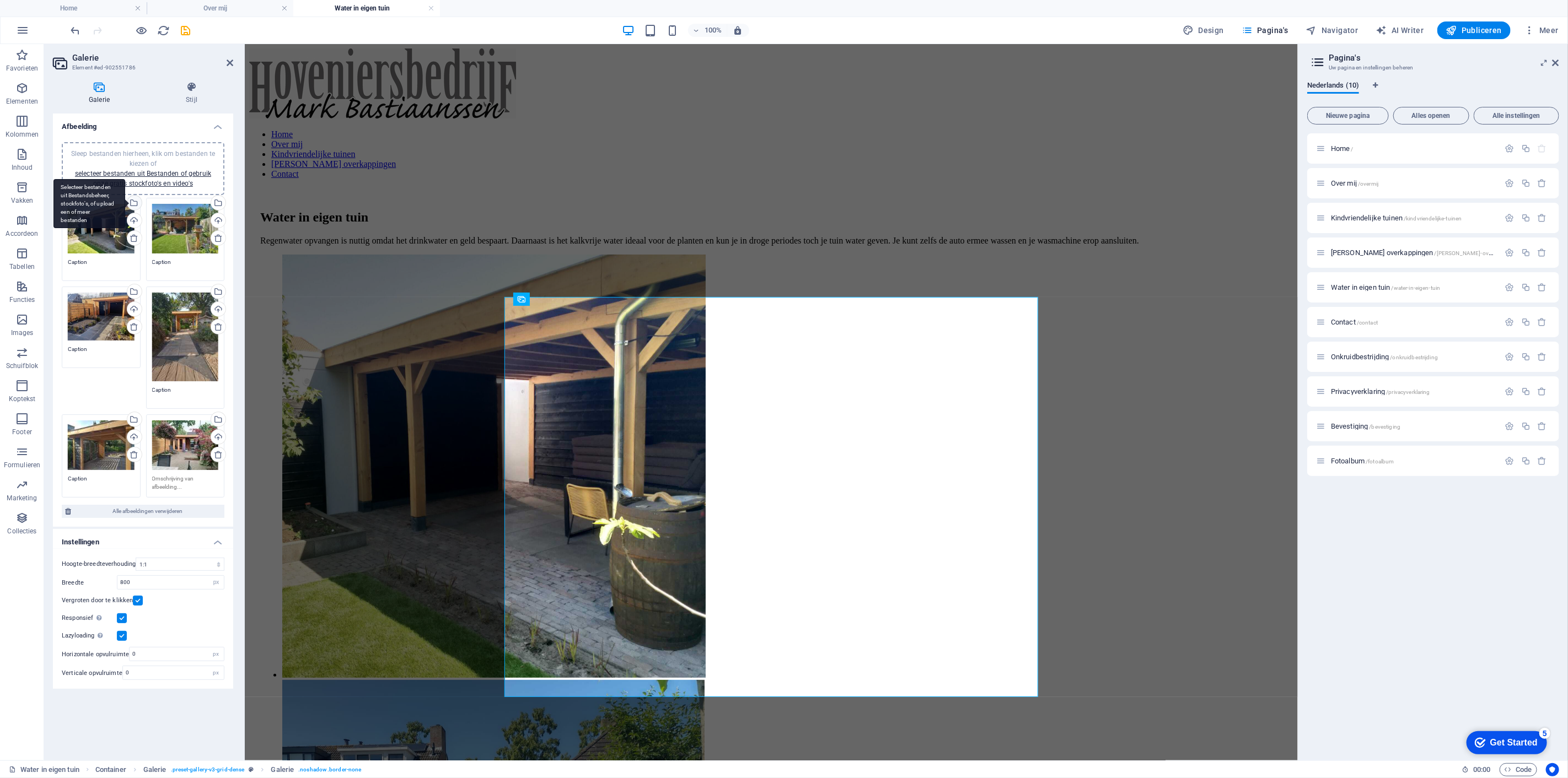
click at [138, 204] on div "Selecteer bestanden uit Bestandsbeheer, stockfoto's, of upload een of meer best…" at bounding box center [133, 204] width 17 height 17
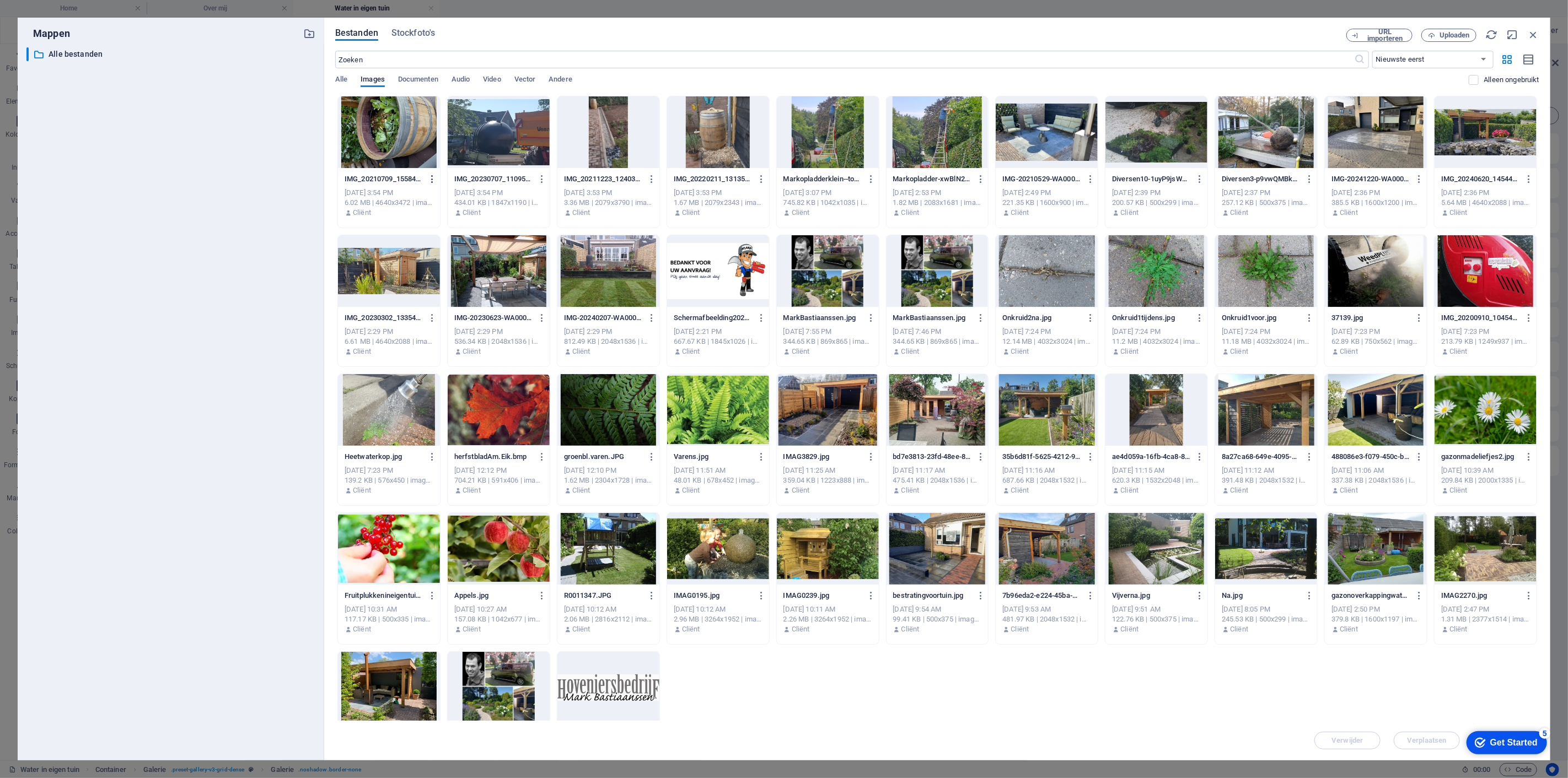
click at [434, 175] on icon "button" at bounding box center [433, 178] width 10 height 10
click at [609, 137] on div at bounding box center [784, 389] width 1568 height 778
click at [609, 137] on div "Voorbeeld Link kopiëren Naam wijzigen Dupliceren Downloaden Converteren naar PD…" at bounding box center [784, 392] width 1568 height 772
click at [596, 131] on div at bounding box center [608, 132] width 102 height 71
click at [596, 131] on div "1" at bounding box center [608, 132] width 102 height 71
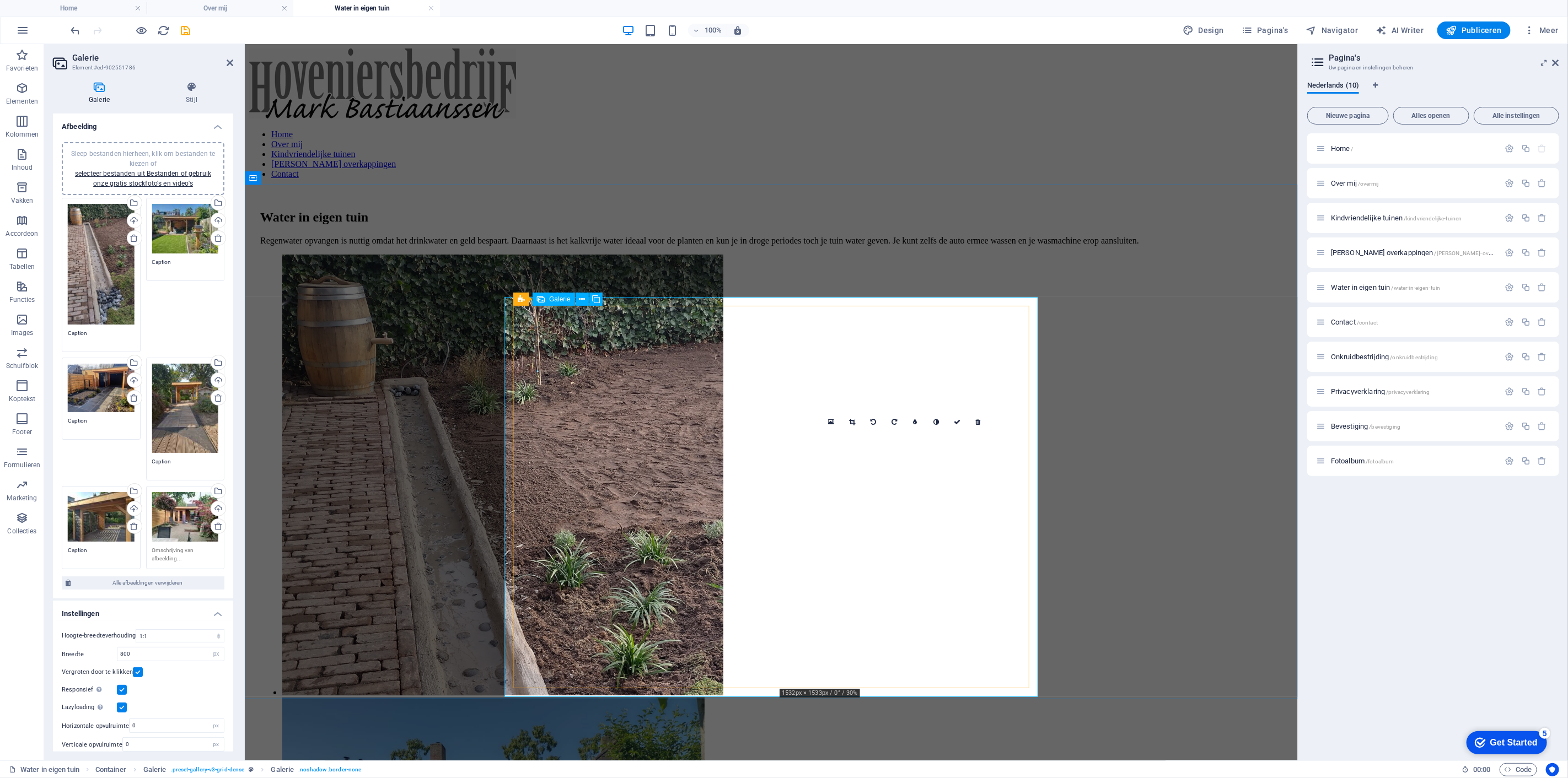
click at [218, 359] on div "Selecteer bestanden uit Bestandsbeheer, stockfoto's, of upload een of meer best…" at bounding box center [217, 364] width 17 height 17
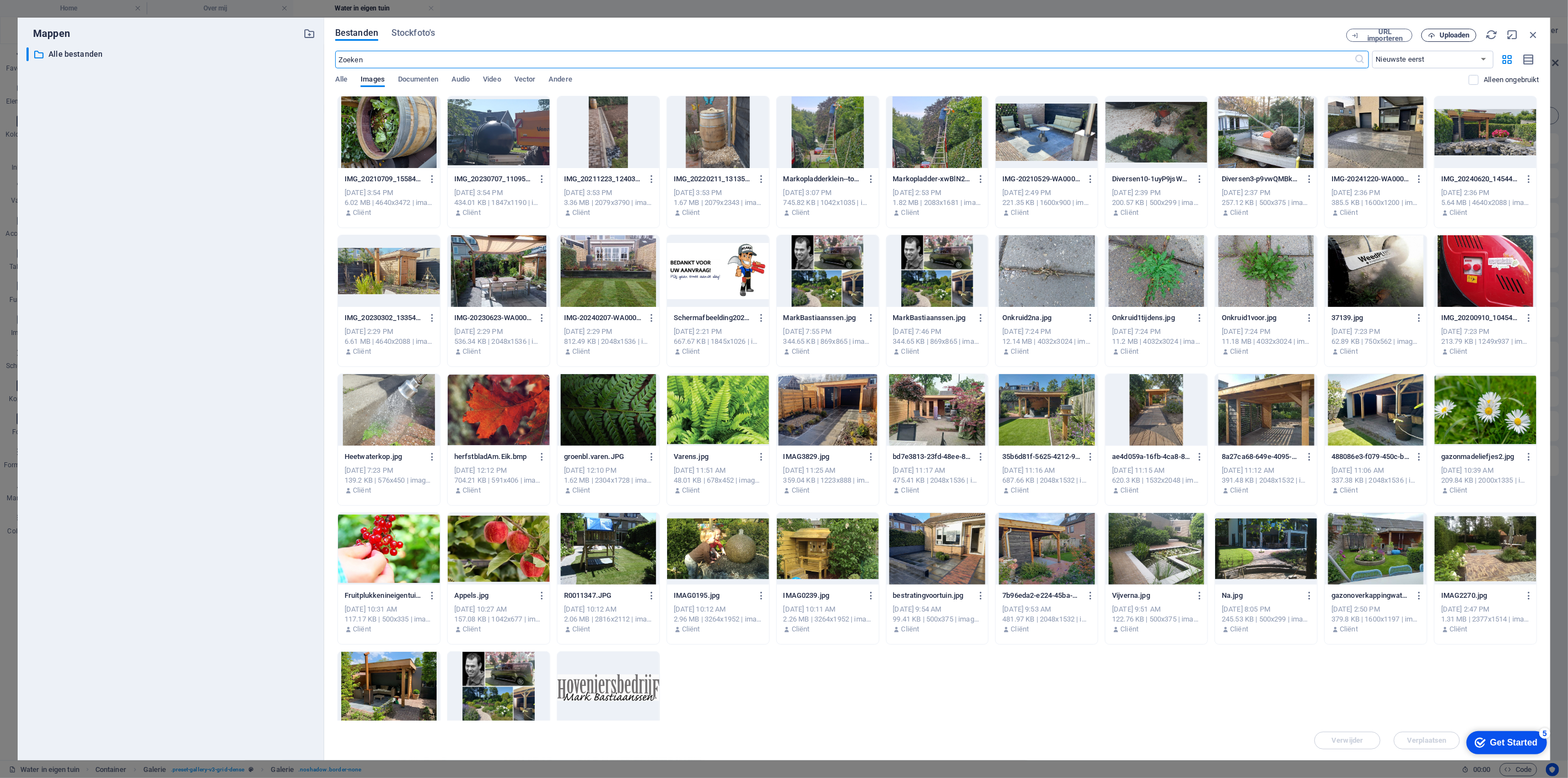
click at [1444, 32] on span "Uploaden" at bounding box center [1455, 36] width 30 height 7
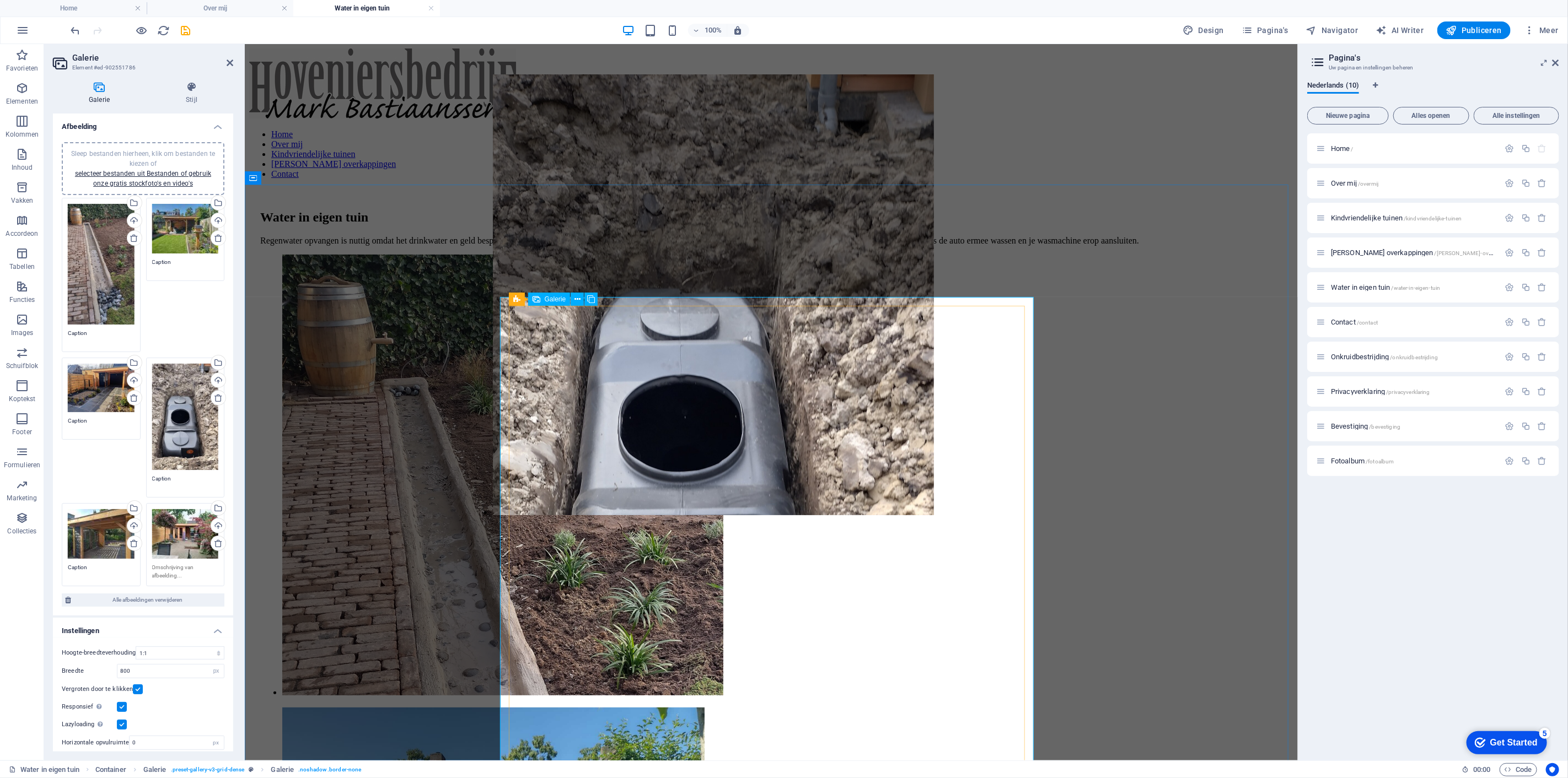
drag, startPoint x: 882, startPoint y: 526, endPoint x: 863, endPoint y: 307, distance: 219.8
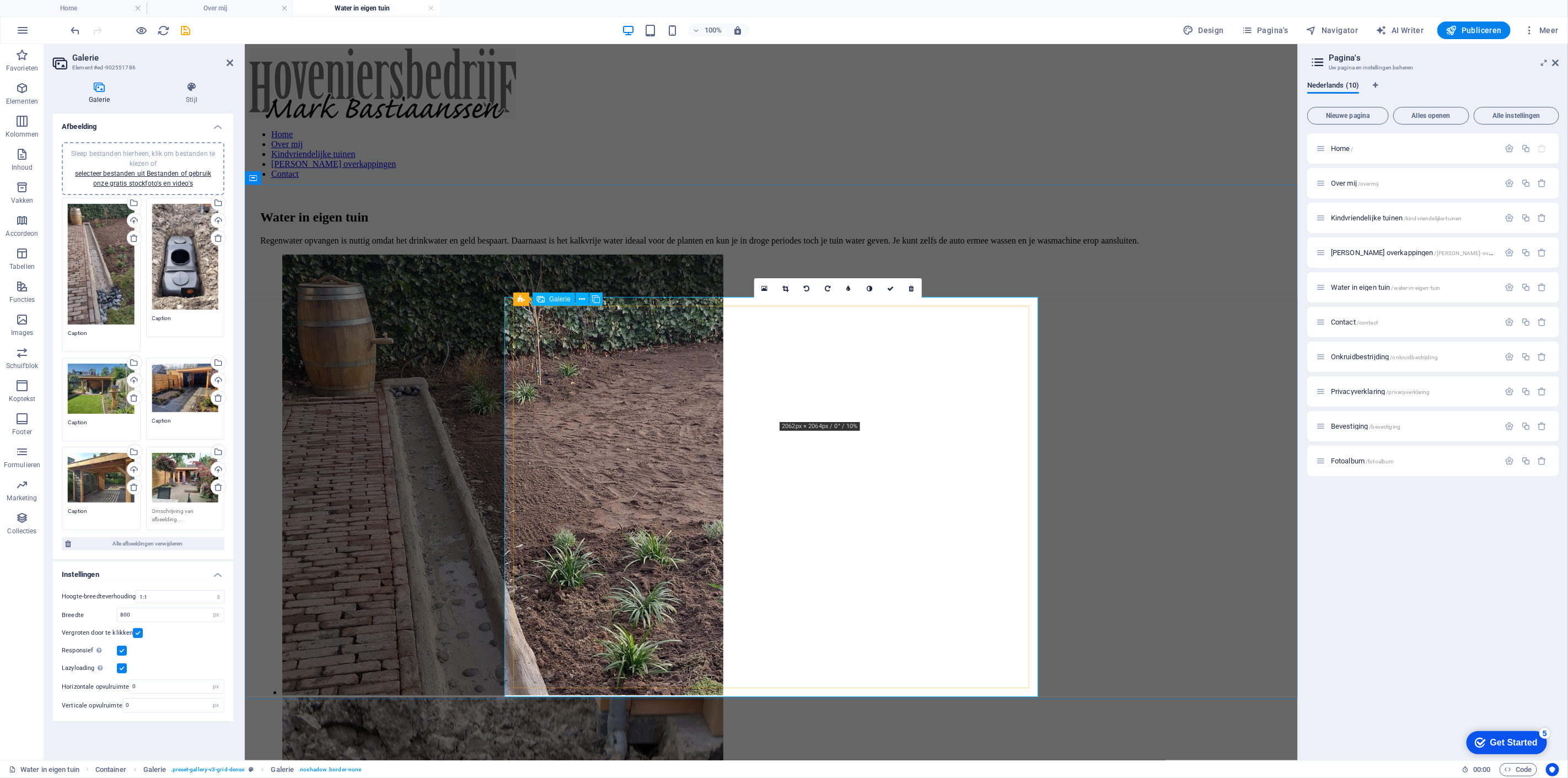
click at [786, 287] on icon at bounding box center [785, 289] width 6 height 7
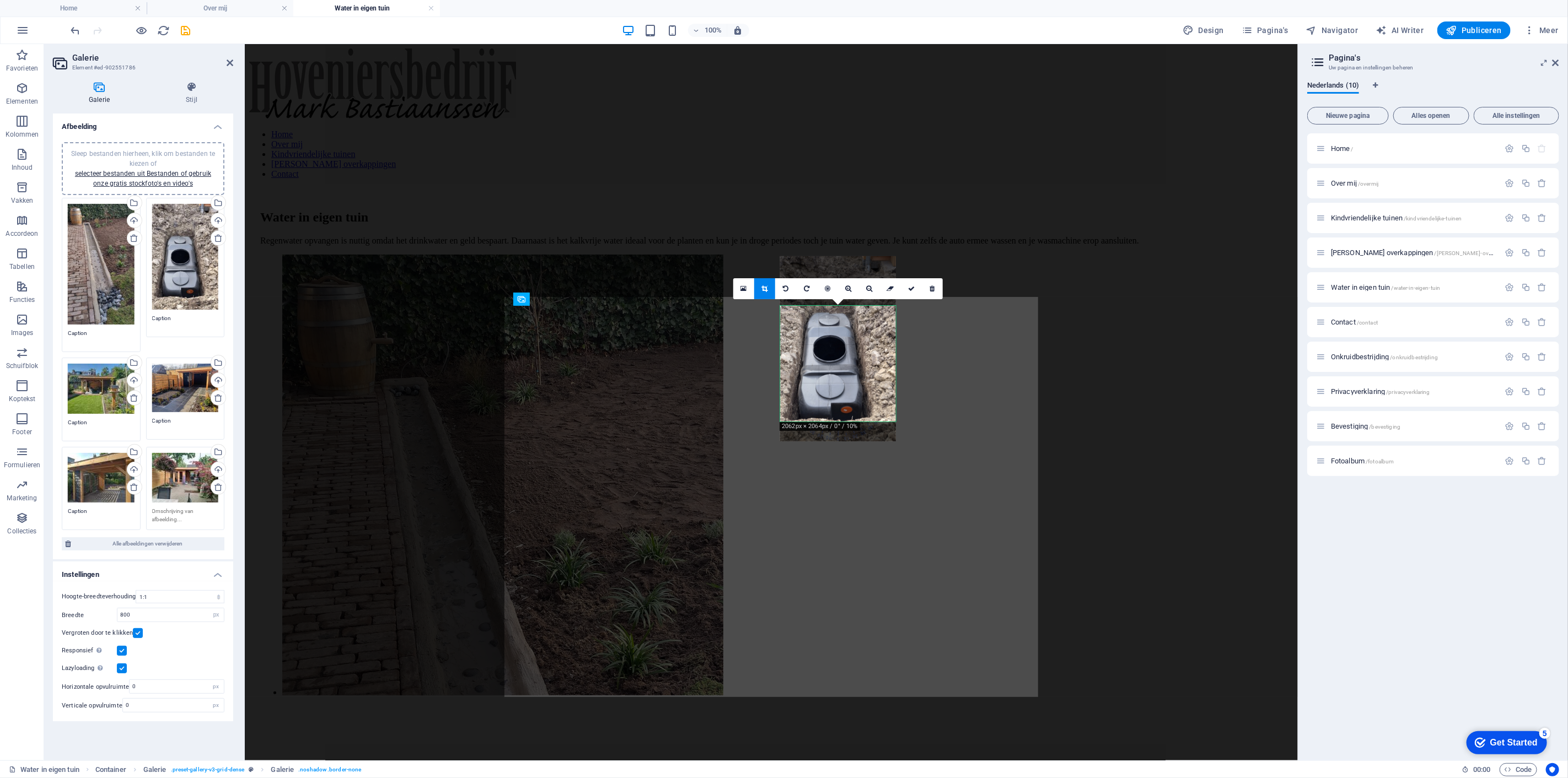
drag, startPoint x: 835, startPoint y: 399, endPoint x: 834, endPoint y: 350, distance: 49.0
click at [834, 350] on div at bounding box center [838, 349] width 116 height 184
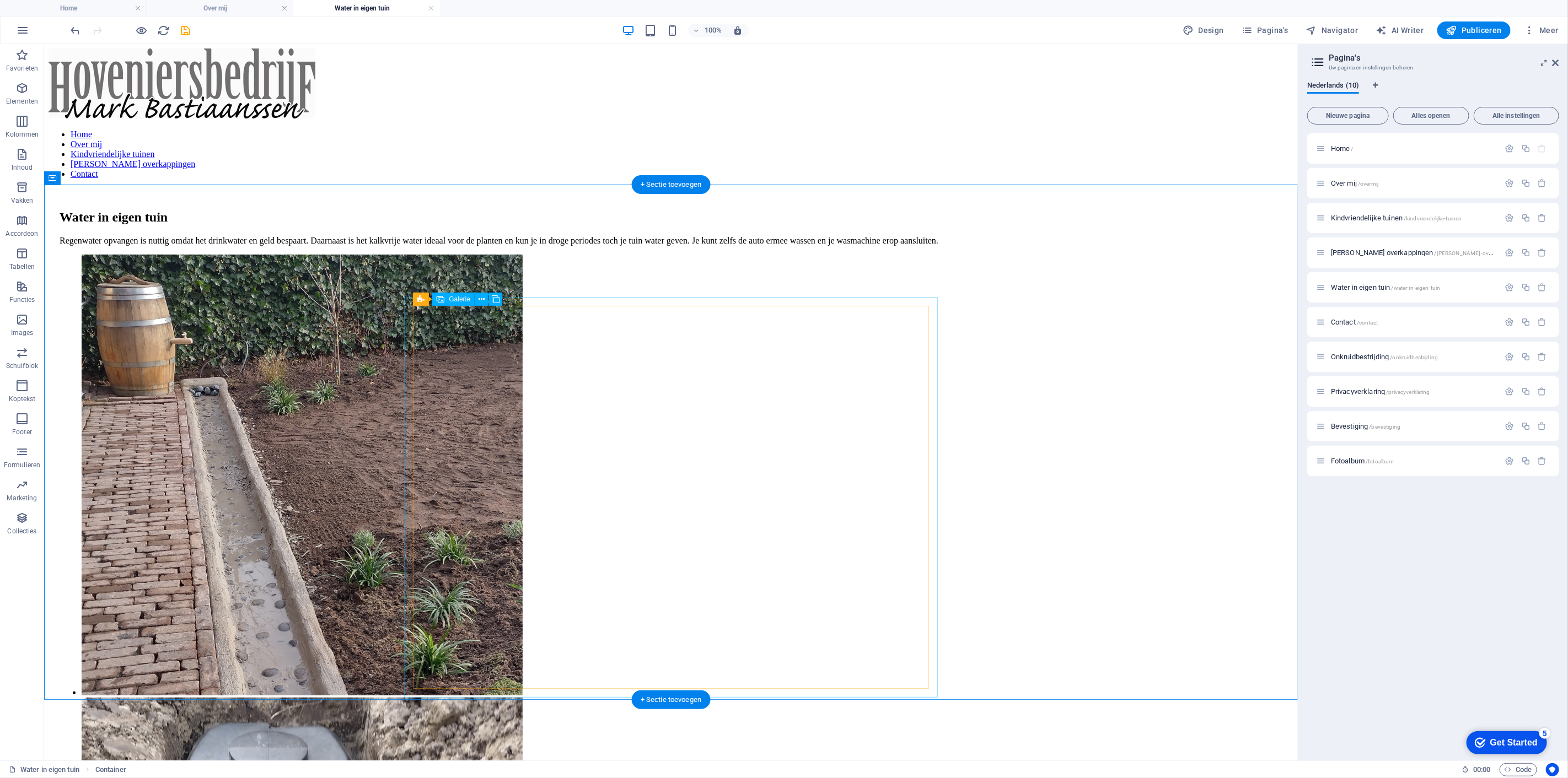
select select "4"
select select "px"
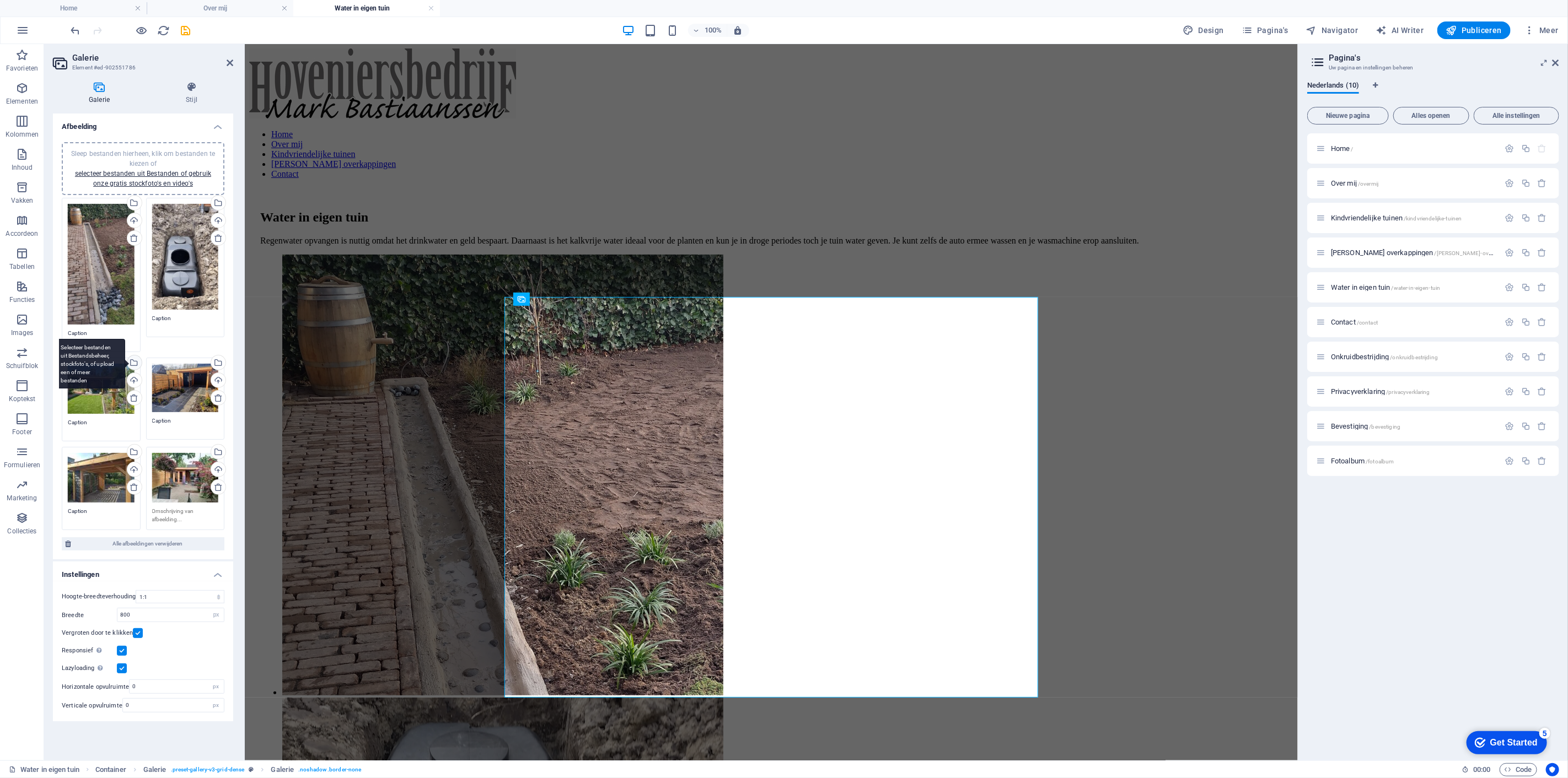
click at [125, 359] on div "Selecteer bestanden uit Bestandsbeheer, stockfoto's, of upload een of meer best…" at bounding box center [89, 364] width 71 height 50
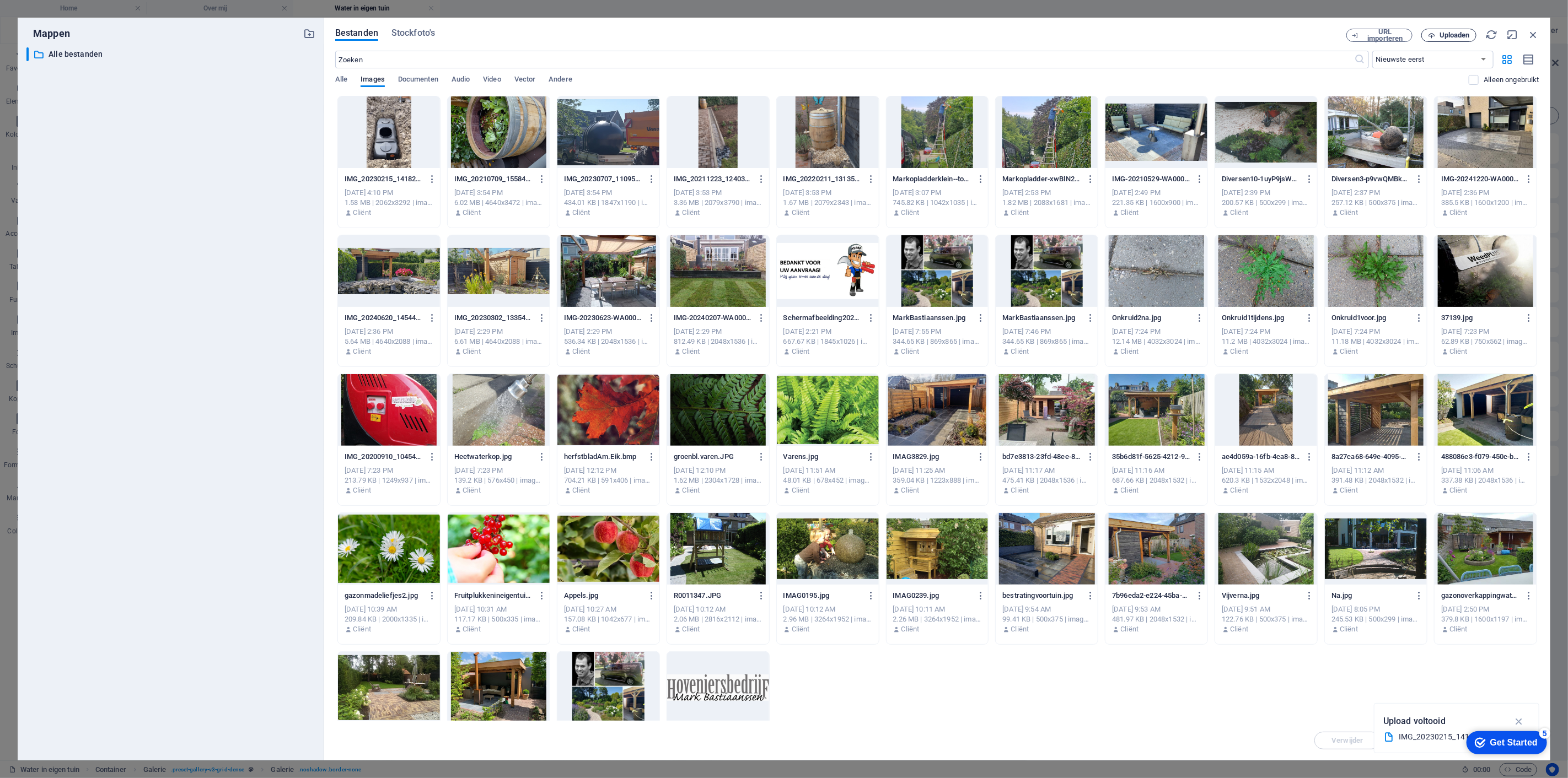
click at [1460, 35] on span "Uploaden" at bounding box center [1455, 36] width 30 height 7
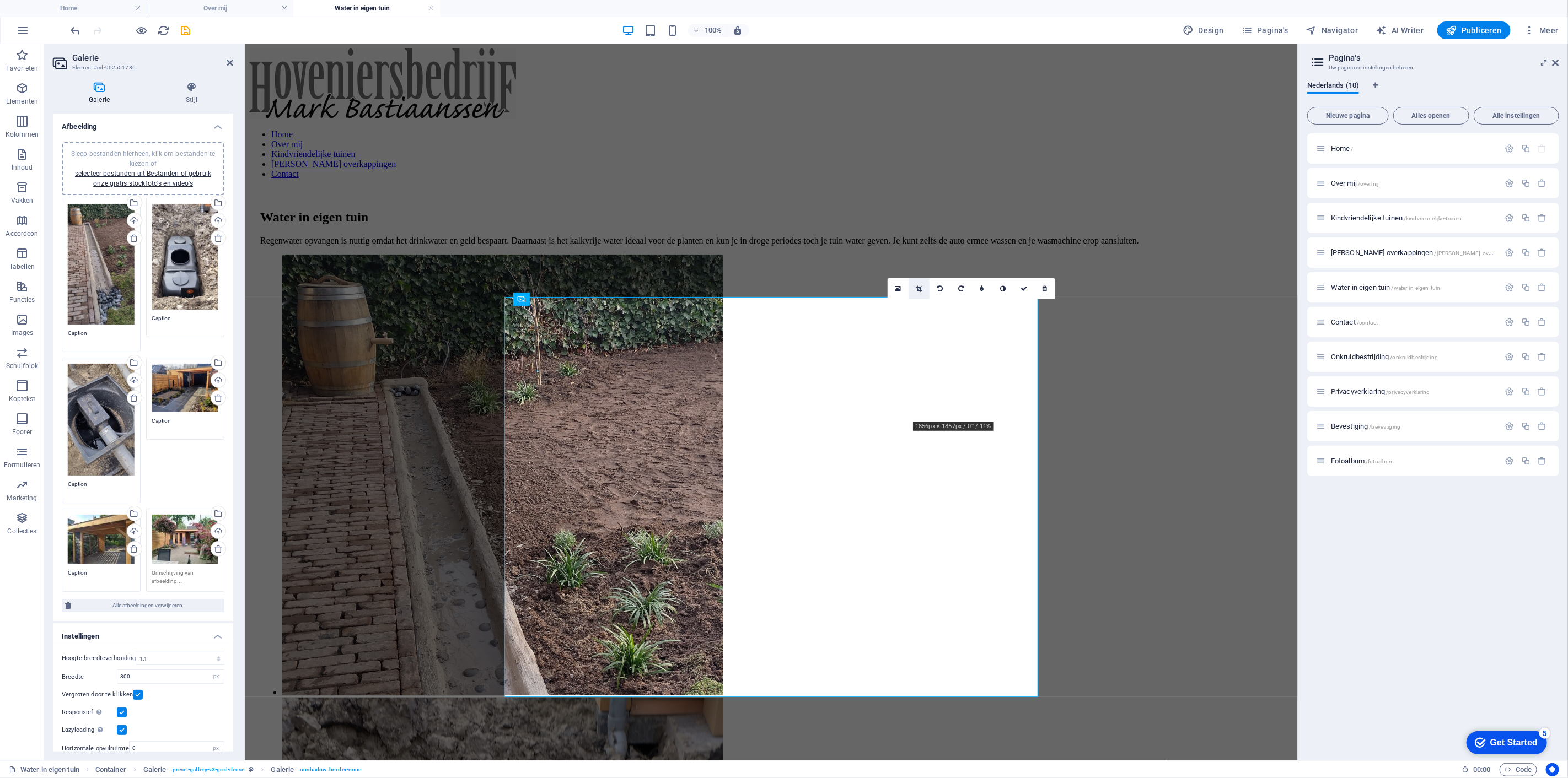
click at [919, 290] on icon at bounding box center [919, 289] width 6 height 7
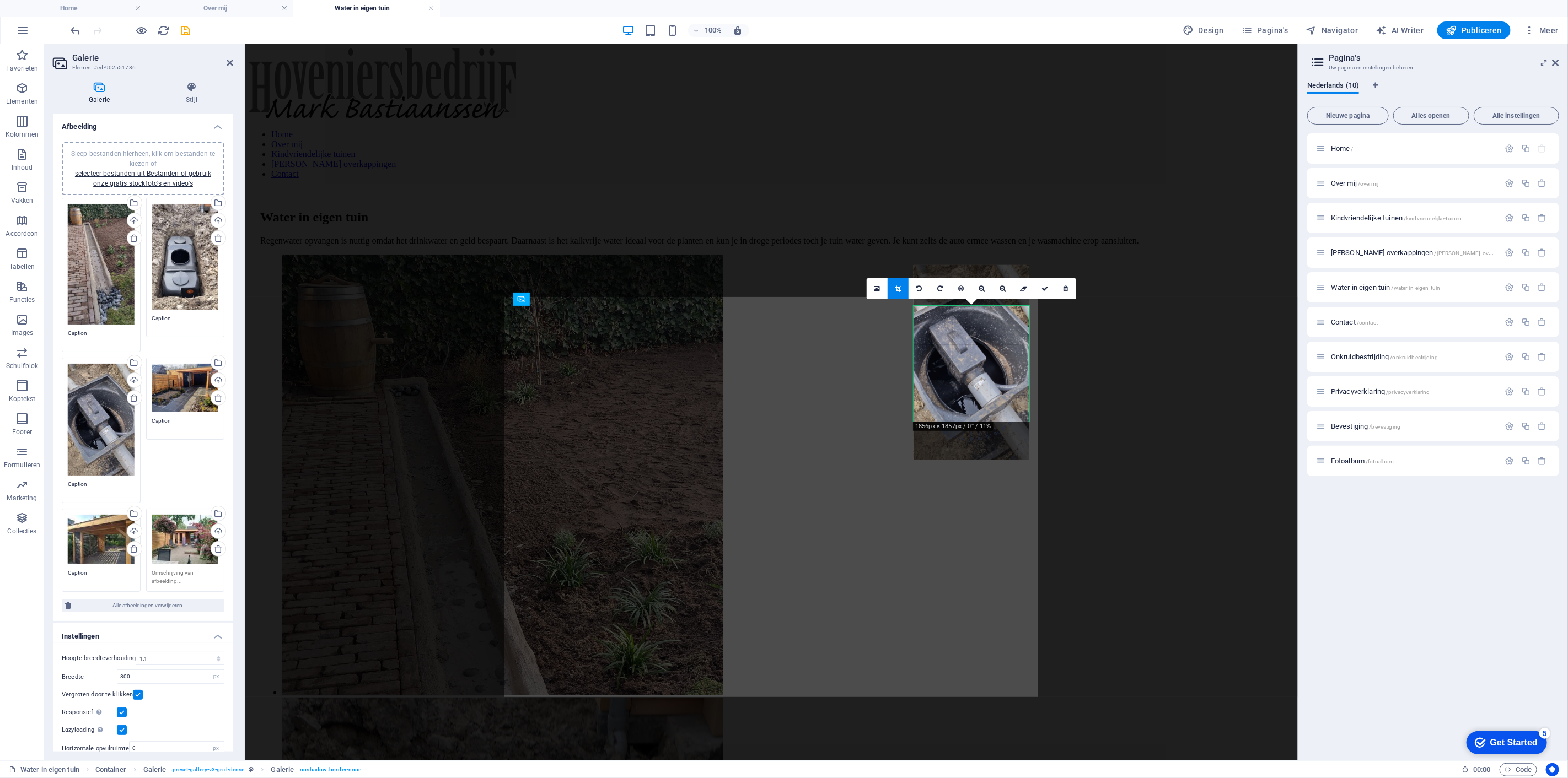
drag, startPoint x: 973, startPoint y: 384, endPoint x: 975, endPoint y: 344, distance: 40.0
click at [975, 344] on div at bounding box center [972, 363] width 116 height 195
click at [1000, 291] on icon at bounding box center [1003, 289] width 6 height 7
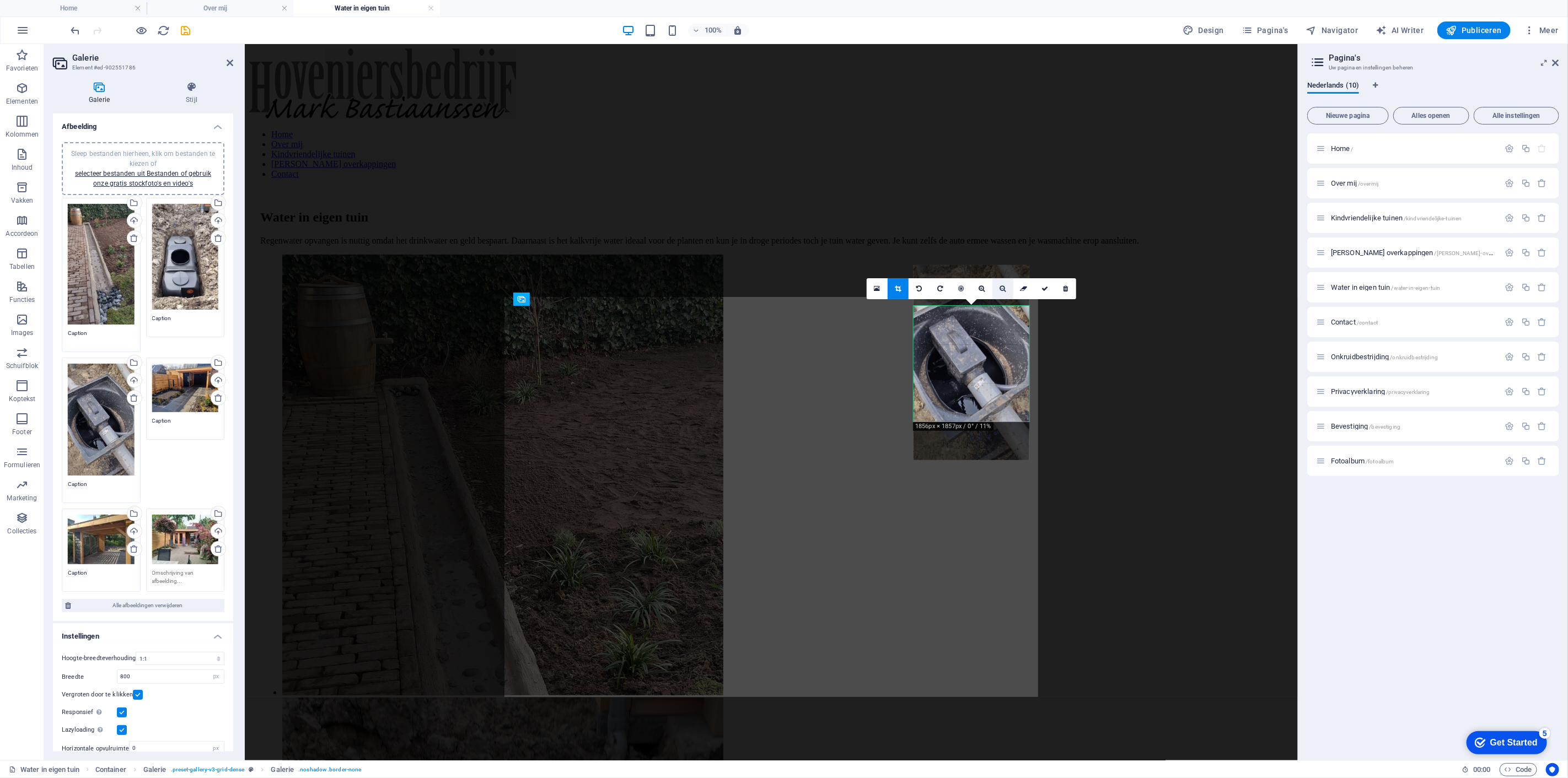
click at [1000, 291] on icon at bounding box center [1003, 289] width 6 height 7
click at [978, 289] on link at bounding box center [982, 289] width 21 height 21
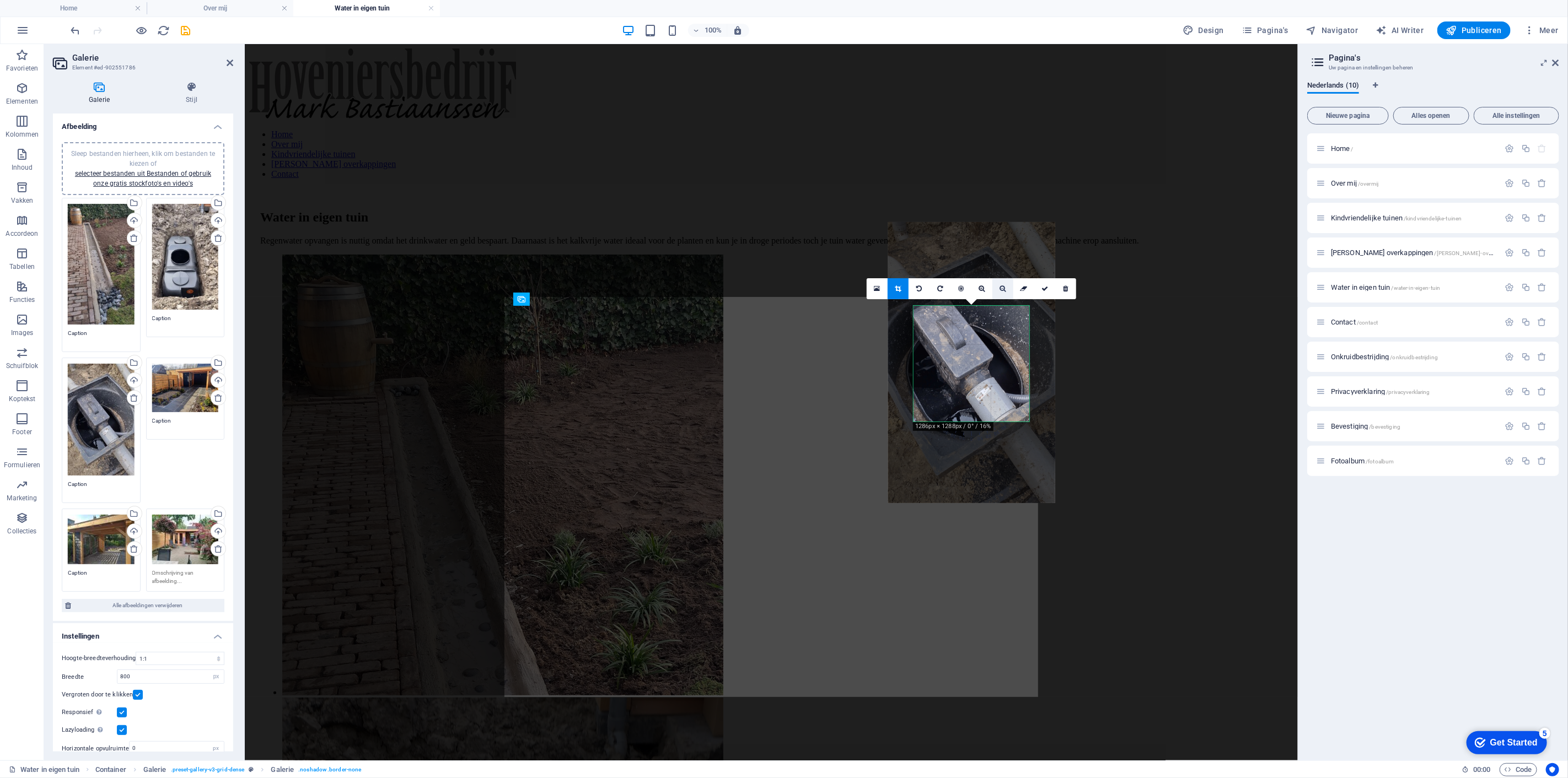
click at [1004, 291] on icon at bounding box center [1003, 289] width 6 height 7
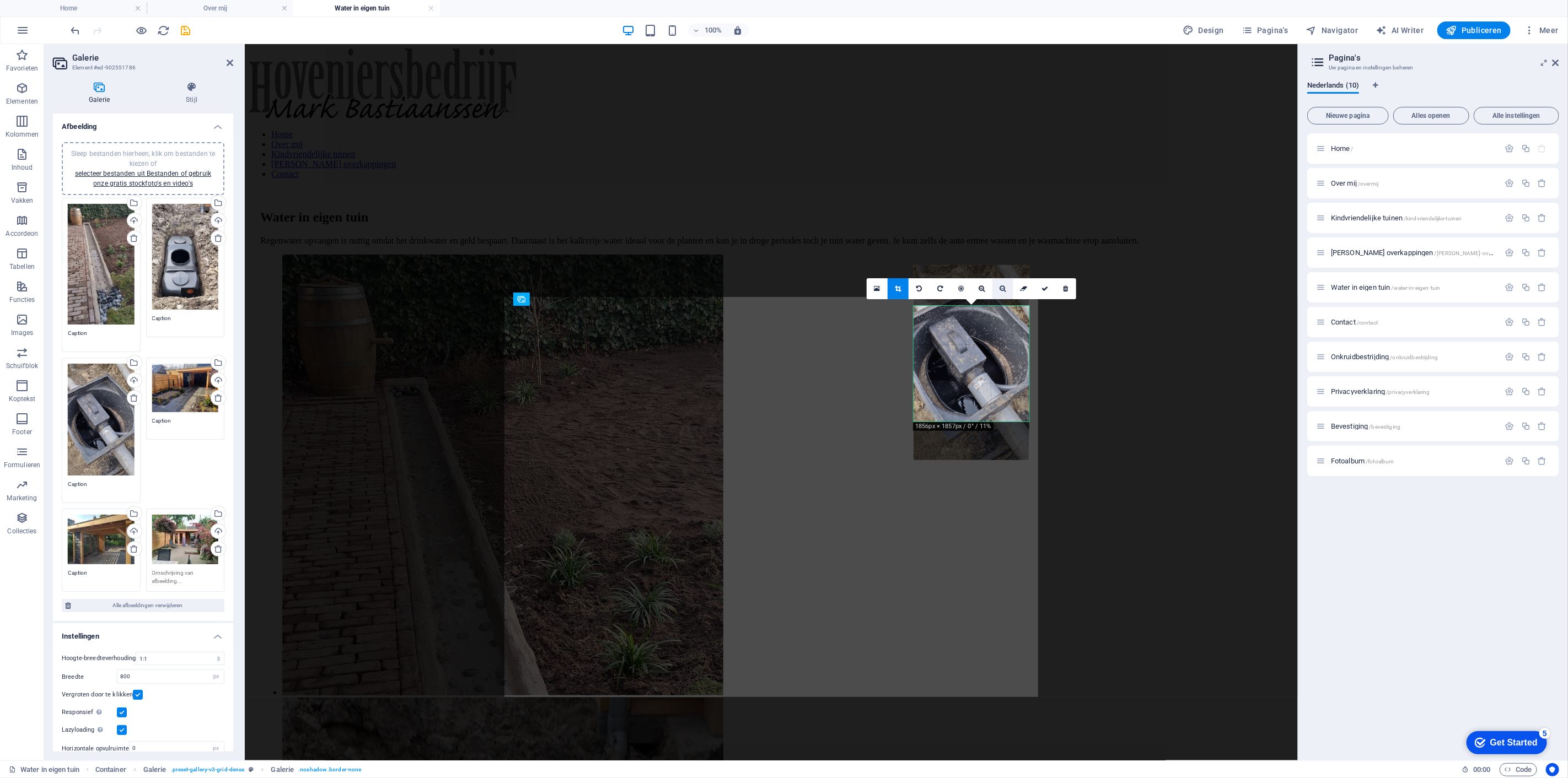
click at [1004, 291] on icon at bounding box center [1003, 289] width 6 height 7
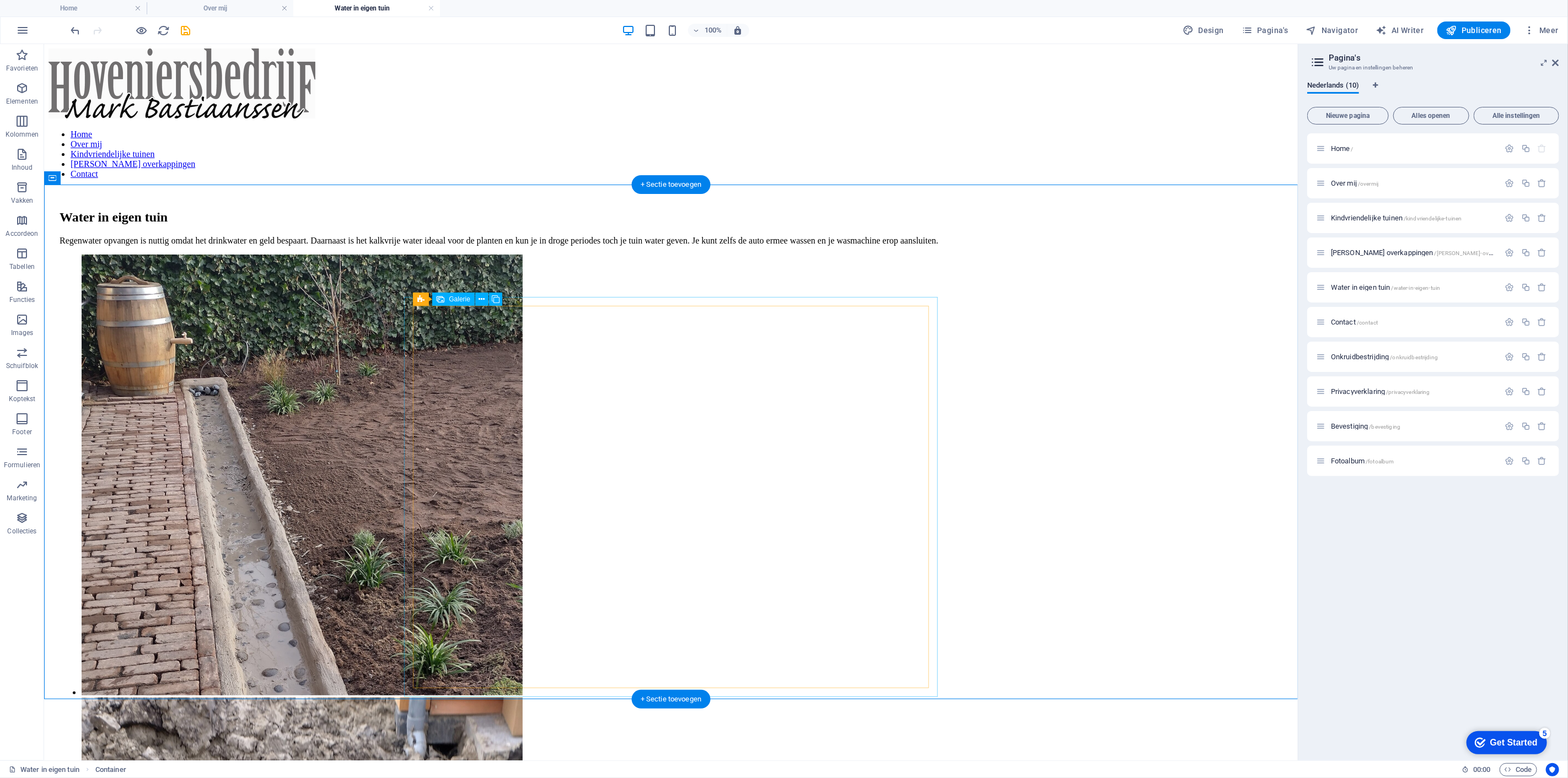
select select "4"
select select "px"
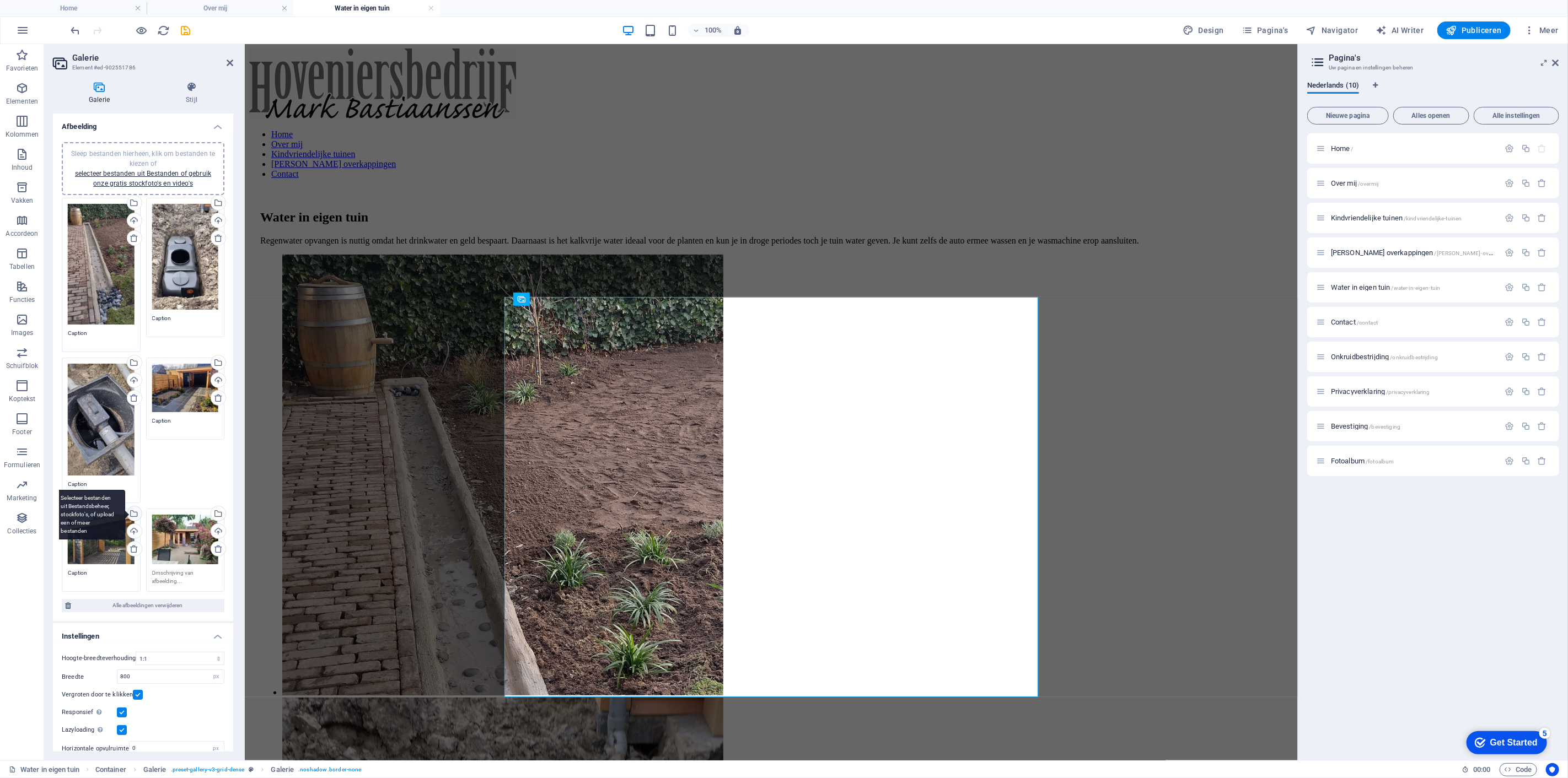
click at [136, 513] on div "Selecteer bestanden uit Bestandsbeheer, stockfoto's, of upload een of meer best…" at bounding box center [133, 514] width 17 height 17
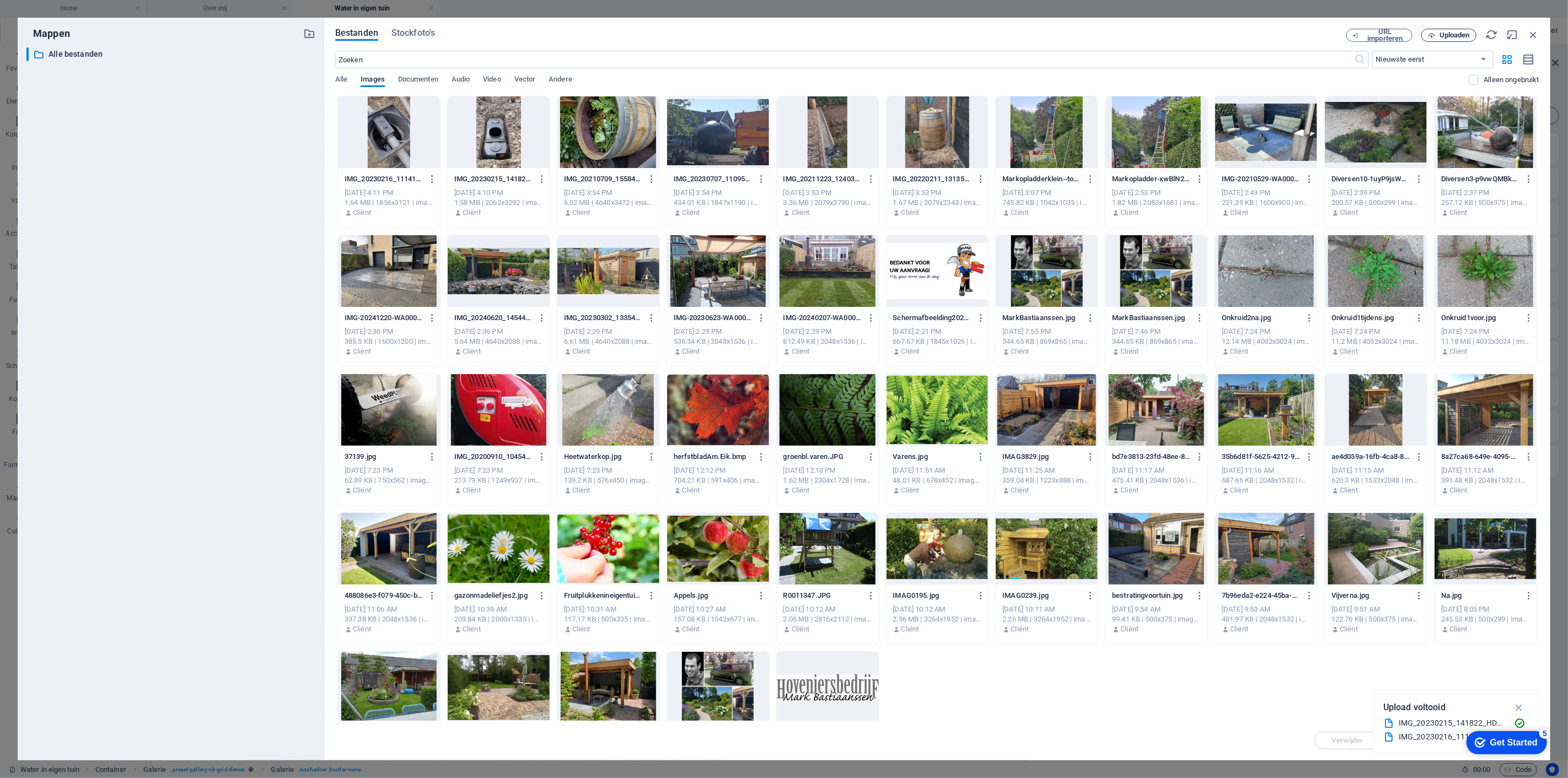
click at [1465, 37] on span "Uploaden" at bounding box center [1455, 36] width 30 height 7
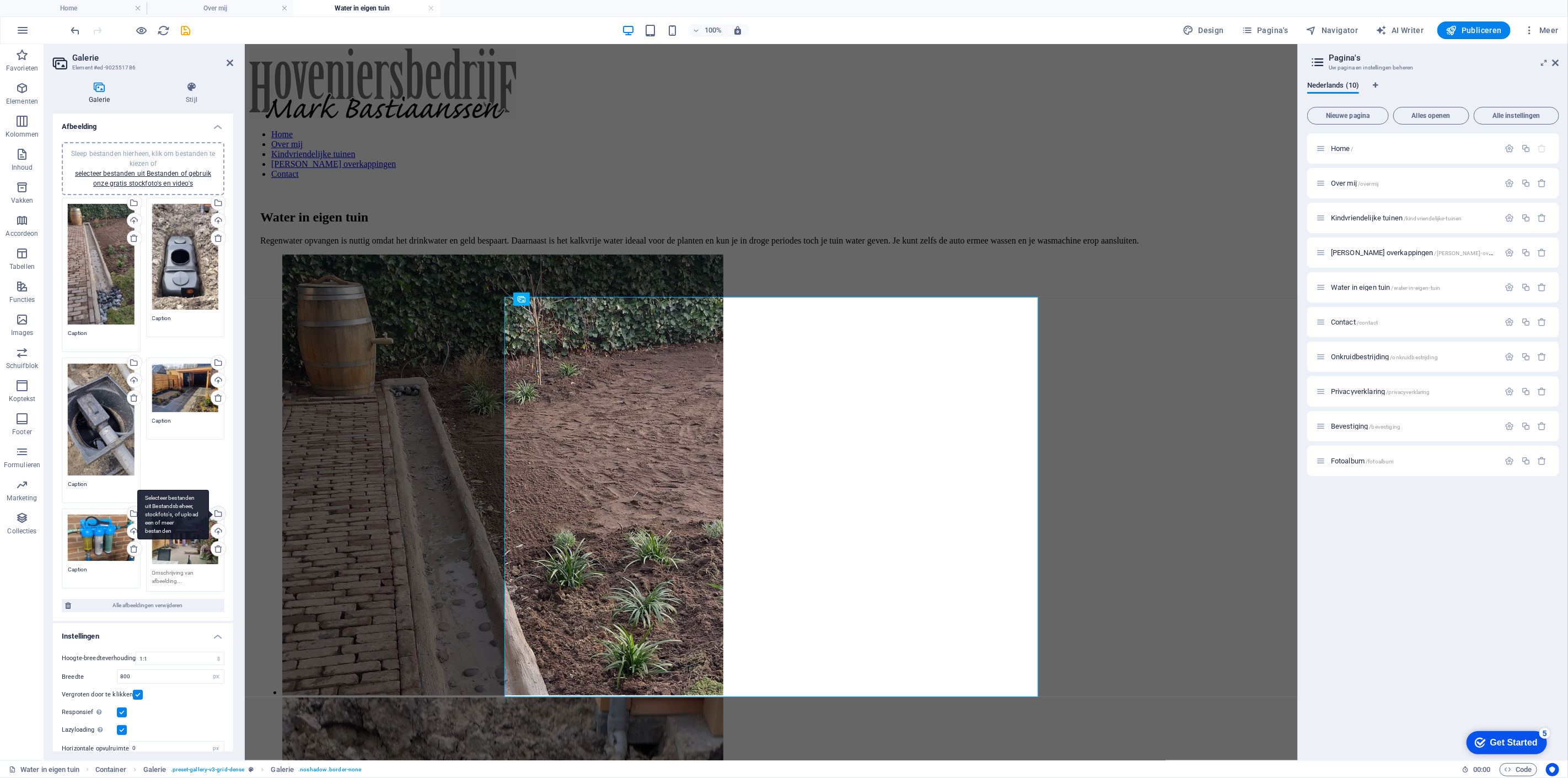
click at [218, 506] on div "Selecteer bestanden uit Bestandsbeheer, stockfoto's, of upload een of meer best…" at bounding box center [217, 514] width 17 height 17
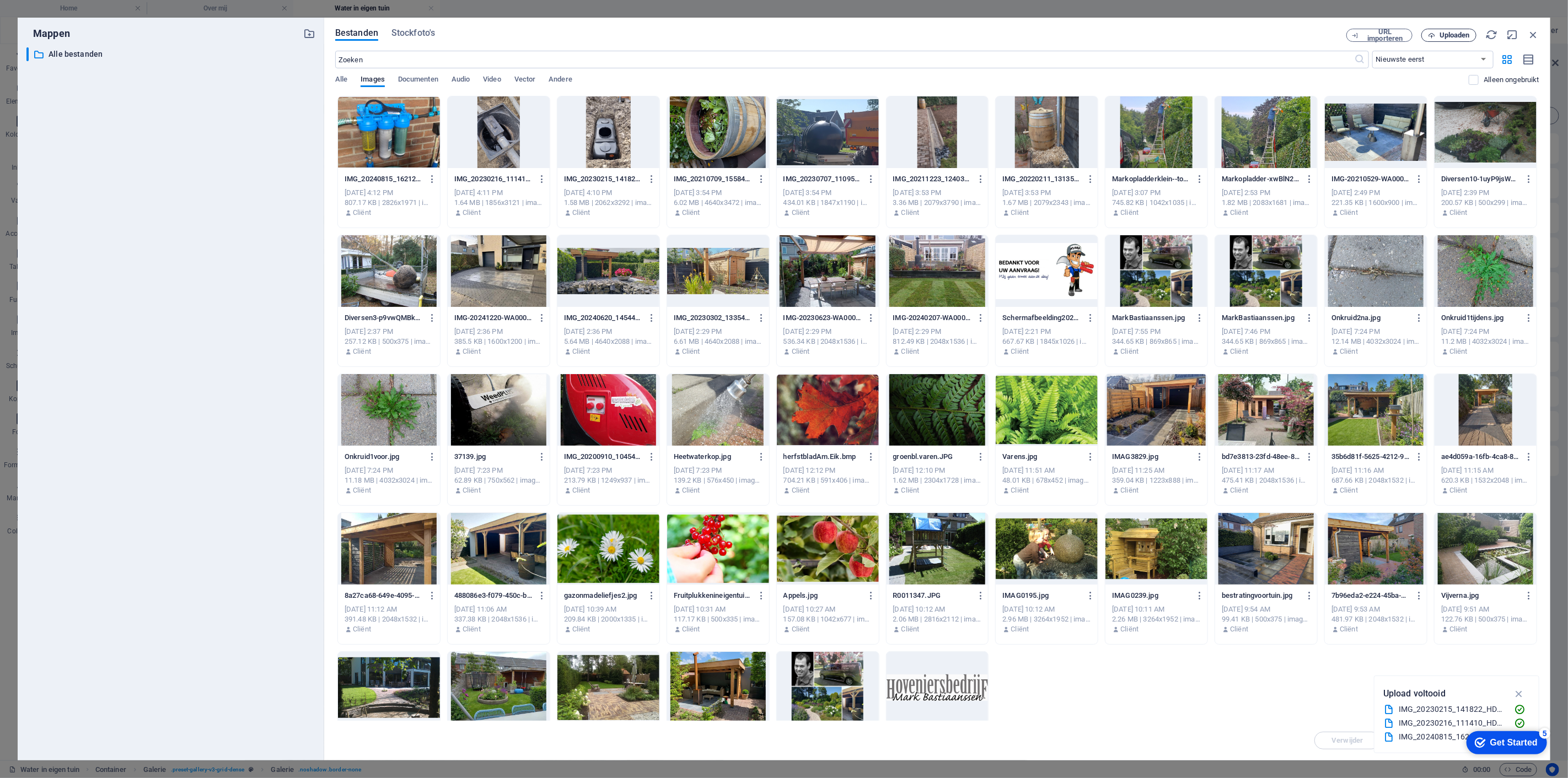
click at [1458, 35] on span "Uploaden" at bounding box center [1455, 36] width 30 height 7
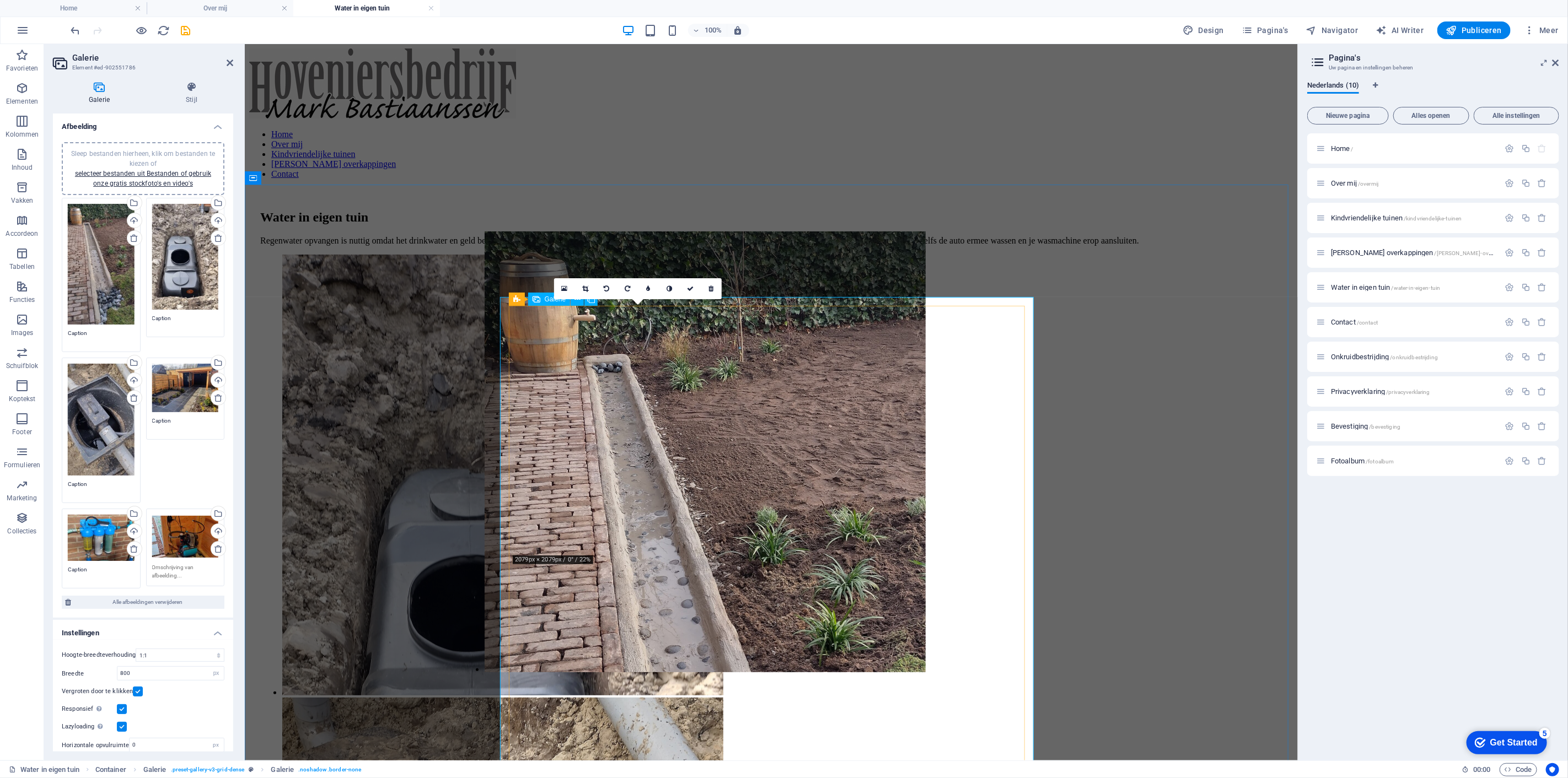
drag, startPoint x: 650, startPoint y: 447, endPoint x: 885, endPoint y: 634, distance: 300.3
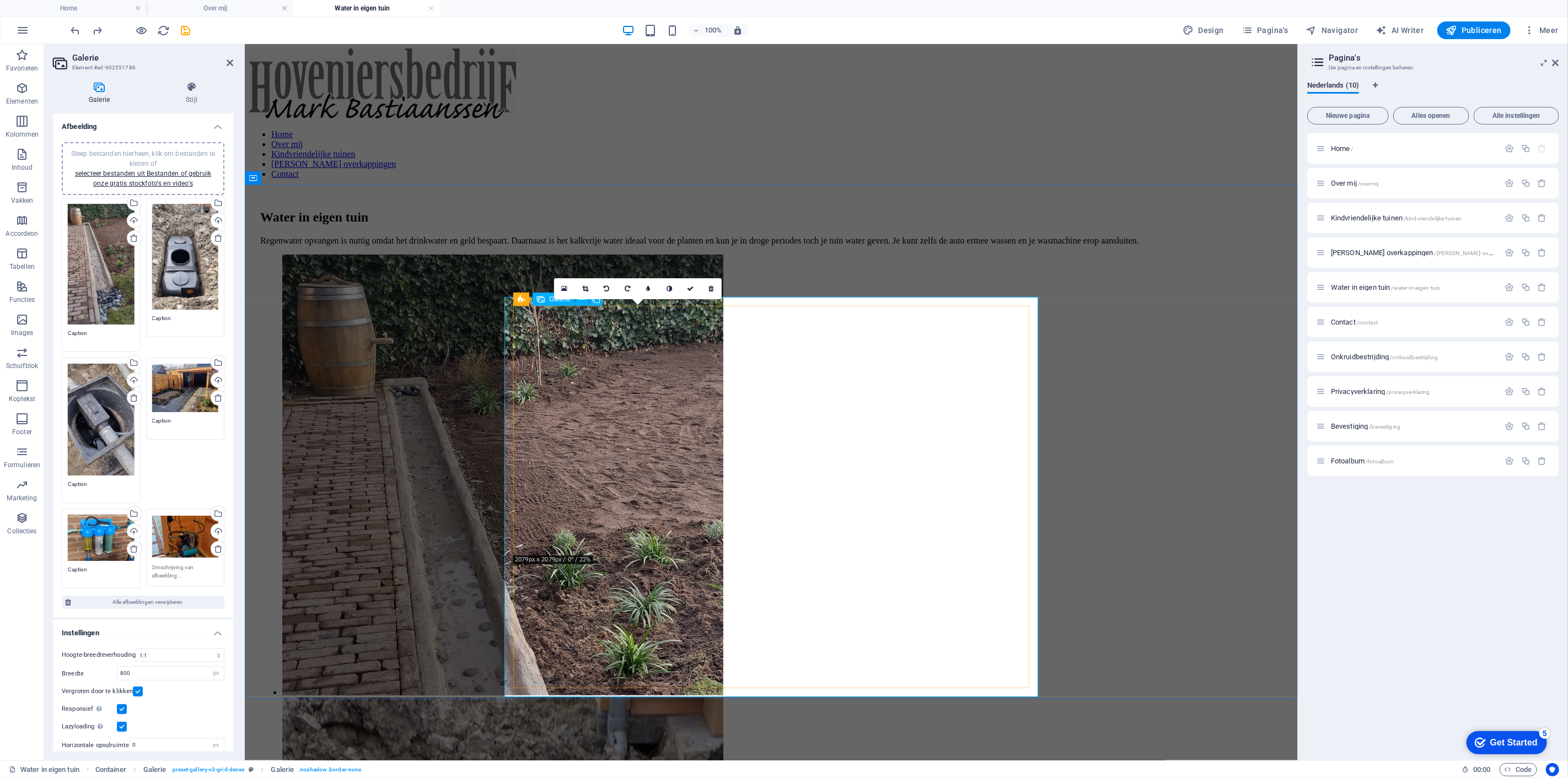
click at [674, 437] on li at bounding box center [502, 475] width 441 height 443
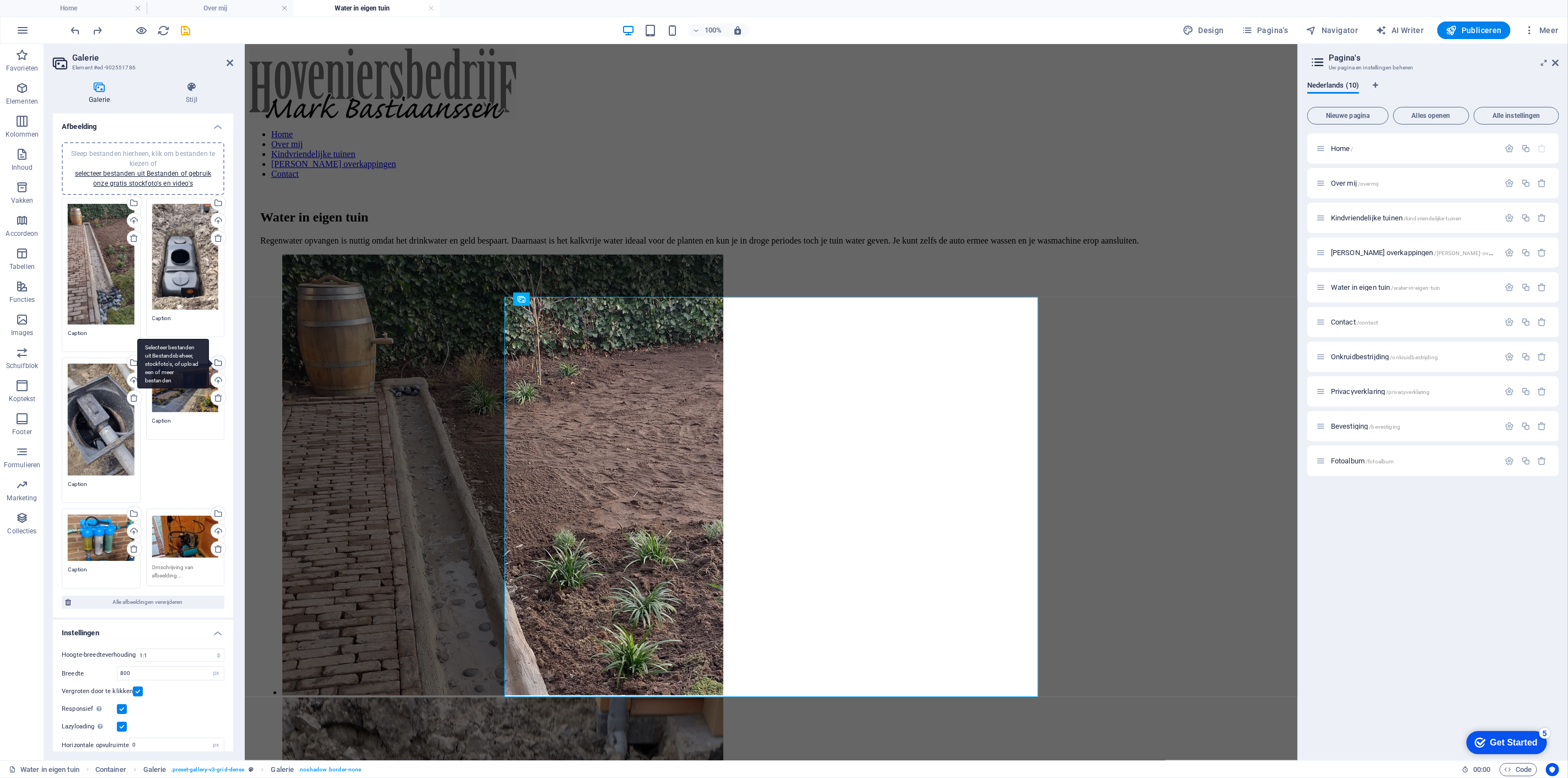
click at [216, 360] on div "Selecteer bestanden uit Bestandsbeheer, stockfoto's, of upload een of meer best…" at bounding box center [217, 364] width 17 height 17
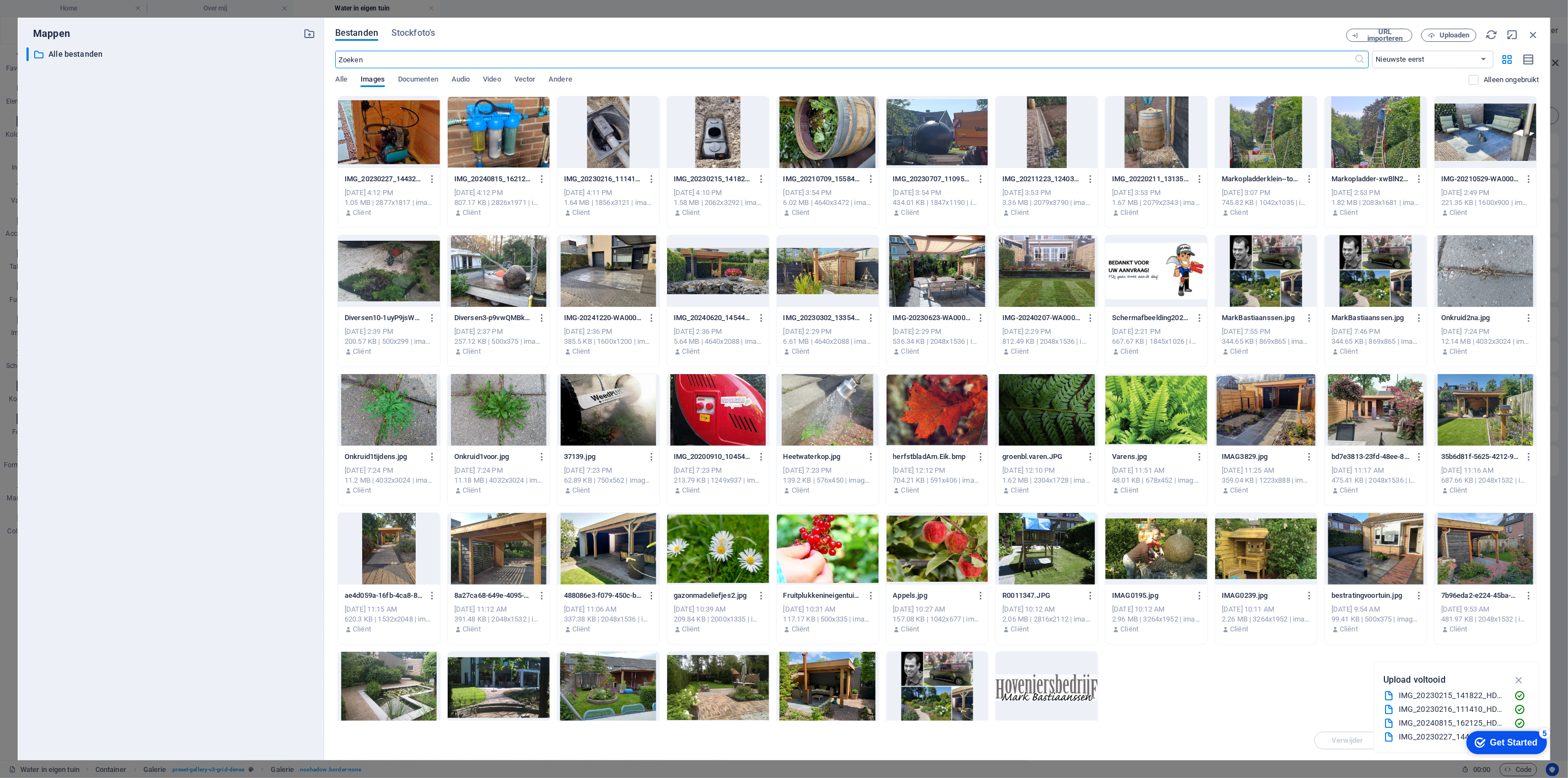
click at [913, 126] on div at bounding box center [938, 132] width 102 height 71
click at [913, 126] on div "1" at bounding box center [938, 132] width 102 height 71
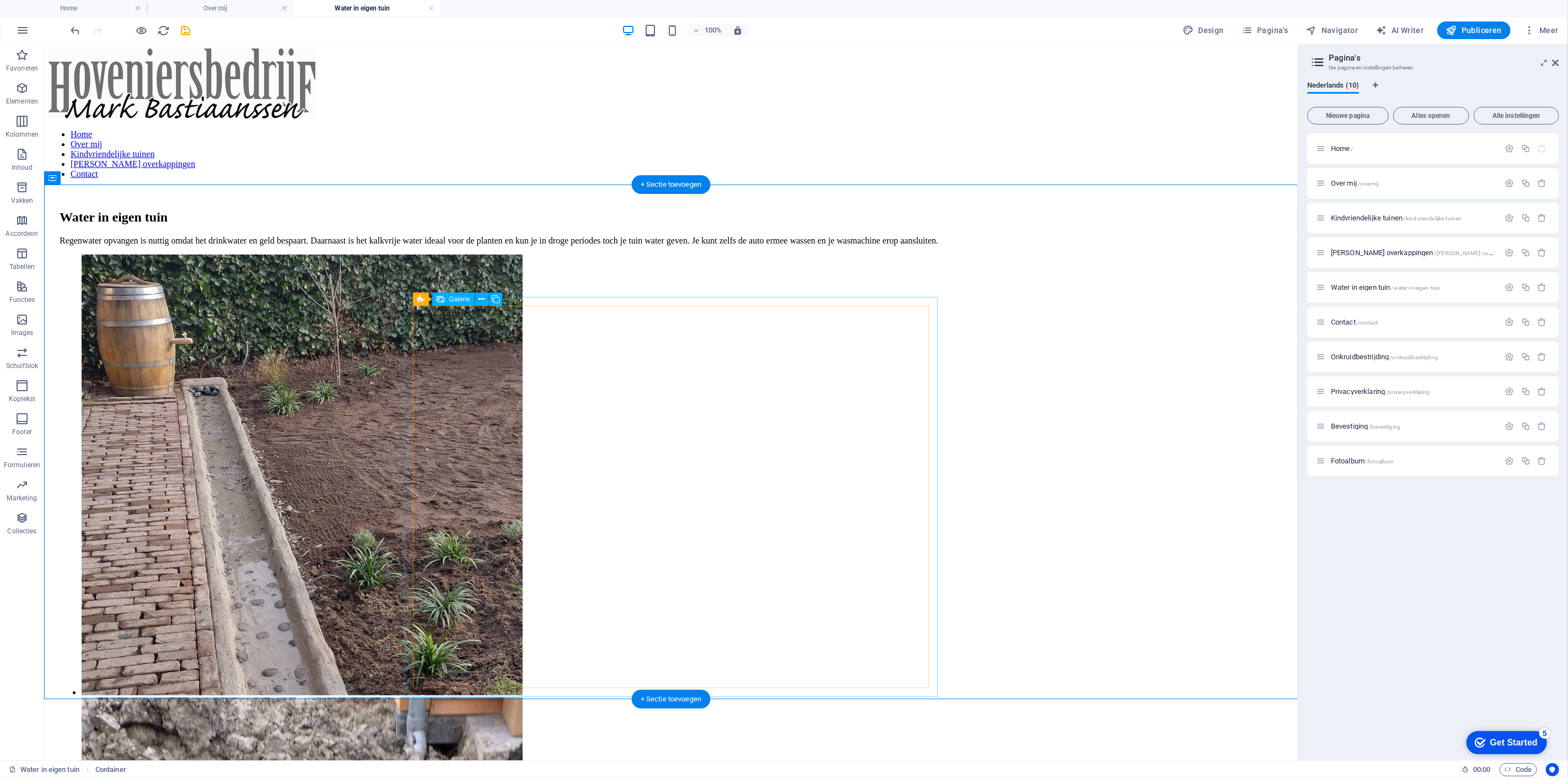
select select "4"
select select "px"
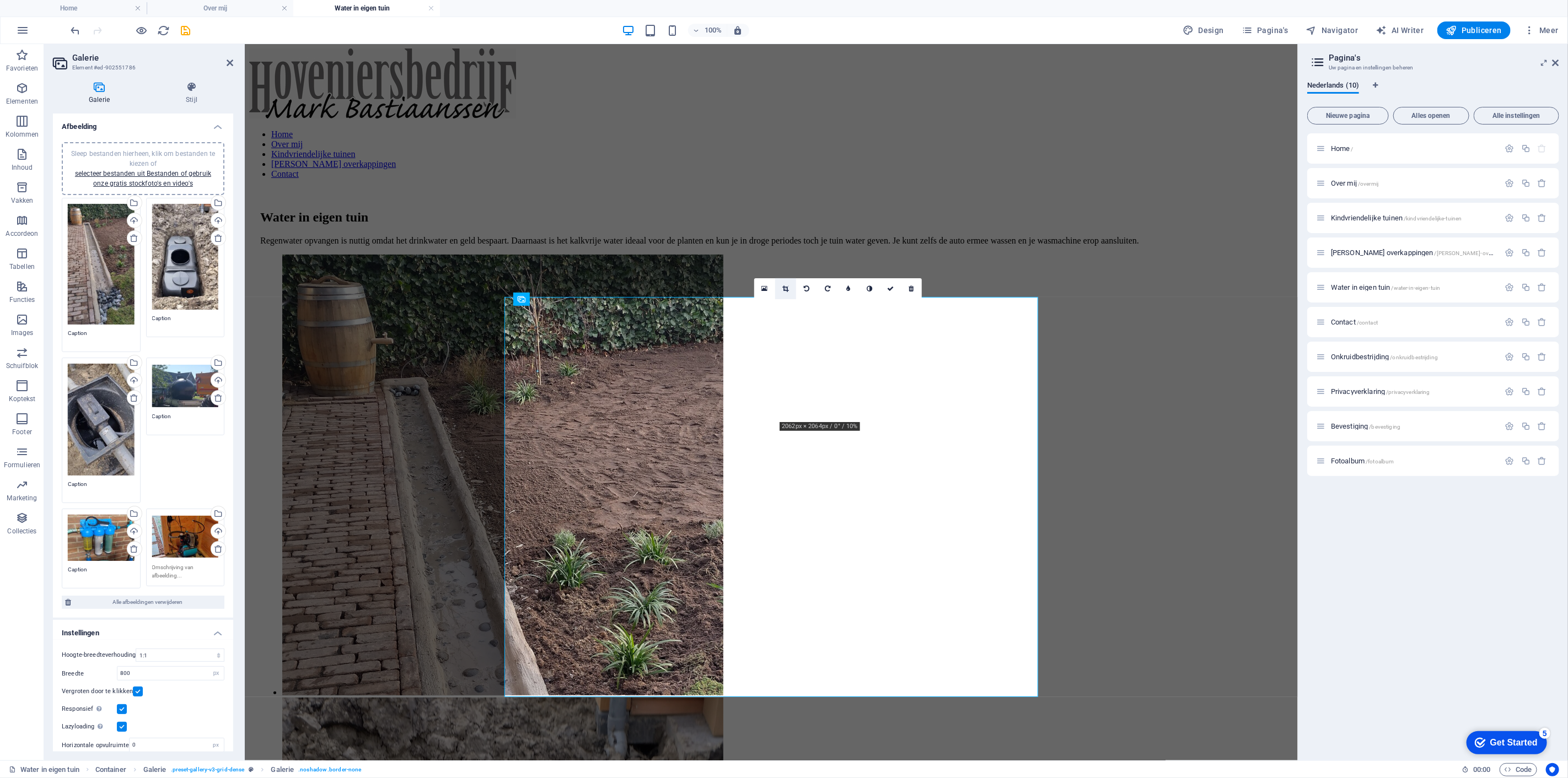
click at [784, 287] on icon at bounding box center [785, 289] width 6 height 7
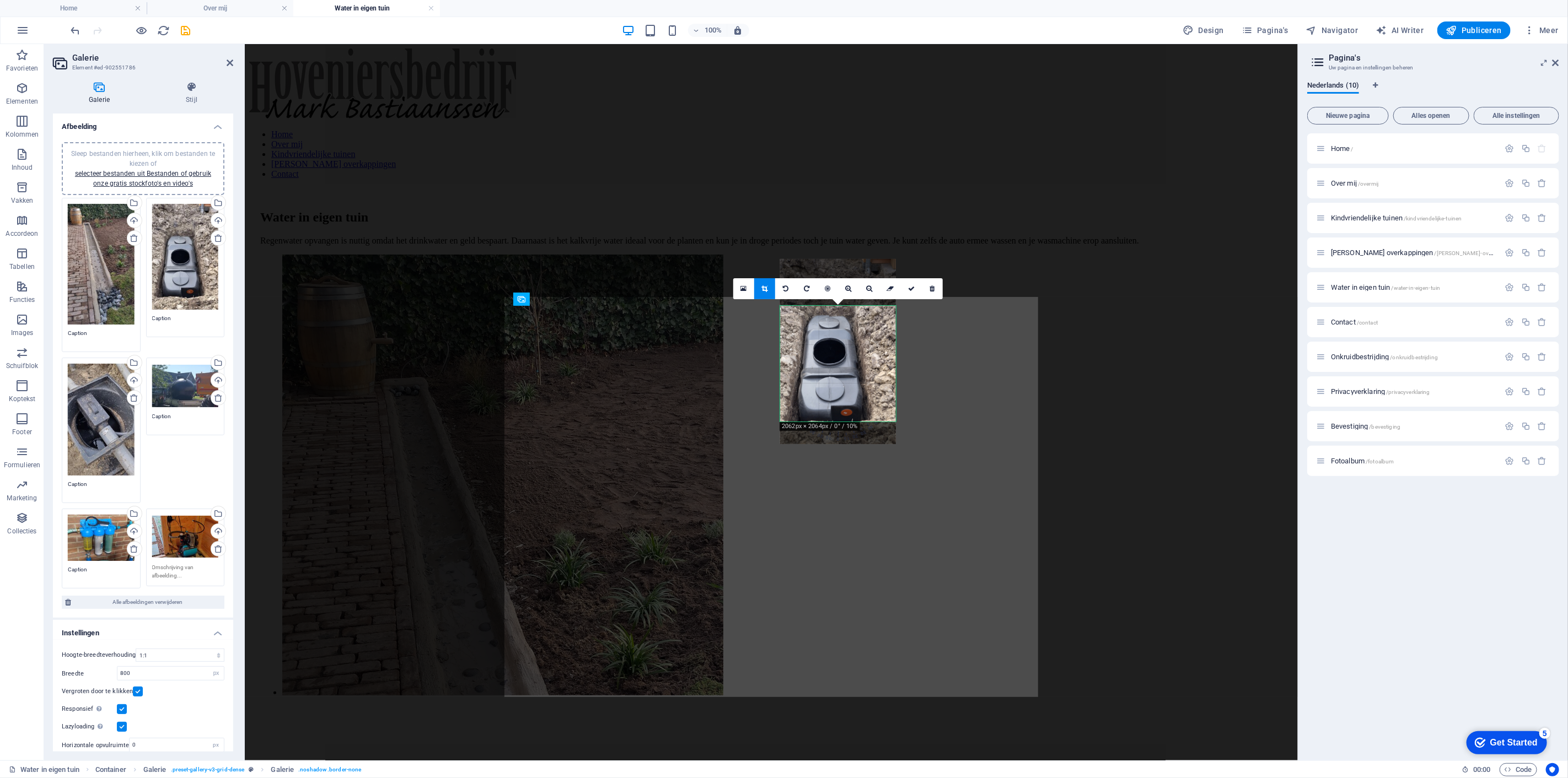
drag, startPoint x: 838, startPoint y: 382, endPoint x: 838, endPoint y: 335, distance: 47.0
click at [838, 335] on div at bounding box center [838, 352] width 116 height 184
click at [869, 291] on icon at bounding box center [870, 289] width 6 height 7
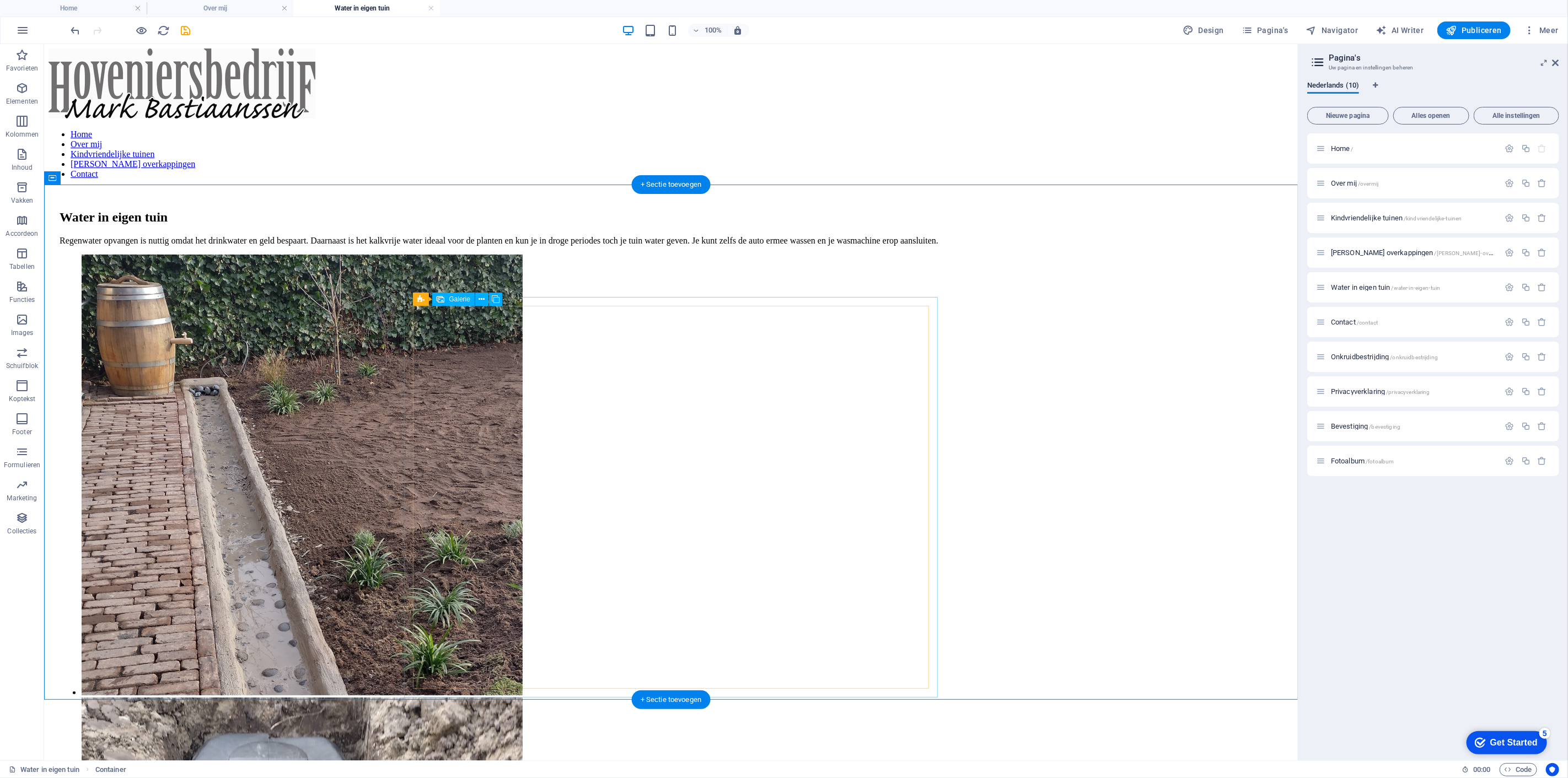
select select "4"
select select "px"
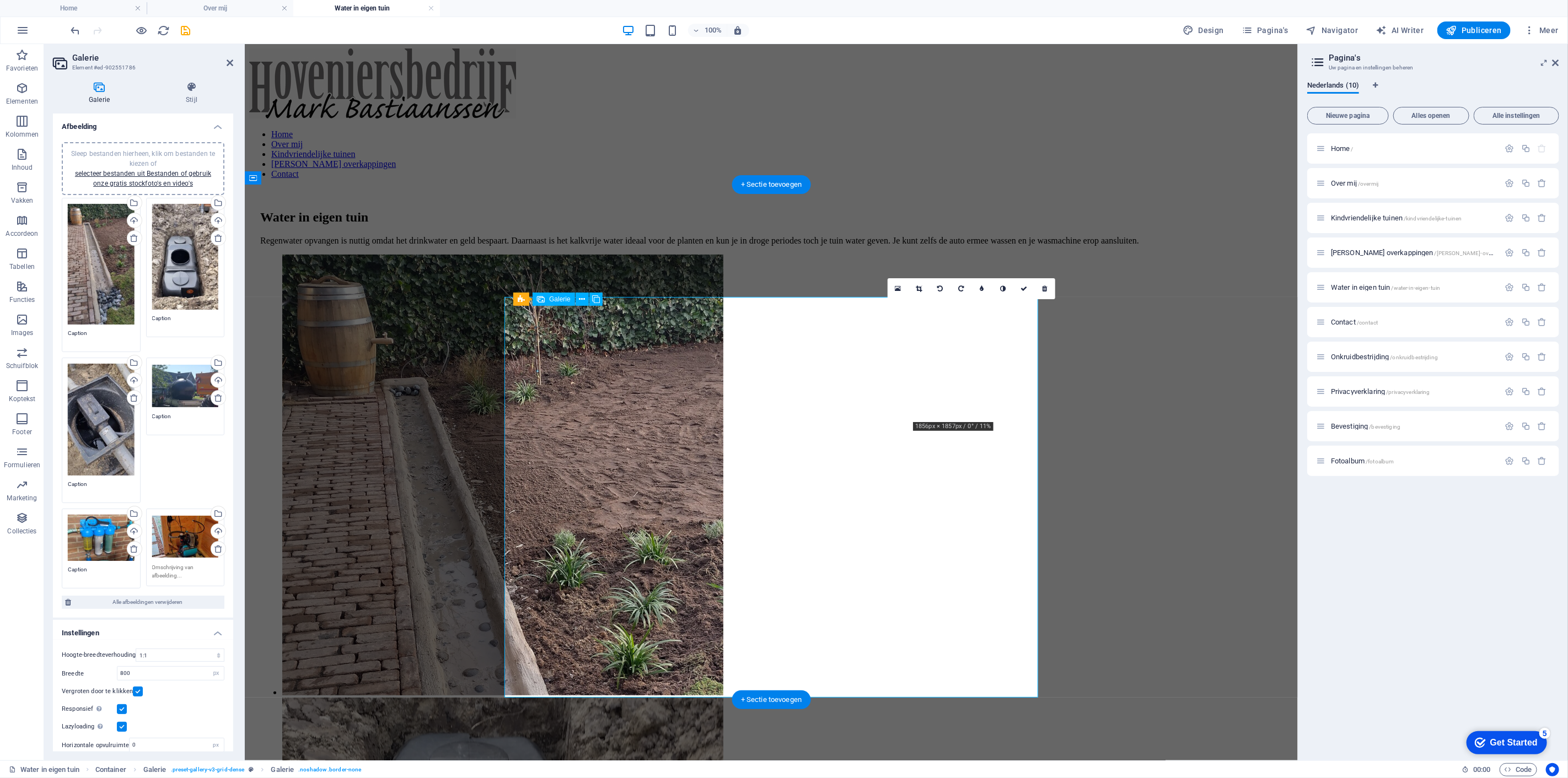
click at [921, 285] on icon at bounding box center [919, 289] width 6 height 7
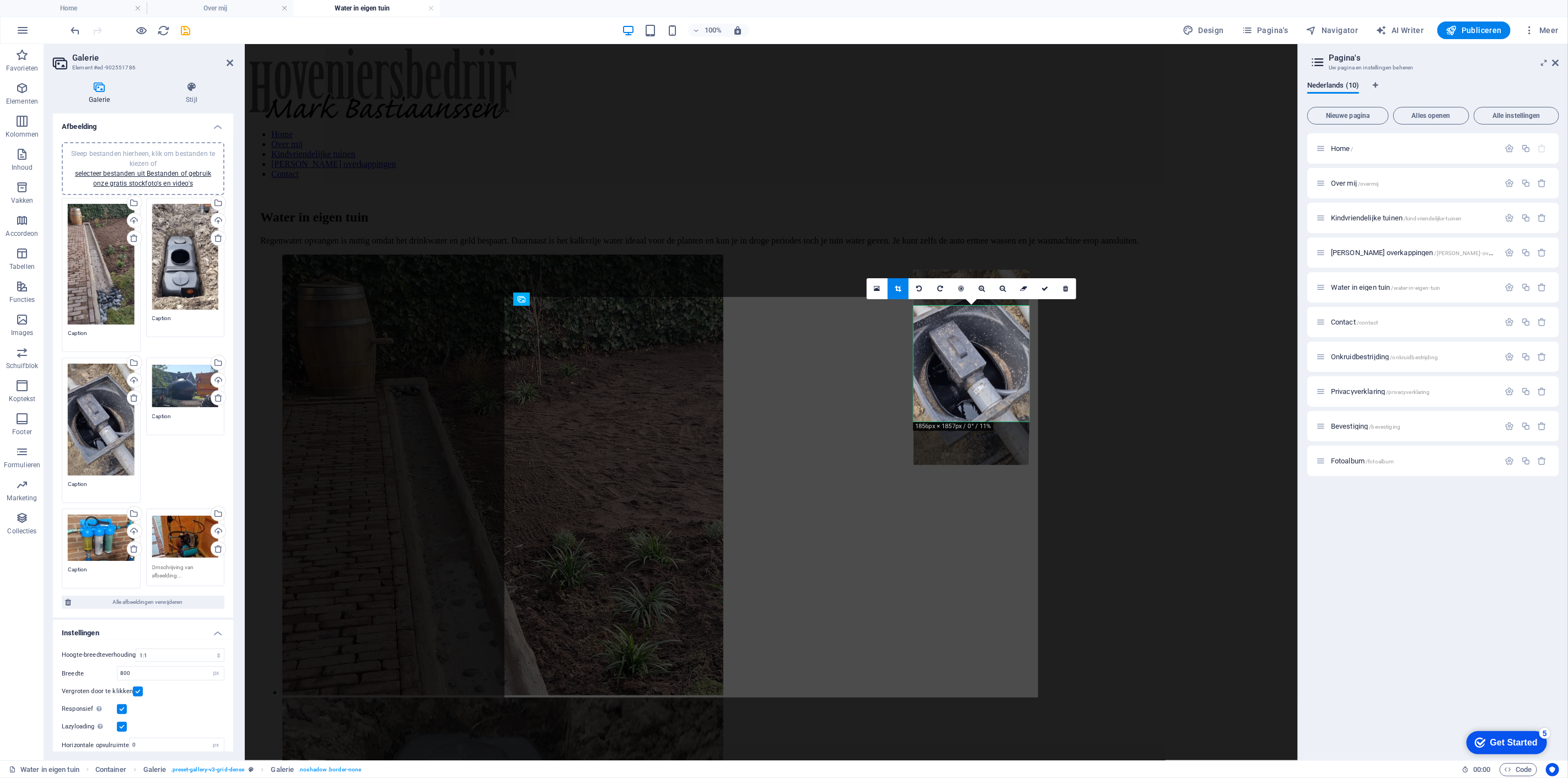
drag, startPoint x: 966, startPoint y: 394, endPoint x: 969, endPoint y: 359, distance: 35.1
click at [969, 359] on div at bounding box center [972, 367] width 116 height 195
click at [1001, 289] on icon at bounding box center [1003, 289] width 6 height 7
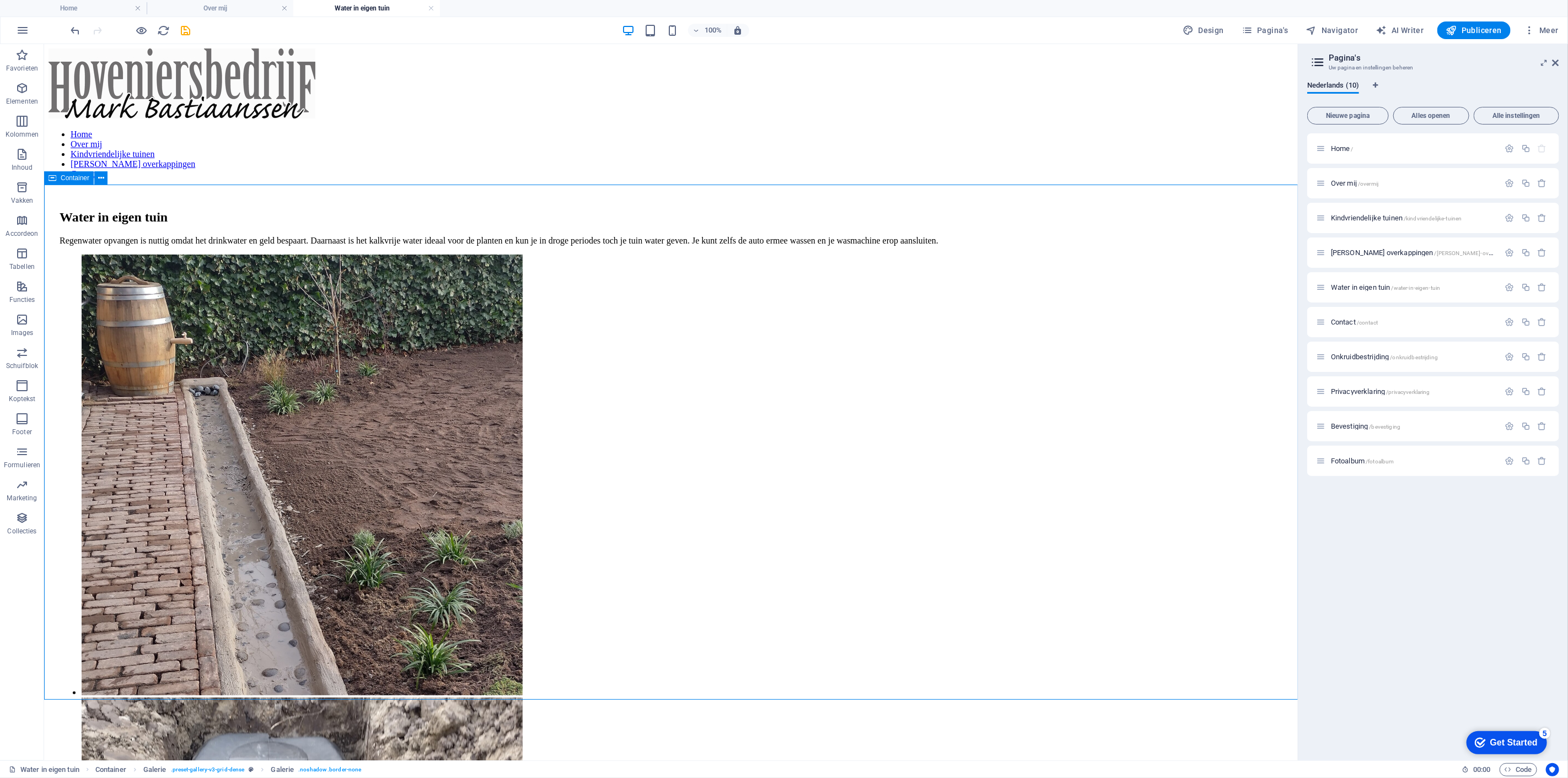
drag, startPoint x: 900, startPoint y: 395, endPoint x: 1105, endPoint y: 395, distance: 205.0
click at [518, 396] on li at bounding box center [301, 475] width 441 height 443
click at [518, 395] on li at bounding box center [301, 475] width 441 height 443
select select "4"
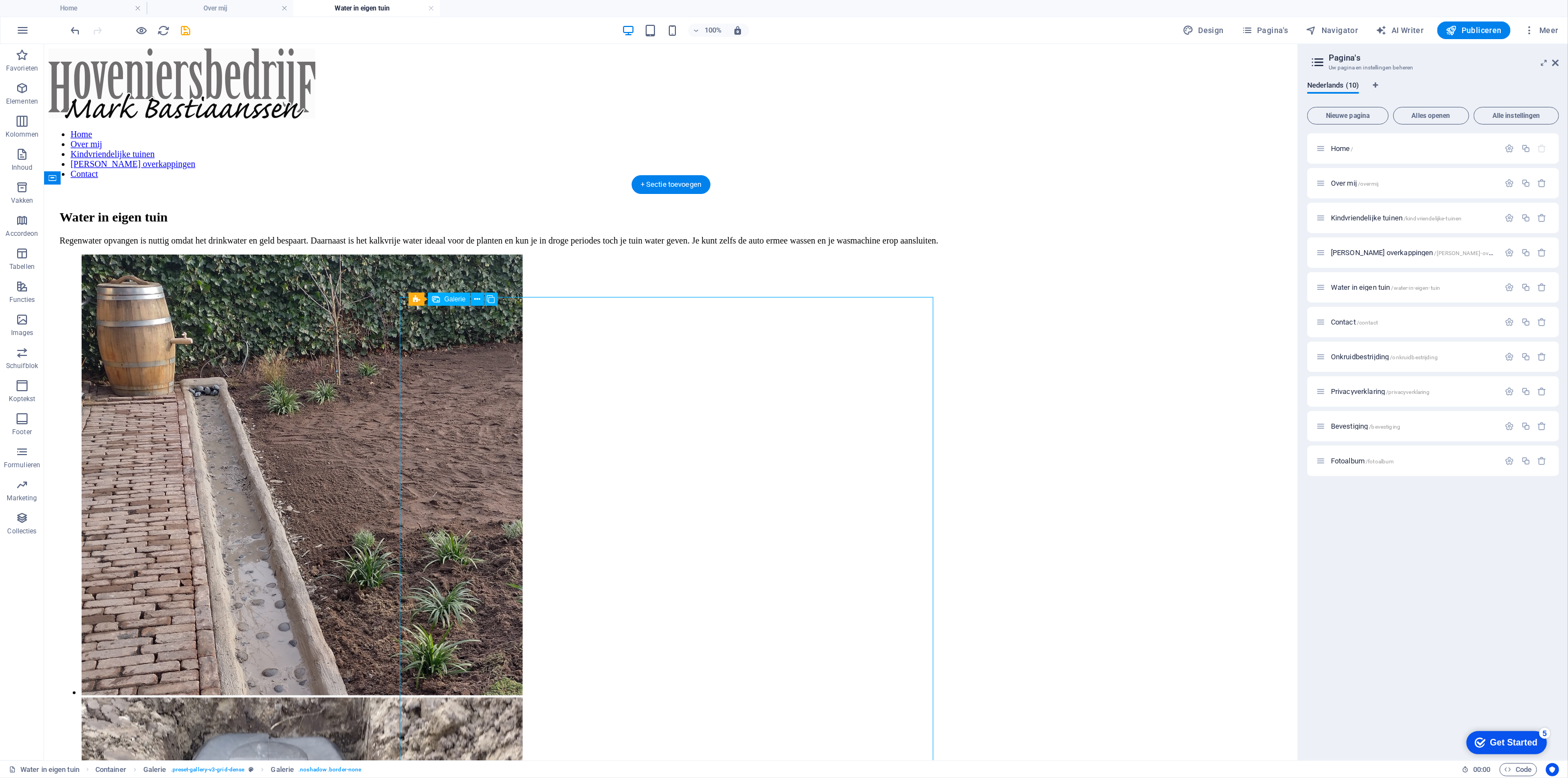
select select "px"
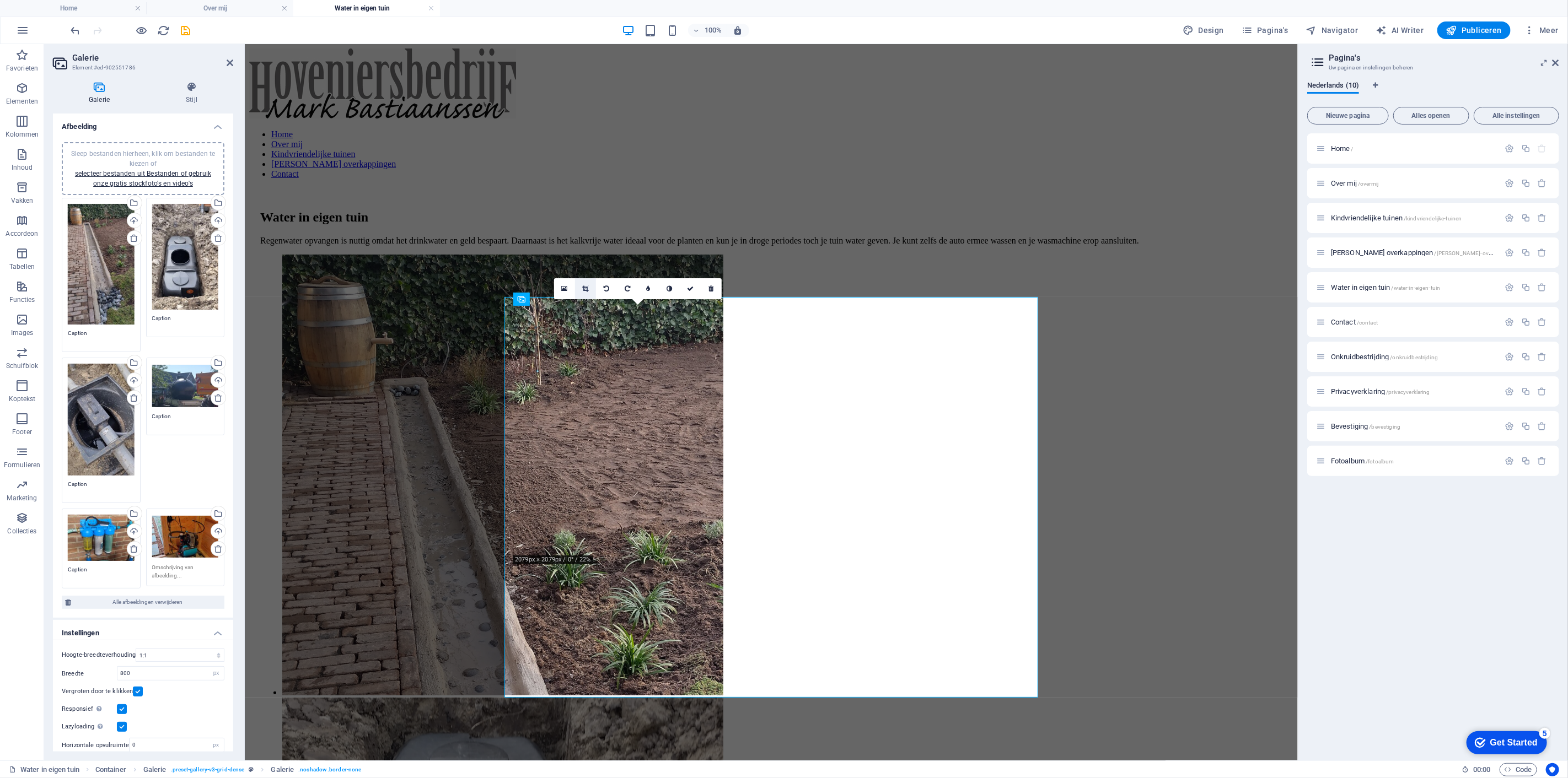
click at [592, 291] on link at bounding box center [586, 289] width 21 height 21
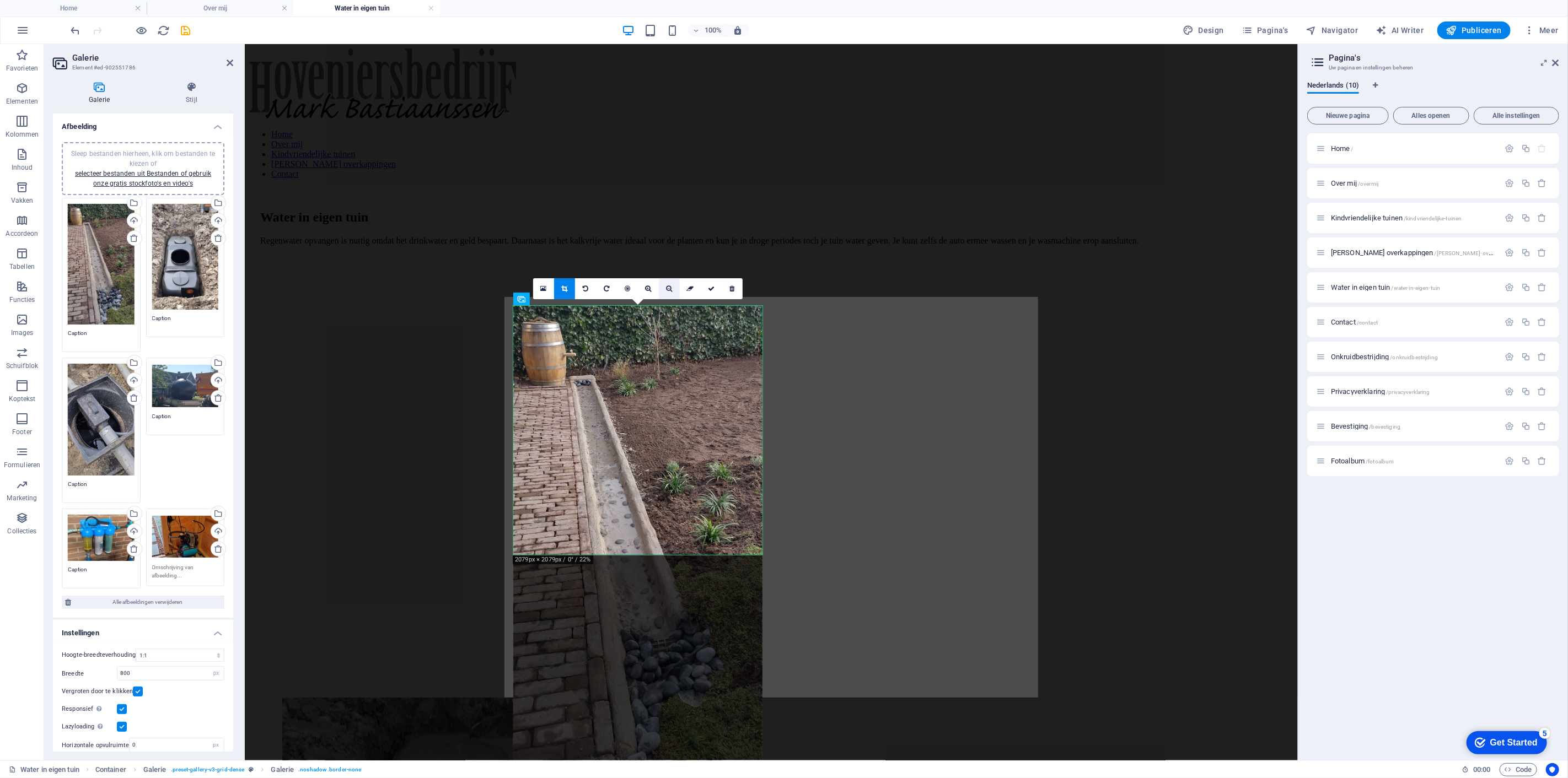
click at [667, 288] on icon at bounding box center [670, 289] width 6 height 7
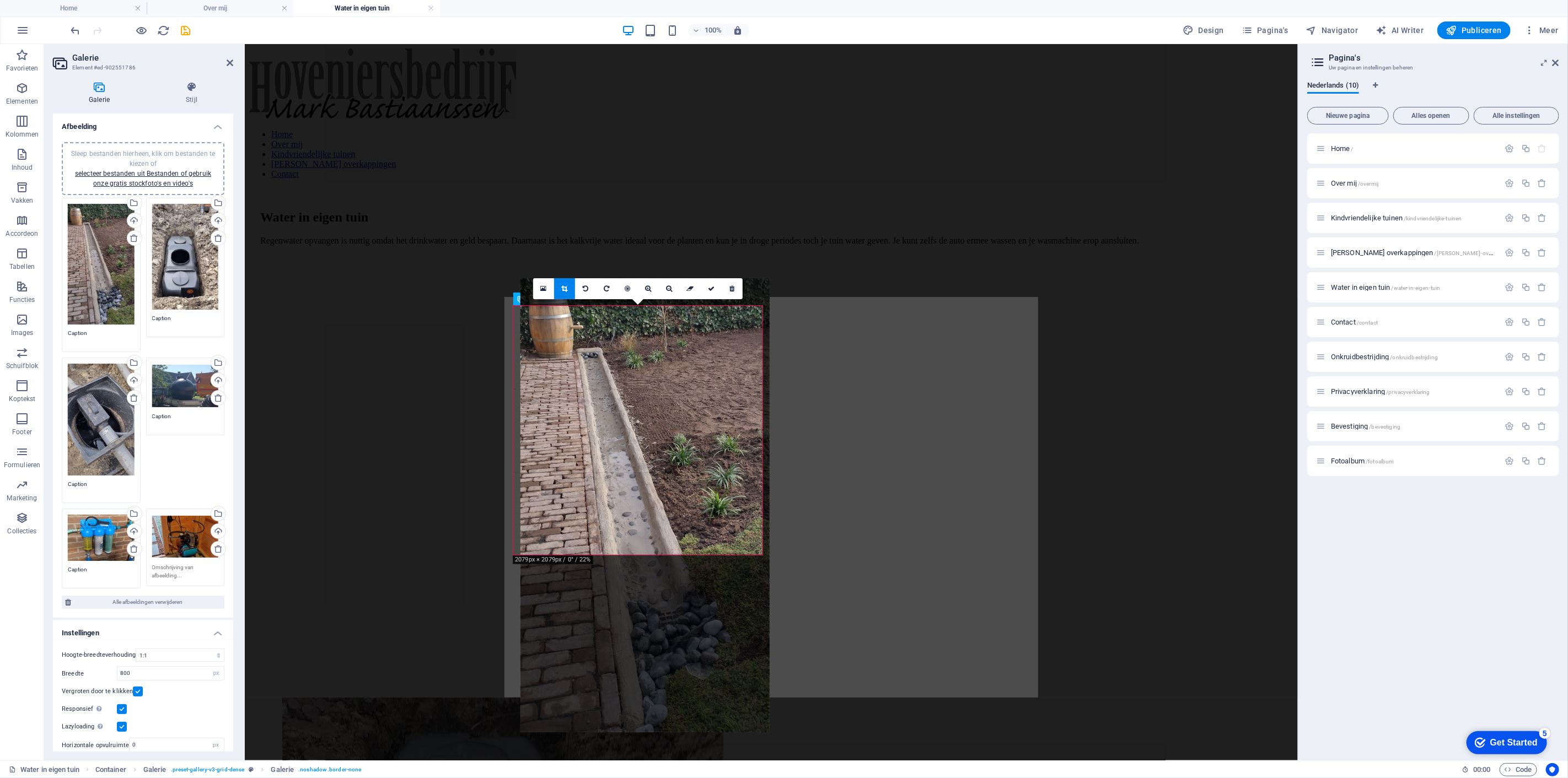
drag, startPoint x: 662, startPoint y: 473, endPoint x: 670, endPoint y: 456, distance: 18.8
click at [670, 456] on div at bounding box center [645, 506] width 249 height 454
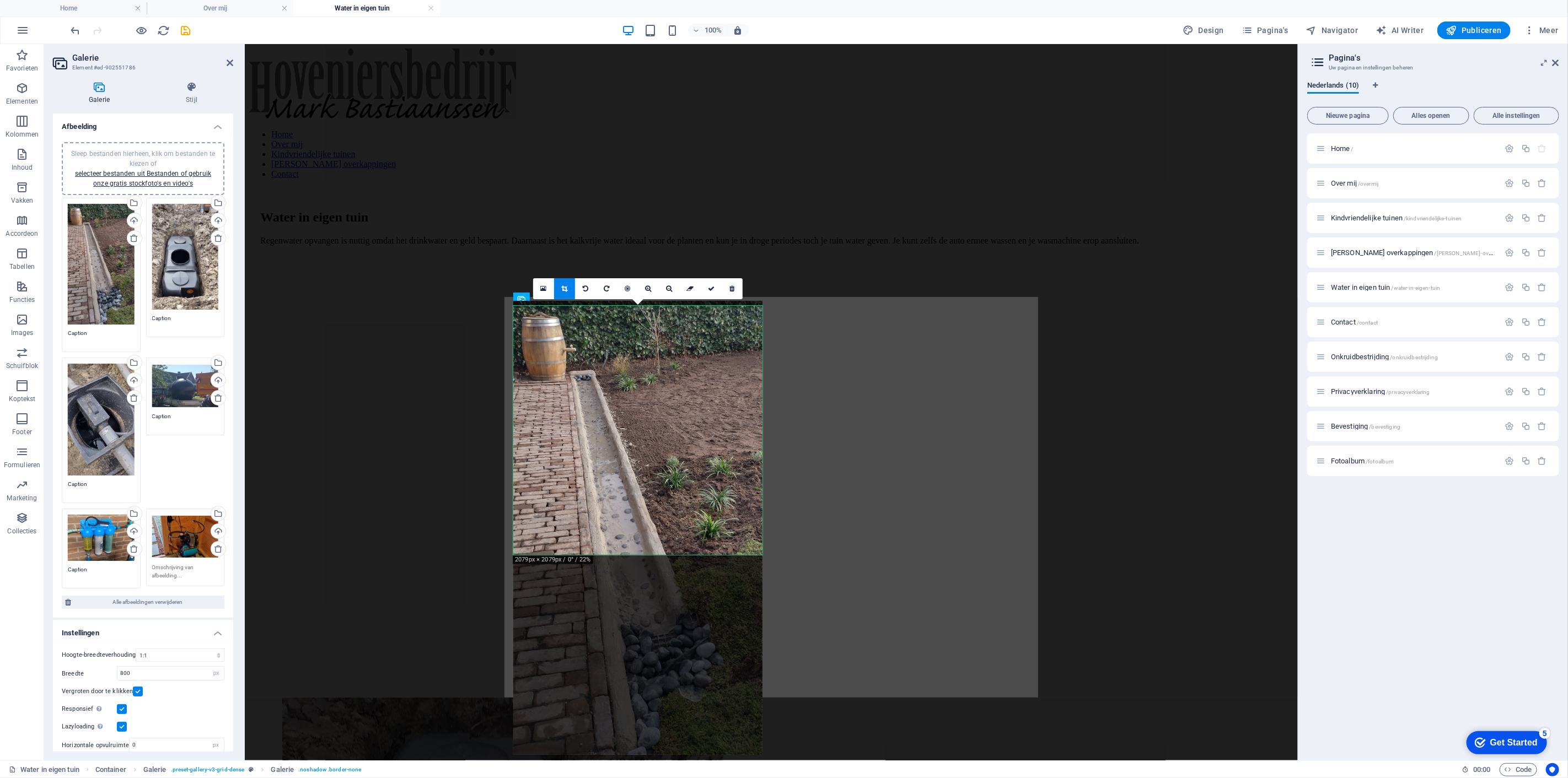
drag, startPoint x: 622, startPoint y: 400, endPoint x: 626, endPoint y: 423, distance: 23.3
click at [626, 423] on div at bounding box center [638, 528] width 249 height 454
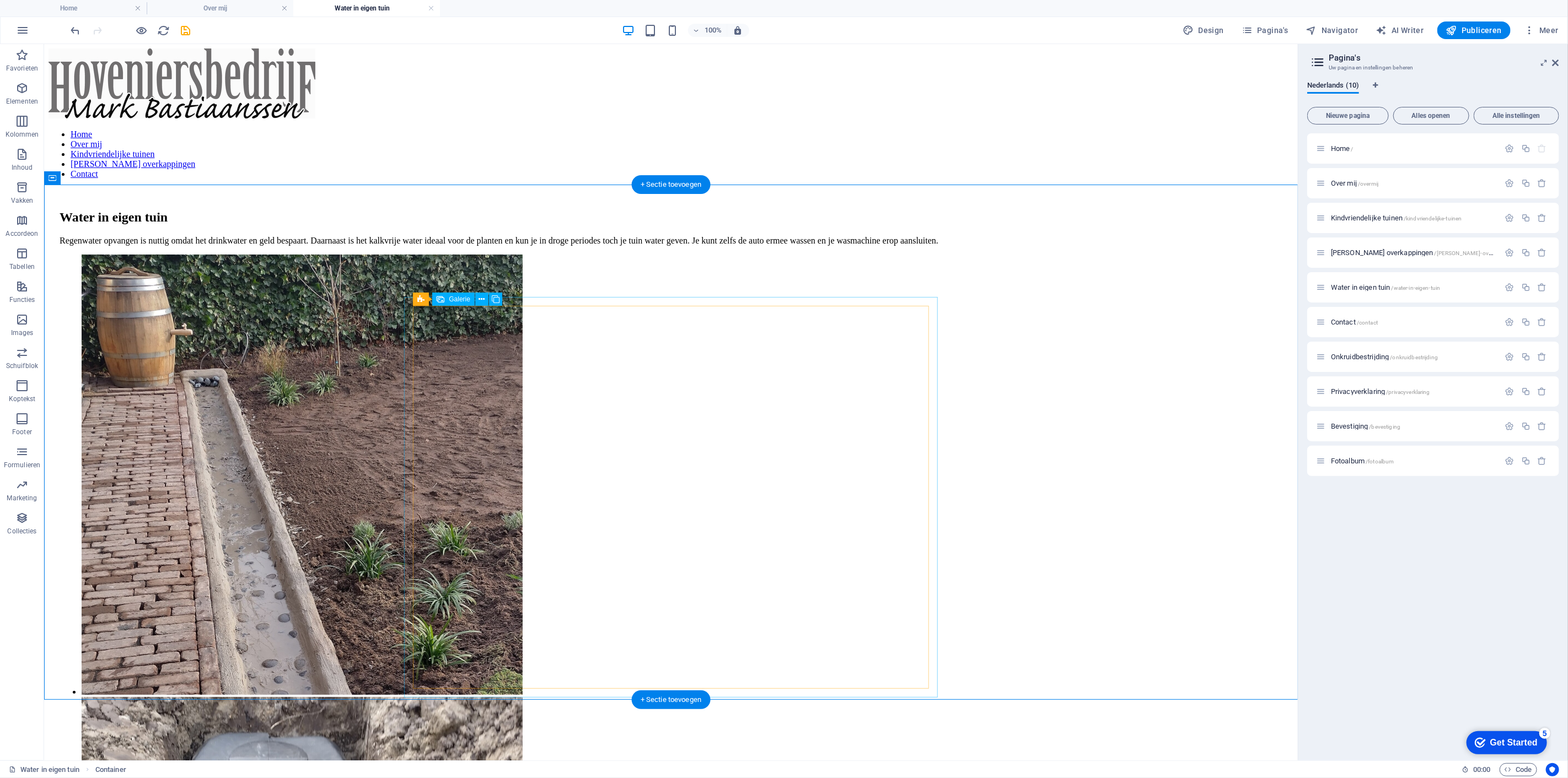
select select "4"
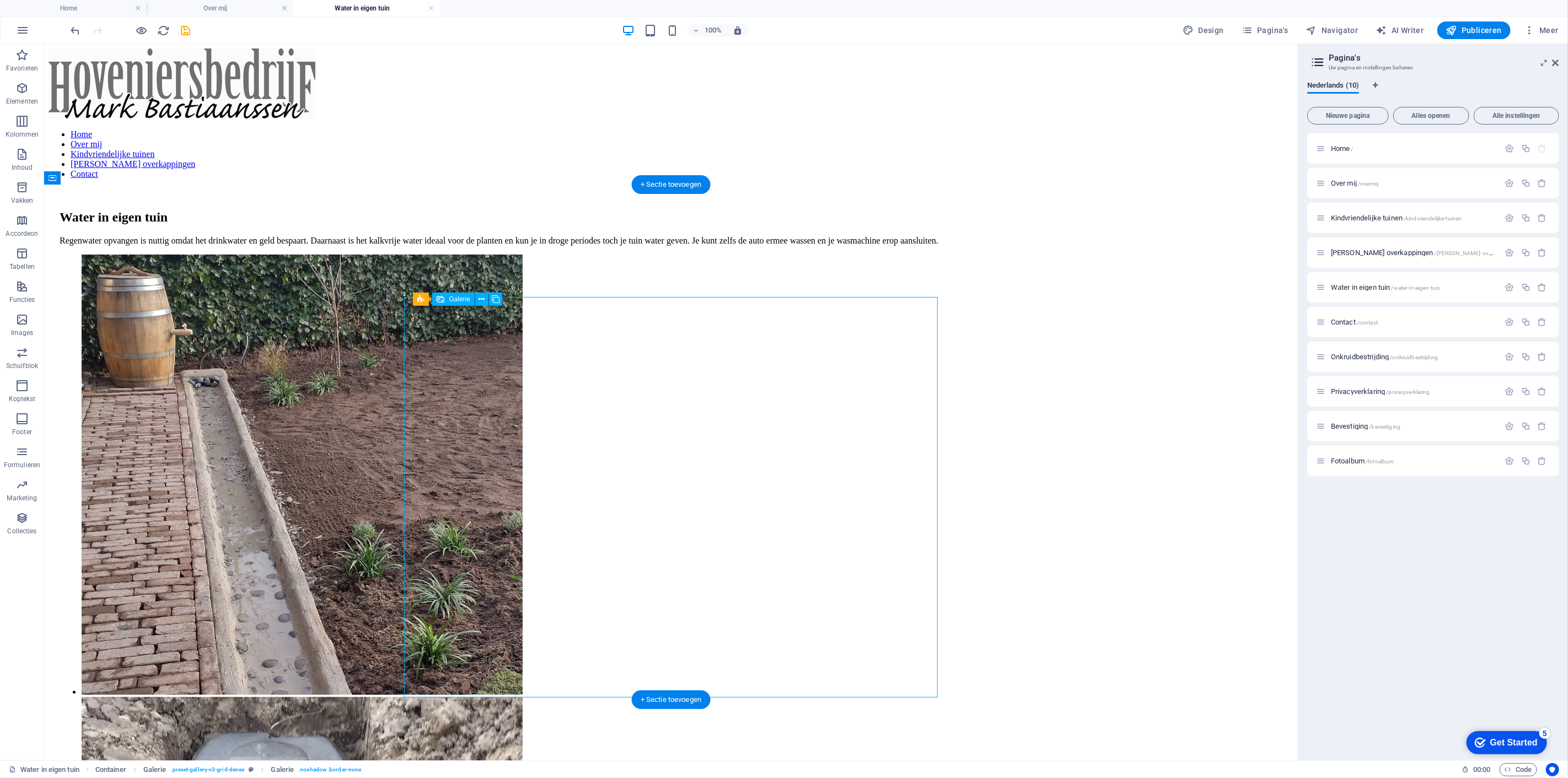
select select "px"
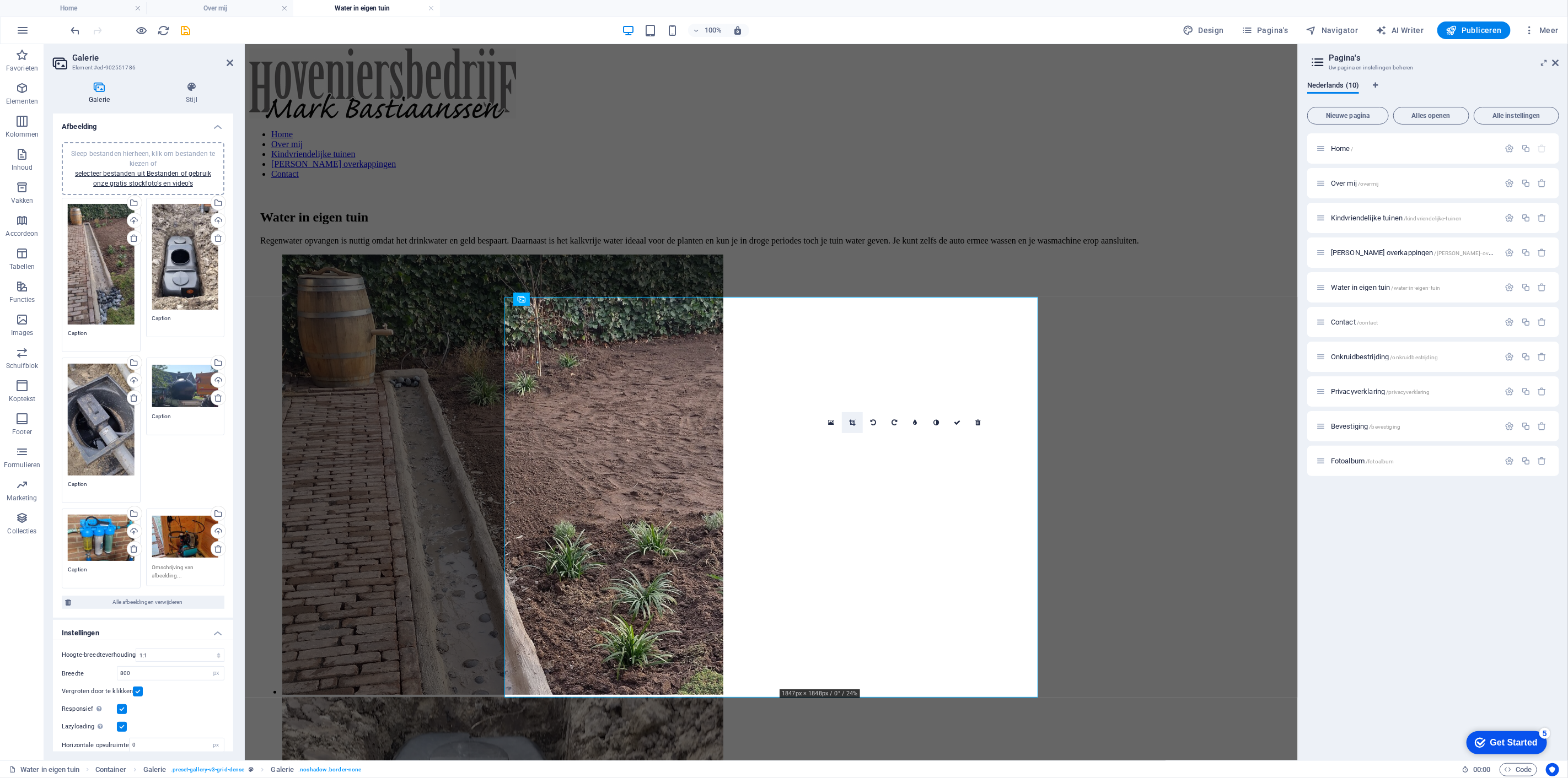
click at [852, 427] on link at bounding box center [852, 423] width 21 height 21
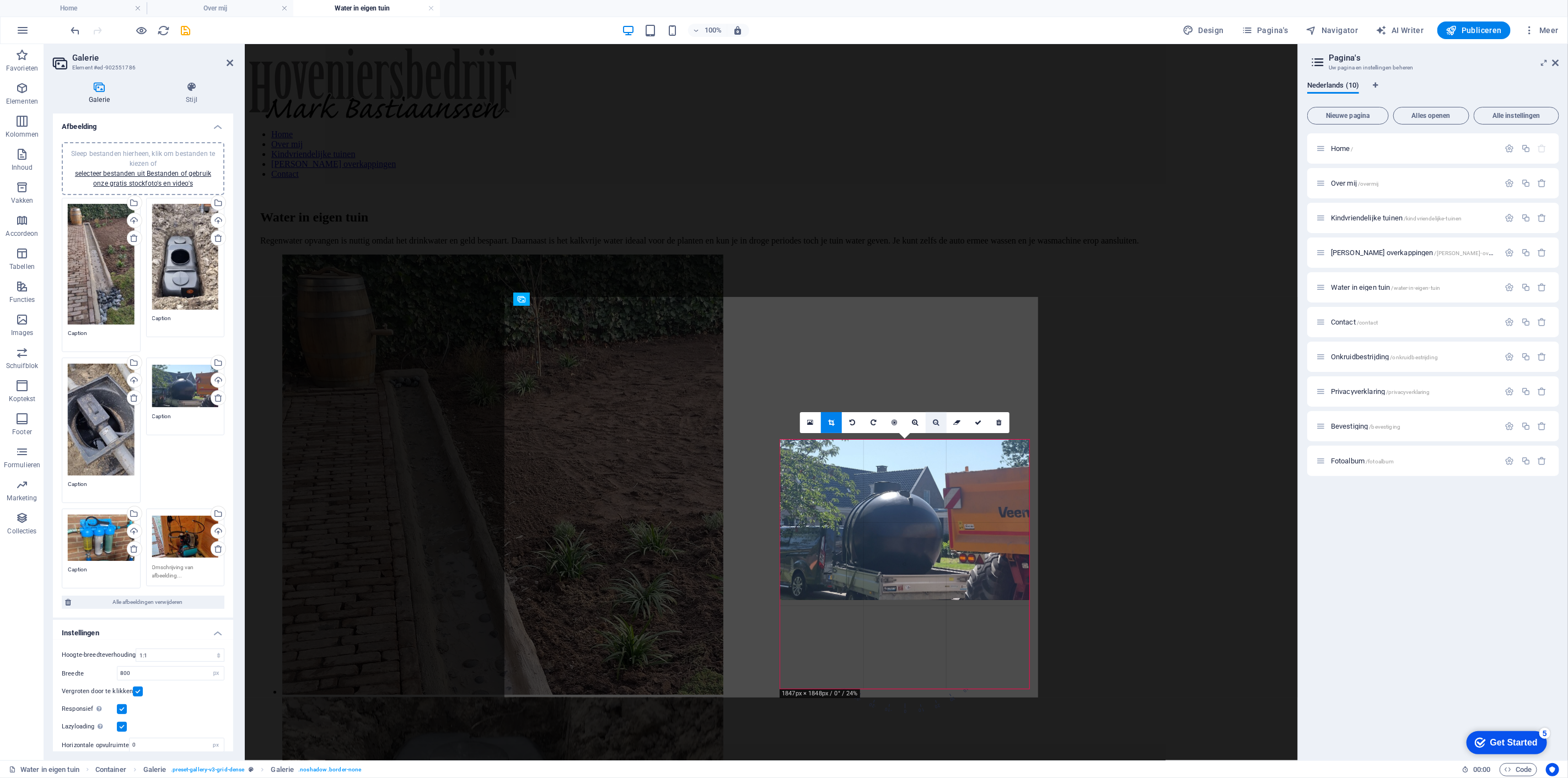
click at [937, 430] on link at bounding box center [937, 423] width 21 height 21
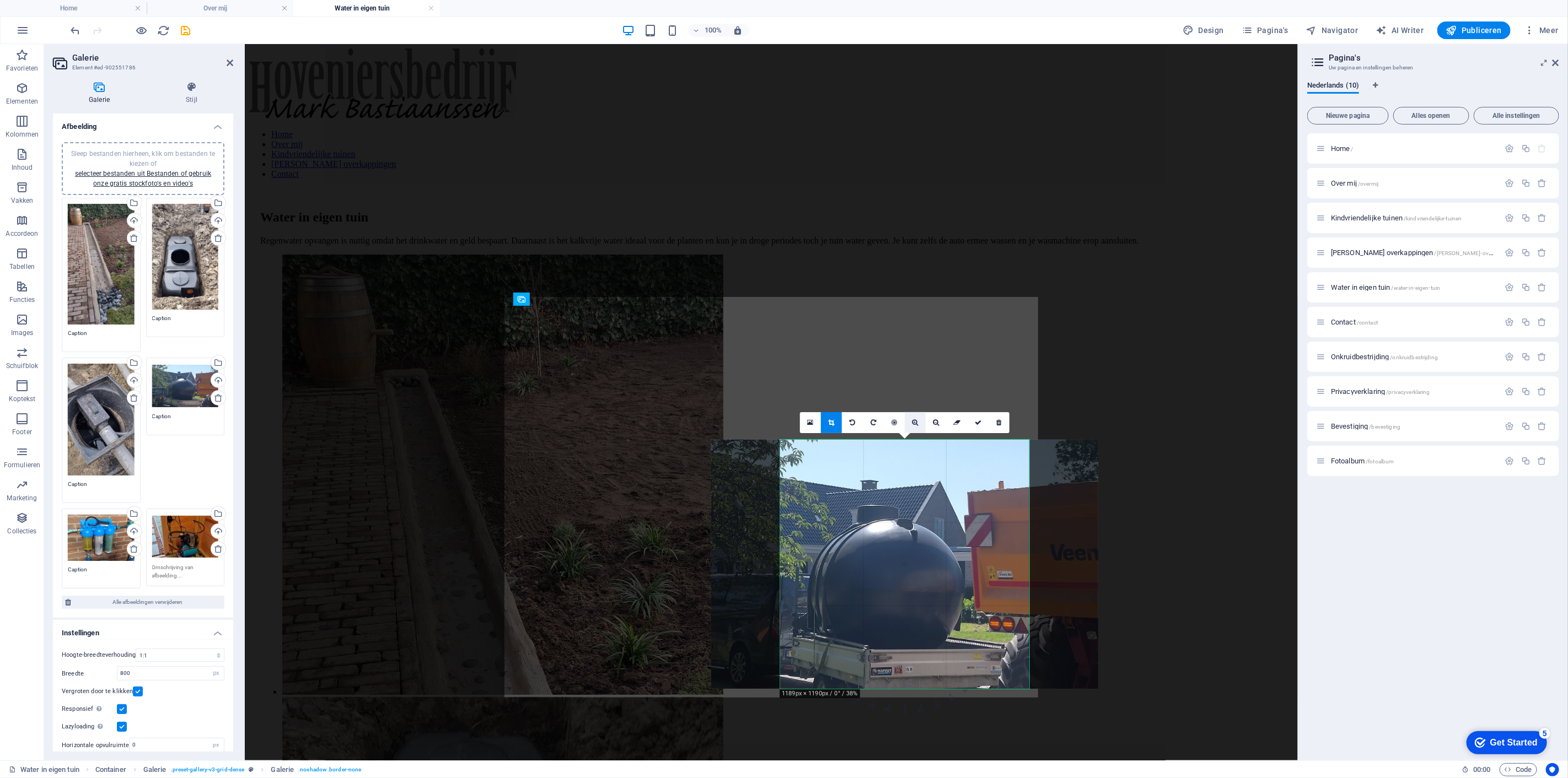
click at [912, 425] on icon at bounding box center [915, 423] width 6 height 7
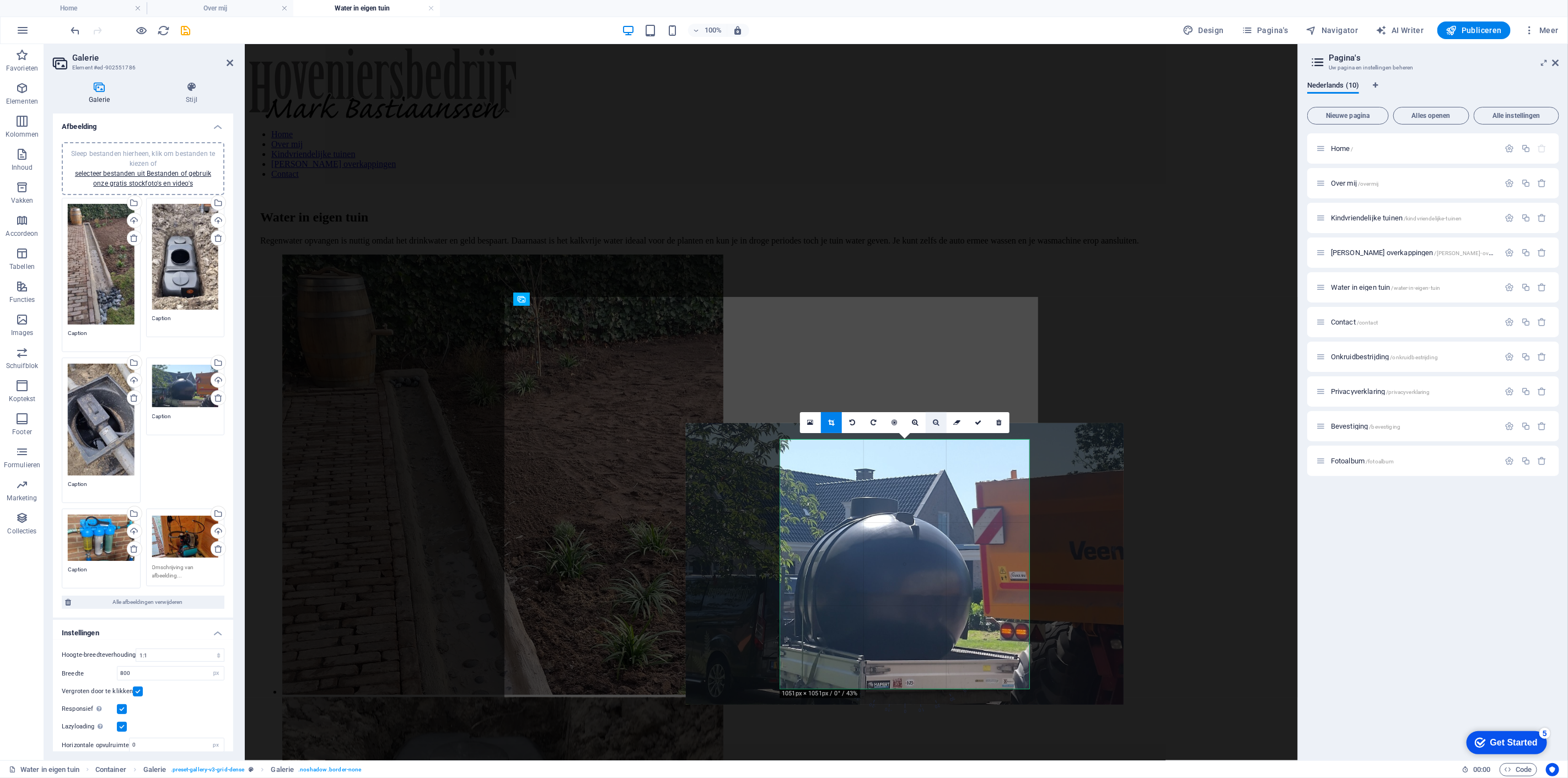
click at [938, 422] on icon at bounding box center [936, 423] width 6 height 7
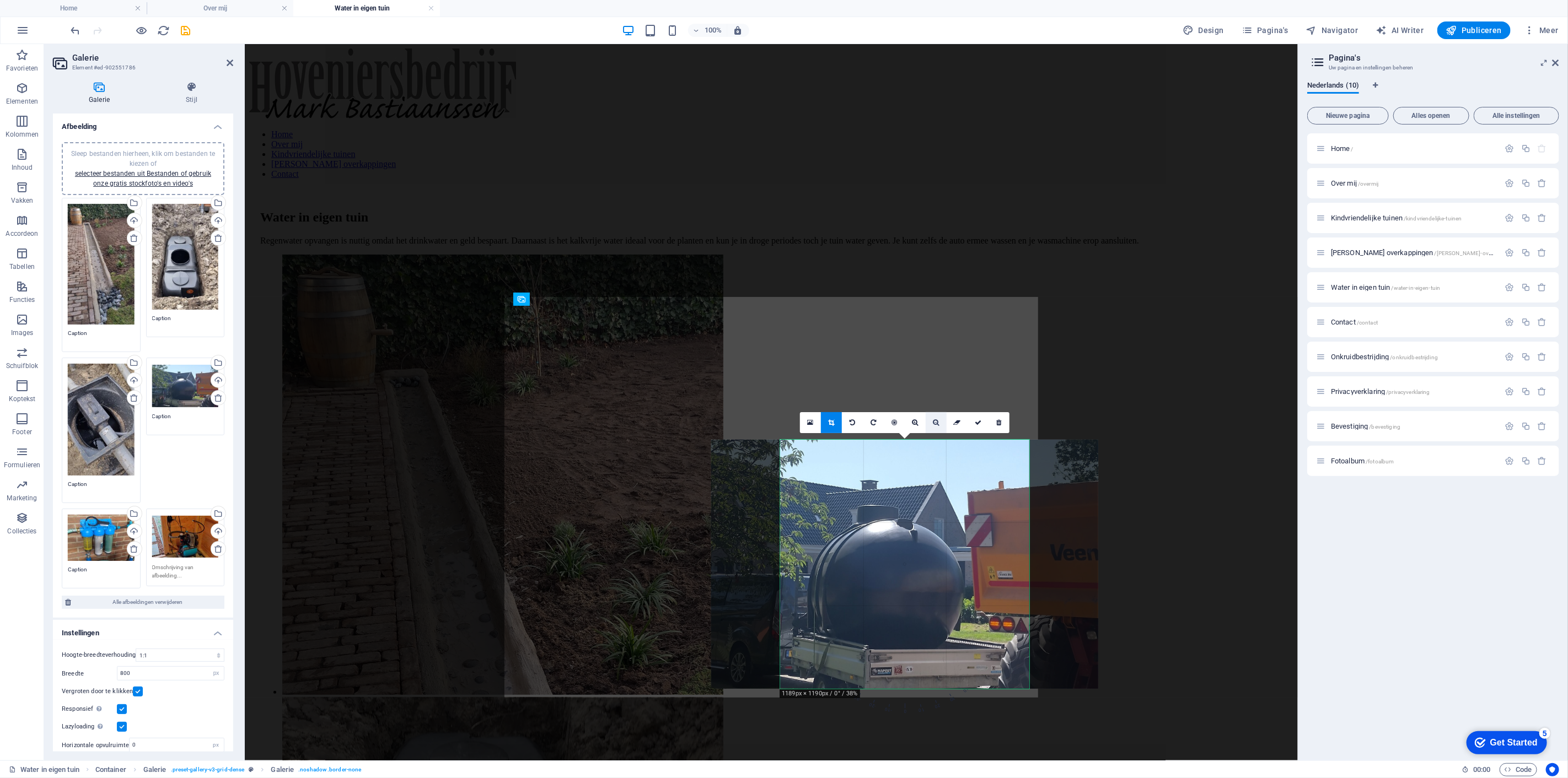
click at [938, 422] on icon at bounding box center [936, 423] width 6 height 7
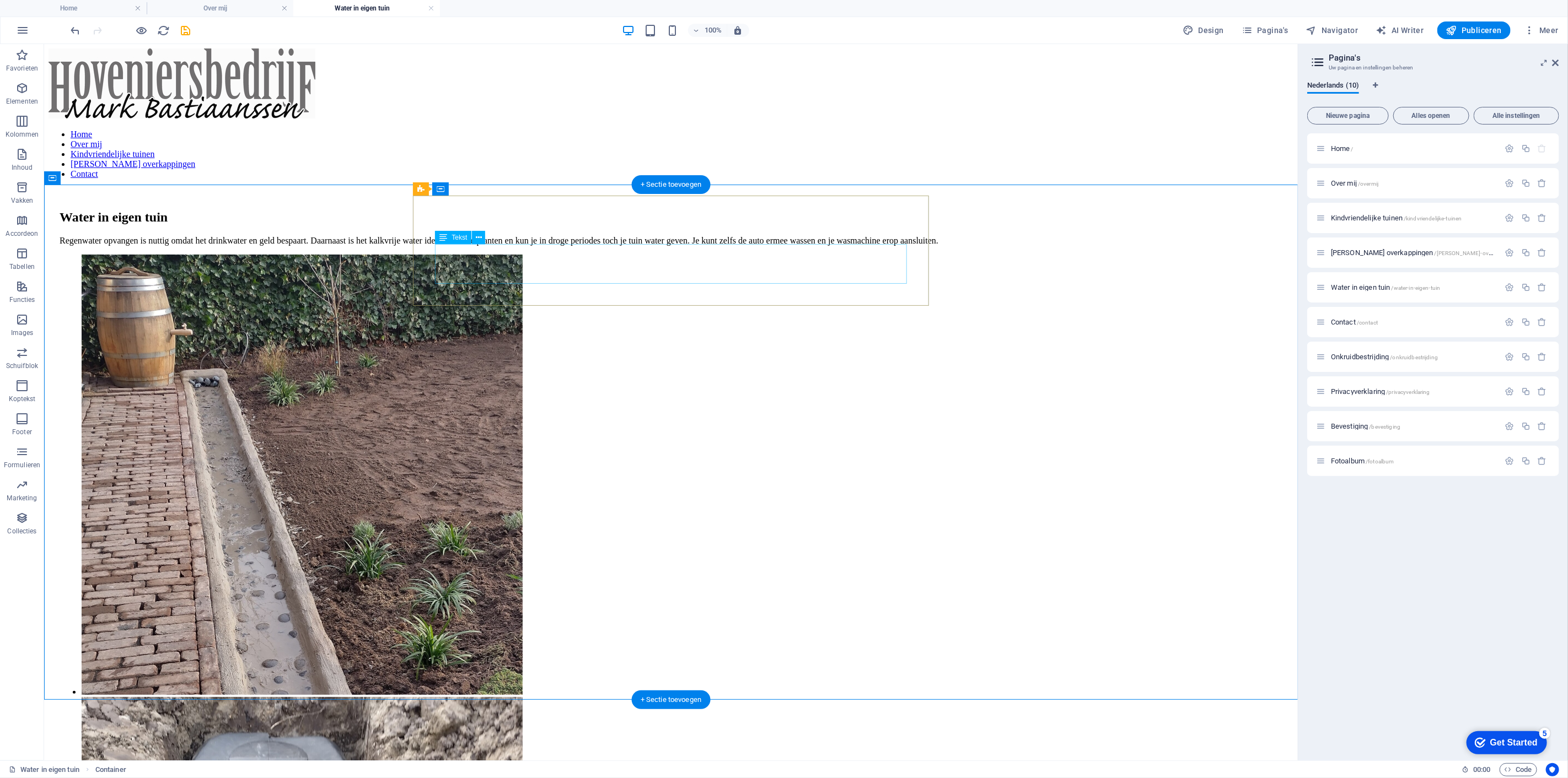
click at [828, 245] on div "Regenwater opvangen is nuttig omdat het drinkwater en geld bespaart. Daarnaast …" at bounding box center [670, 239] width 1223 height 10
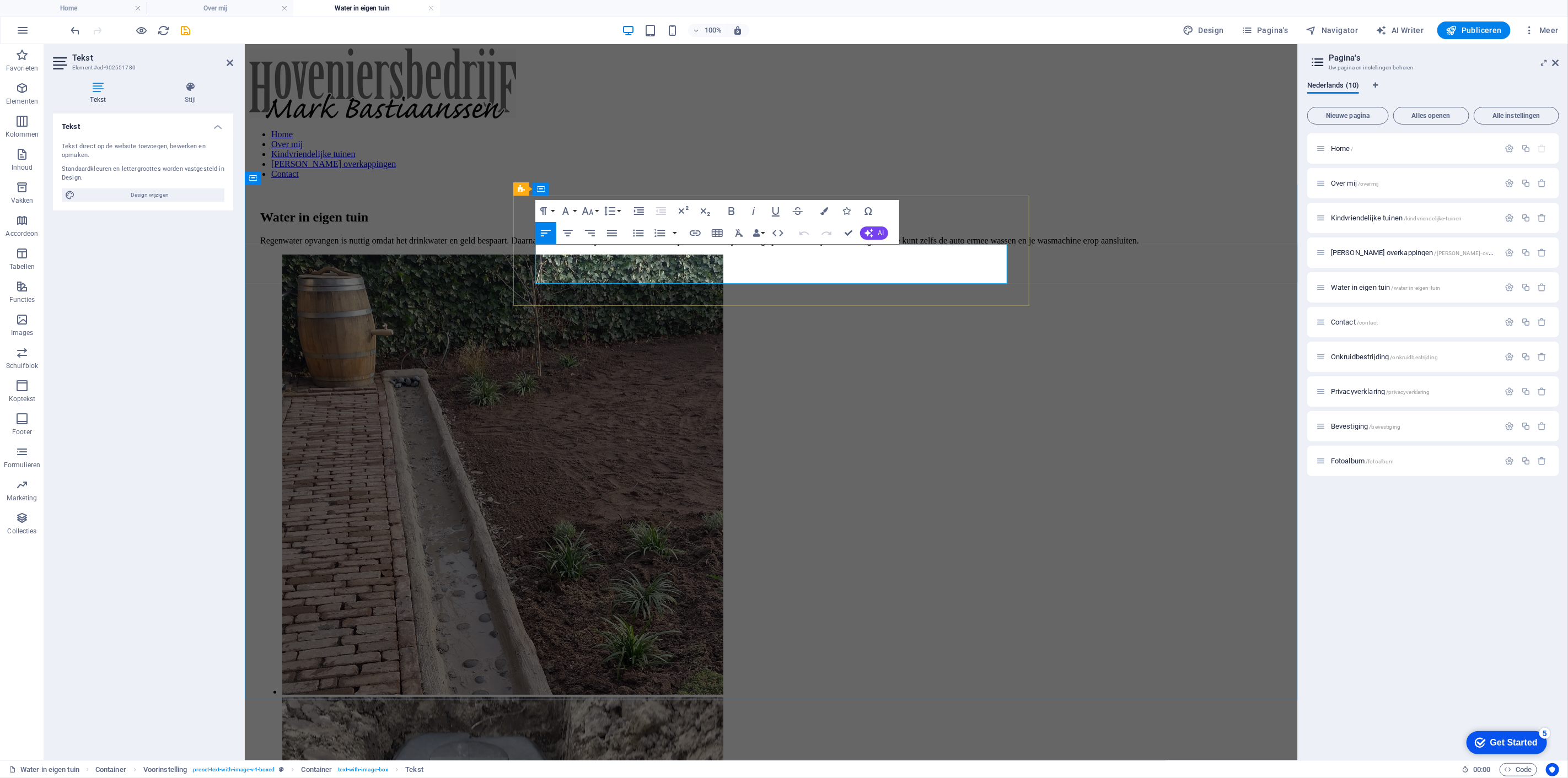
click at [931, 245] on p "Regenwater opvangen is nuttig omdat het drinkwater en geld bespaart. Daarnaast …" at bounding box center [771, 239] width 1022 height 10
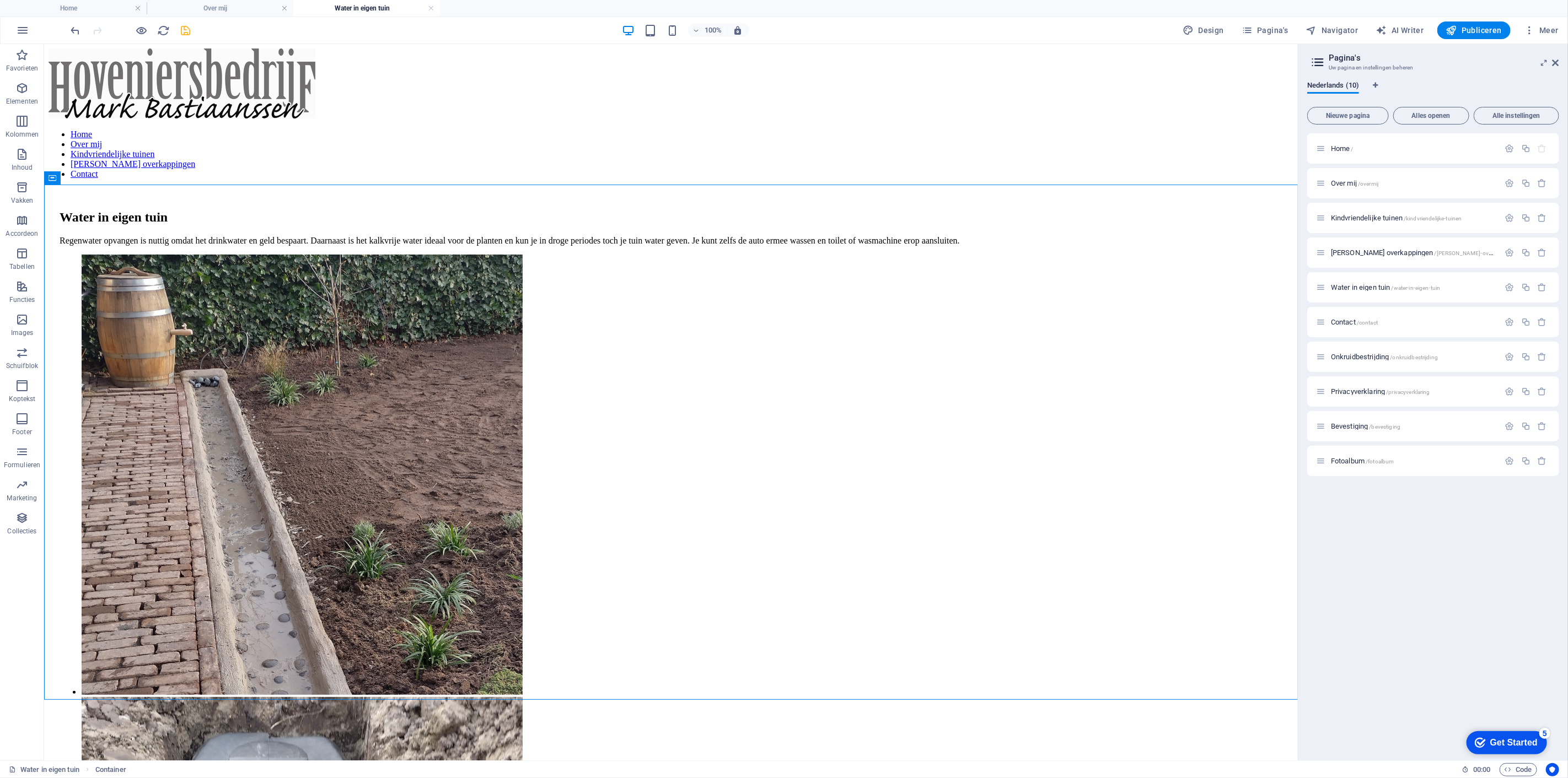
click at [185, 30] on icon "save" at bounding box center [185, 30] width 13 height 13
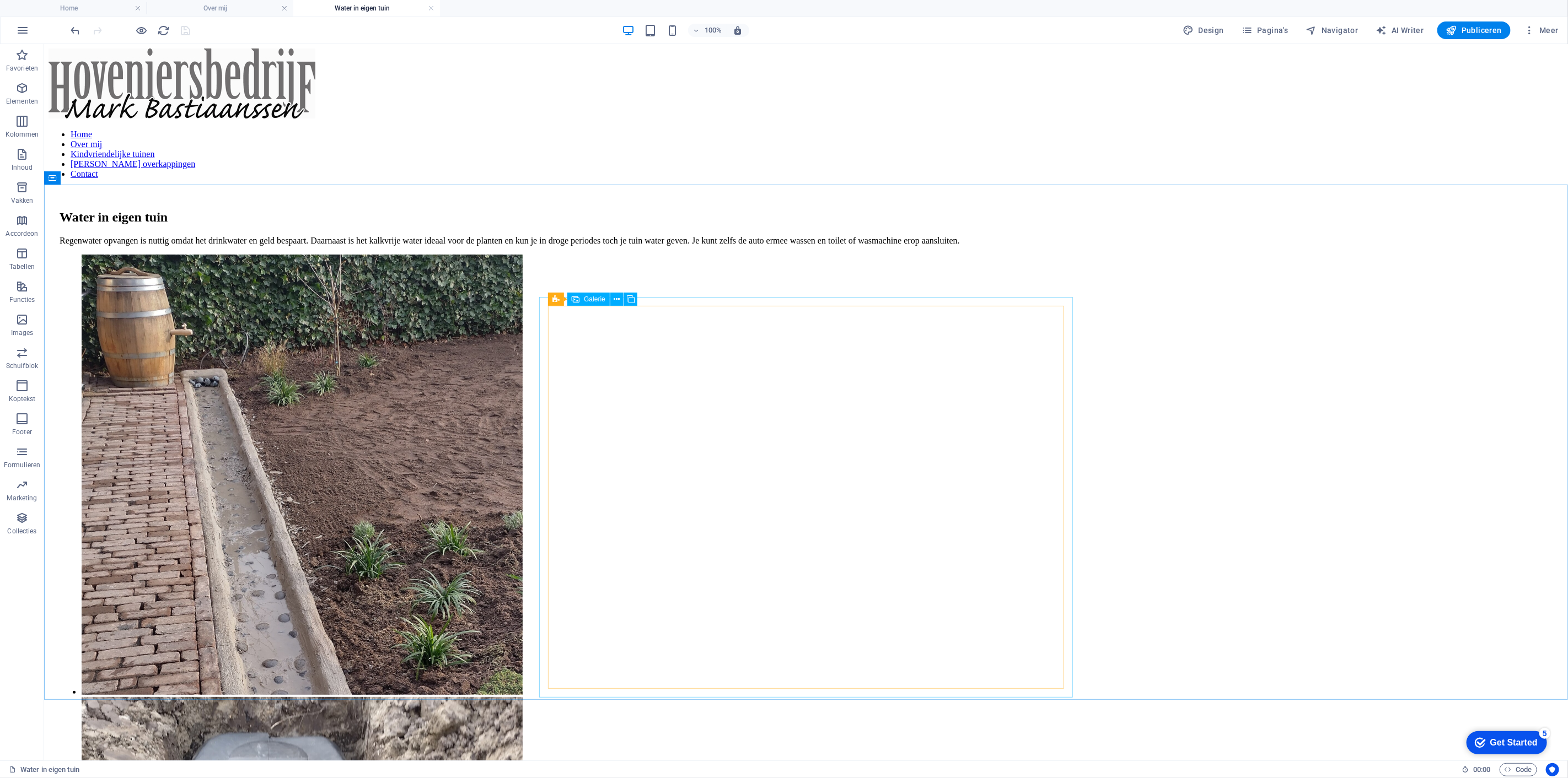
click at [589, 298] on span "Galerie" at bounding box center [595, 299] width 22 height 7
select select "4"
select select "px"
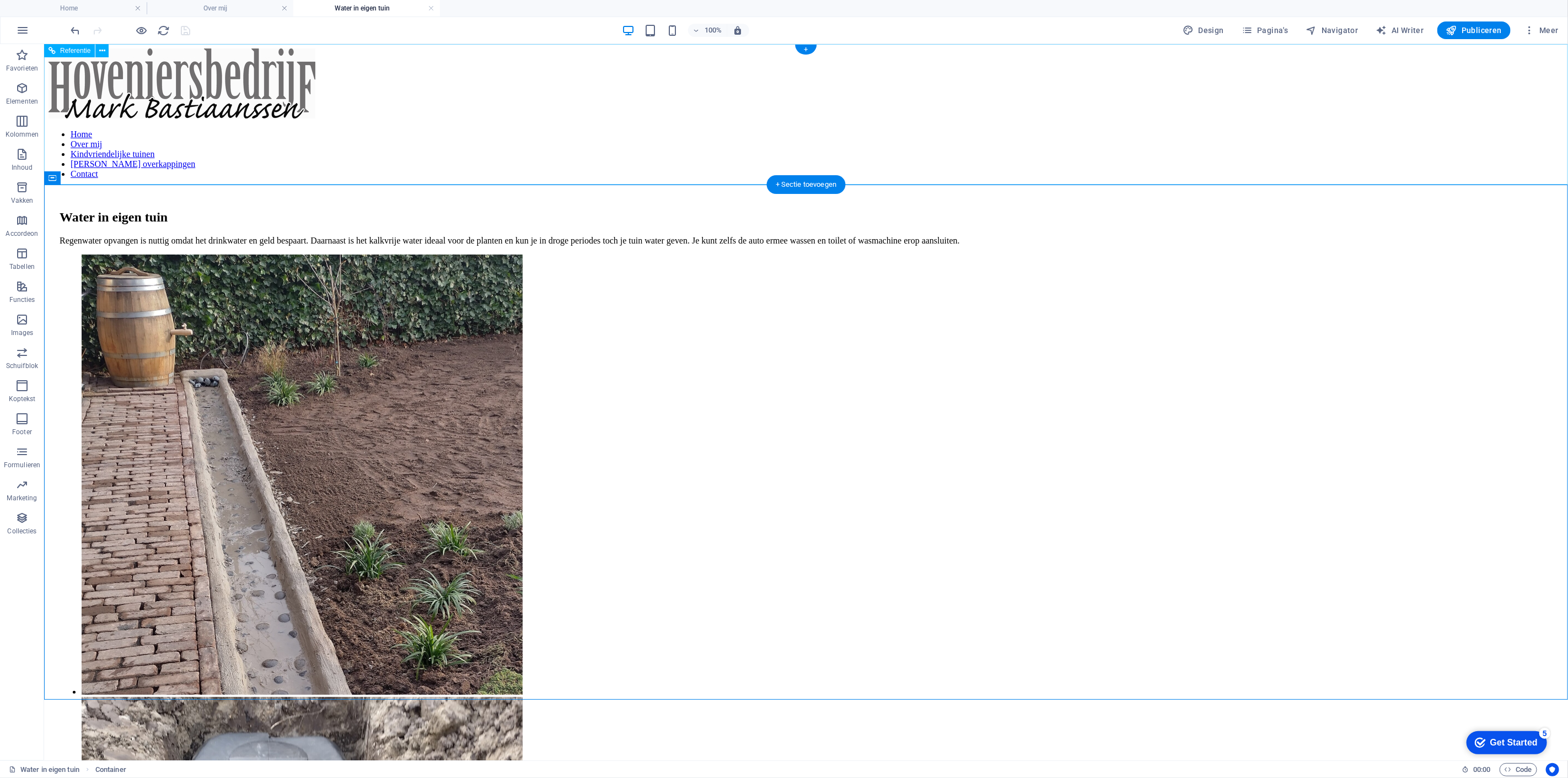
click at [937, 158] on nav "Home Over mij Kindvriendelijke tuinen [PERSON_NAME] overkappingen Contact" at bounding box center [805, 153] width 1516 height 50
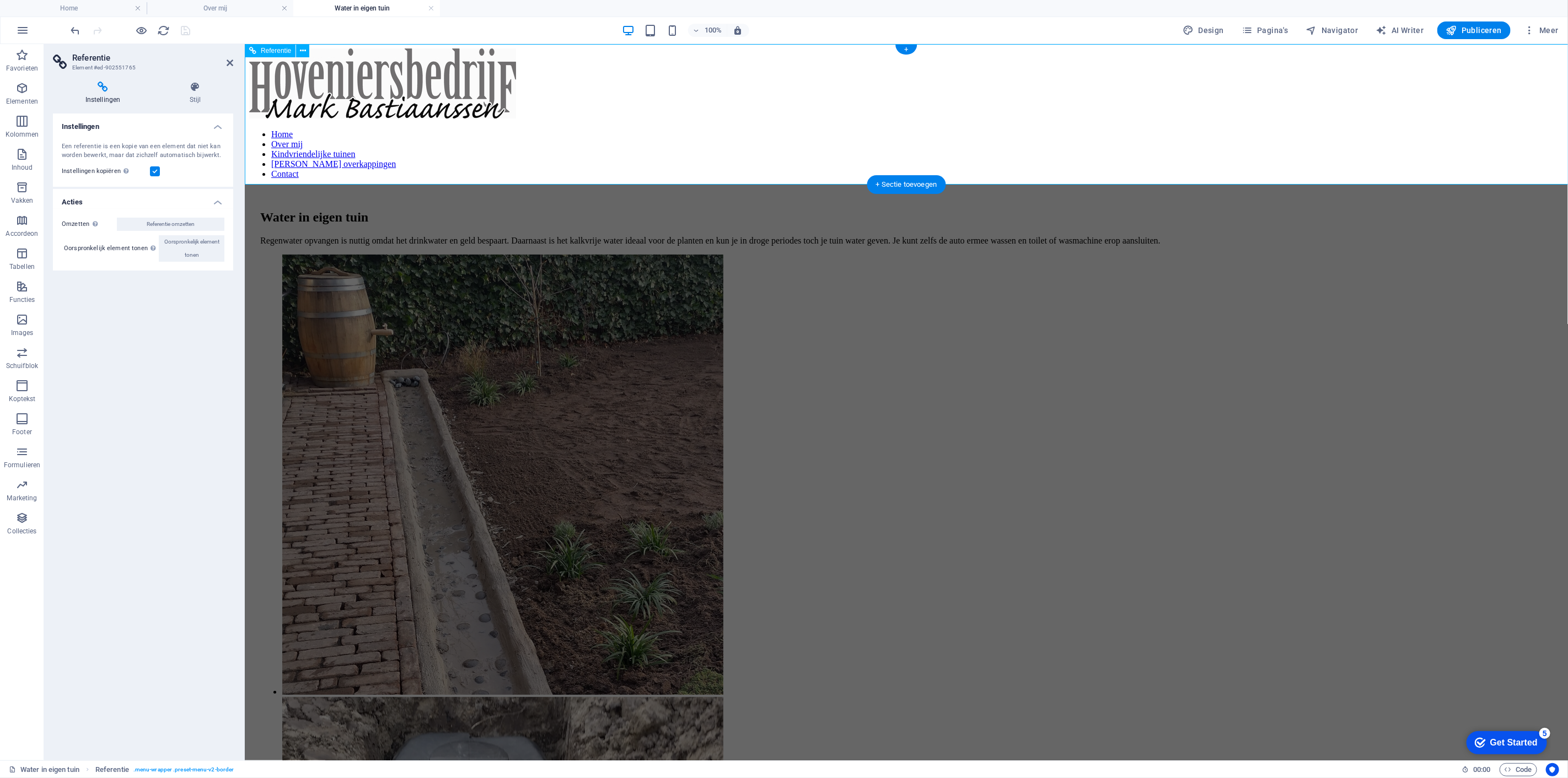
click at [998, 158] on nav "Home Over mij Kindvriendelijke tuinen [PERSON_NAME] overkappingen Contact" at bounding box center [906, 153] width 1315 height 50
click at [1264, 30] on span "Pagina's" at bounding box center [1265, 30] width 47 height 11
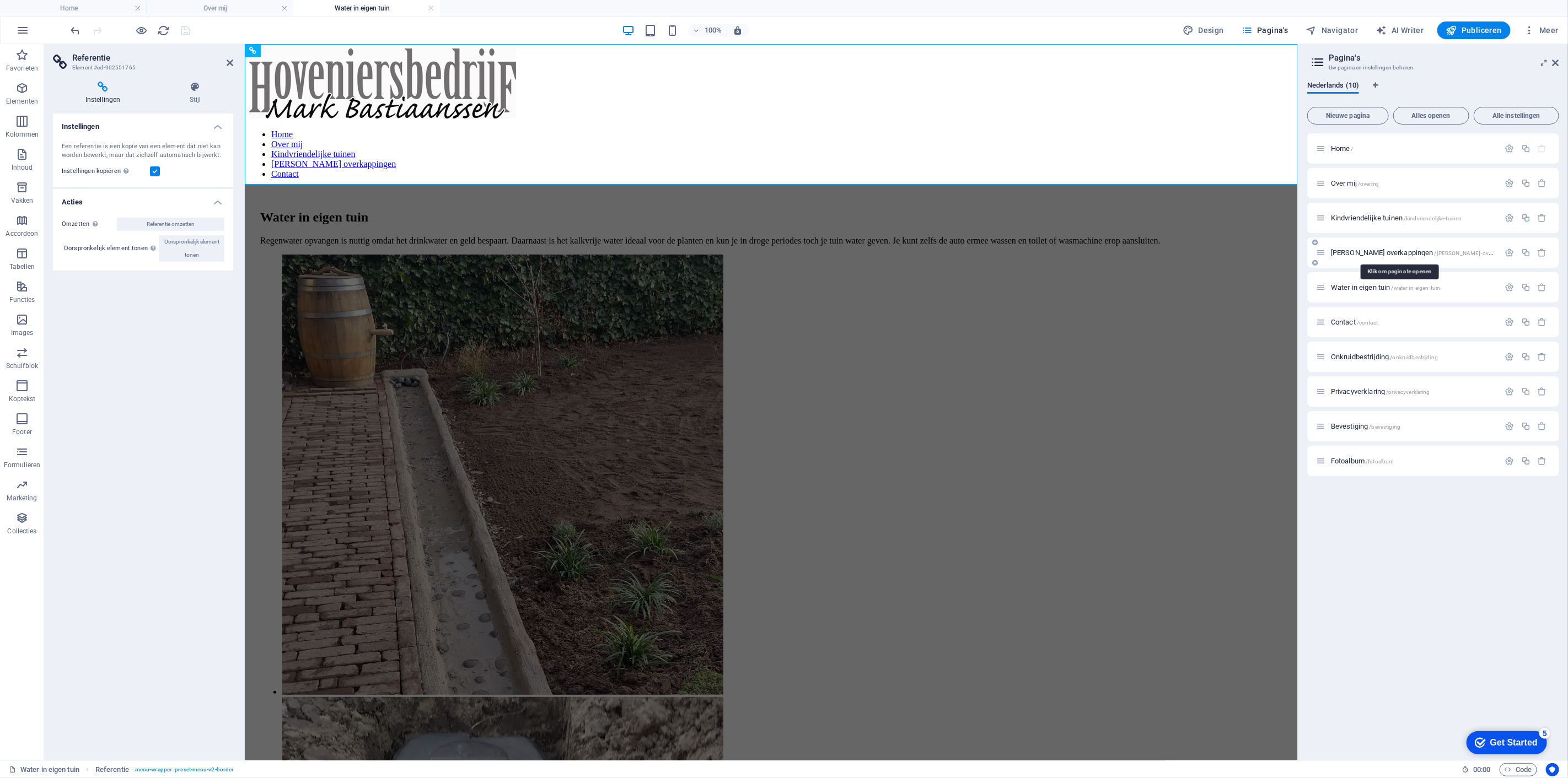
click at [1352, 253] on span "[PERSON_NAME] overkappingen /douglas-overkappingen" at bounding box center [1425, 253] width 189 height 9
click at [1352, 272] on div "Water in eigen tuin /water-in-eigen-tuin" at bounding box center [1433, 287] width 252 height 30
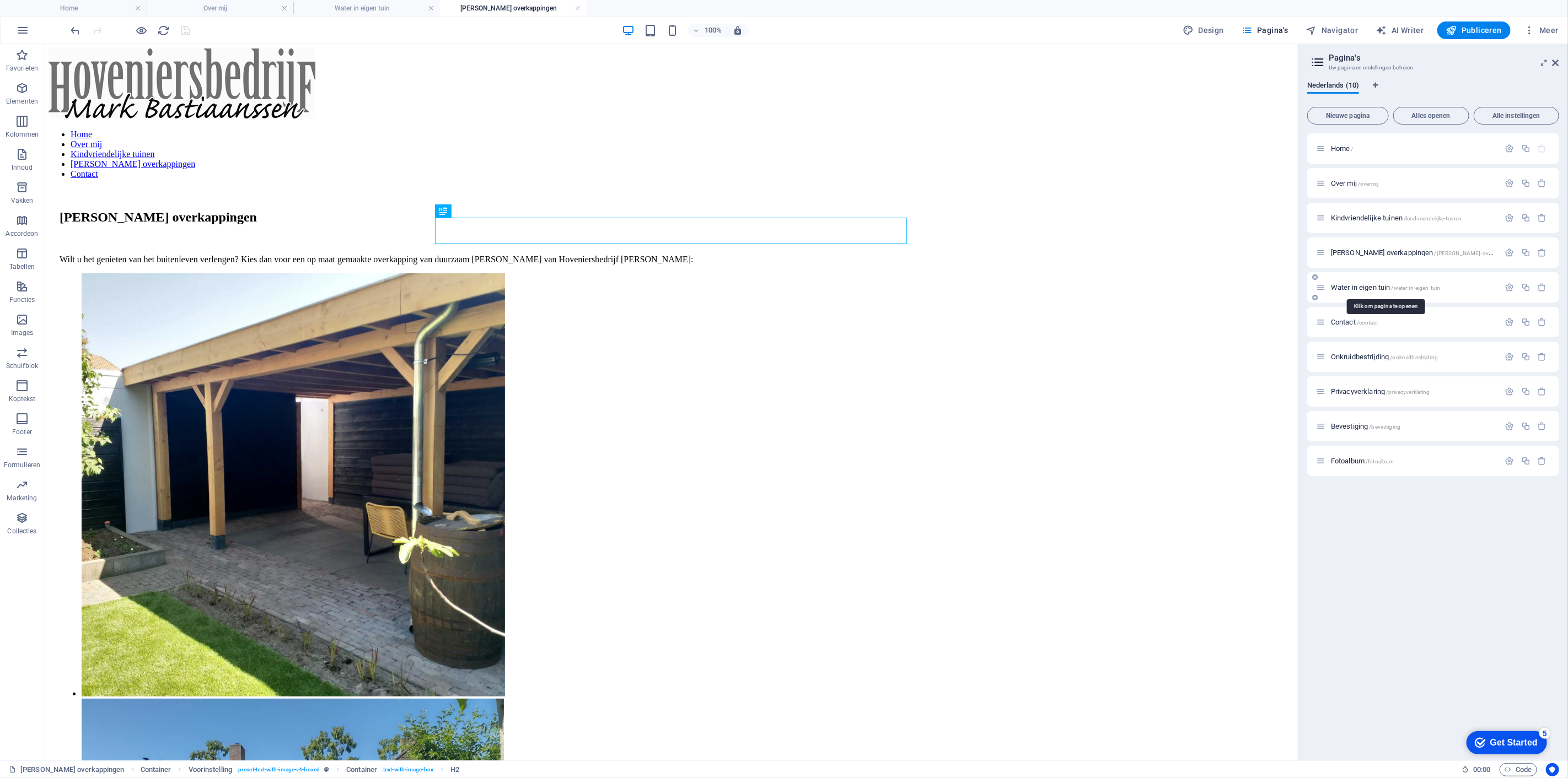
click at [1364, 290] on span "Water in eigen tuin /water-in-eigen-tuin" at bounding box center [1385, 288] width 109 height 9
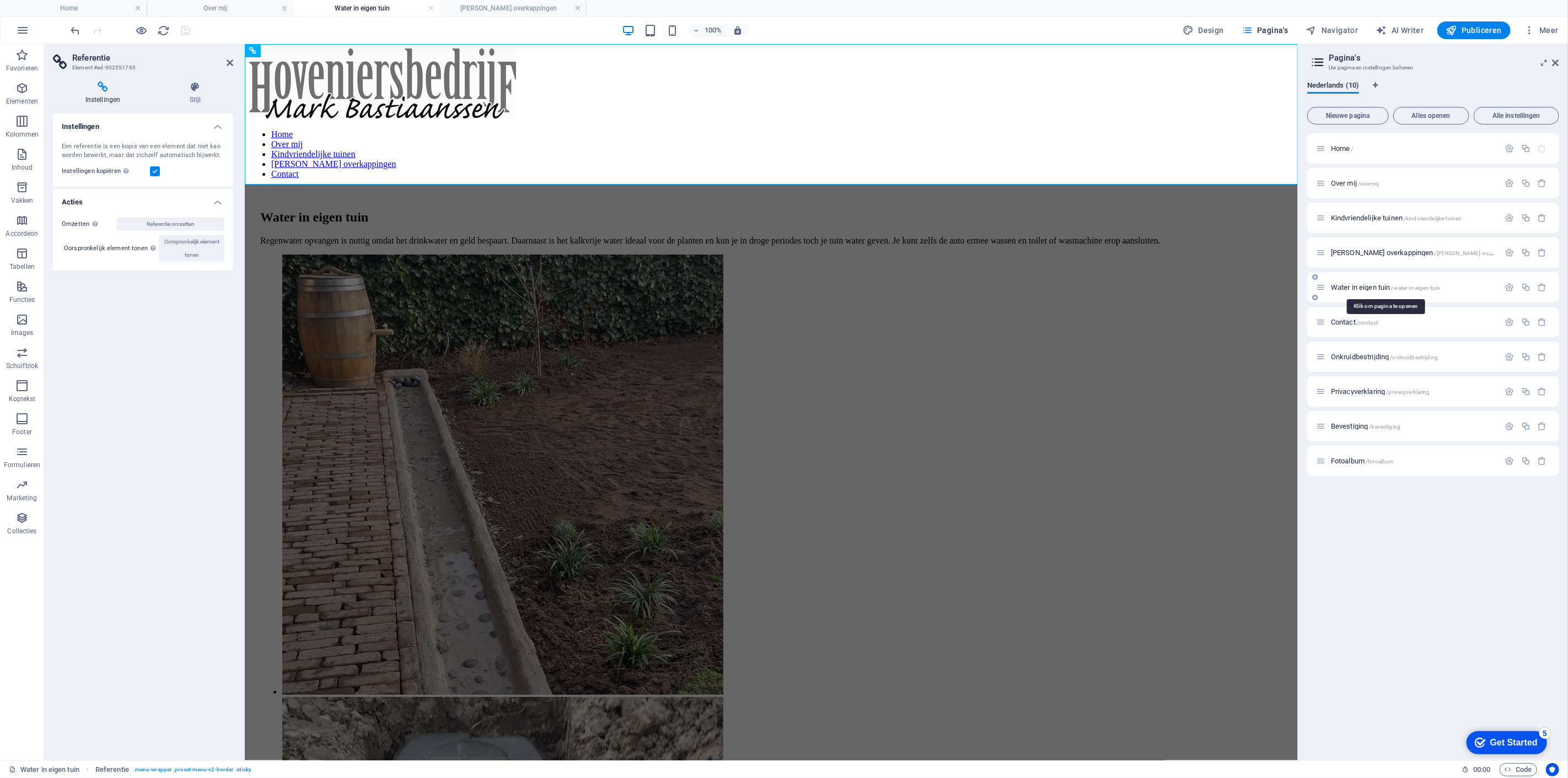
click at [1364, 290] on span "Water in eigen tuin /water-in-eigen-tuin" at bounding box center [1385, 288] width 109 height 9
click at [691, 245] on div "Regenwater opvangen is nuttig omdat het drinkwater en geld bespaart. Daarnaast …" at bounding box center [771, 239] width 1022 height 10
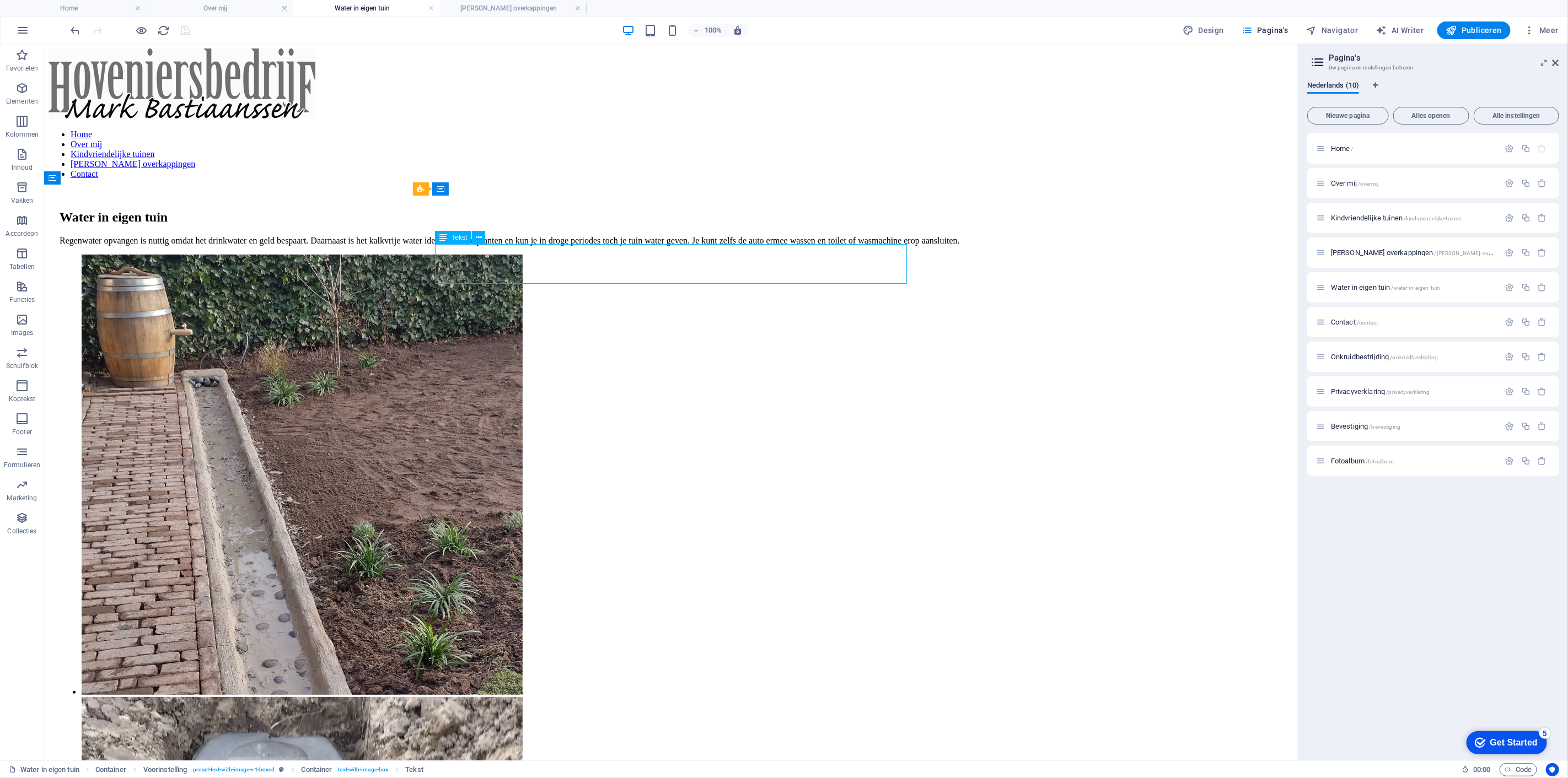
click at [691, 245] on div "Regenwater opvangen is nuttig omdat het drinkwater en geld bespaart. Daarnaast …" at bounding box center [670, 239] width 1223 height 10
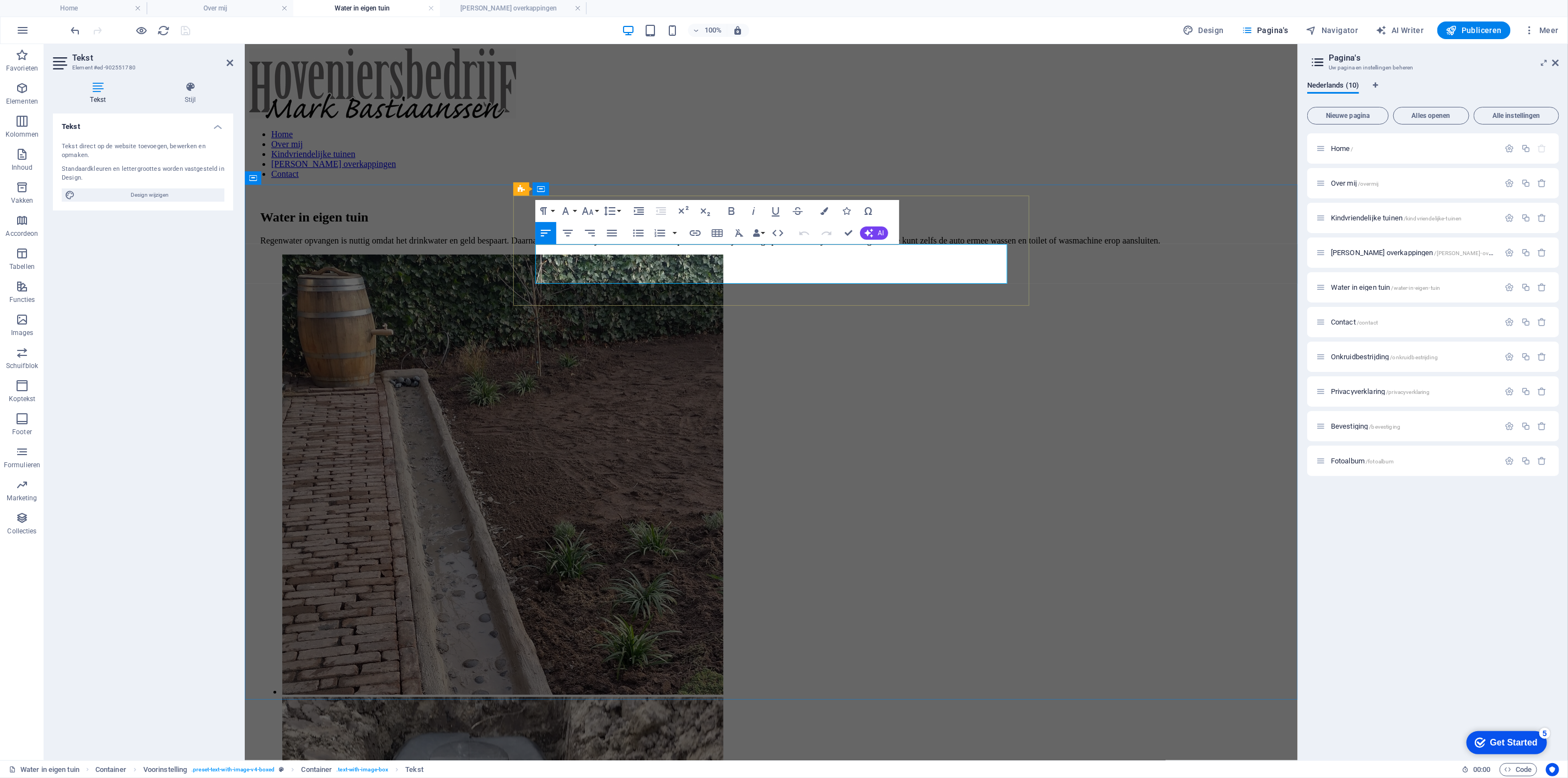
click at [691, 245] on p "Regenwater opvangen is nuttig omdat het drinkwater en geld bespaart. Daarnaast …" at bounding box center [771, 239] width 1022 height 10
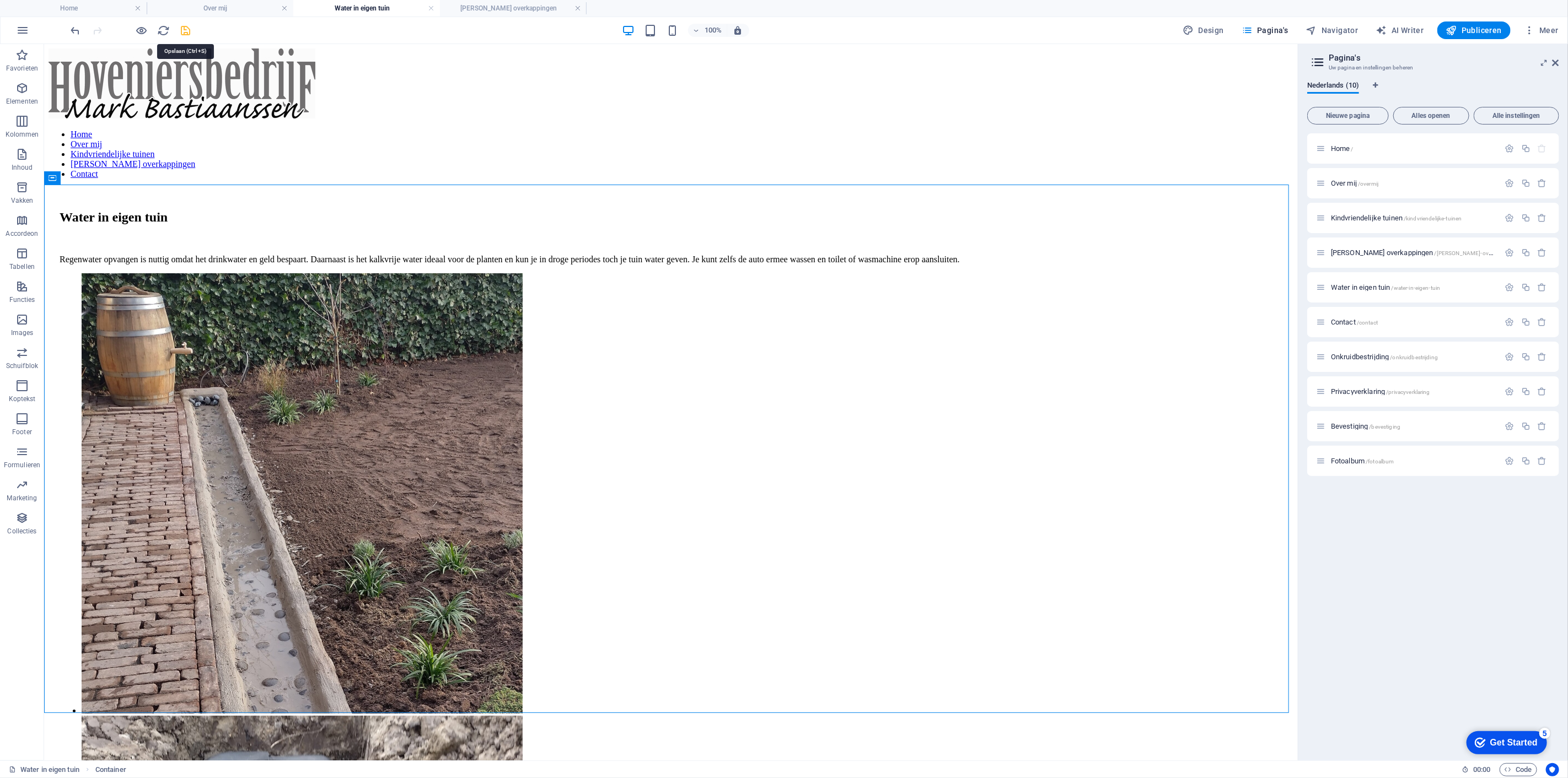
click at [191, 30] on icon "save" at bounding box center [185, 30] width 13 height 13
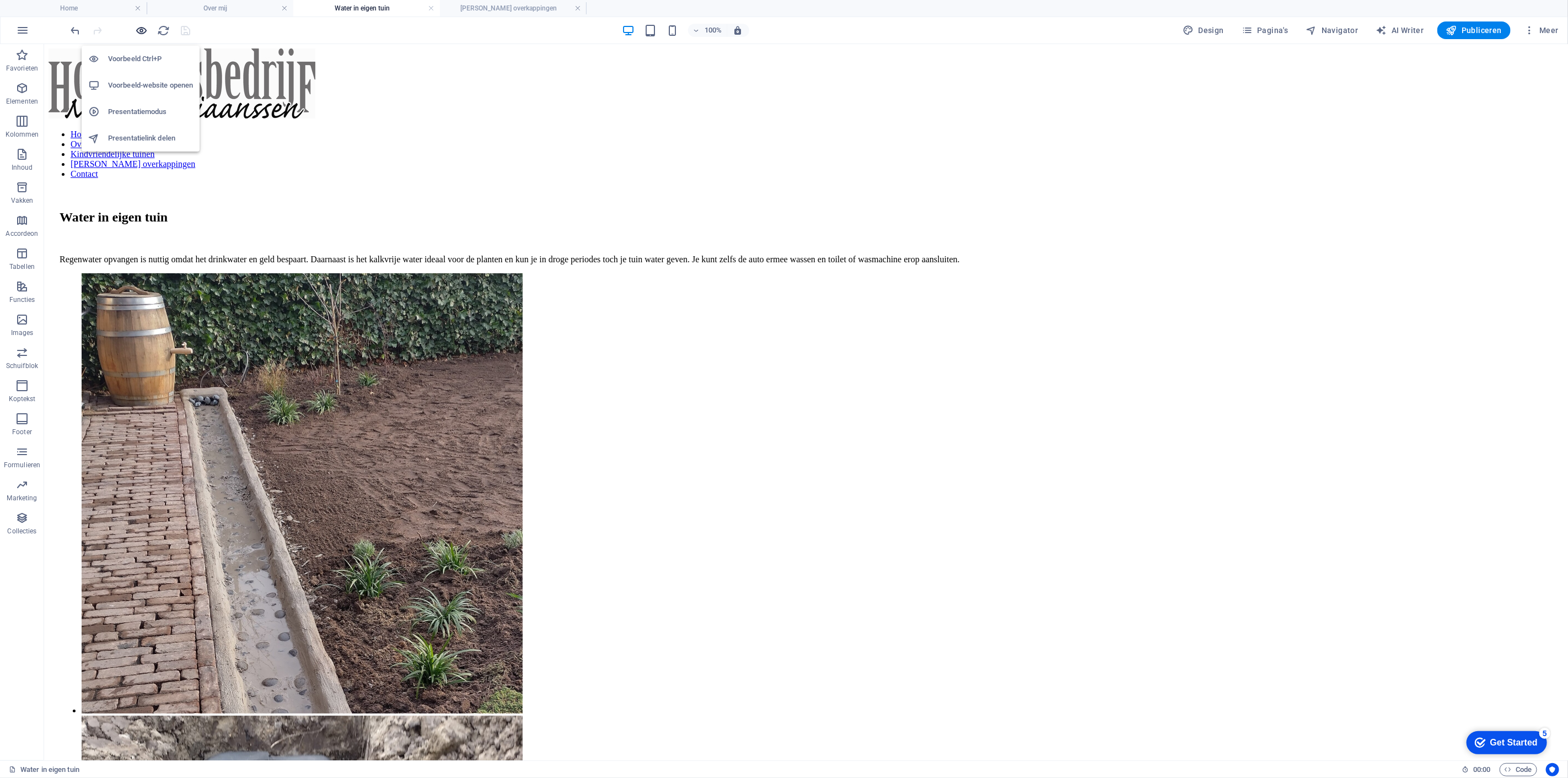
click at [143, 30] on icon "button" at bounding box center [142, 30] width 13 height 13
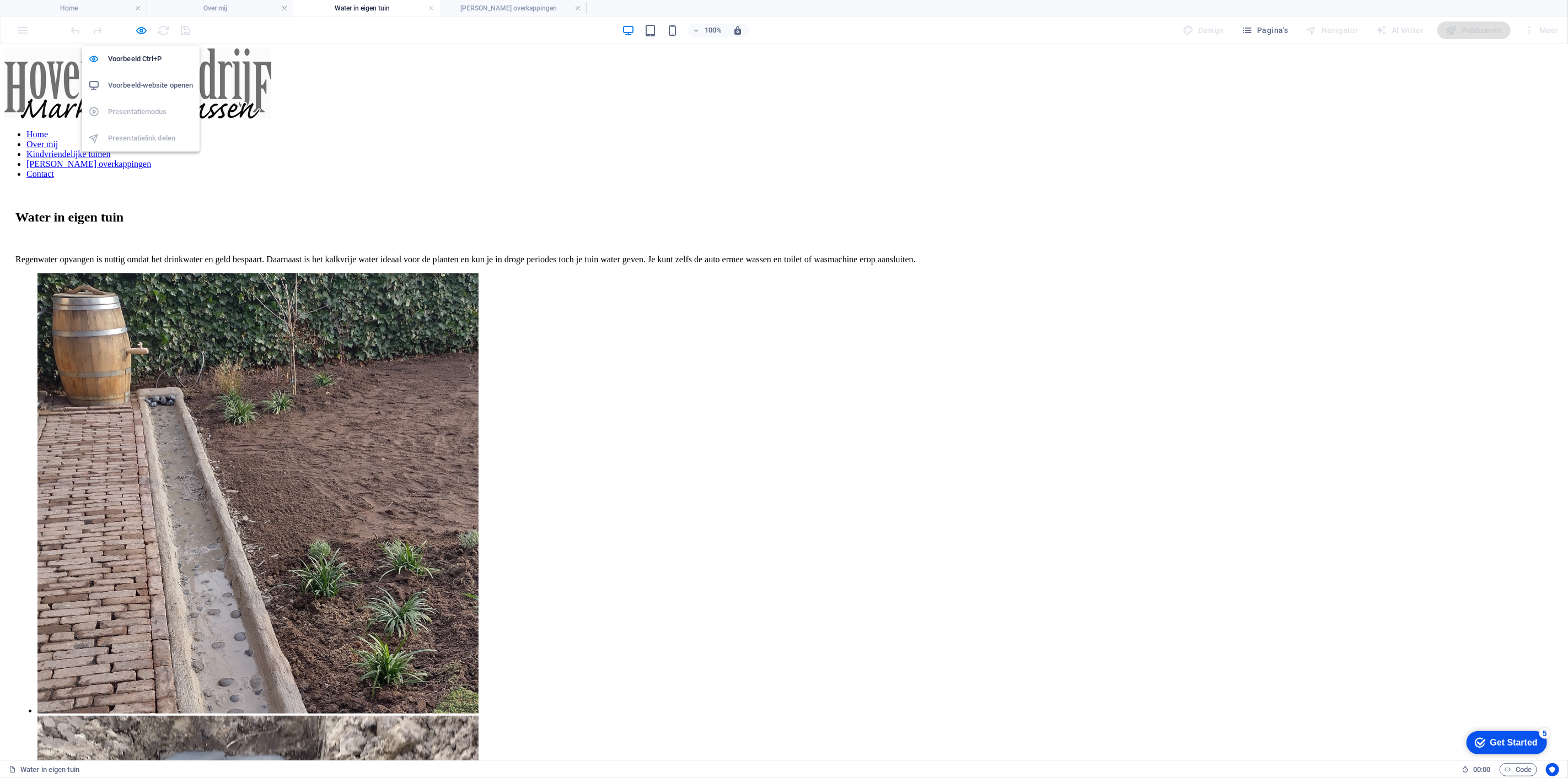
click at [146, 84] on h6 "Voorbeeld-website openen" at bounding box center [151, 85] width 85 height 13
click at [137, 32] on icon "button" at bounding box center [142, 30] width 13 height 13
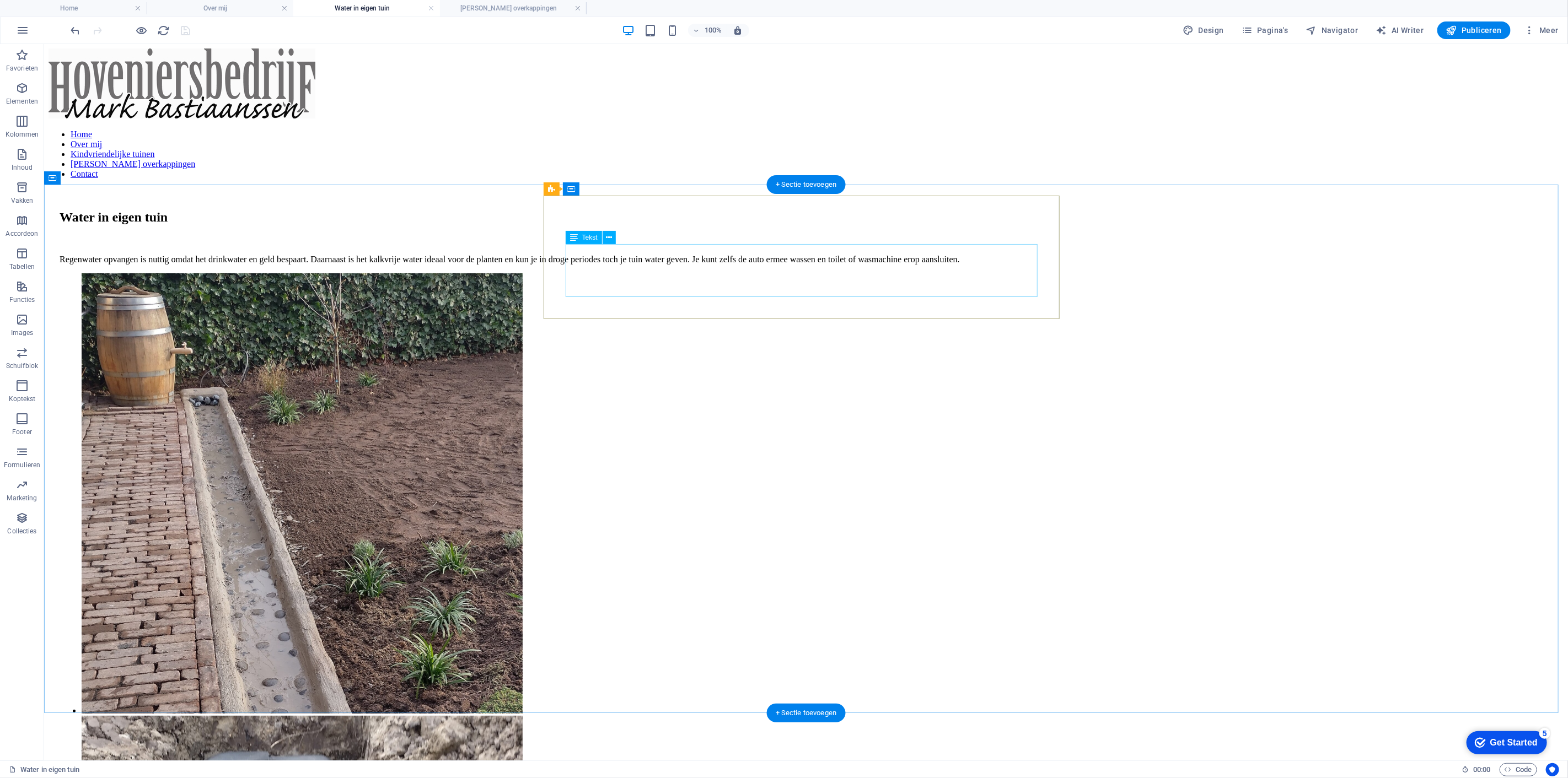
click at [693, 252] on div "Regenwater opvangen is nuttig omdat het drinkwater en geld bespaart. Daarnaast …" at bounding box center [805, 249] width 1493 height 29
click at [690, 259] on div "Regenwater opvangen is nuttig omdat het drinkwater en geld bespaart. Daarnaast …" at bounding box center [805, 249] width 1493 height 29
click at [695, 264] on div "Regenwater opvangen is nuttig omdat het drinkwater en geld bespaart. Daarnaast …" at bounding box center [805, 249] width 1493 height 29
click at [610, 248] on div "Regenwater opvangen is nuttig omdat het drinkwater en geld bespaart. Daarnaast …" at bounding box center [805, 249] width 1493 height 29
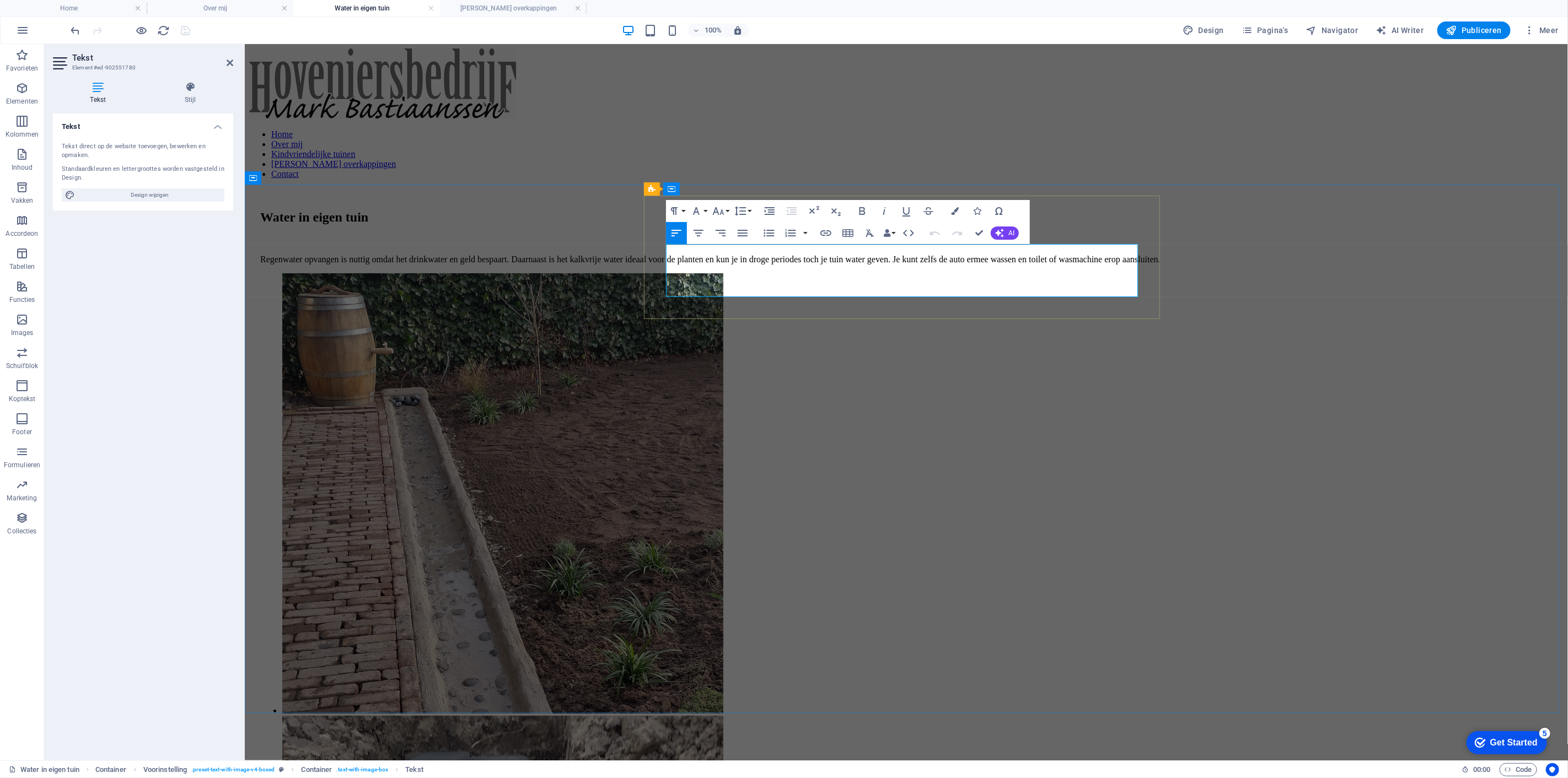
click at [698, 245] on p at bounding box center [905, 239] width 1293 height 10
click at [699, 245] on p at bounding box center [905, 239] width 1293 height 10
click at [705, 261] on p "Regenwater opvangen is nuttig omdat het drinkwater en geld bespaart. Daarnaast …" at bounding box center [905, 258] width 1293 height 10
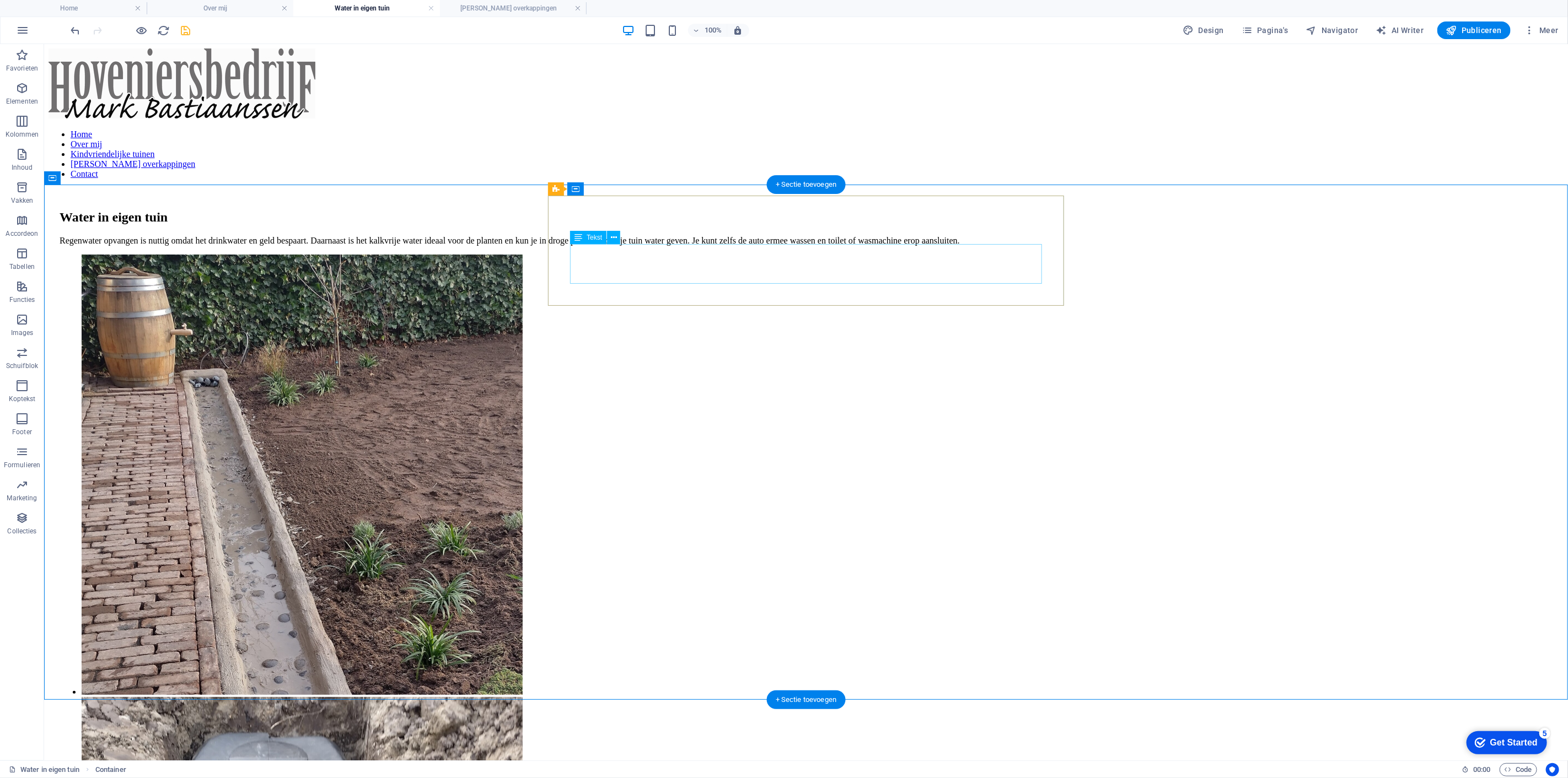
click at [673, 245] on div "Regenwater opvangen is nuttig omdat het drinkwater en geld bespaart. Daarnaast …" at bounding box center [805, 239] width 1493 height 10
click at [724, 245] on div "Regenwater opvangen is nuttig omdat het drinkwater en geld bespaart. Daarnaast …" at bounding box center [805, 239] width 1493 height 10
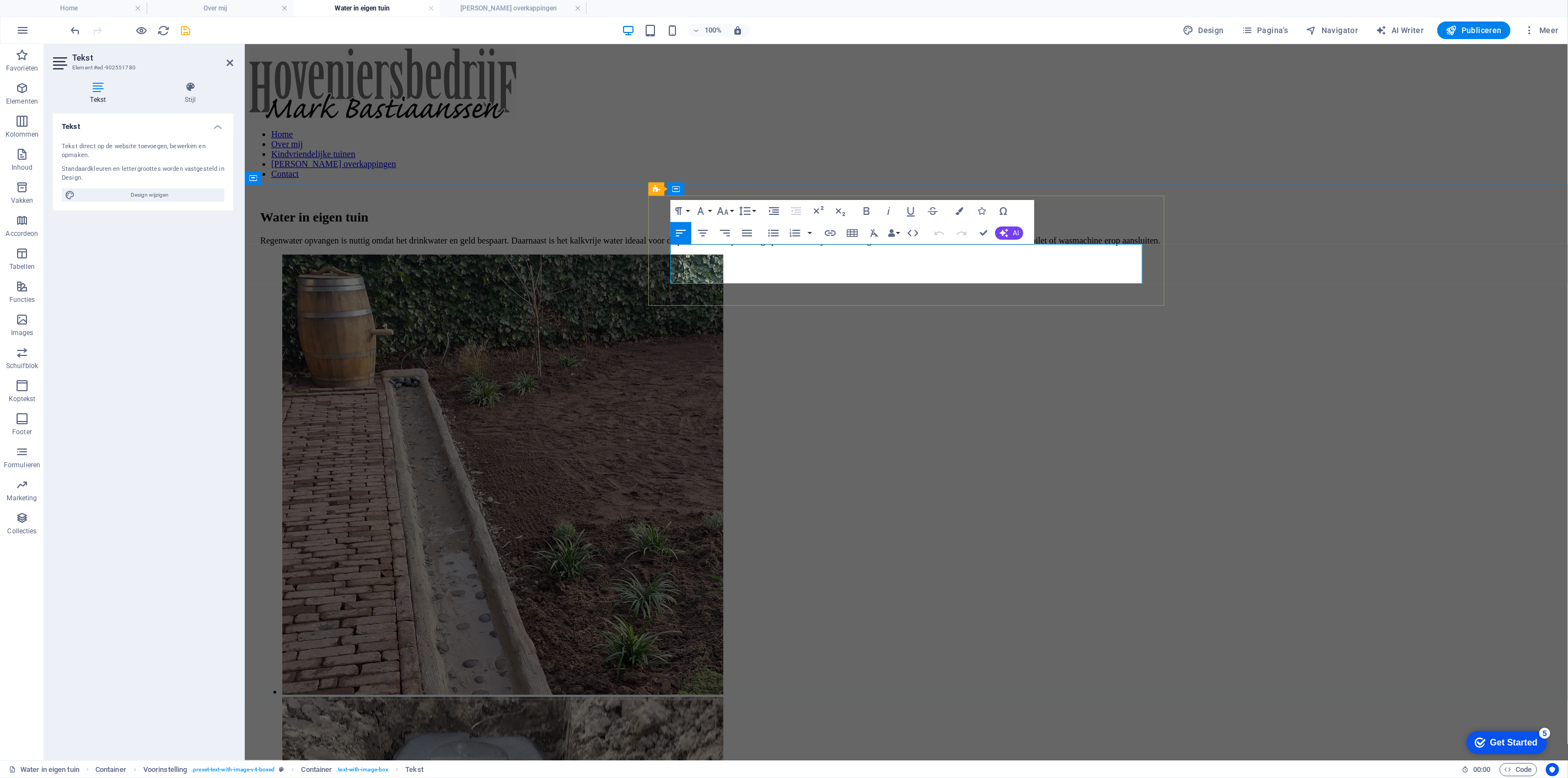
click at [724, 245] on p "Regenwater opvangen is nuttig omdat het drinkwater en geld bespaart. Daarnaast …" at bounding box center [905, 239] width 1293 height 10
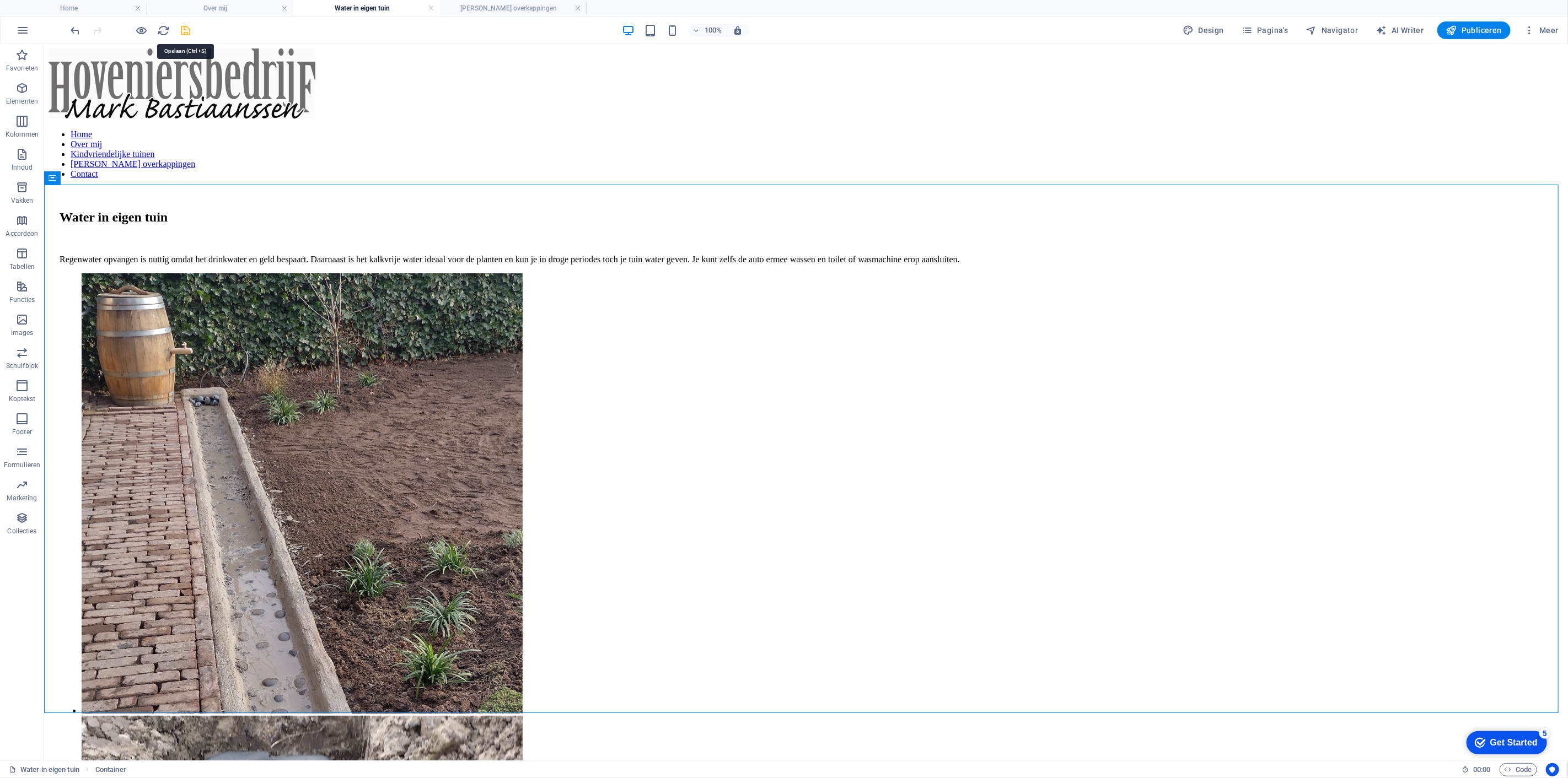
click at [185, 36] on icon "save" at bounding box center [185, 30] width 13 height 13
click at [710, 264] on div "Regenwater opvangen is nuttig omdat het drinkwater en geld bespaart. Daarnaast …" at bounding box center [805, 249] width 1493 height 29
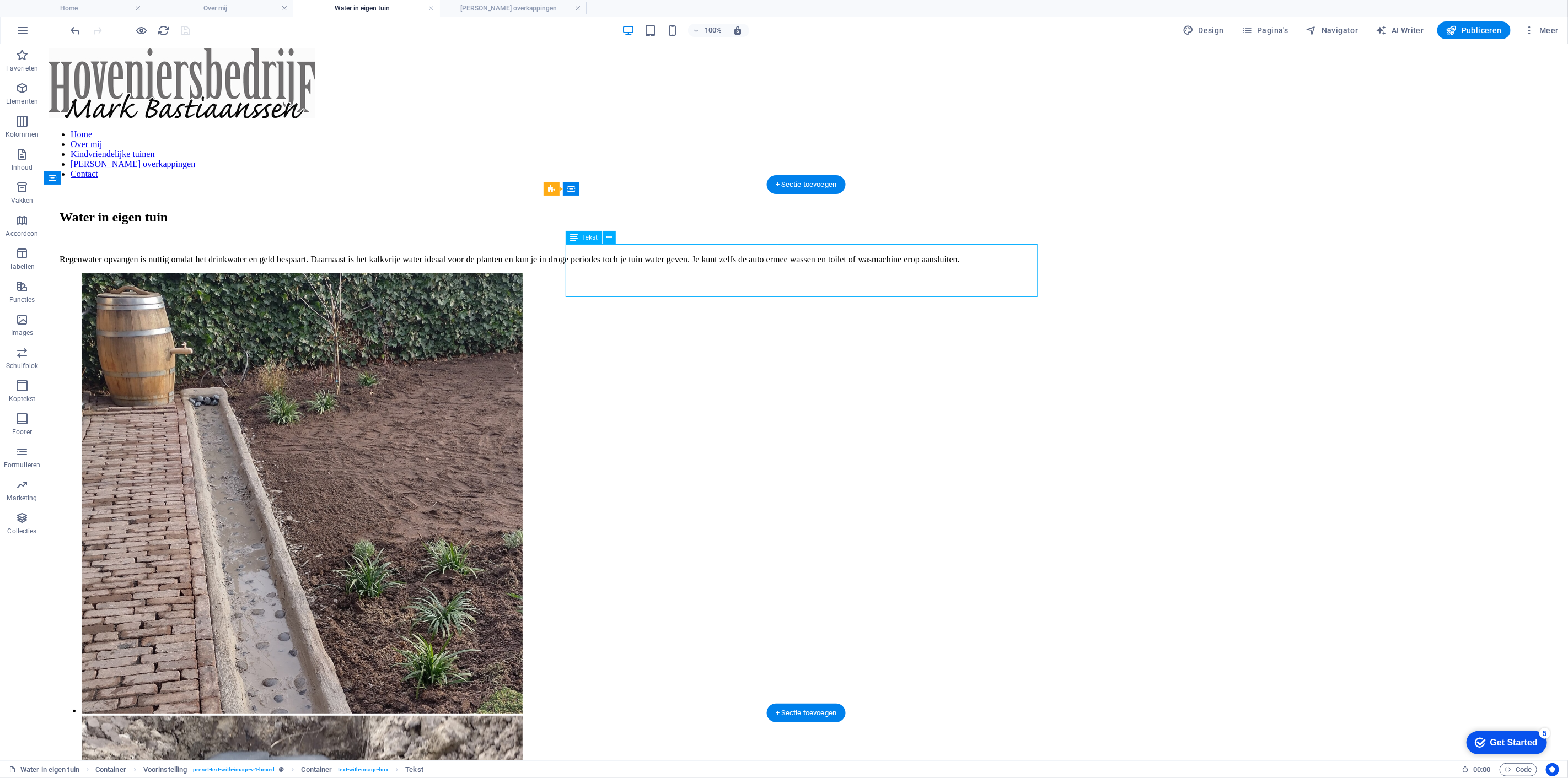
click at [756, 264] on div "Regenwater opvangen is nuttig omdat het drinkwater en geld bespaart. Daarnaast …" at bounding box center [805, 249] width 1493 height 29
click at [759, 259] on div "Regenwater opvangen is nuttig omdat het drinkwater en geld bespaart. Daarnaast …" at bounding box center [805, 249] width 1493 height 29
click at [735, 264] on div "Regenwater opvangen is nuttig omdat het drinkwater en geld bespaart. Daarnaast …" at bounding box center [805, 249] width 1493 height 29
click at [748, 264] on div "Regenwater opvangen is nuttig omdat het drinkwater en geld bespaart. Daarnaast …" at bounding box center [805, 249] width 1493 height 29
click at [792, 264] on div "Regenwater opvangen is nuttig omdat het drinkwater en geld bespaart. Daarnaast …" at bounding box center [805, 249] width 1493 height 29
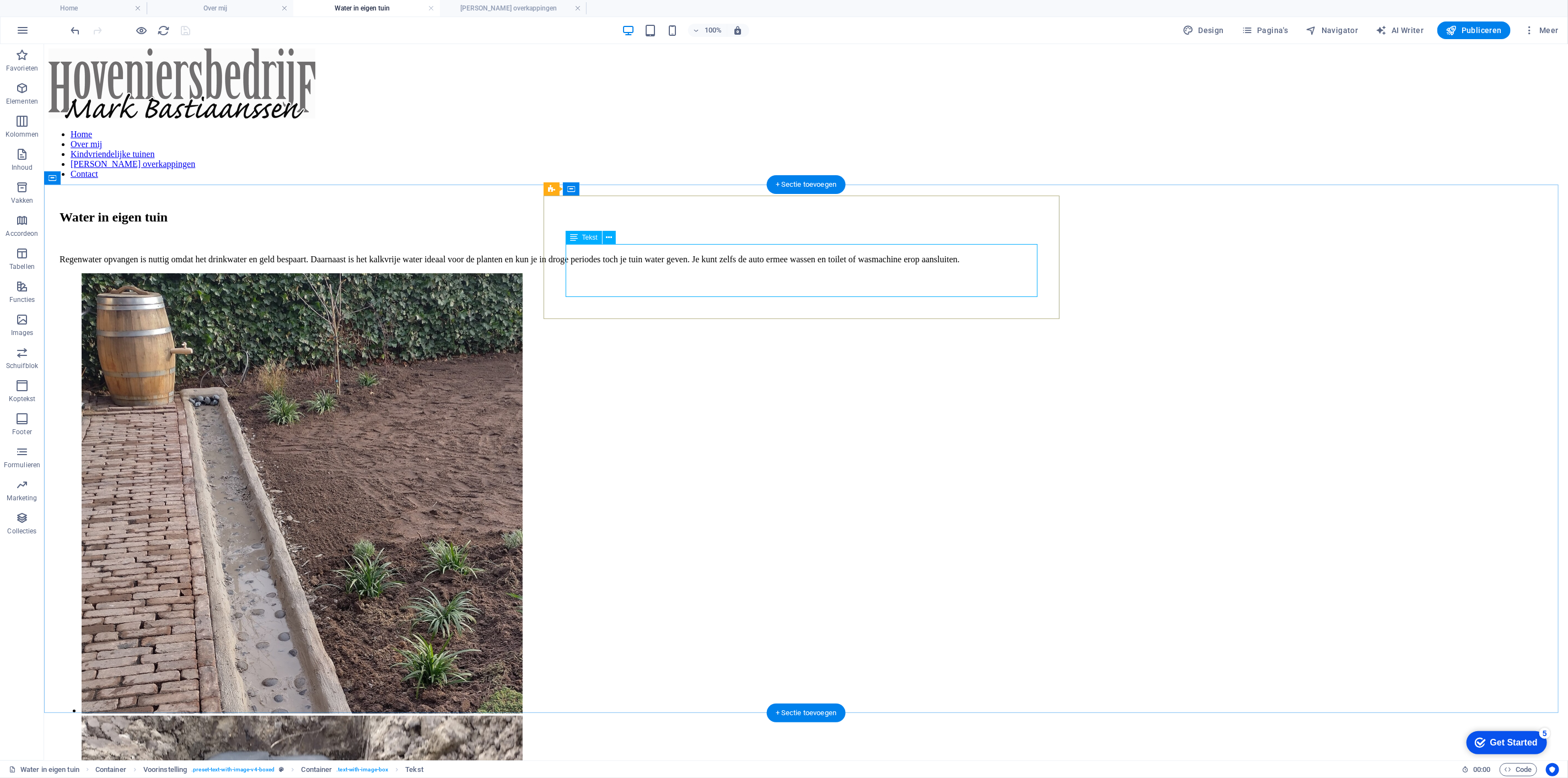
click at [793, 264] on div "Regenwater opvangen is nuttig omdat het drinkwater en geld bespaart. Daarnaast …" at bounding box center [805, 249] width 1493 height 29
click at [792, 264] on div "Regenwater opvangen is nuttig omdat het drinkwater en geld bespaart. Daarnaast …" at bounding box center [805, 249] width 1493 height 29
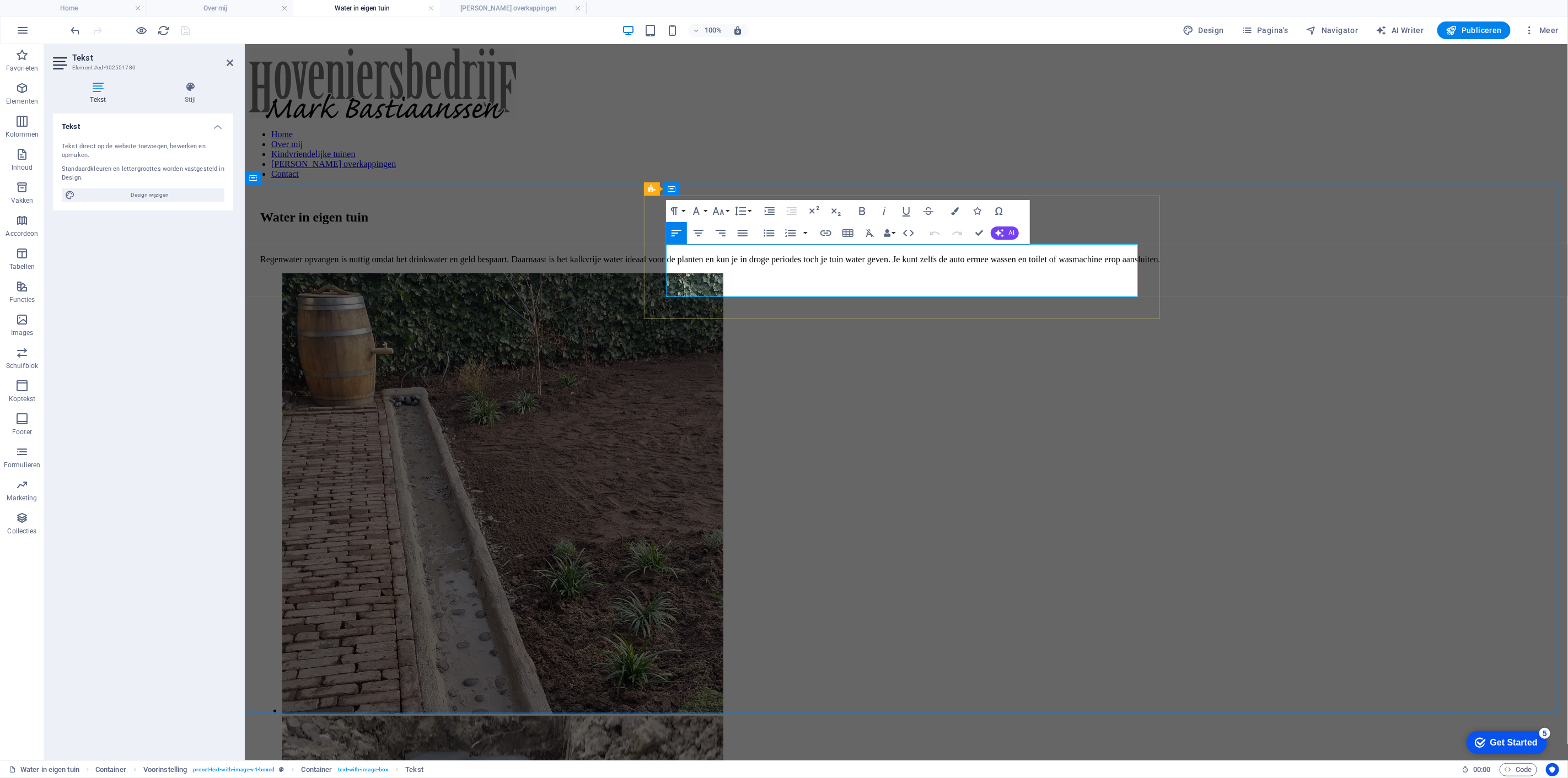
click at [906, 263] on p "Regenwater opvangen is nuttig omdat het drinkwater en geld bespaart. Daarnaast …" at bounding box center [905, 258] width 1293 height 10
click at [667, 264] on p "Regenwater opvangen is nuttig omdat het op drinkwater bespaart. Daarnaast is he…" at bounding box center [905, 258] width 1293 height 10
click at [678, 264] on p "Regenwater opvangen is nuttig omdat het op drinkwater bespaart. Daarnaast is he…" at bounding box center [905, 258] width 1293 height 10
click at [869, 264] on p "Regenwater opvangen is nuttig omdat het op drinkwater bespaart. Daarnaast is he…" at bounding box center [905, 258] width 1293 height 10
click at [835, 264] on p "Regenwater opvangen is nuttig omdat het op drinkwater bespaart. Daarnaast is he…" at bounding box center [905, 258] width 1293 height 10
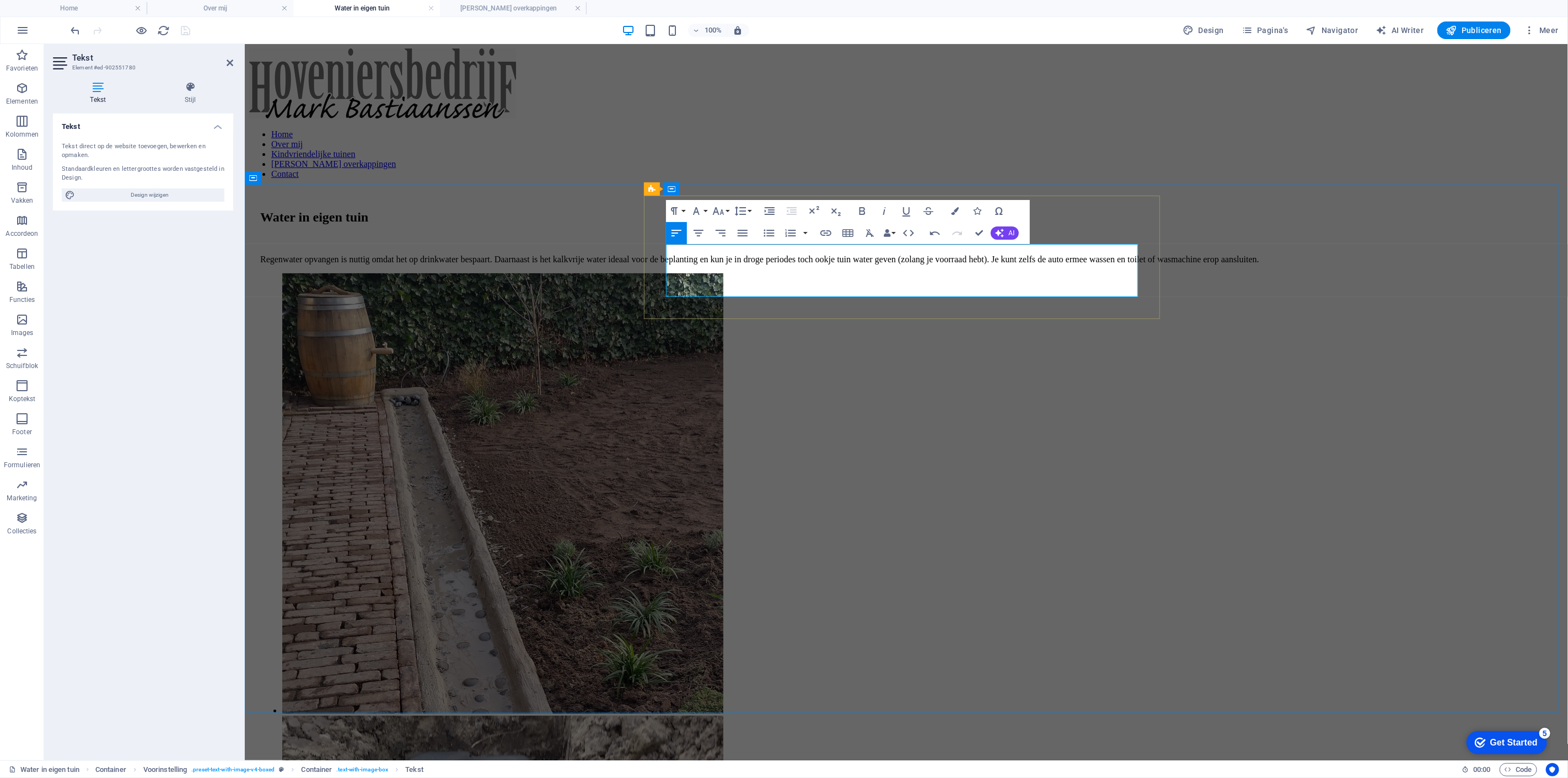
click at [1063, 264] on p "Regenwater opvangen is nuttig omdat het op drinkwater bespaart. Daarnaast is he…" at bounding box center [905, 258] width 1293 height 10
click at [740, 264] on p "Regenwater opvangen is nuttig omdat het op drinkwater bespaart. Daarnaast is he…" at bounding box center [905, 258] width 1293 height 10
click at [849, 264] on p "Regenwater opvangen is nuttig omdat het op drinkwater bespaart. Daarnaast is he…" at bounding box center [905, 258] width 1293 height 10
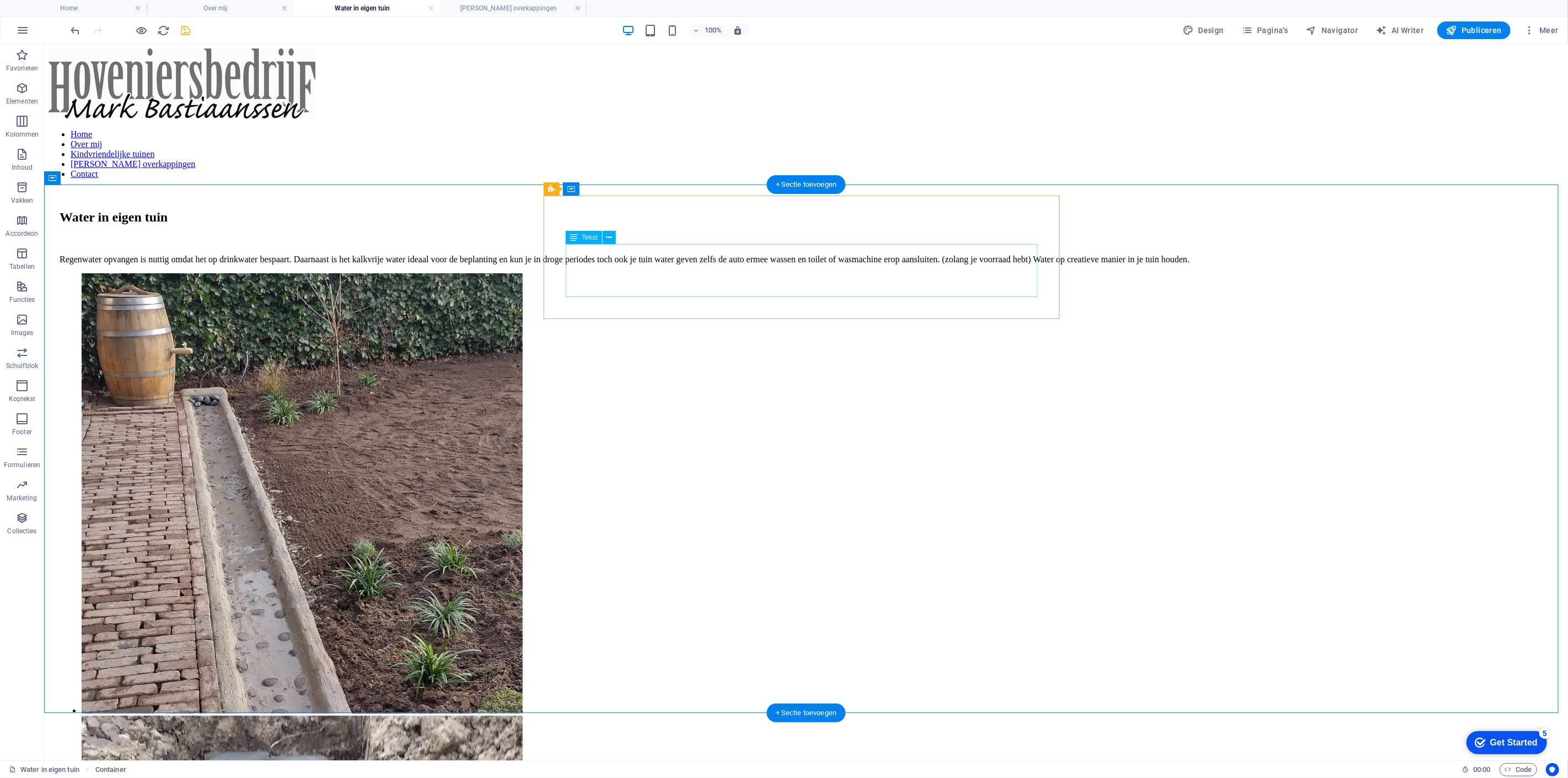
click at [709, 264] on div "Regenwater opvangen is nuttig omdat het op drinkwater bespaart. Daarnaast is he…" at bounding box center [805, 249] width 1493 height 29
click at [721, 264] on div "Regenwater opvangen is nuttig omdat het op drinkwater bespaart. Daarnaast is he…" at bounding box center [805, 249] width 1493 height 29
click at [610, 240] on icon at bounding box center [609, 238] width 6 height 11
click at [911, 255] on div "Regenwater opvangen is nuttig omdat het op drinkwater bespaart. Daarnaast is he…" at bounding box center [805, 249] width 1493 height 29
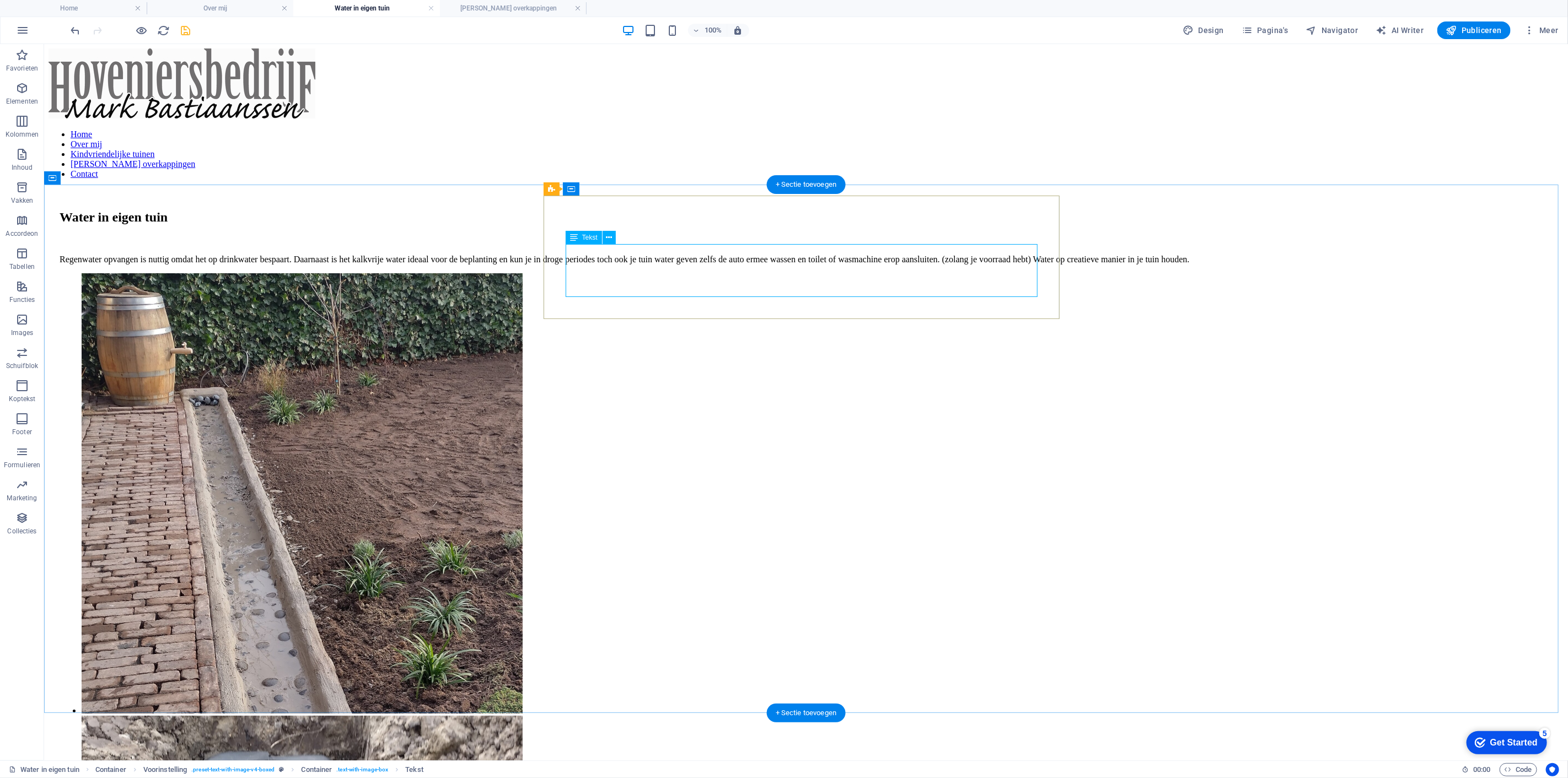
click at [822, 264] on div "Regenwater opvangen is nuttig omdat het op drinkwater bespaart. Daarnaast is he…" at bounding box center [805, 249] width 1493 height 29
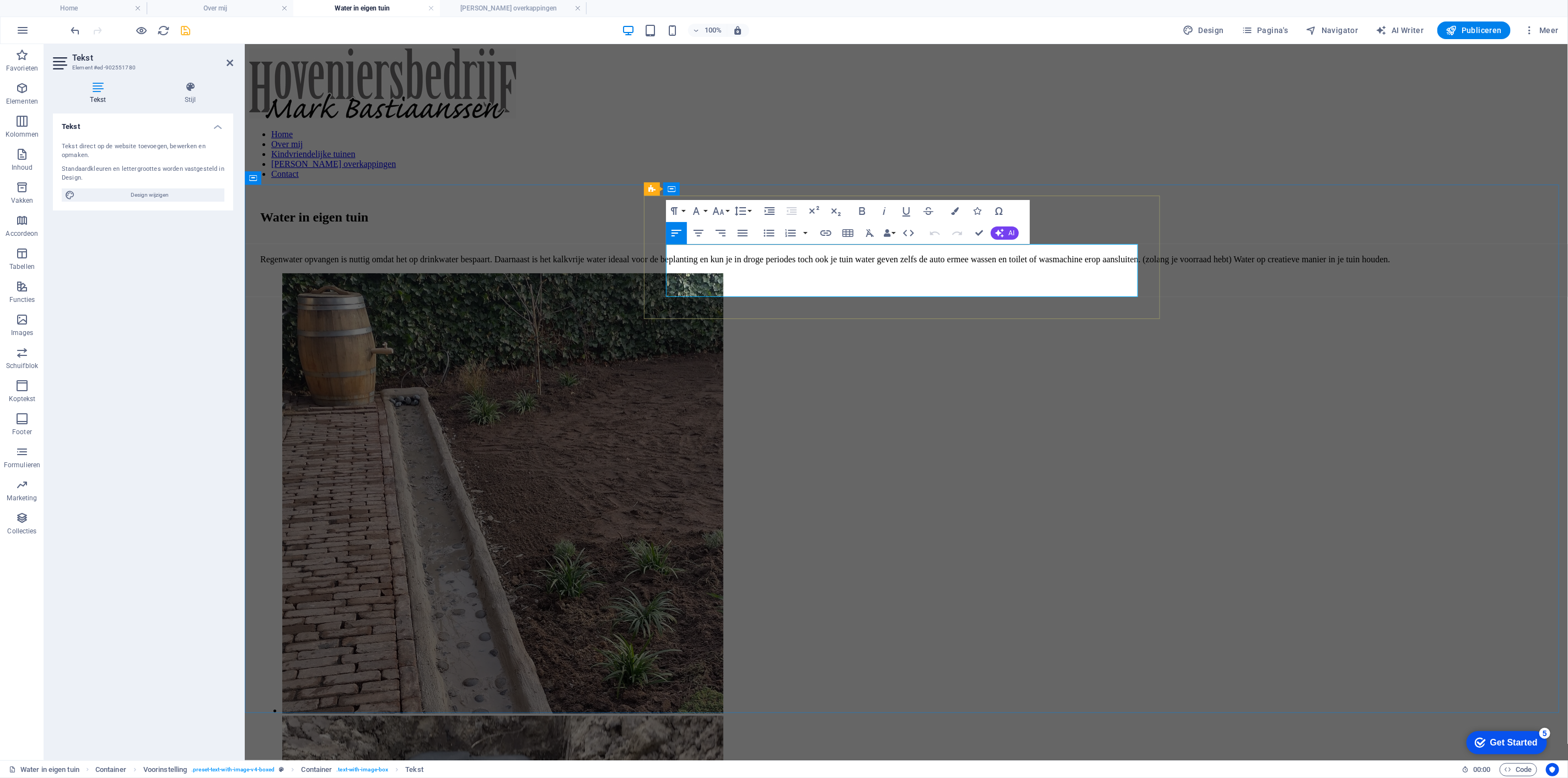
click at [1007, 264] on p "Regenwater opvangen is nuttig omdat het op drinkwater bespaart. Daarnaast is he…" at bounding box center [905, 258] width 1293 height 10
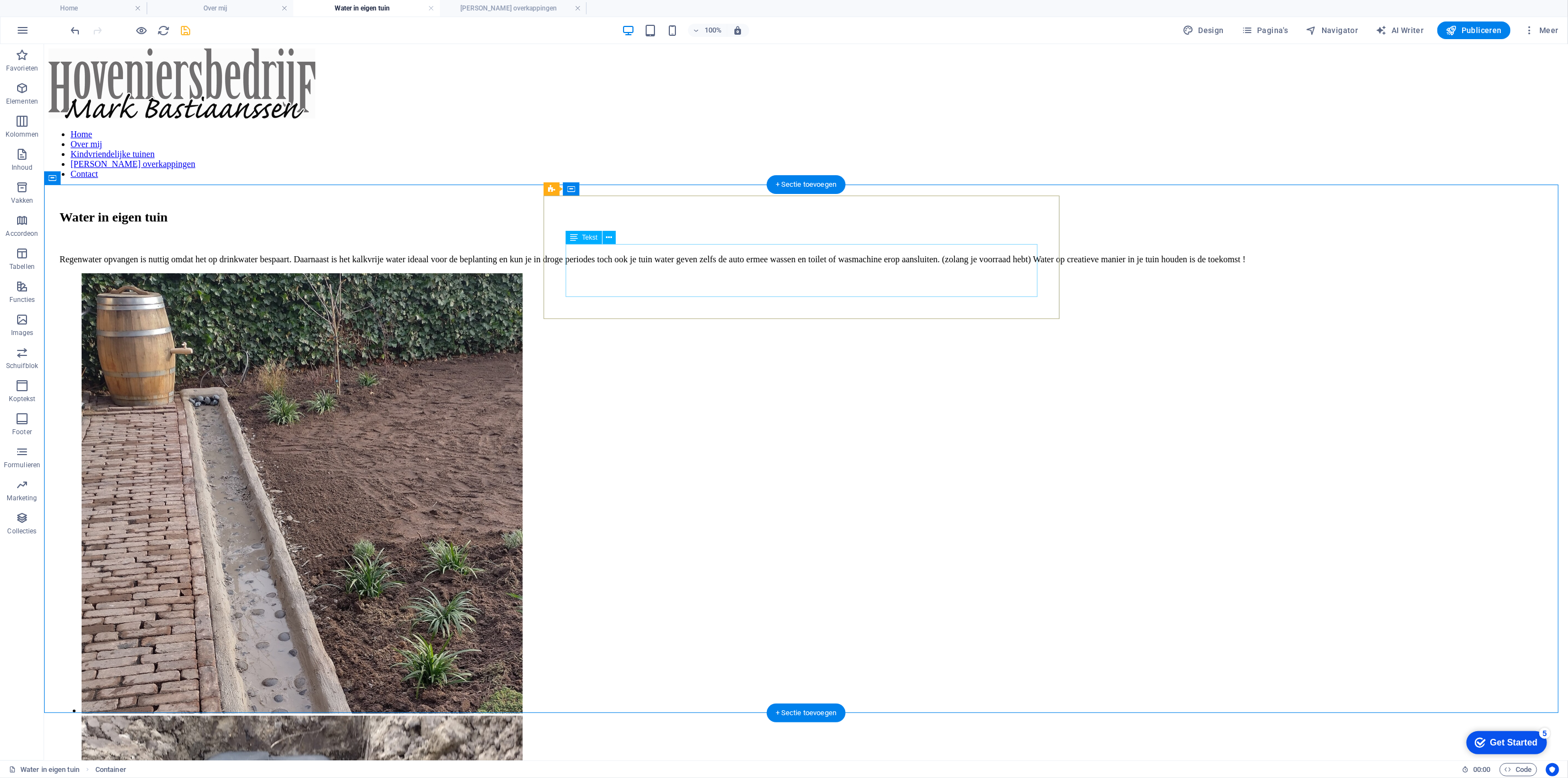
click at [598, 264] on div "Regenwater opvangen is nuttig omdat het op drinkwater bespaart. Daarnaast is he…" at bounding box center [805, 249] width 1493 height 29
